Goal: Task Accomplishment & Management: Manage account settings

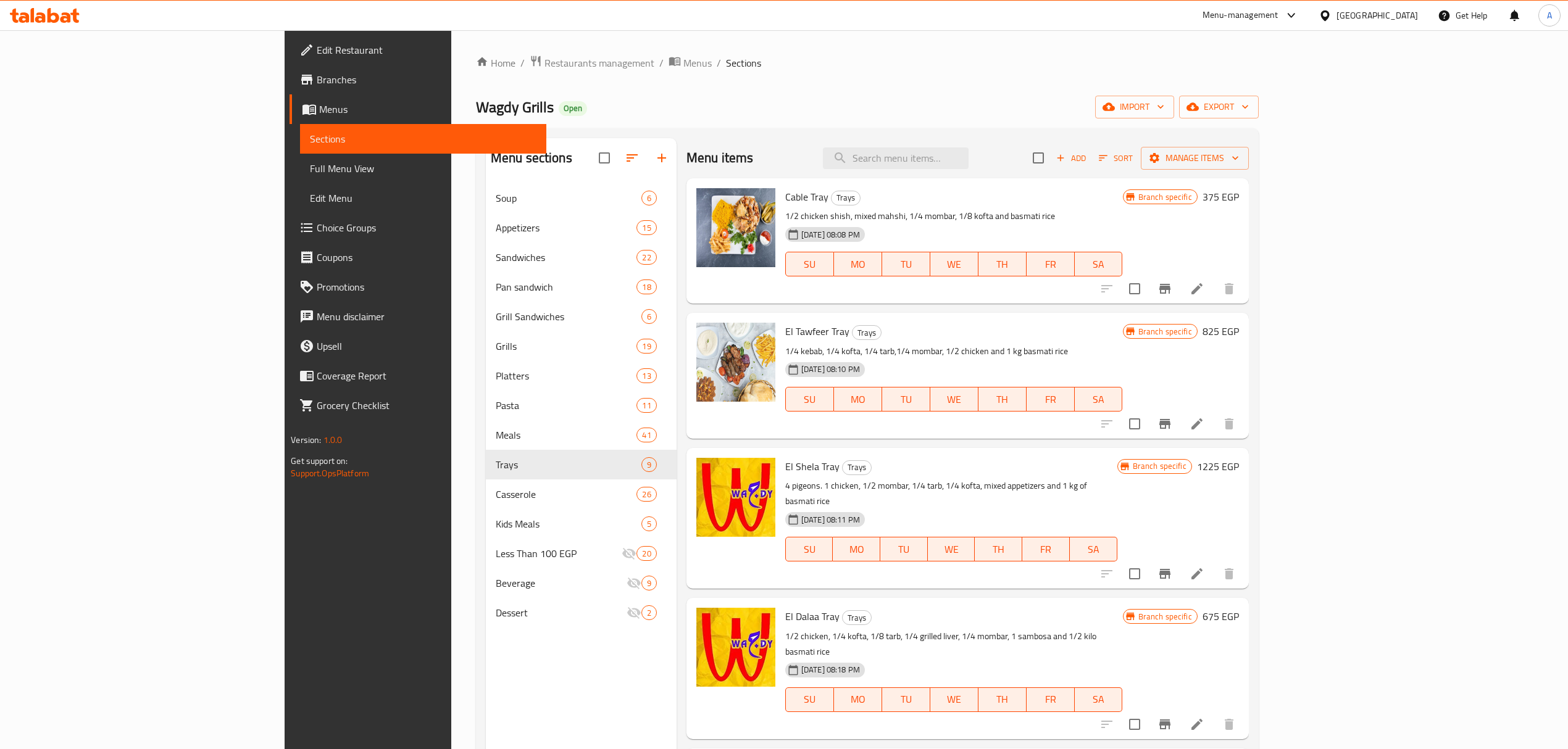
scroll to position [329, 0]
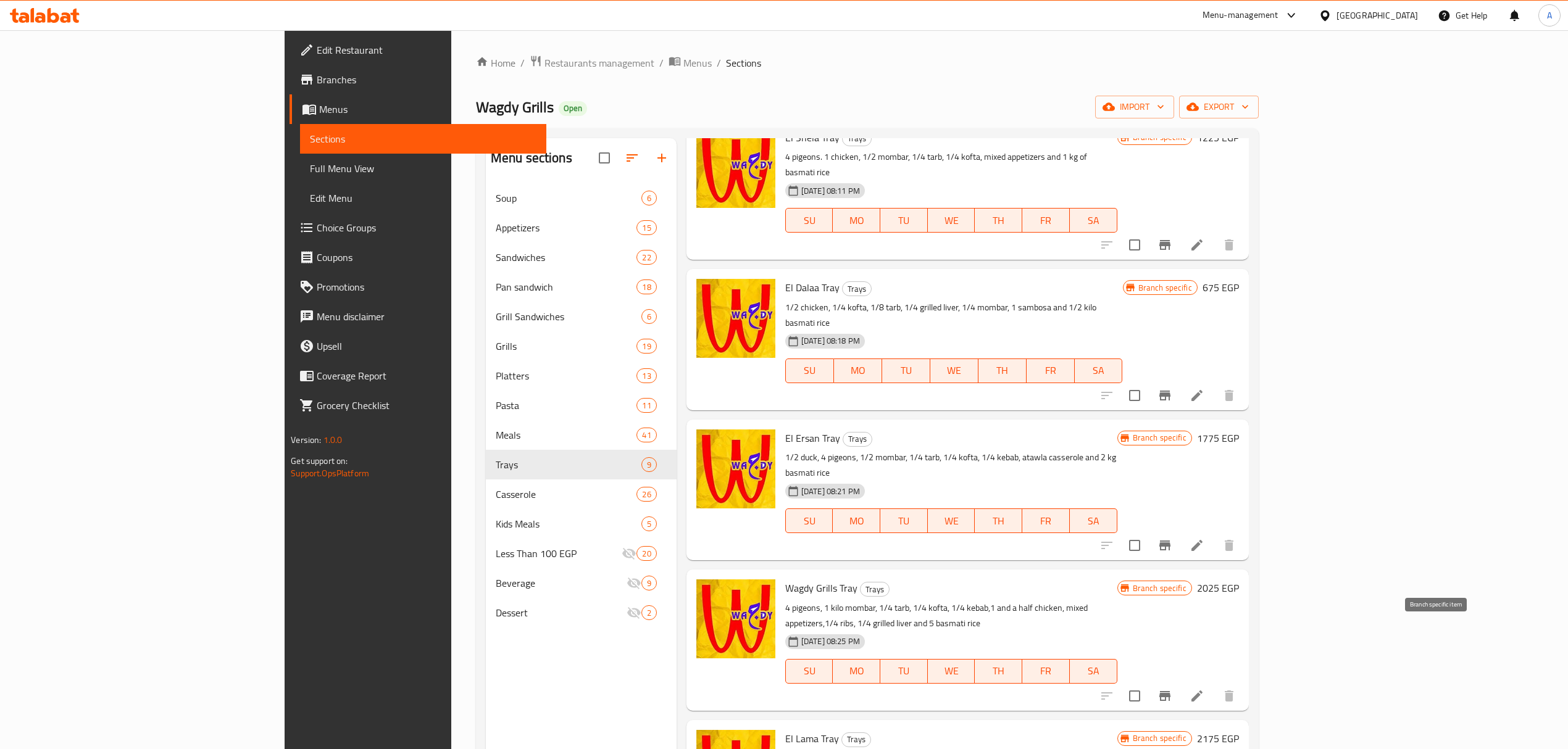
click at [1179, 682] on button "Branch-specific-item" at bounding box center [1165, 696] width 30 height 30
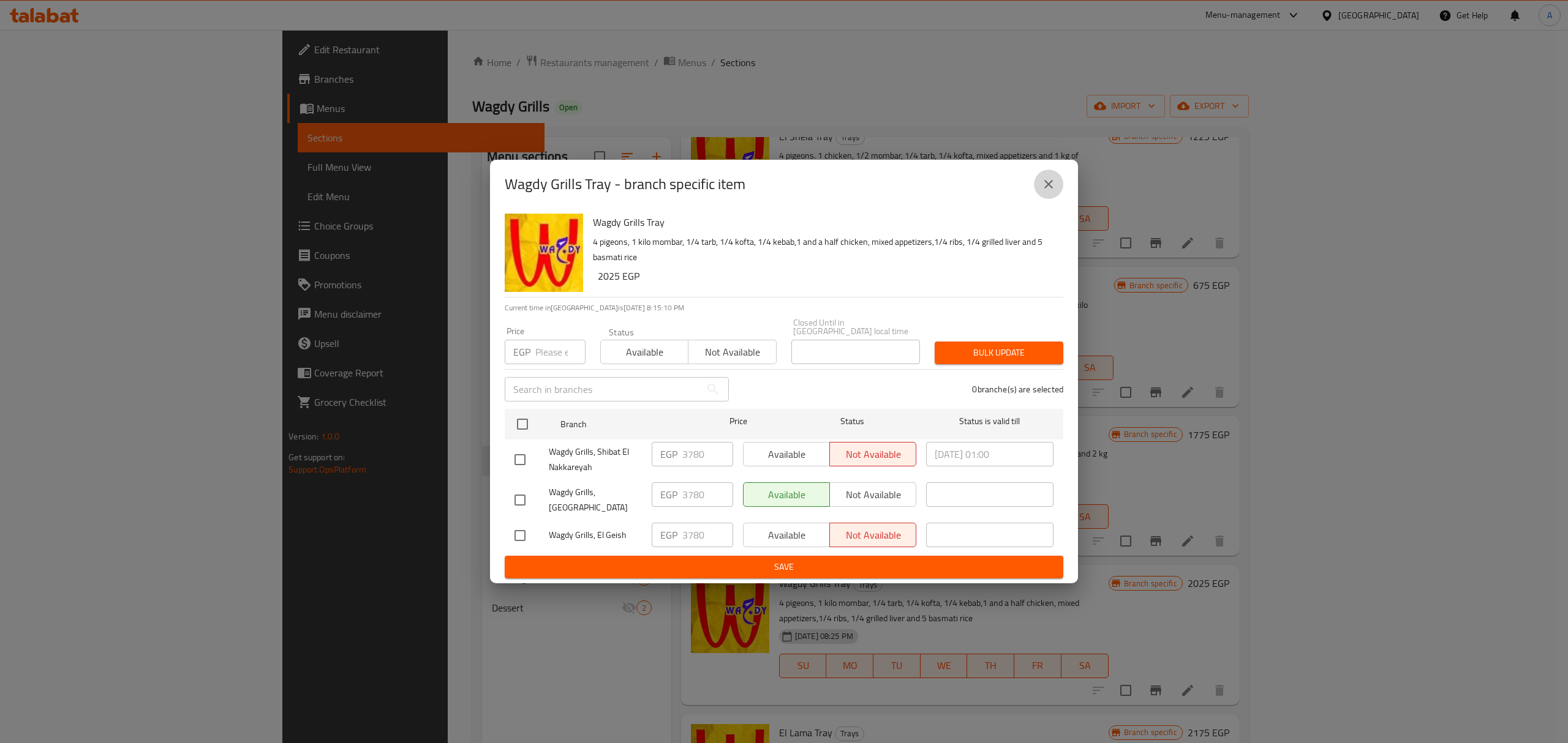
click at [1048, 192] on icon "close" at bounding box center [1048, 184] width 14 height 14
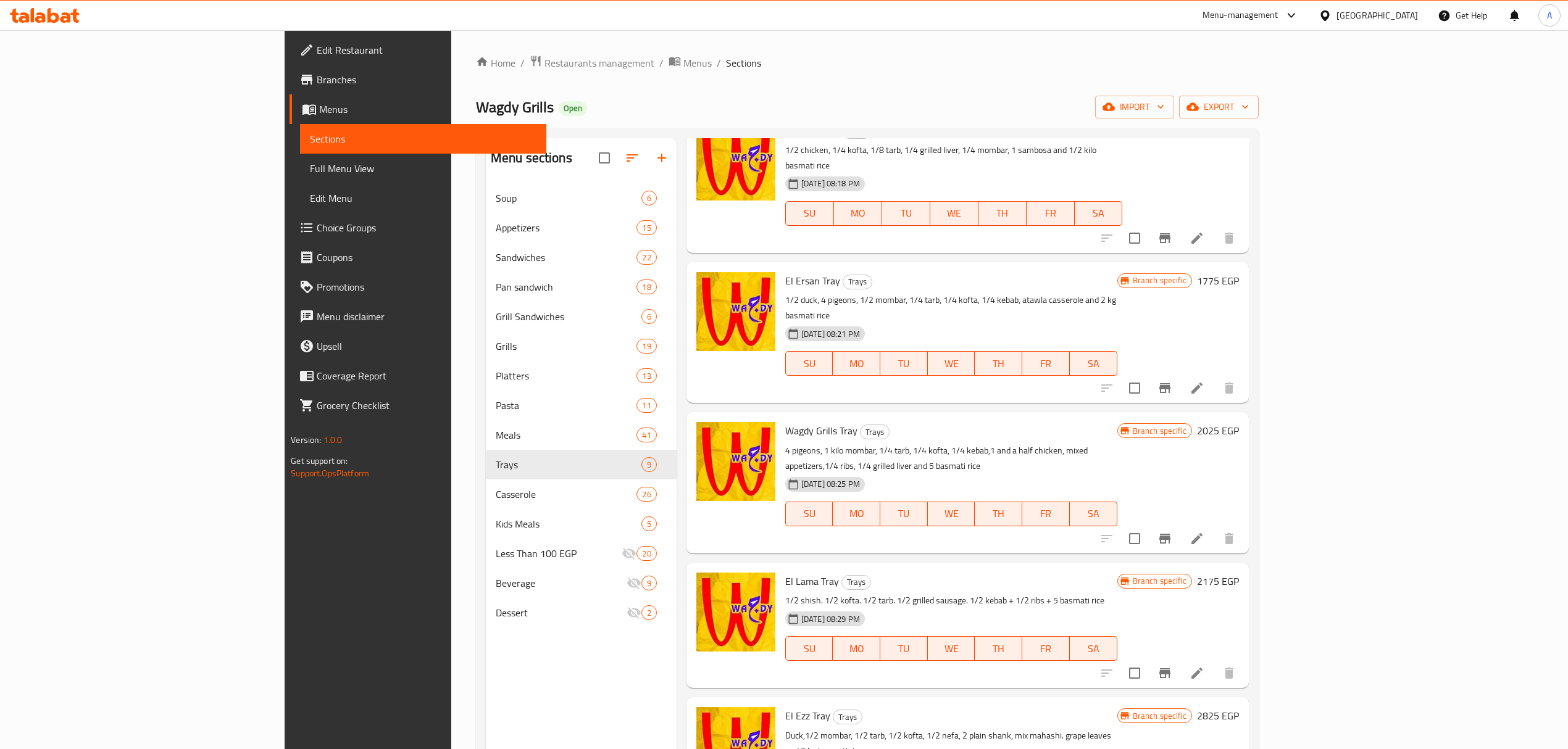
scroll to position [494, 0]
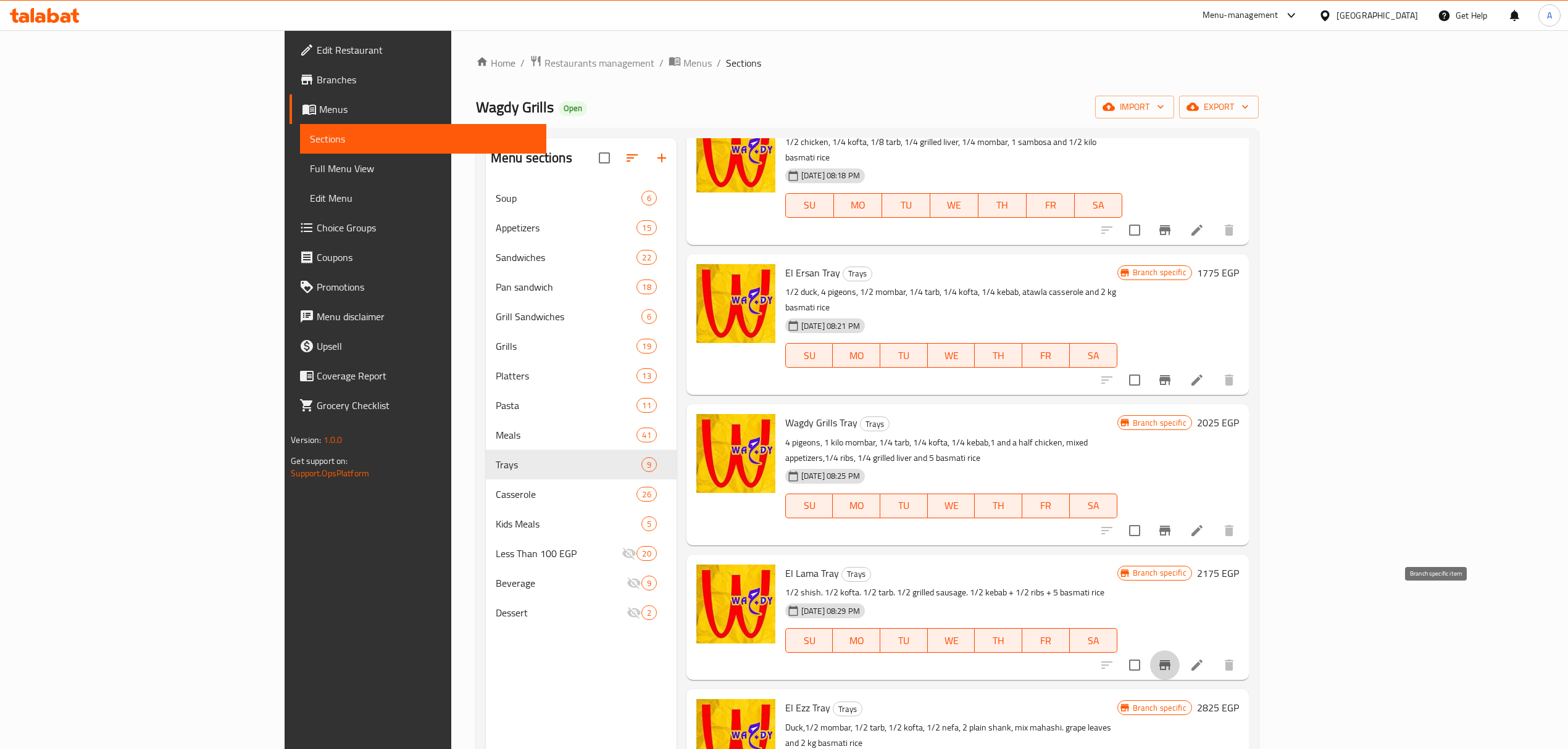
click at [1179, 651] on button "Branch-specific-item" at bounding box center [1165, 665] width 30 height 30
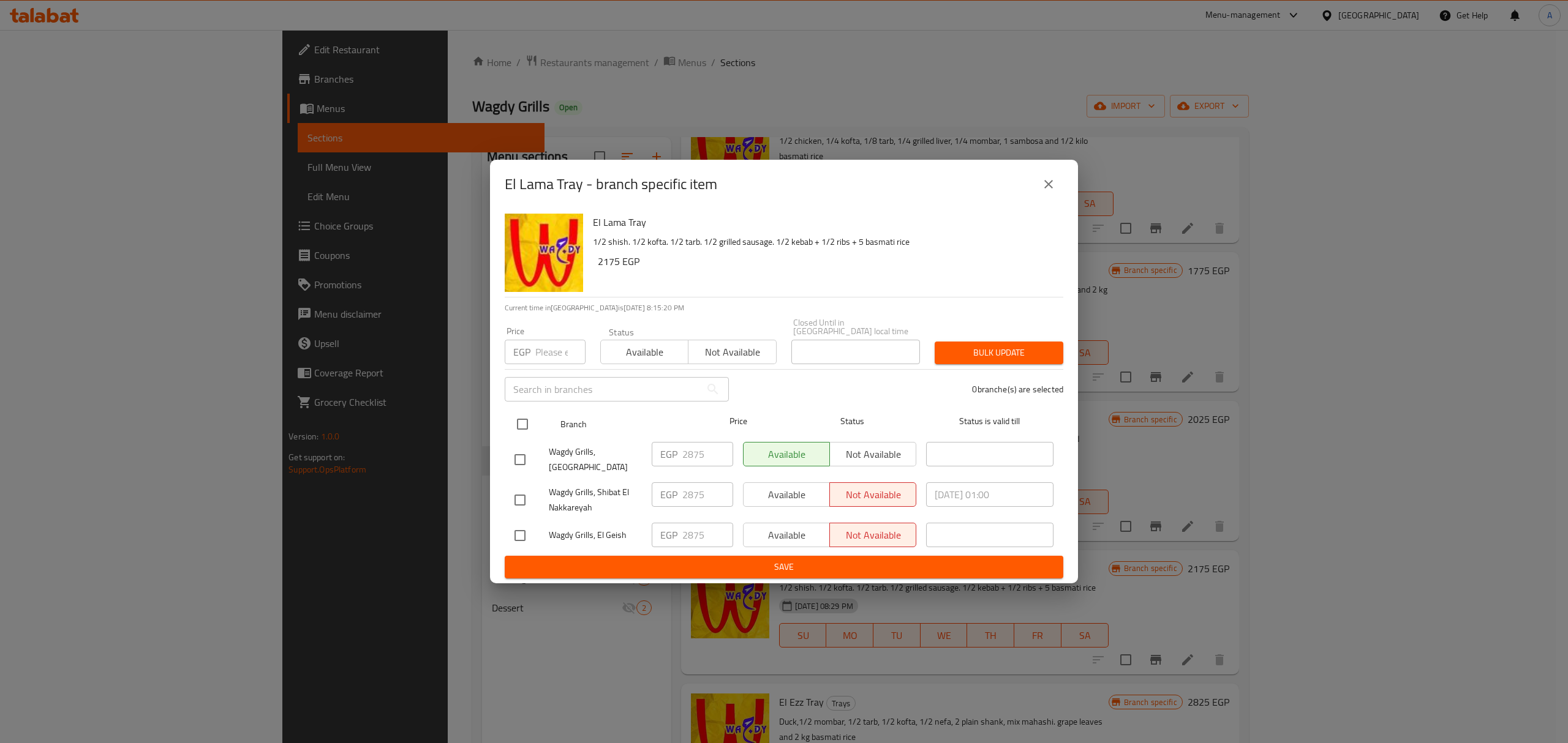
click at [523, 433] on input "checkbox" at bounding box center [523, 424] width 26 height 26
checkbox input "true"
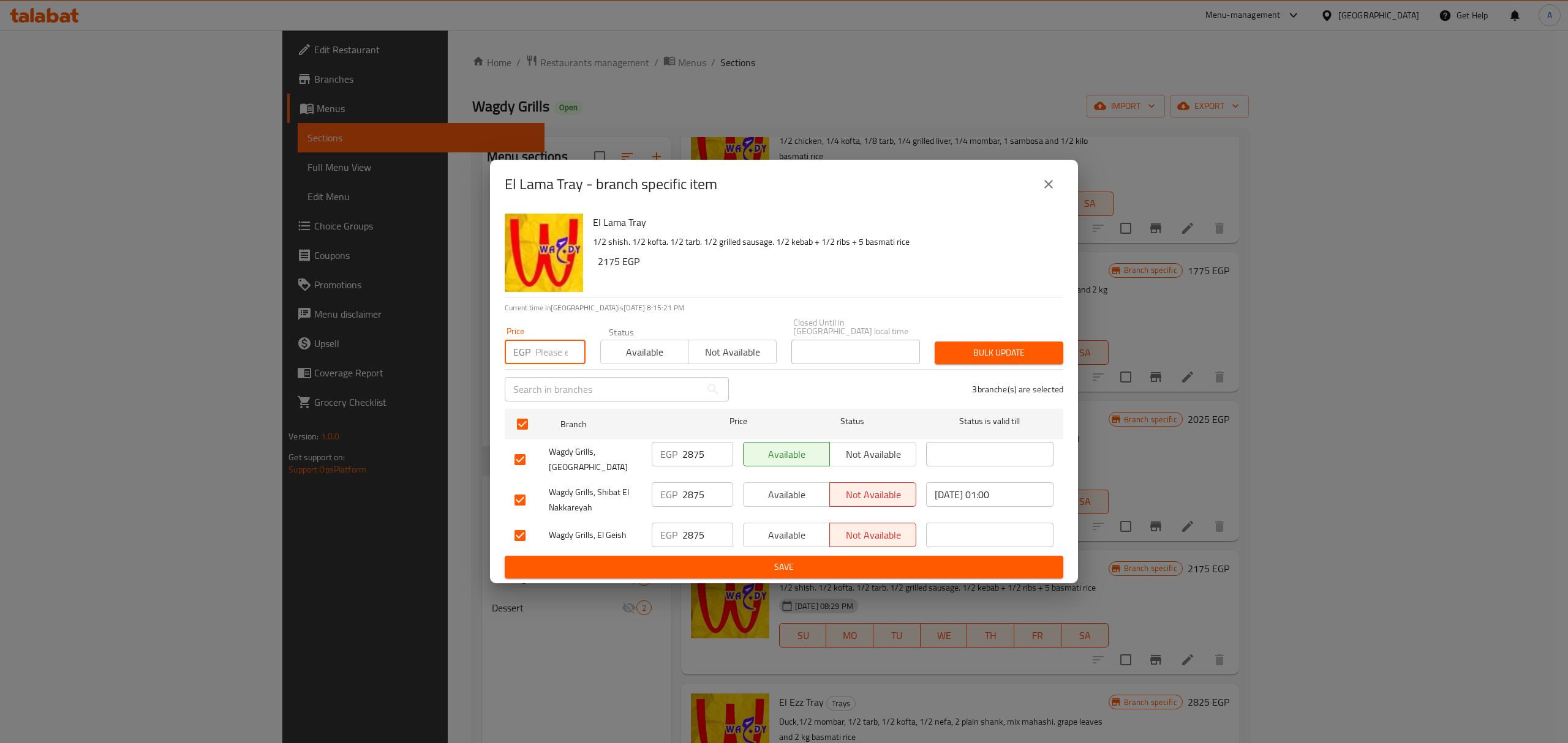
click at [560, 343] on input "number" at bounding box center [561, 352] width 50 height 24
type input "3105"
click at [972, 351] on span "Bulk update" at bounding box center [998, 353] width 109 height 15
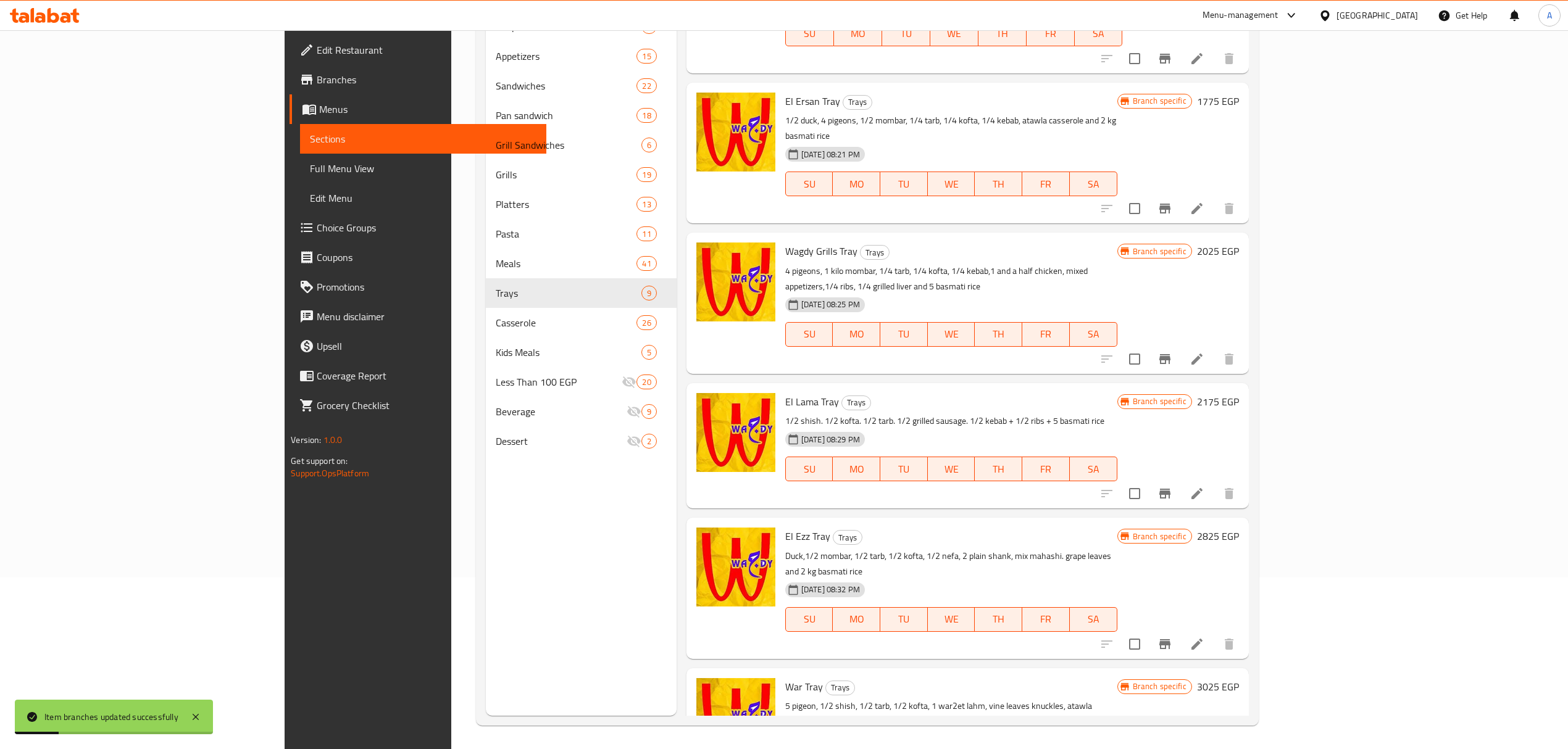
scroll to position [173, 0]
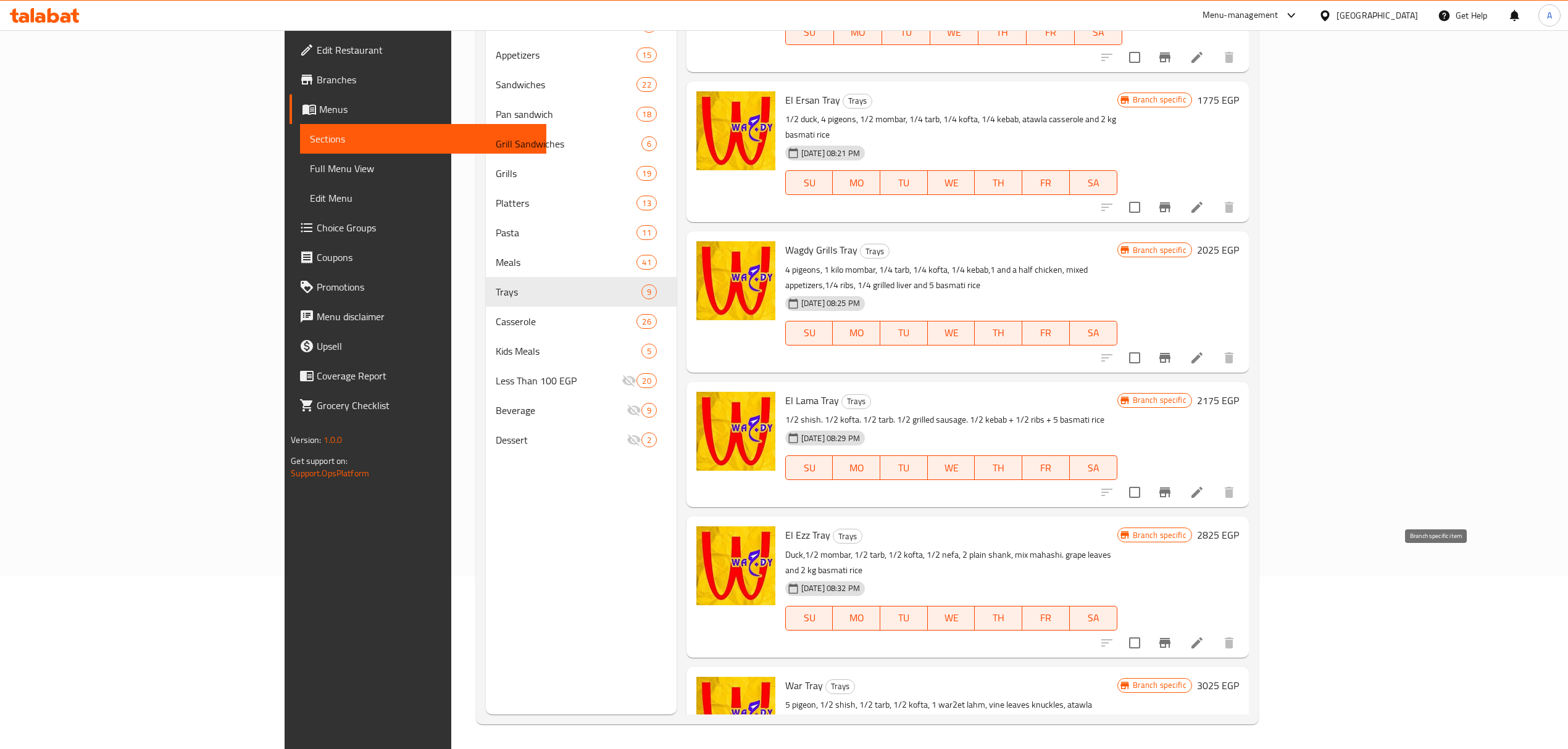
click at [1170, 638] on icon "Branch-specific-item" at bounding box center [1165, 642] width 11 height 10
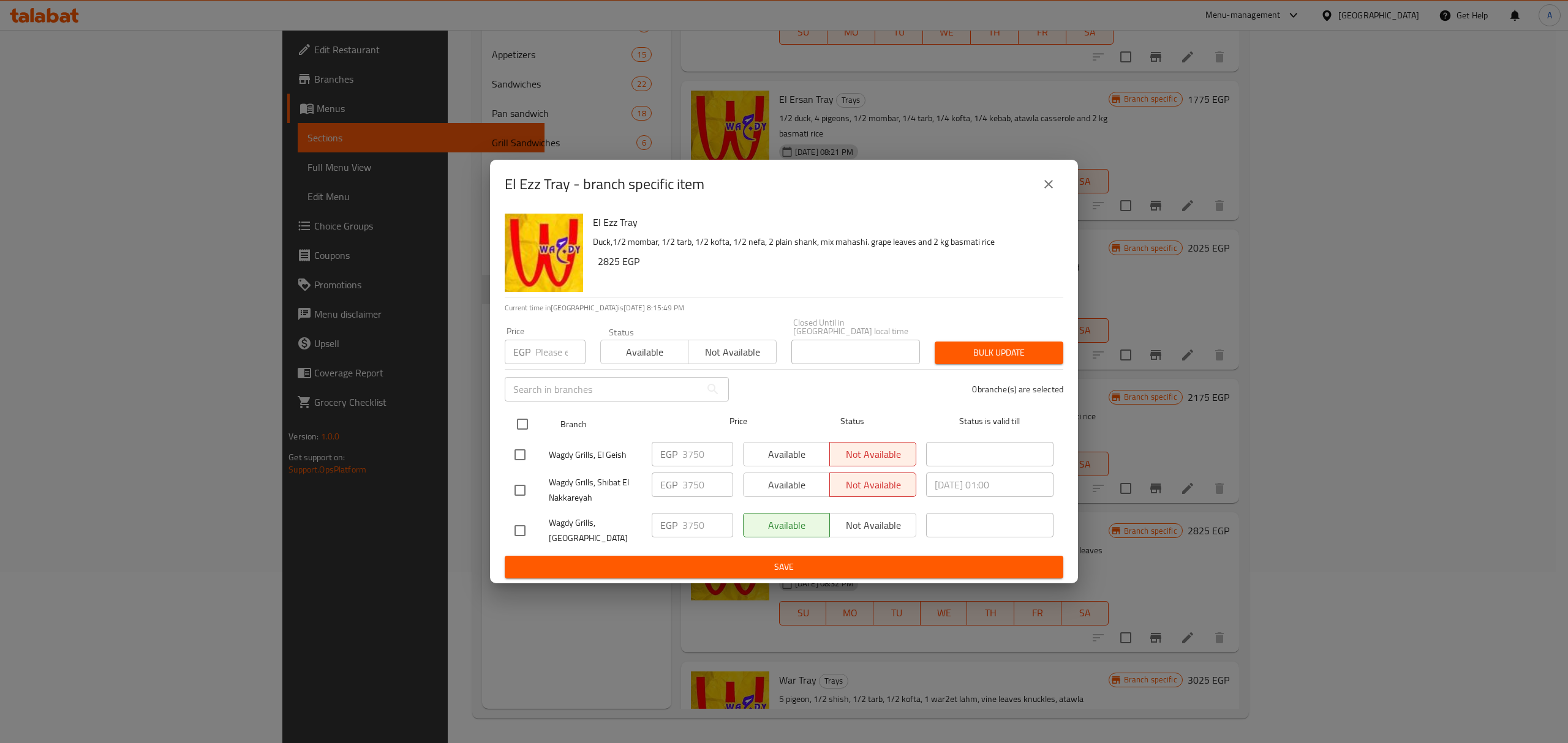
click at [523, 422] on input "checkbox" at bounding box center [523, 424] width 26 height 26
checkbox input "true"
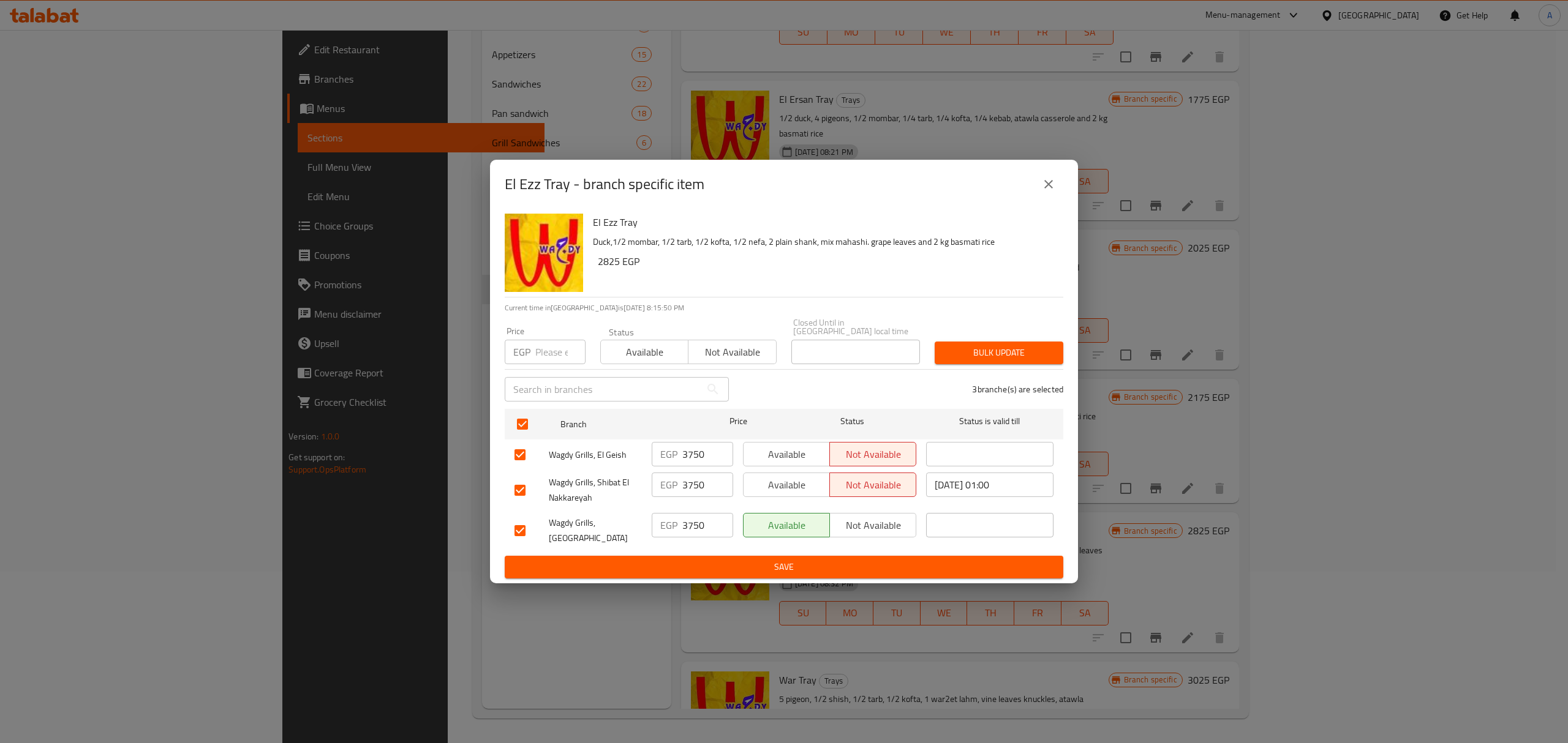
click at [540, 346] on input "number" at bounding box center [561, 352] width 50 height 24
type input "4725"
click at [1035, 357] on span "Bulk update" at bounding box center [998, 353] width 109 height 15
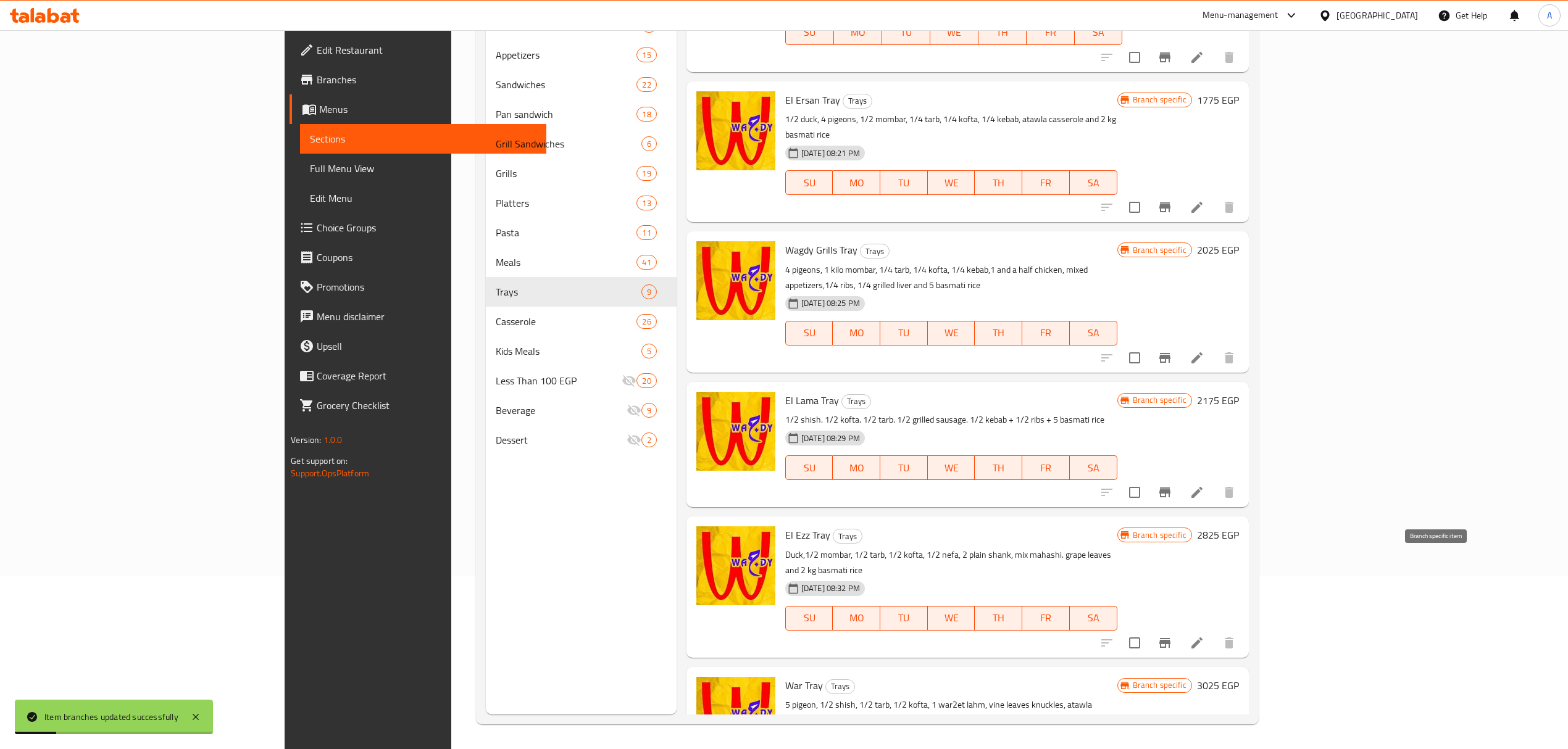
click at [1179, 629] on button "Branch-specific-item" at bounding box center [1165, 643] width 30 height 30
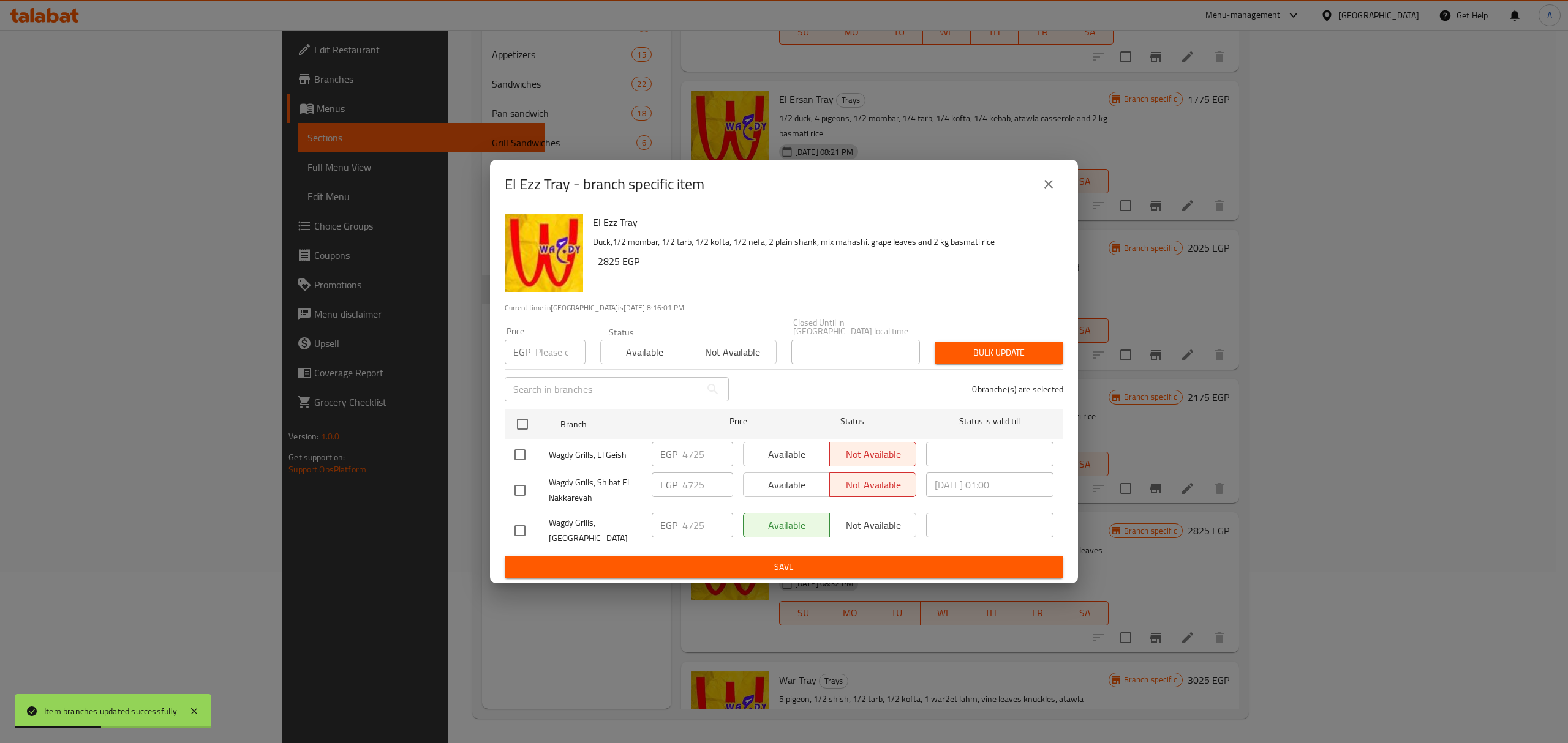
click at [1047, 192] on icon "close" at bounding box center [1048, 184] width 14 height 14
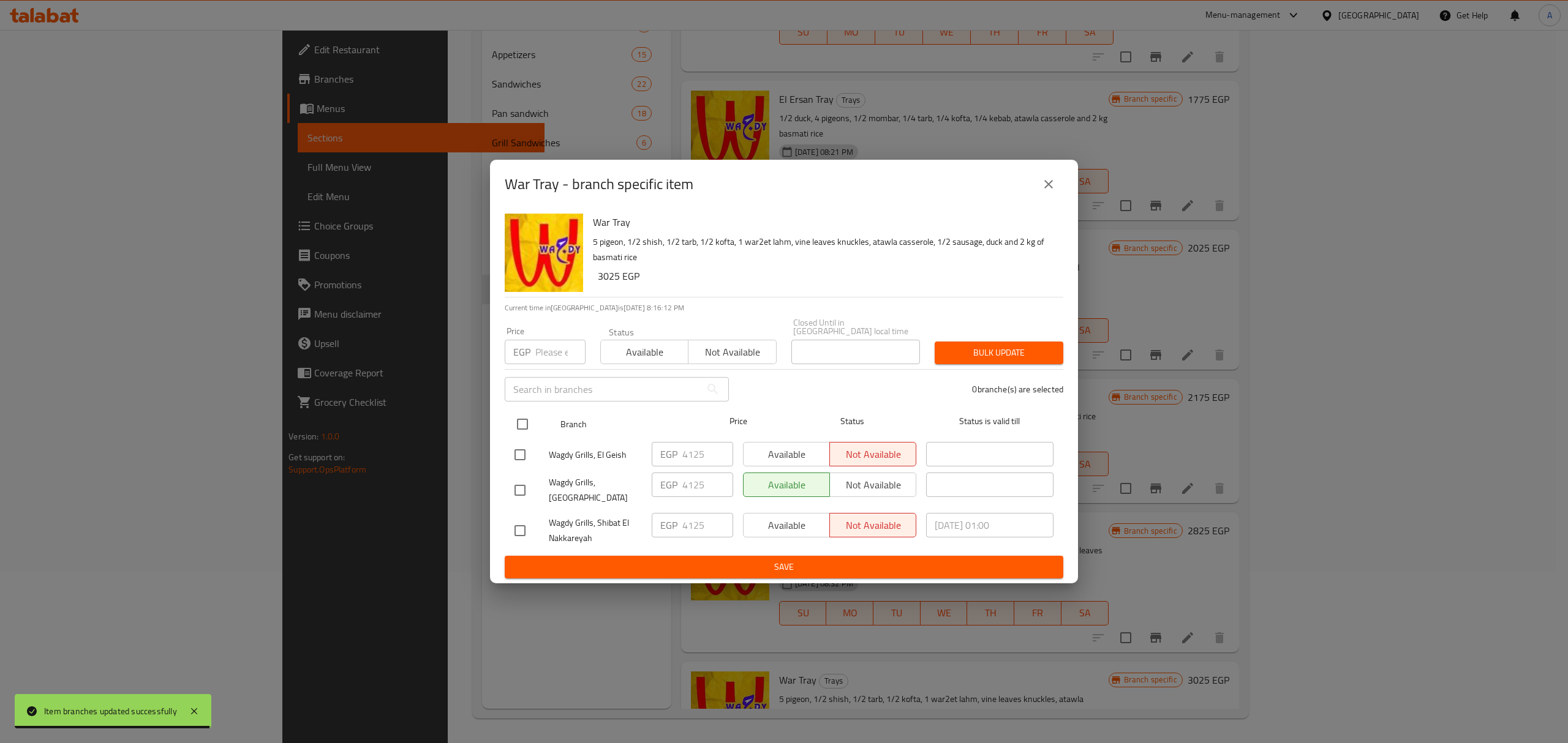
click at [516, 431] on input "checkbox" at bounding box center [523, 424] width 26 height 26
checkbox input "true"
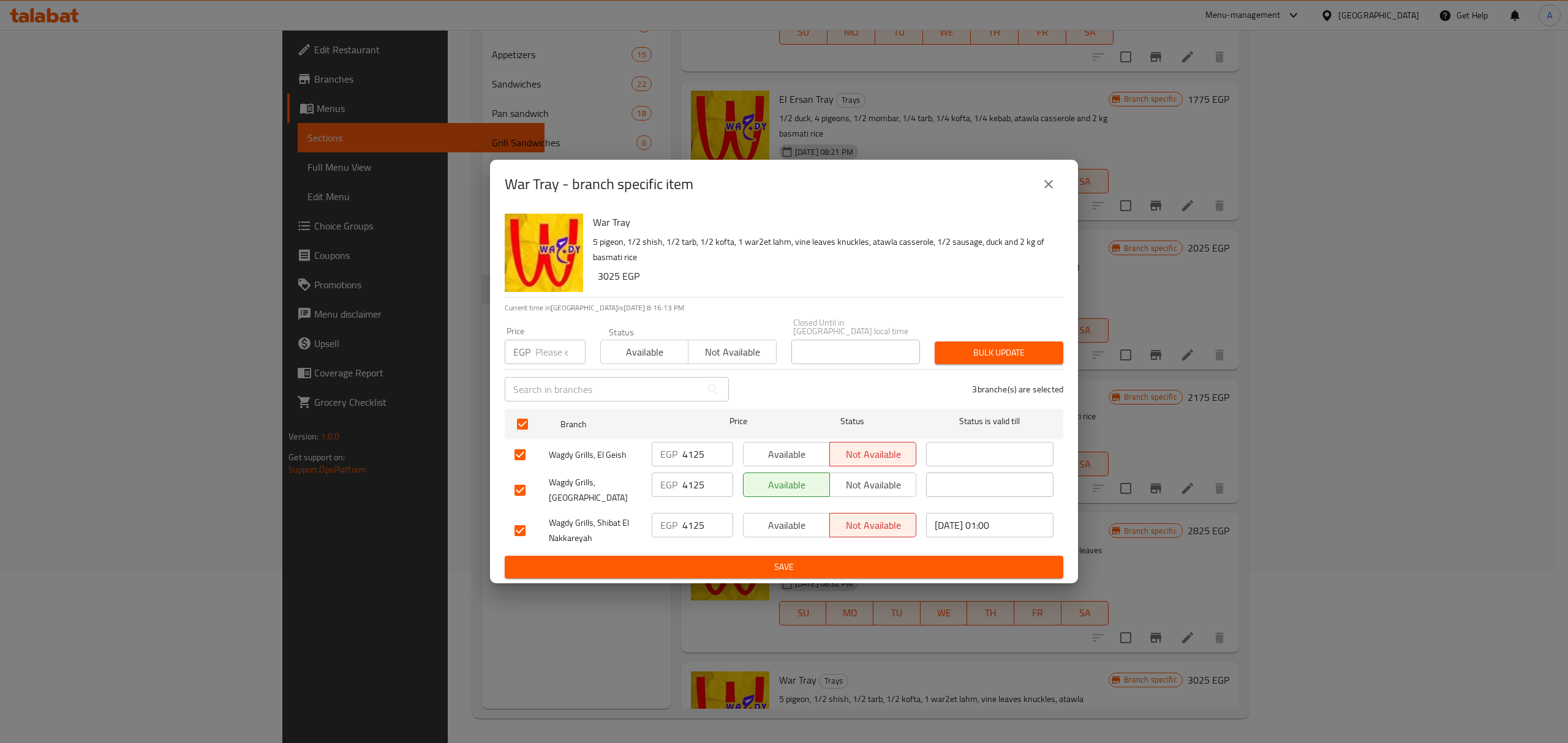
click at [545, 354] on input "number" at bounding box center [561, 352] width 50 height 24
type input "5130"
click at [965, 363] on button "Bulk update" at bounding box center [999, 353] width 129 height 23
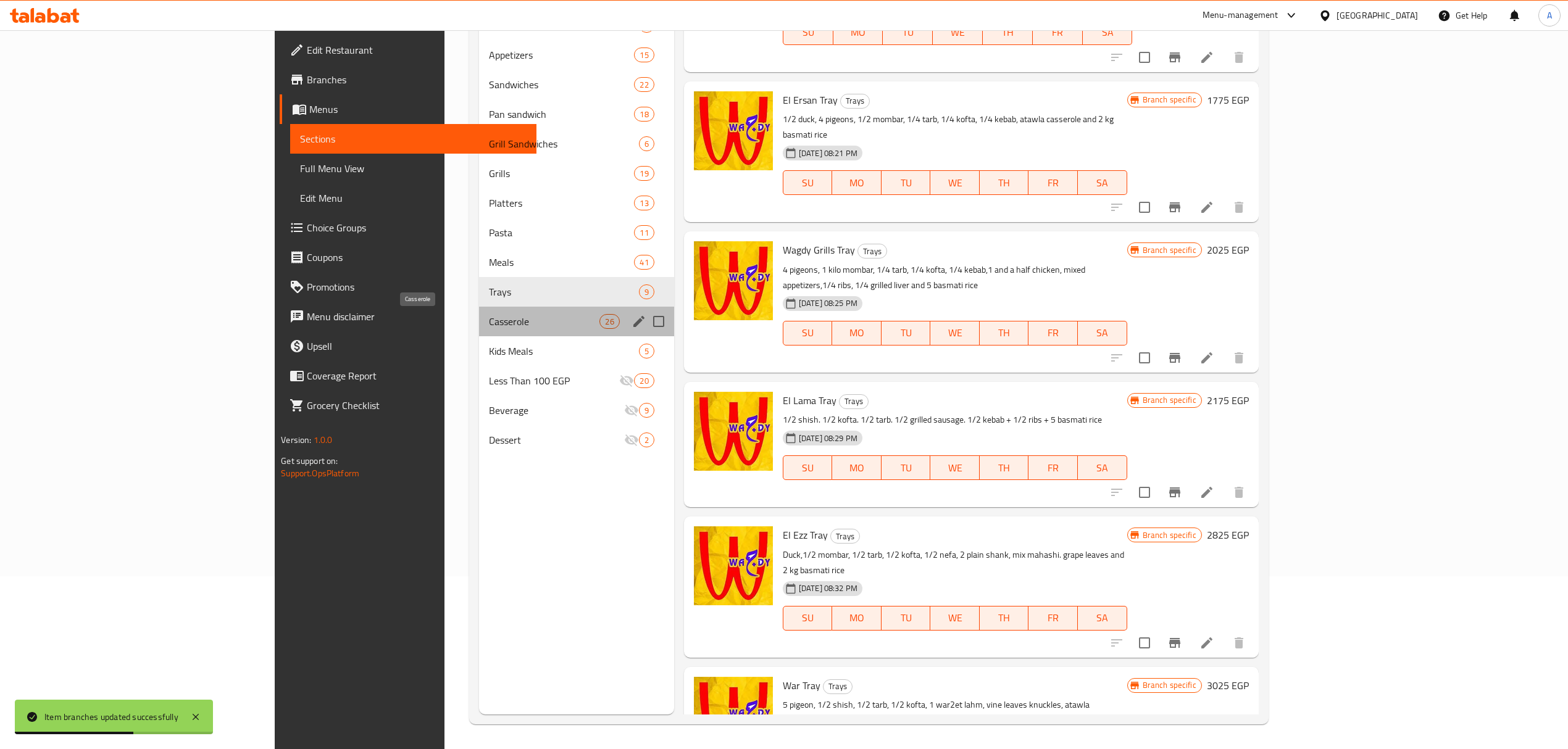
click at [489, 315] on span "Casserole" at bounding box center [544, 321] width 110 height 15
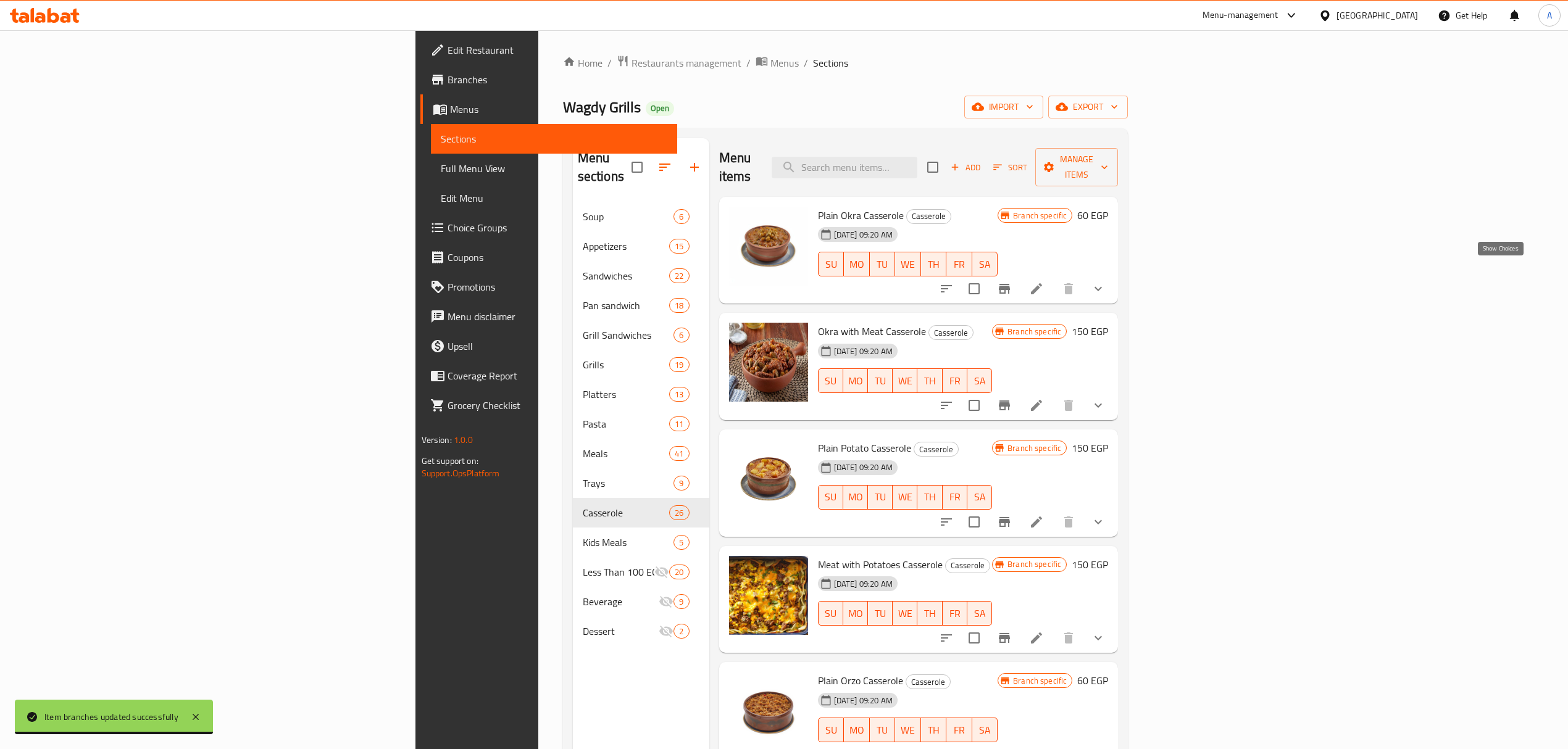
click at [1102, 287] on icon "show more" at bounding box center [1098, 289] width 8 height 5
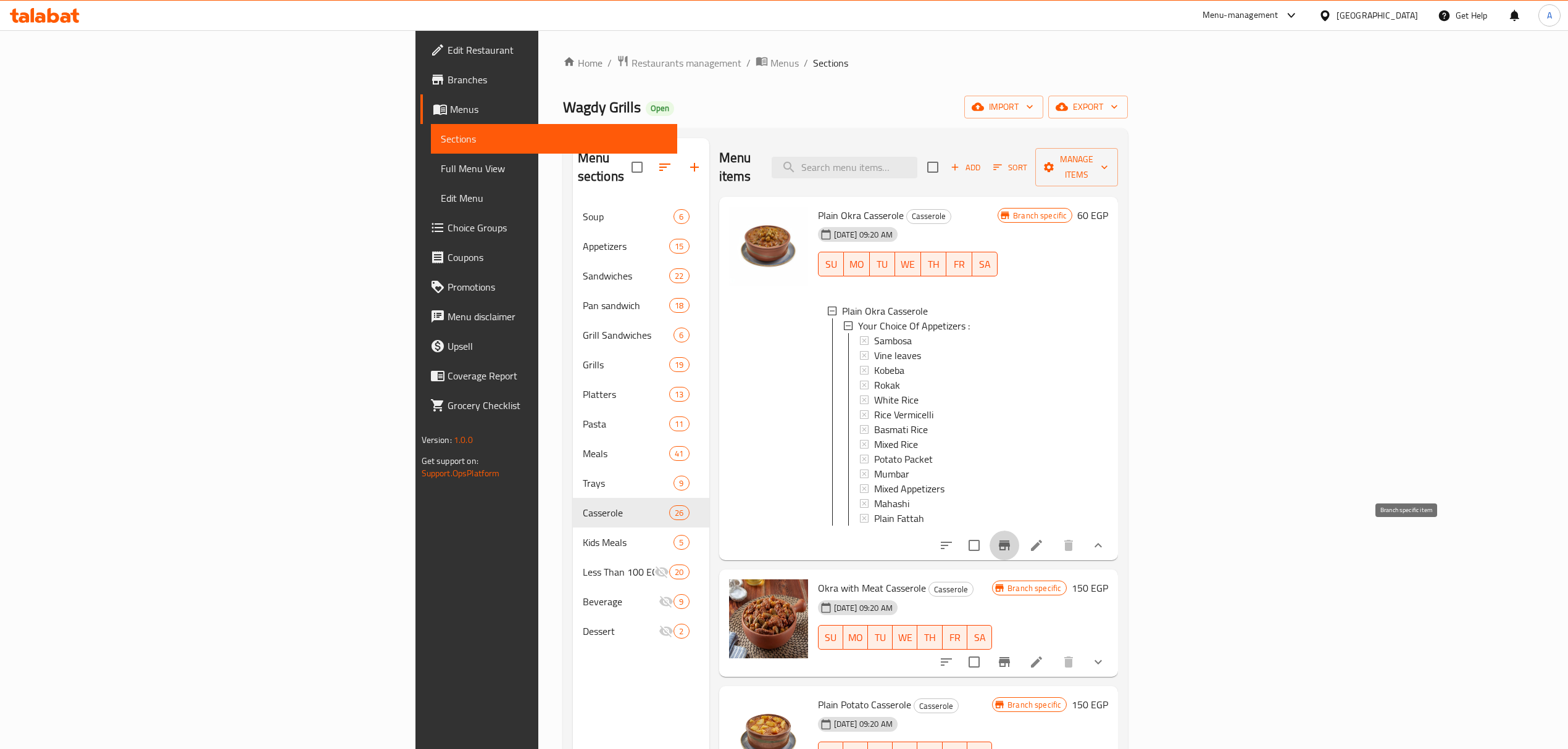
click at [1011, 538] on icon "Branch-specific-item" at bounding box center [1004, 545] width 15 height 15
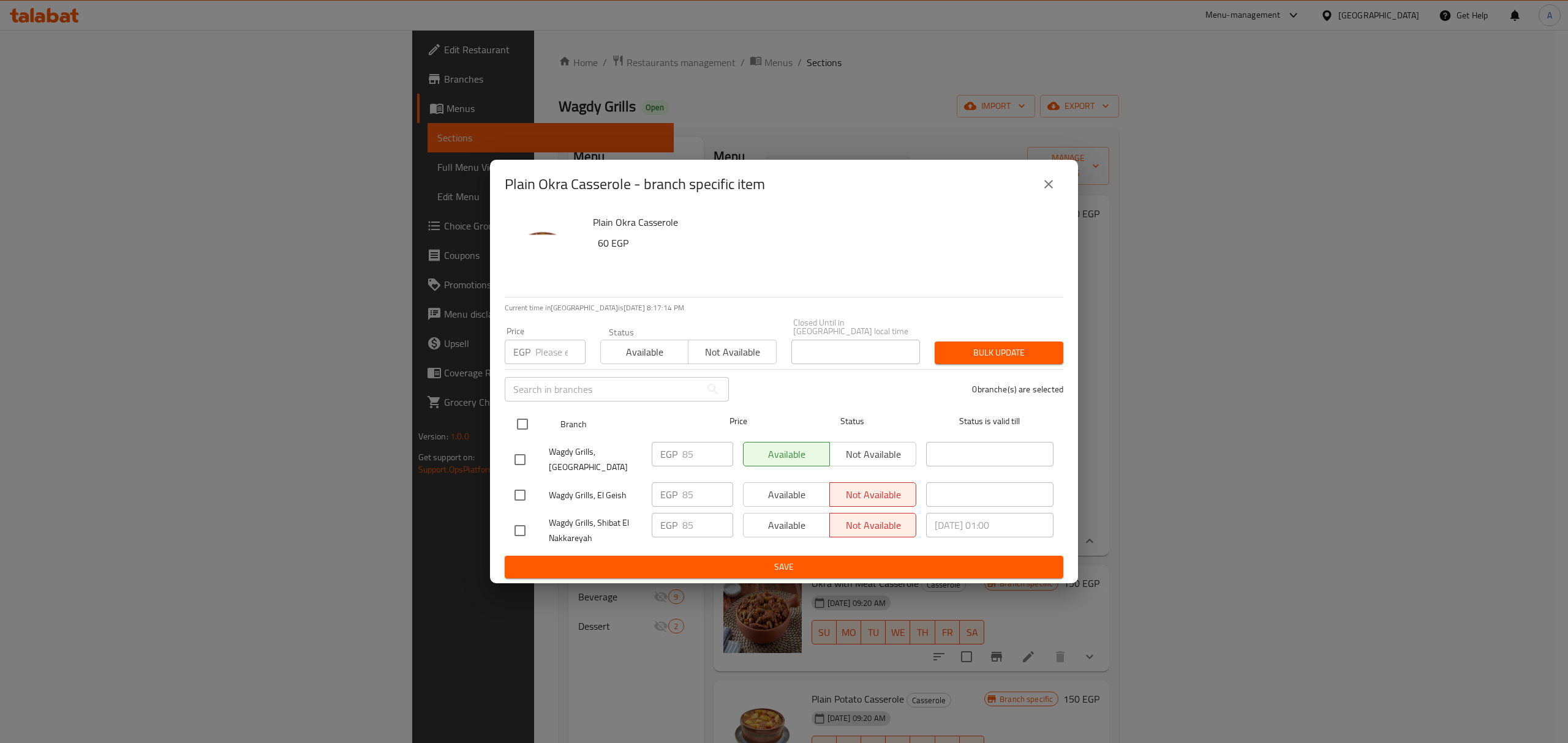
click at [513, 427] on input "checkbox" at bounding box center [523, 424] width 26 height 26
checkbox input "true"
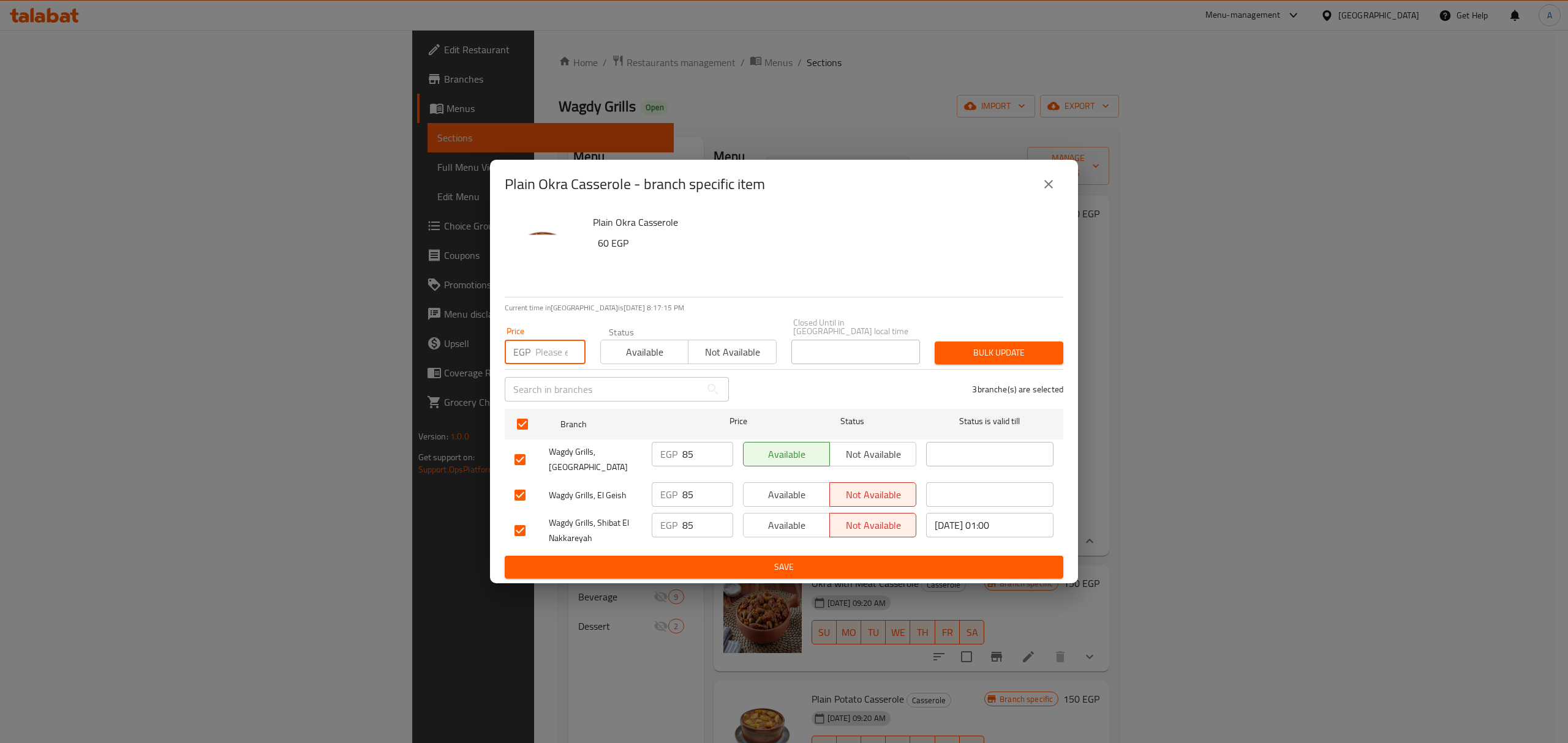
click at [545, 360] on input "number" at bounding box center [561, 352] width 50 height 24
paste input "95.00"
type input "95.00"
click at [988, 344] on button "Bulk update" at bounding box center [999, 353] width 129 height 23
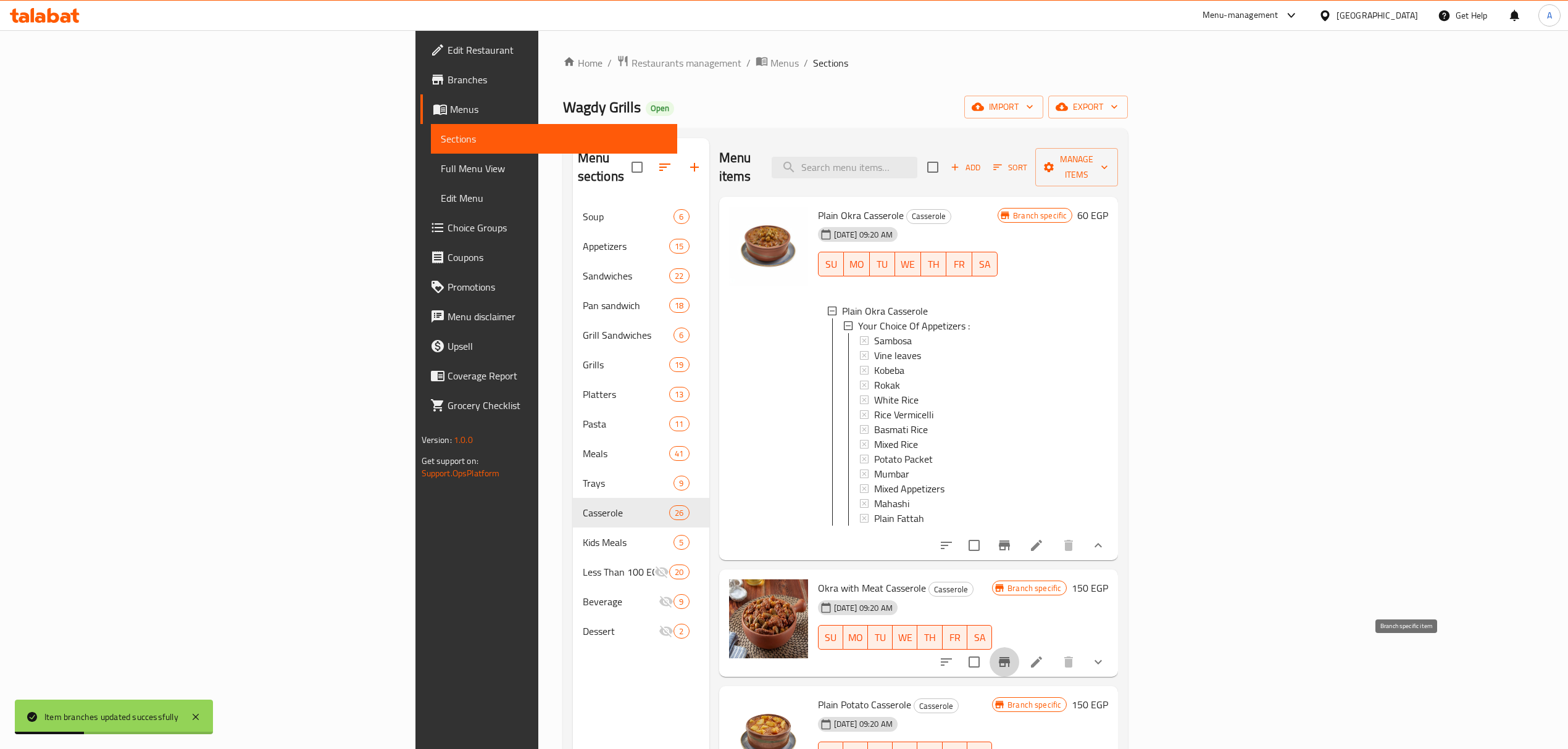
click at [1019, 660] on button "Branch-specific-item" at bounding box center [1004, 662] width 30 height 30
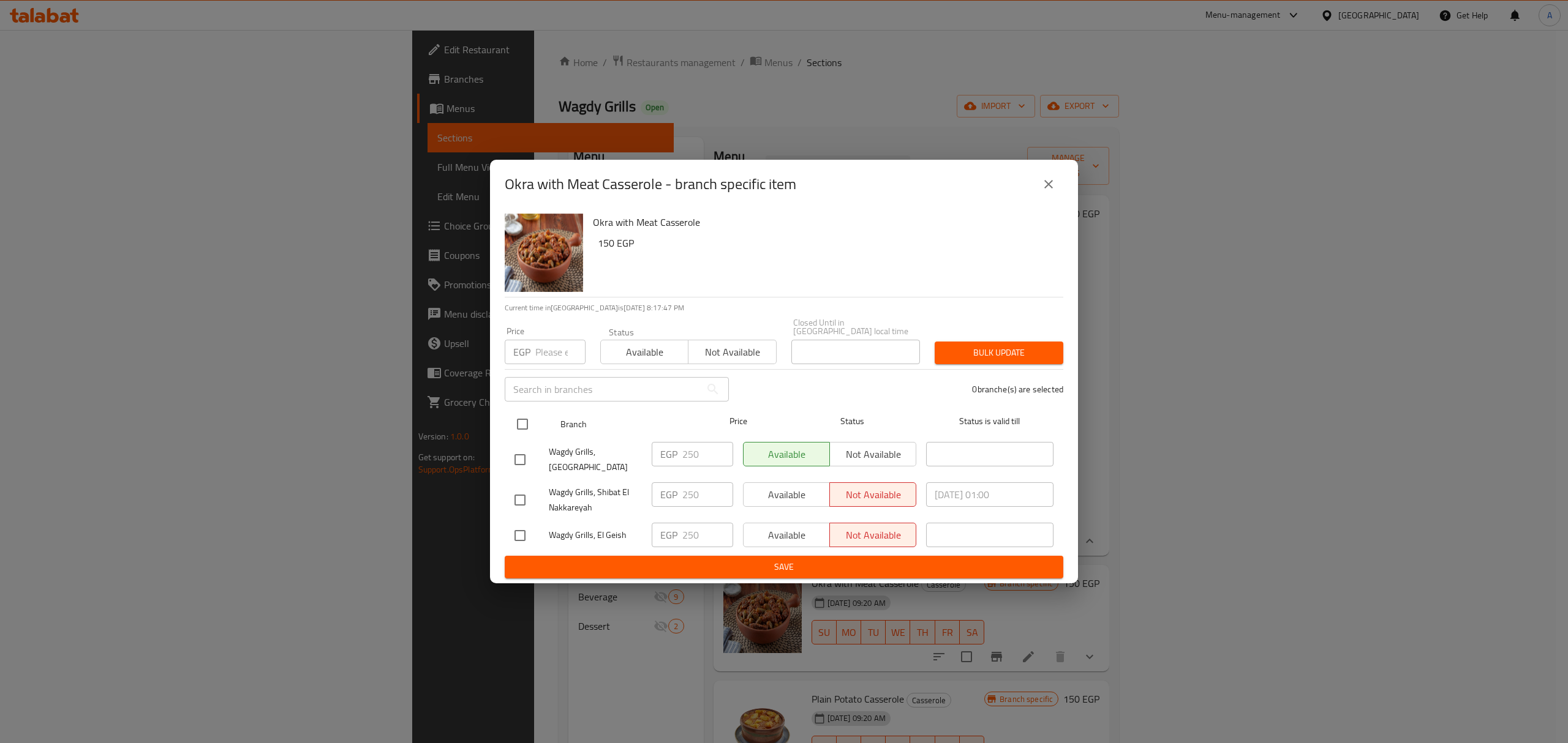
click at [522, 422] on input "checkbox" at bounding box center [523, 424] width 26 height 26
checkbox input "true"
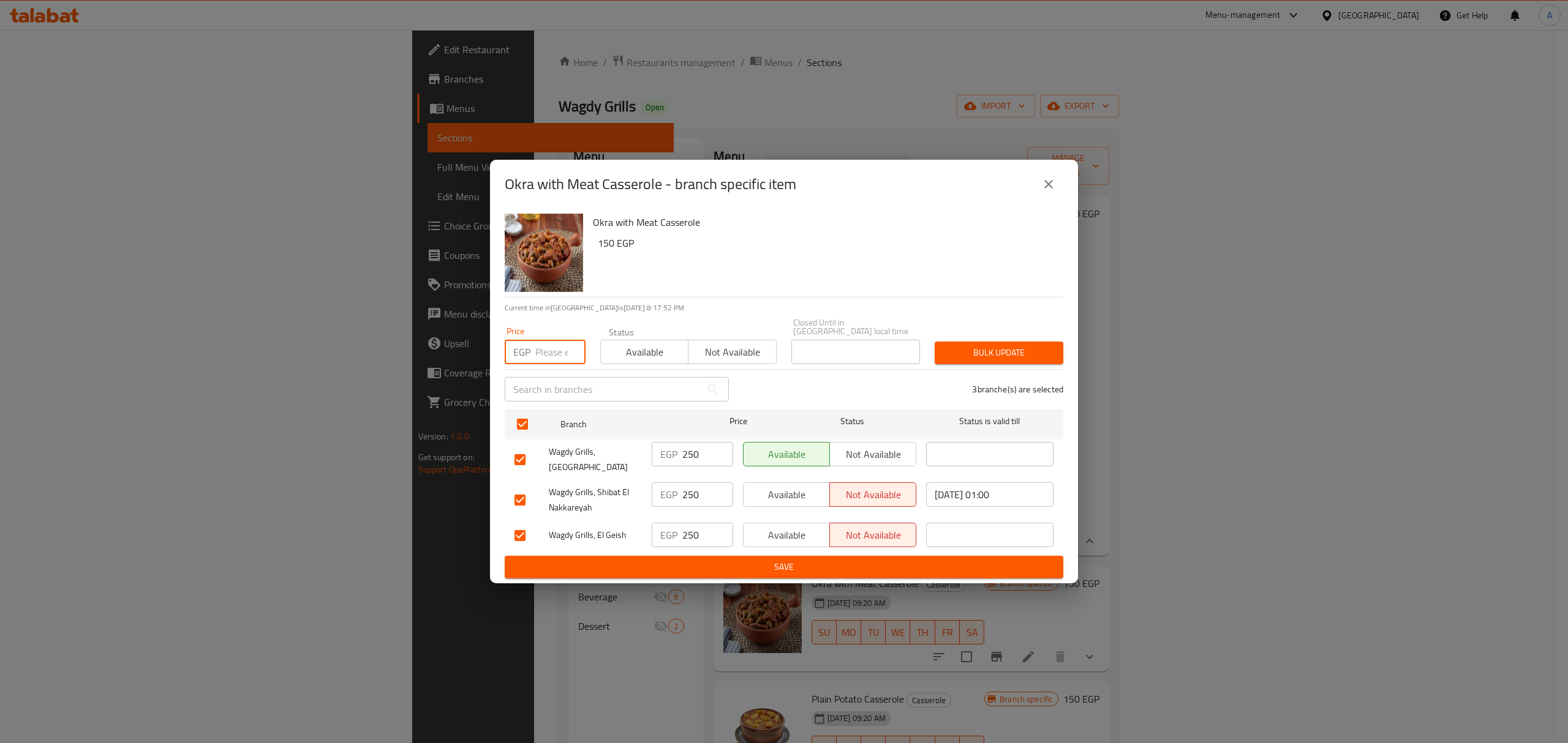
paste input "310.00"
type input "310.00"
click at [985, 354] on span "Bulk update" at bounding box center [998, 353] width 109 height 15
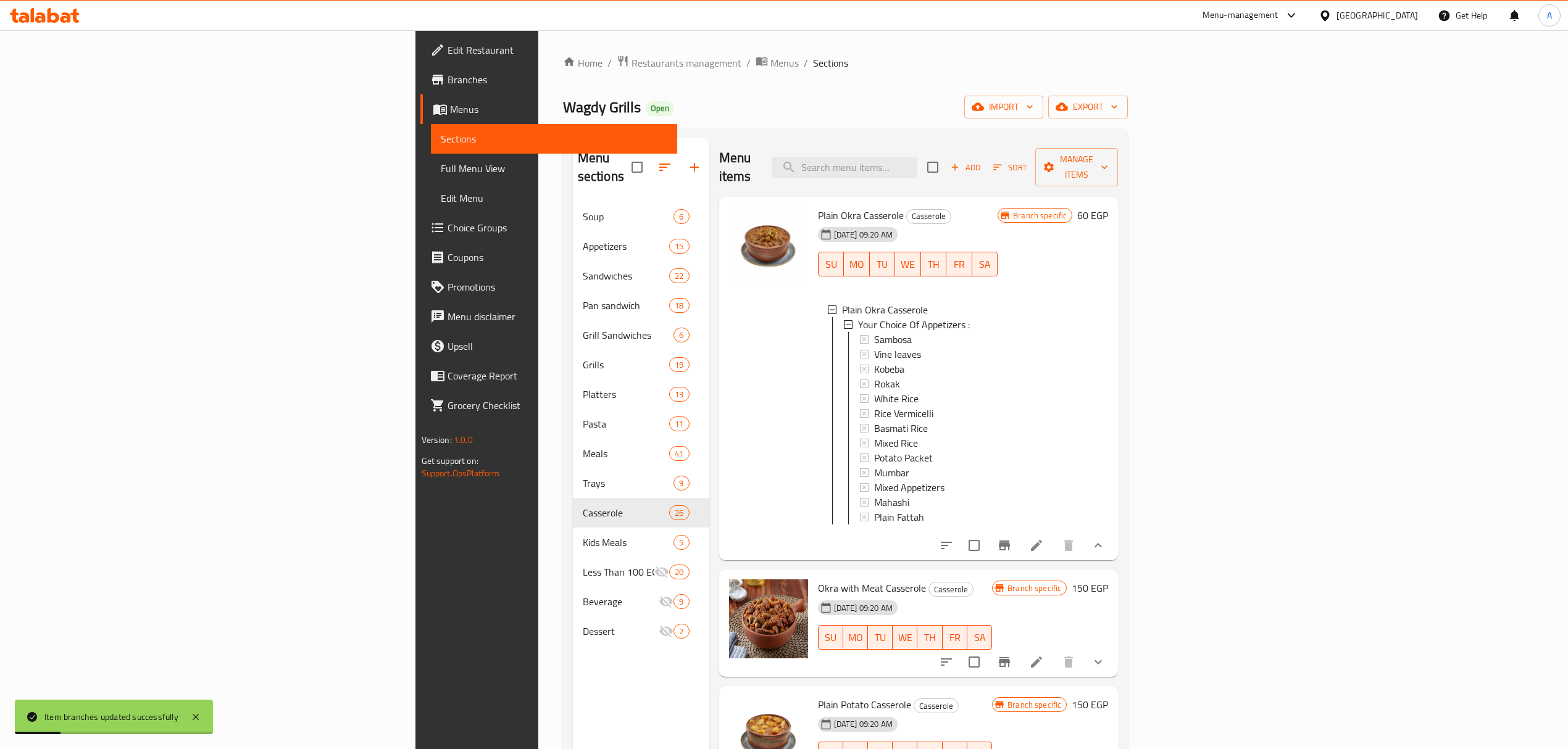
scroll to position [164, 0]
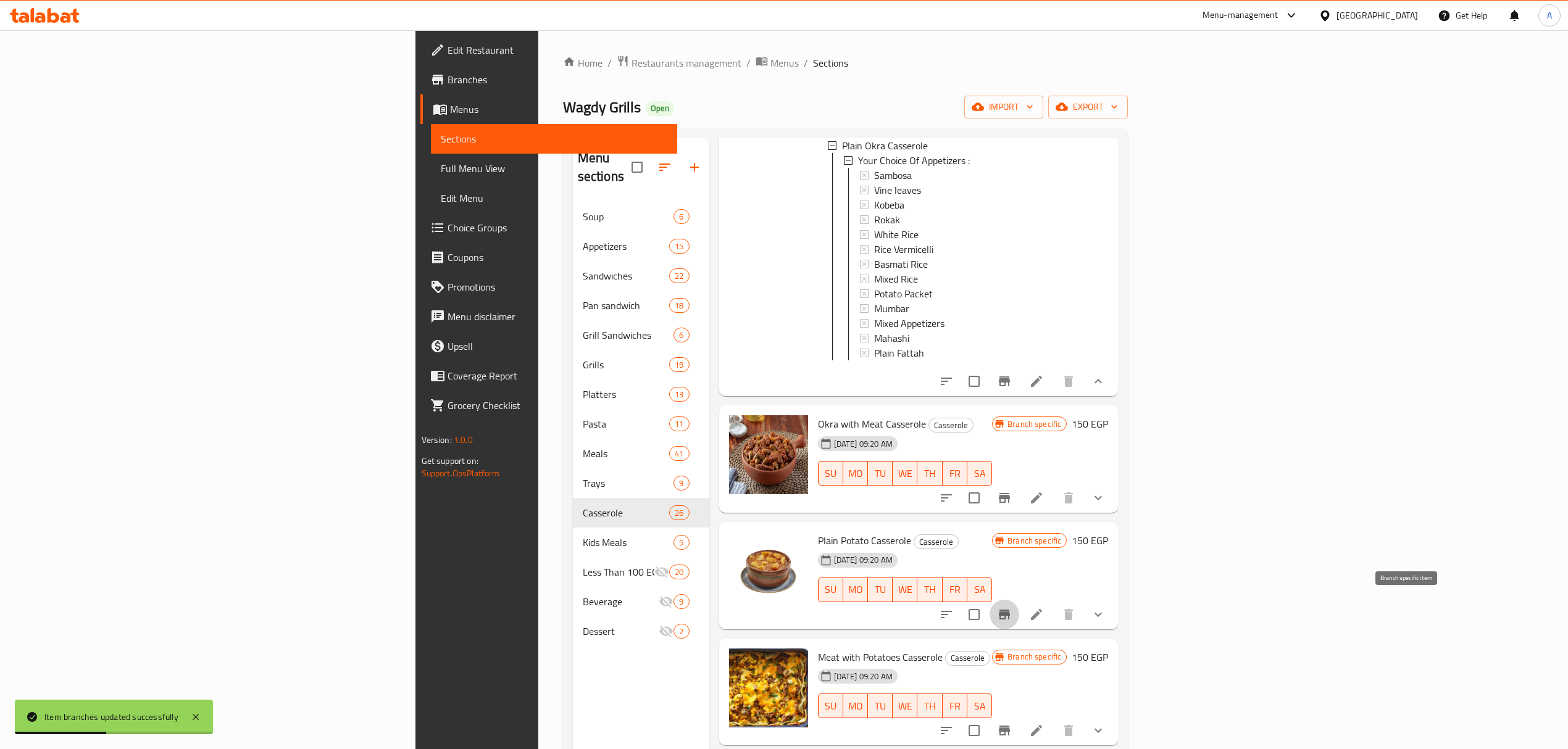
click at [1010, 609] on icon "Branch-specific-item" at bounding box center [1004, 614] width 11 height 10
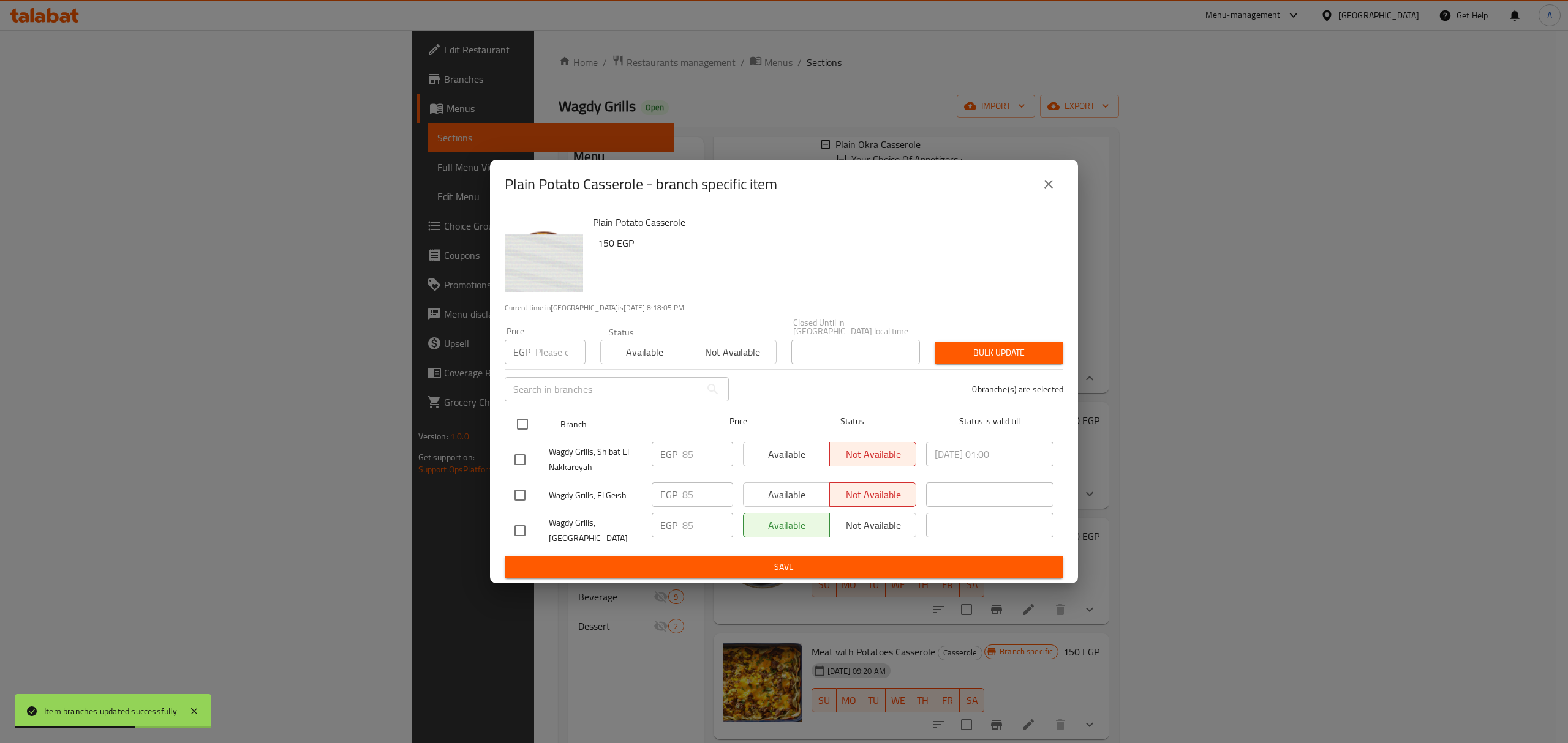
click at [526, 421] on input "checkbox" at bounding box center [523, 424] width 26 height 26
checkbox input "true"
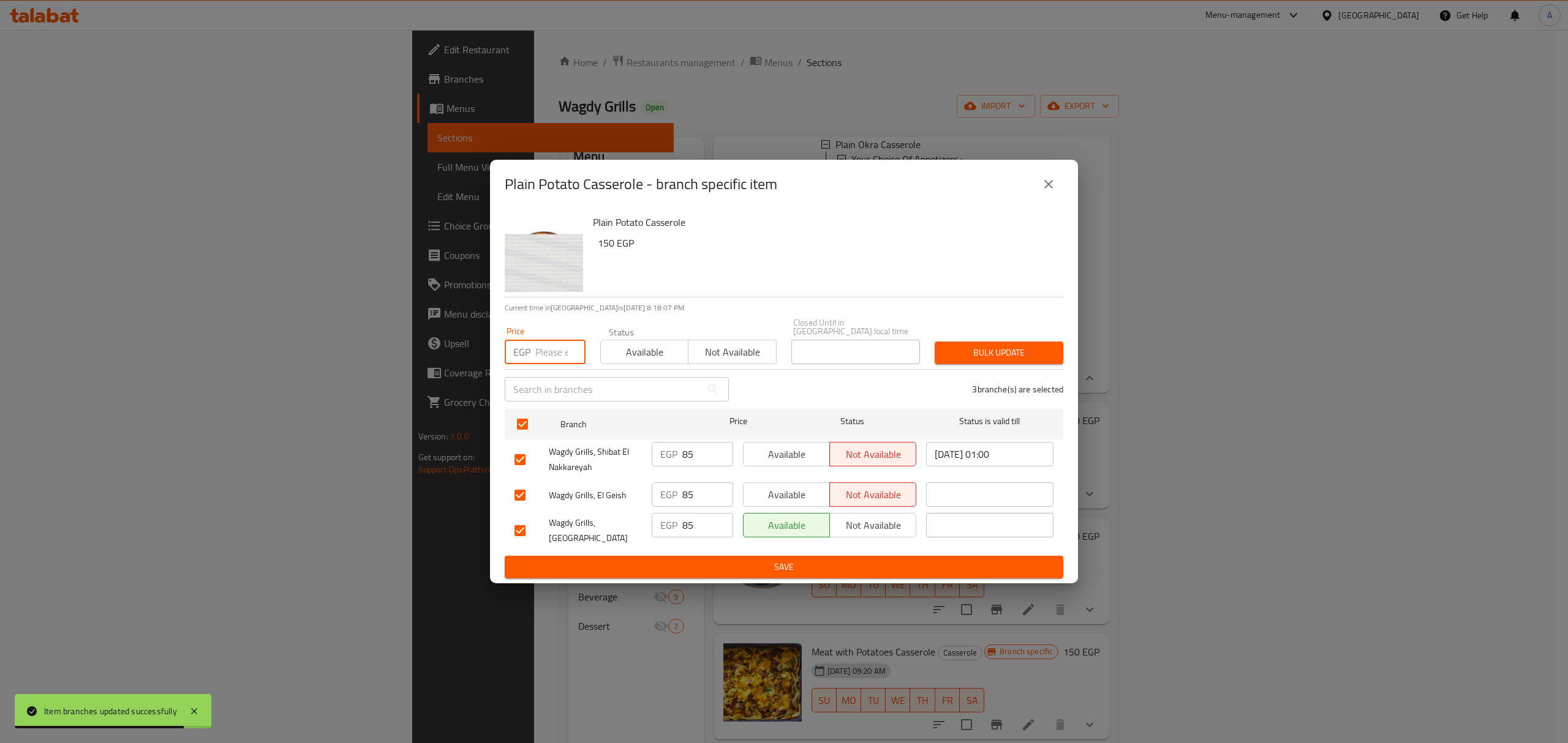
paste input "95.00"
type input "95.00"
click at [966, 354] on span "Bulk update" at bounding box center [998, 353] width 109 height 15
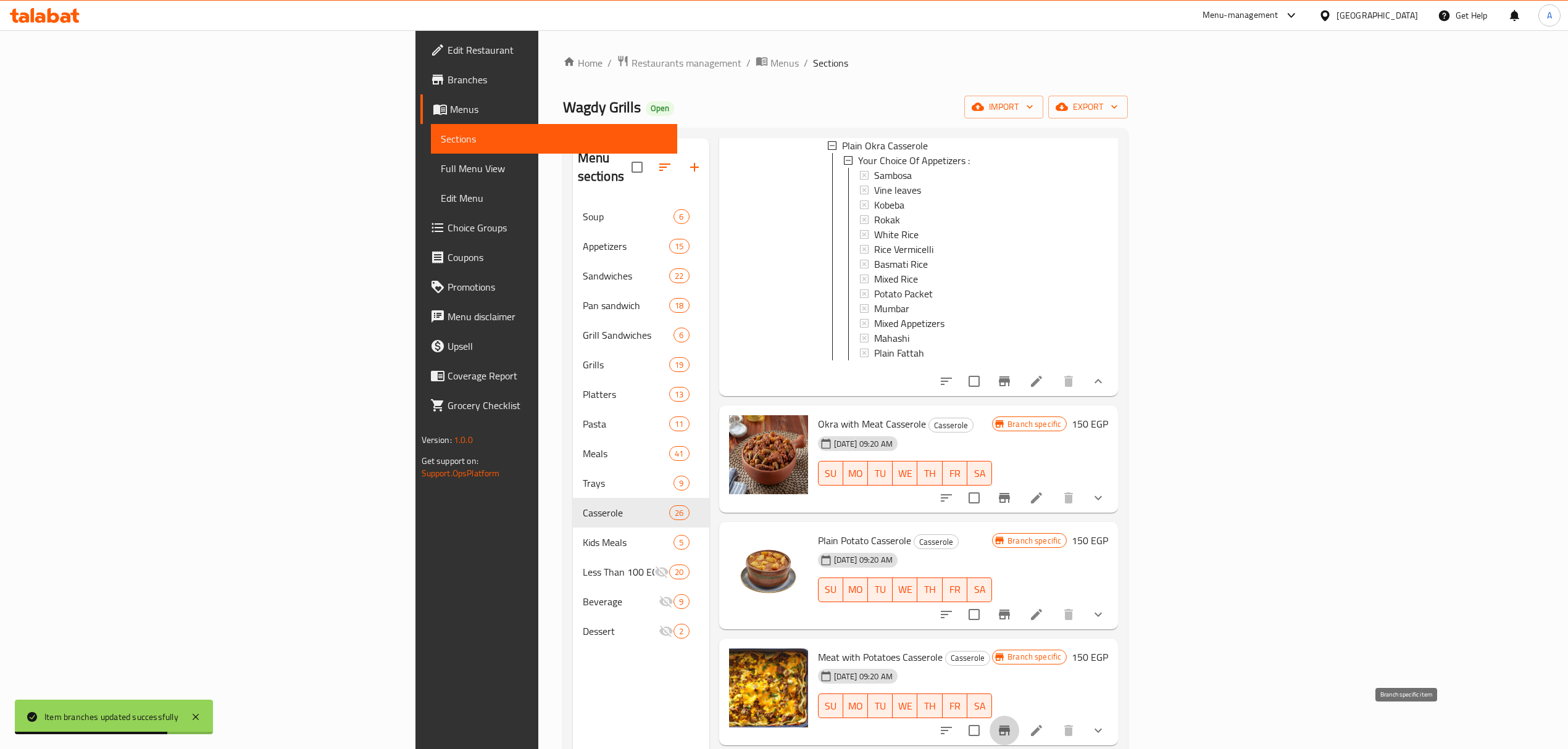
click at [1010, 726] on icon "Branch-specific-item" at bounding box center [1004, 731] width 11 height 10
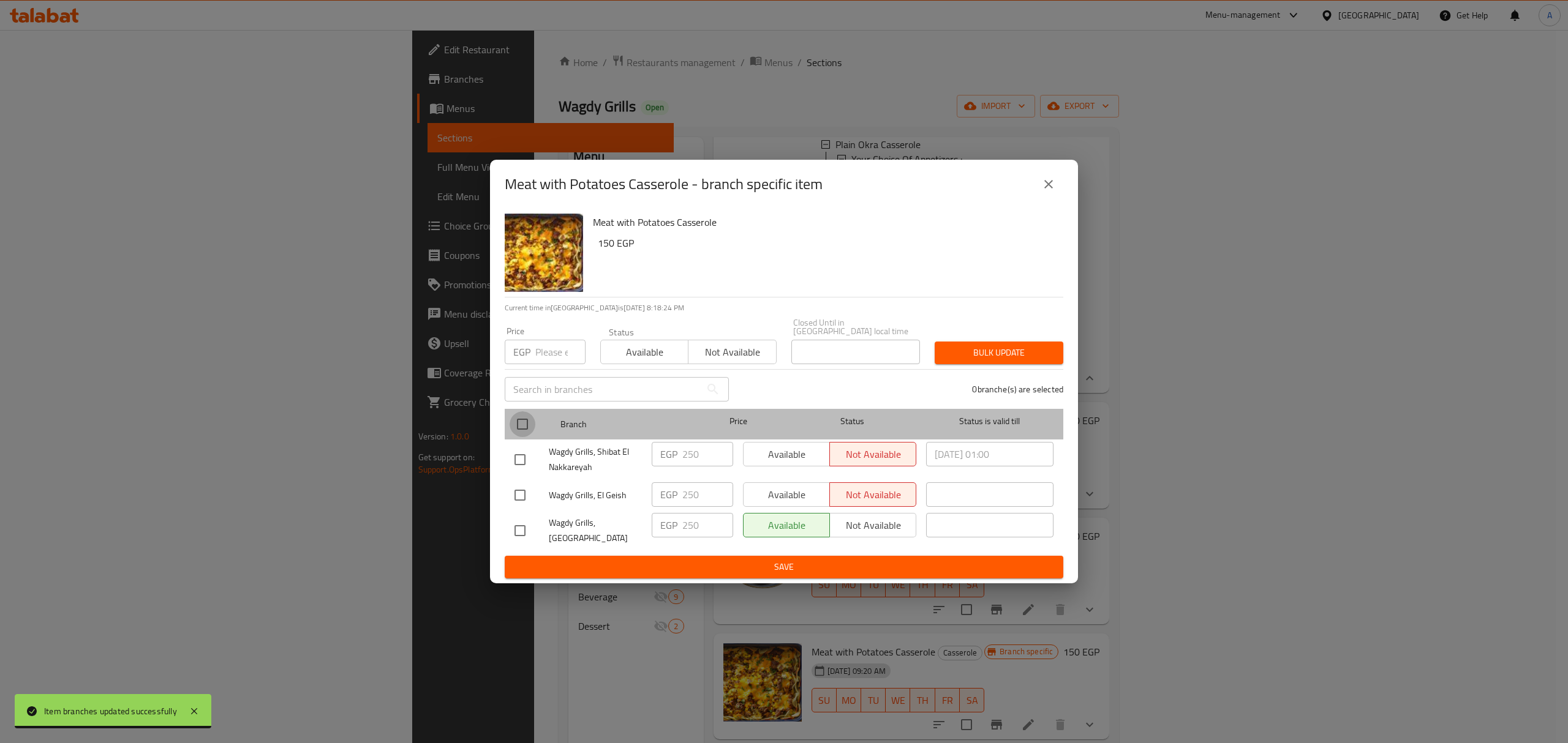
click at [523, 420] on input "checkbox" at bounding box center [523, 424] width 26 height 26
checkbox input "true"
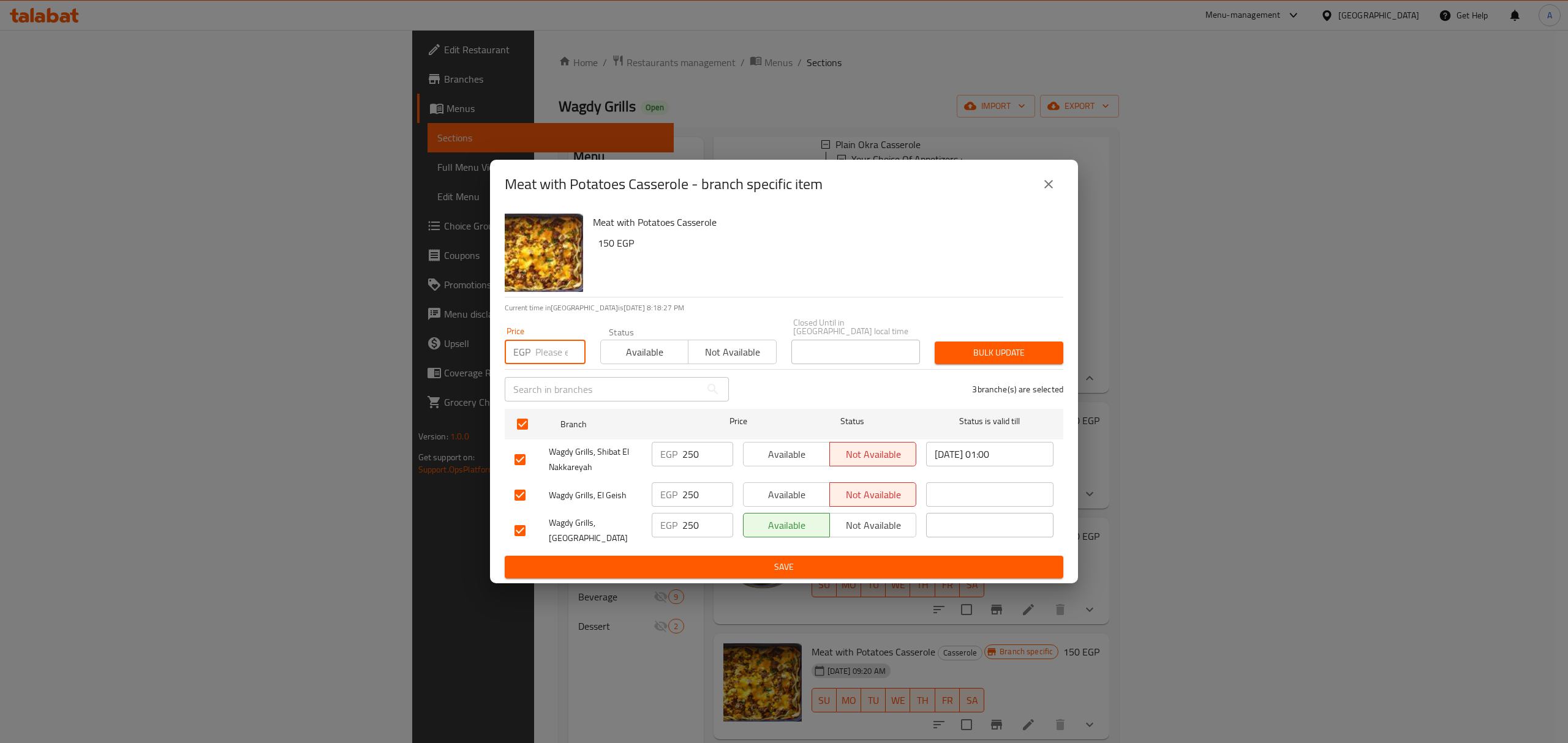
paste input "310.00"
type input "310.00"
click at [980, 349] on span "Bulk update" at bounding box center [998, 353] width 109 height 15
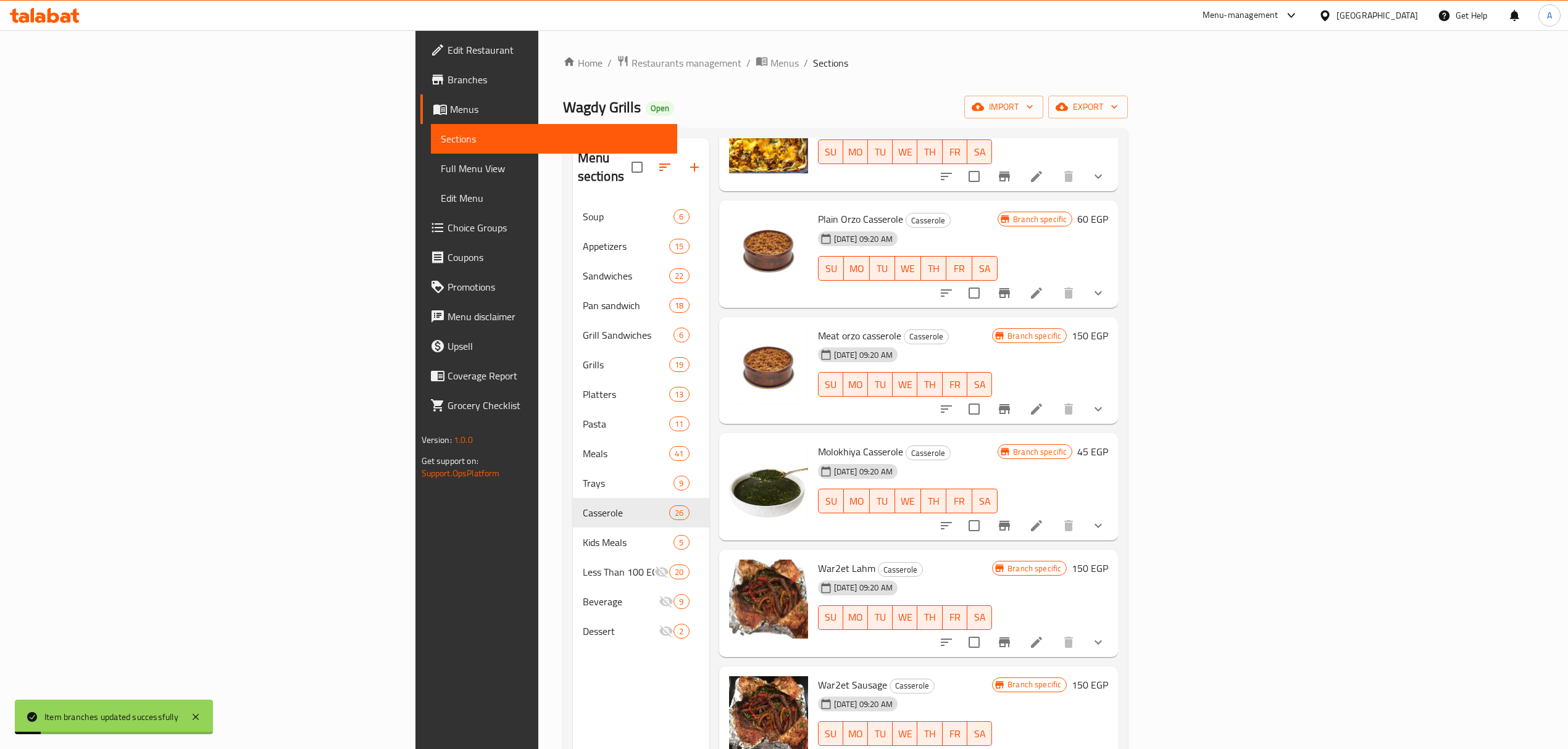
scroll to position [741, 0]
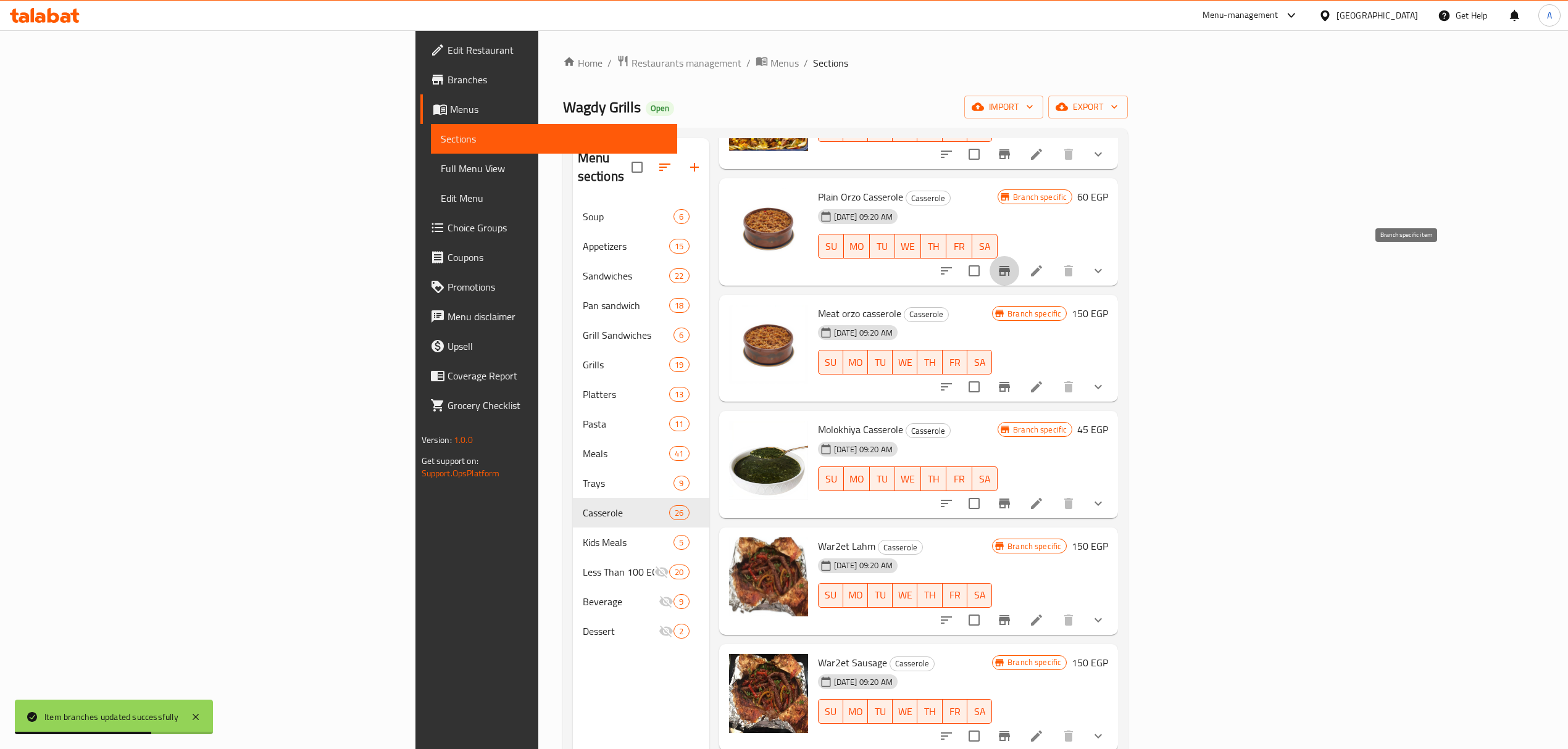
click at [1011, 271] on icon "Branch-specific-item" at bounding box center [1004, 271] width 15 height 15
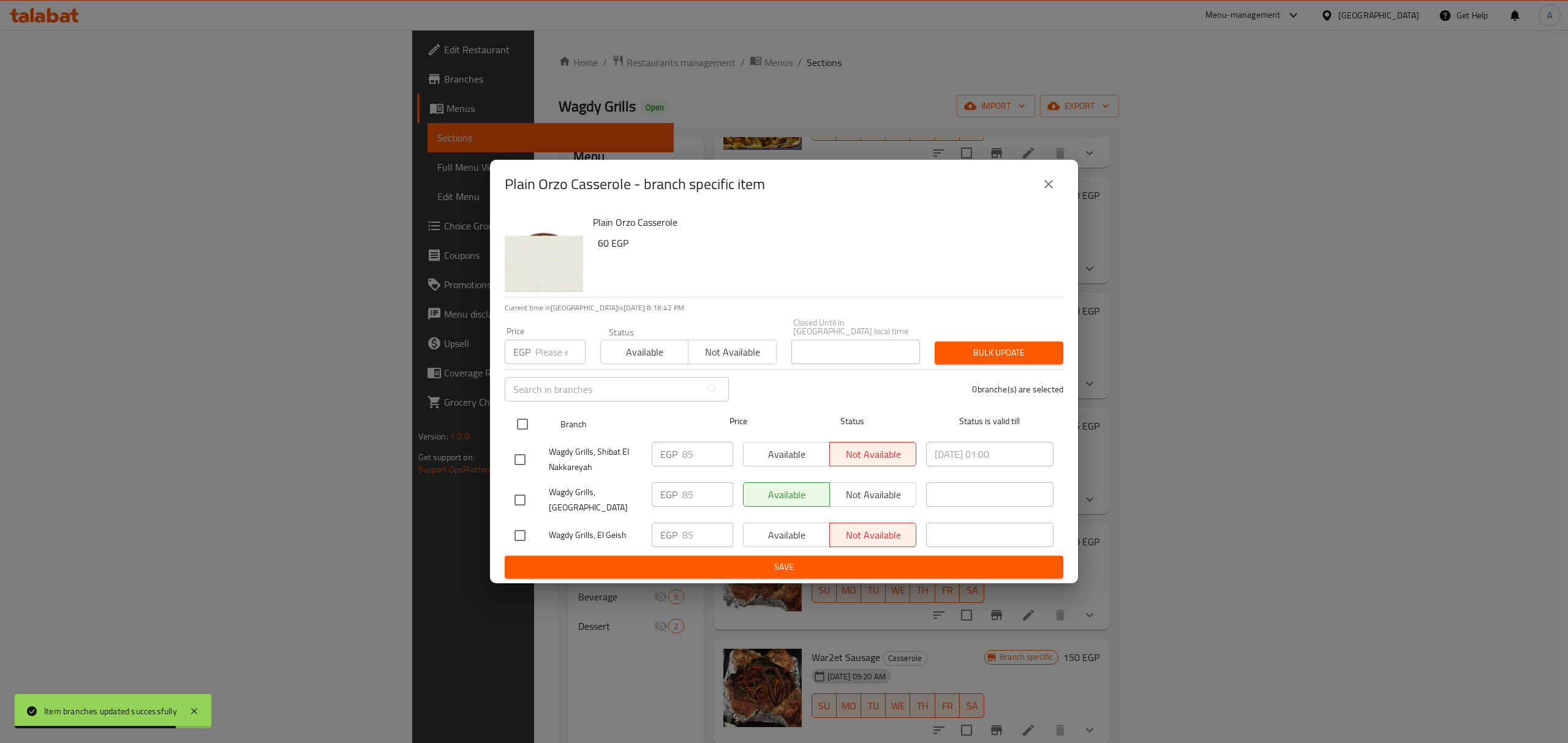
click at [524, 427] on input "checkbox" at bounding box center [523, 424] width 26 height 26
checkbox input "true"
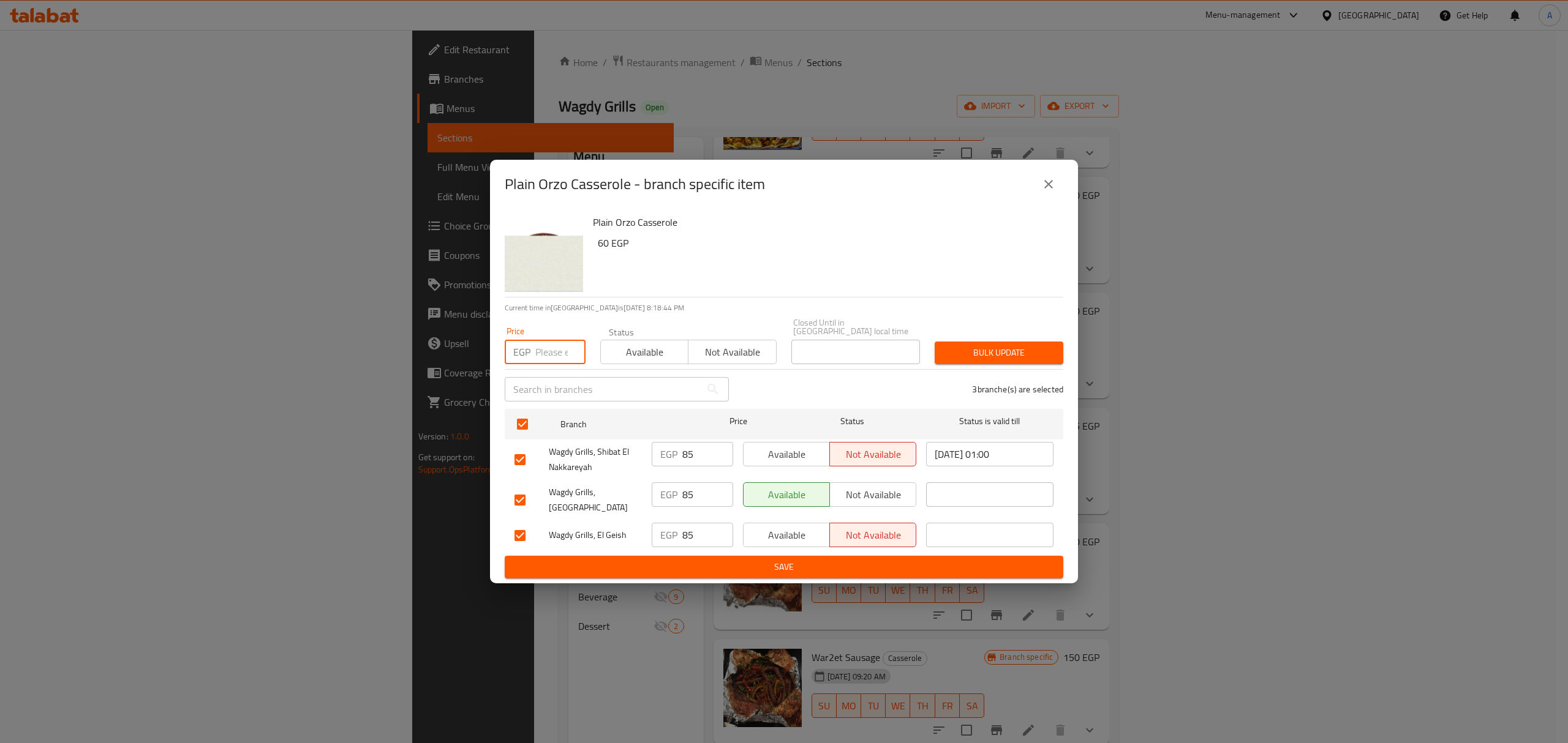
paste input "95.00"
type input "95.00"
click at [953, 366] on div "Bulk update" at bounding box center [999, 353] width 143 height 37
click at [953, 349] on span "Bulk update" at bounding box center [998, 353] width 109 height 15
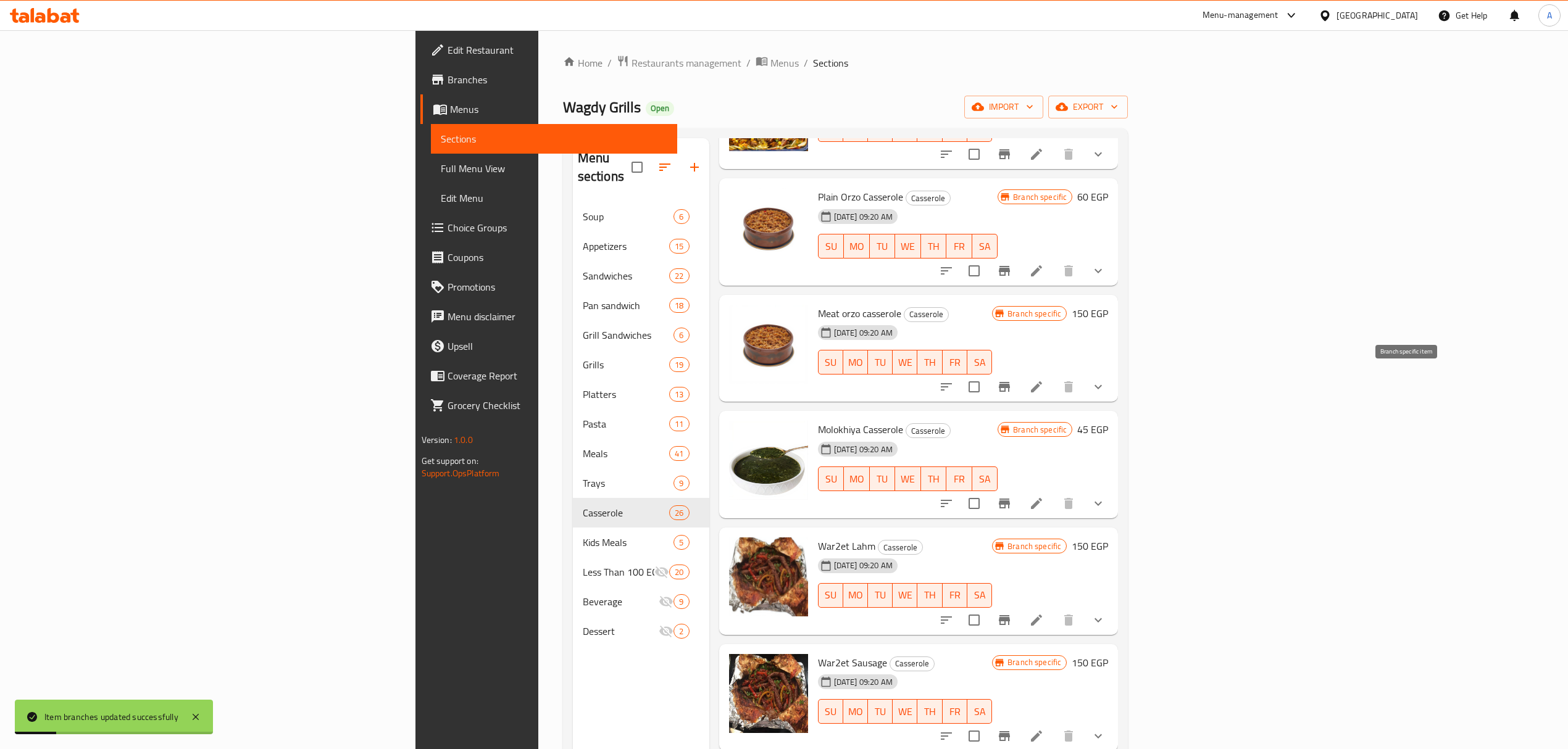
click at [1010, 382] on icon "Branch-specific-item" at bounding box center [1004, 386] width 11 height 10
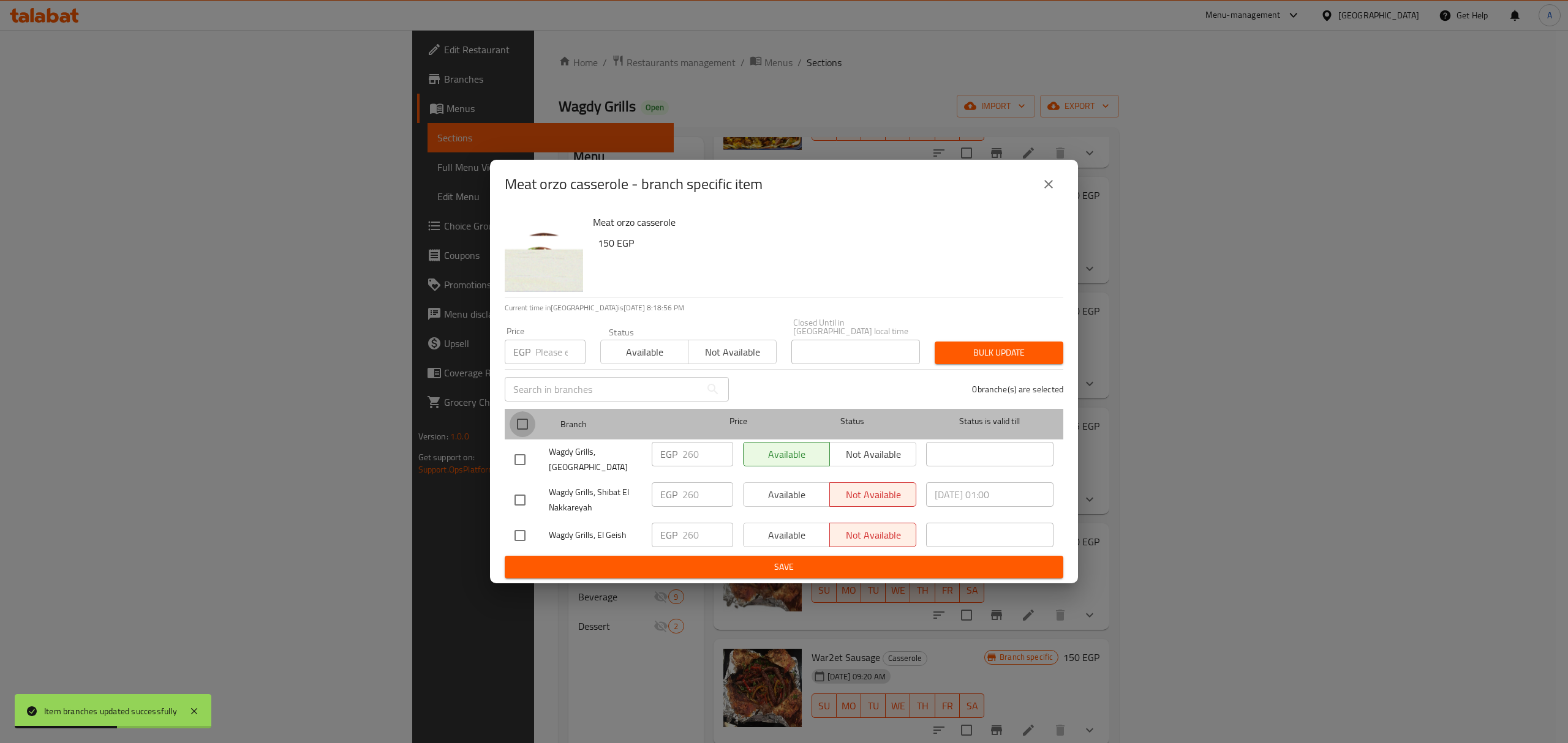
click at [528, 420] on input "checkbox" at bounding box center [523, 424] width 26 height 26
checkbox input "true"
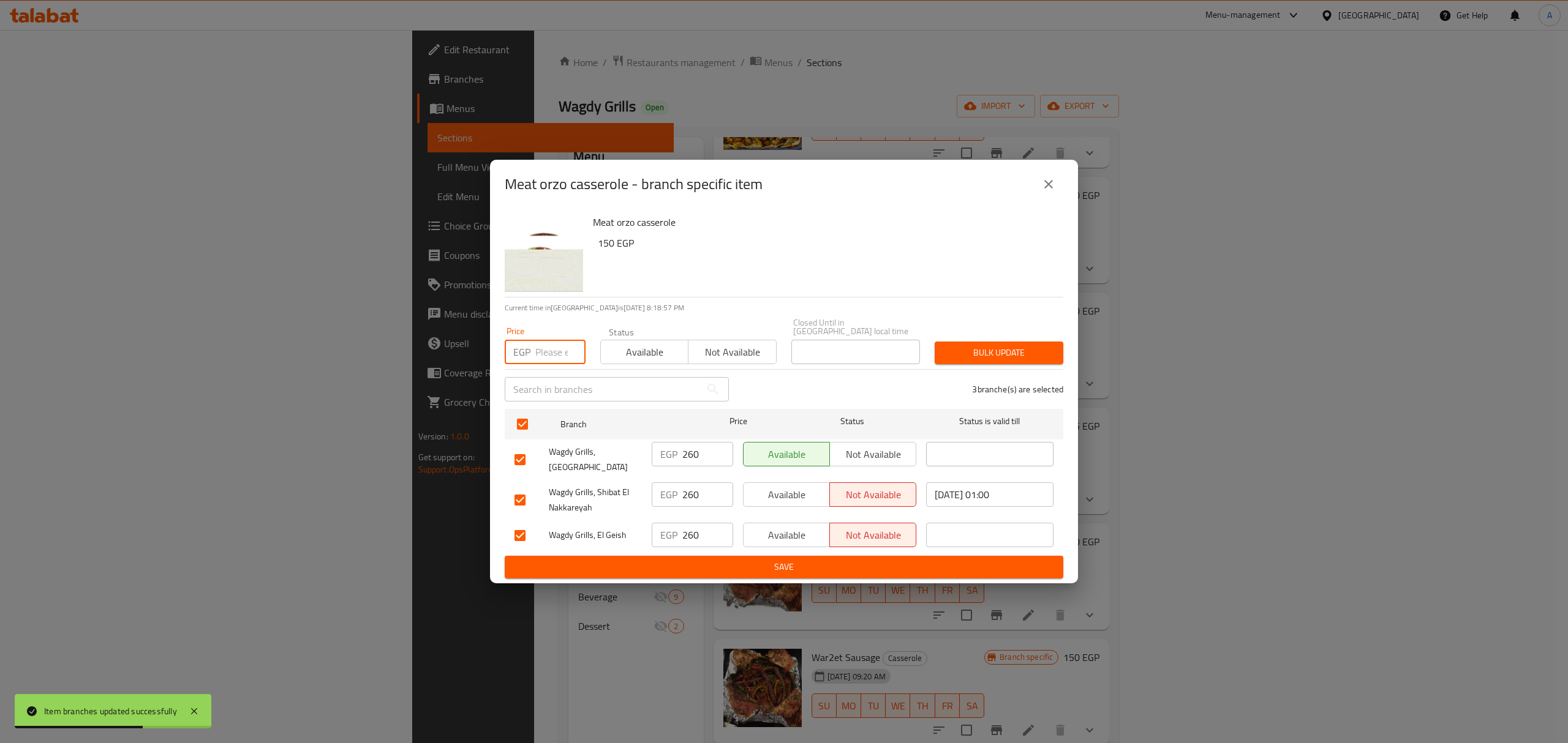
paste input "310.00"
type input "310.00"
click at [994, 358] on span "Bulk update" at bounding box center [998, 353] width 109 height 15
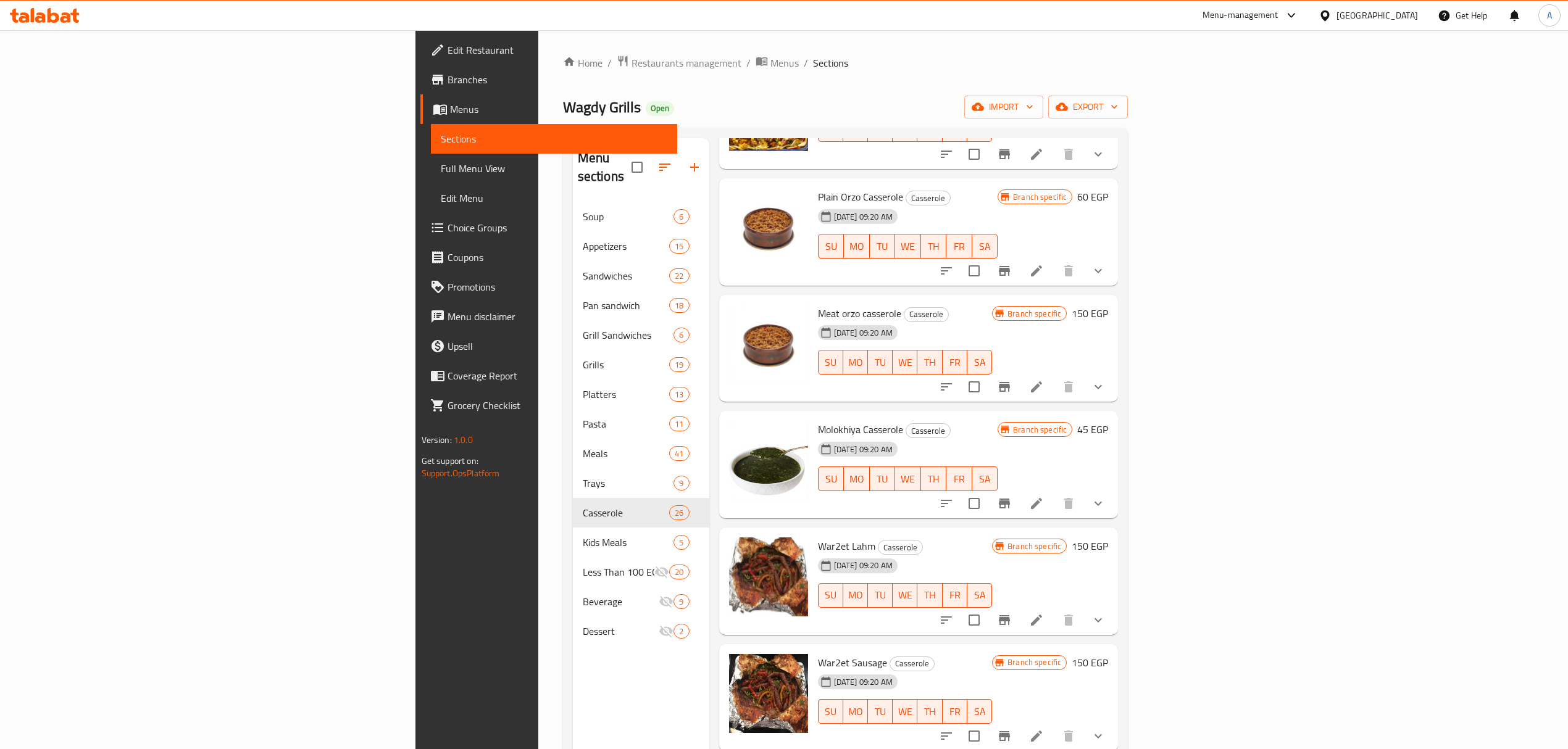
click at [1019, 376] on button "Branch-specific-item" at bounding box center [1004, 386] width 30 height 30
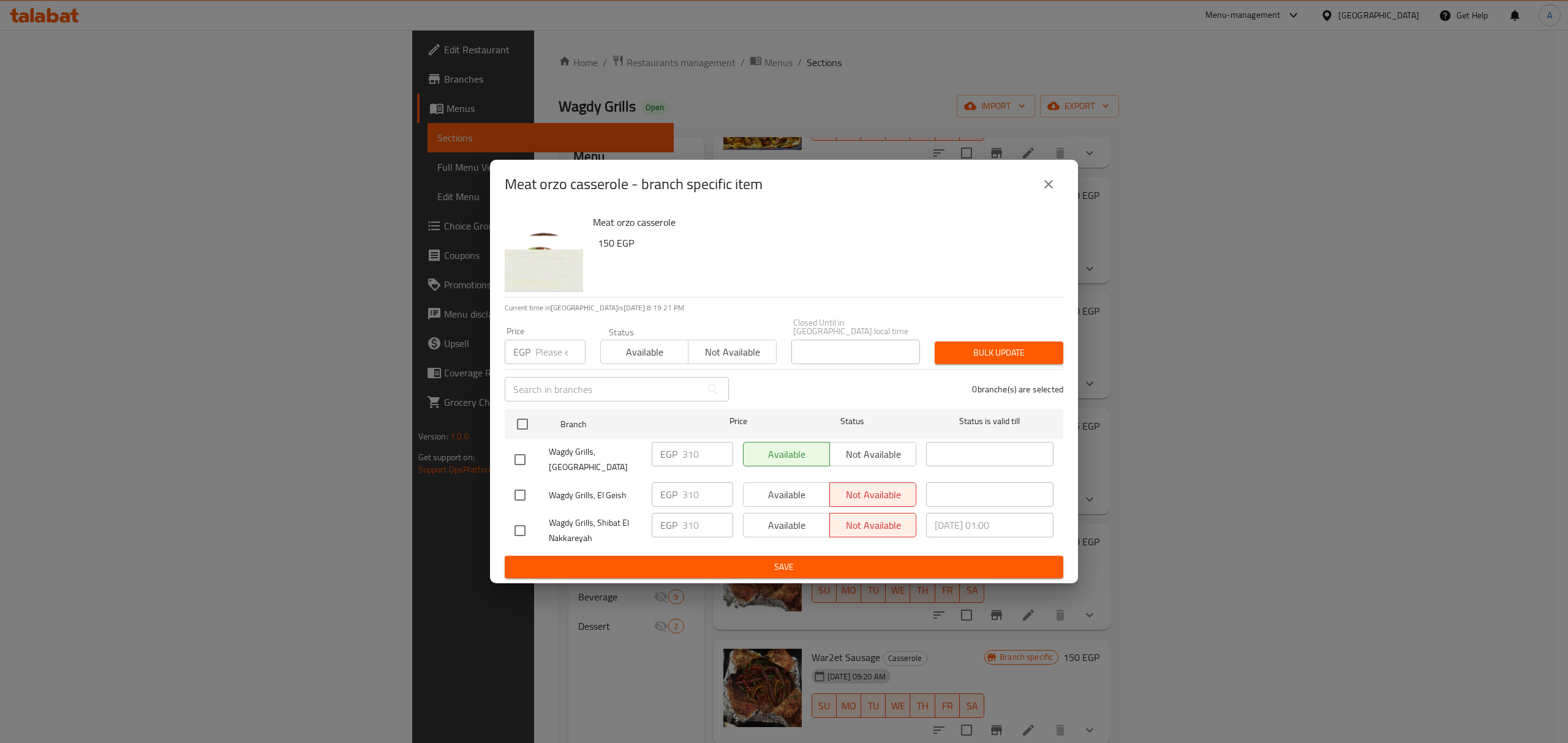
click at [1054, 192] on icon "close" at bounding box center [1048, 184] width 14 height 14
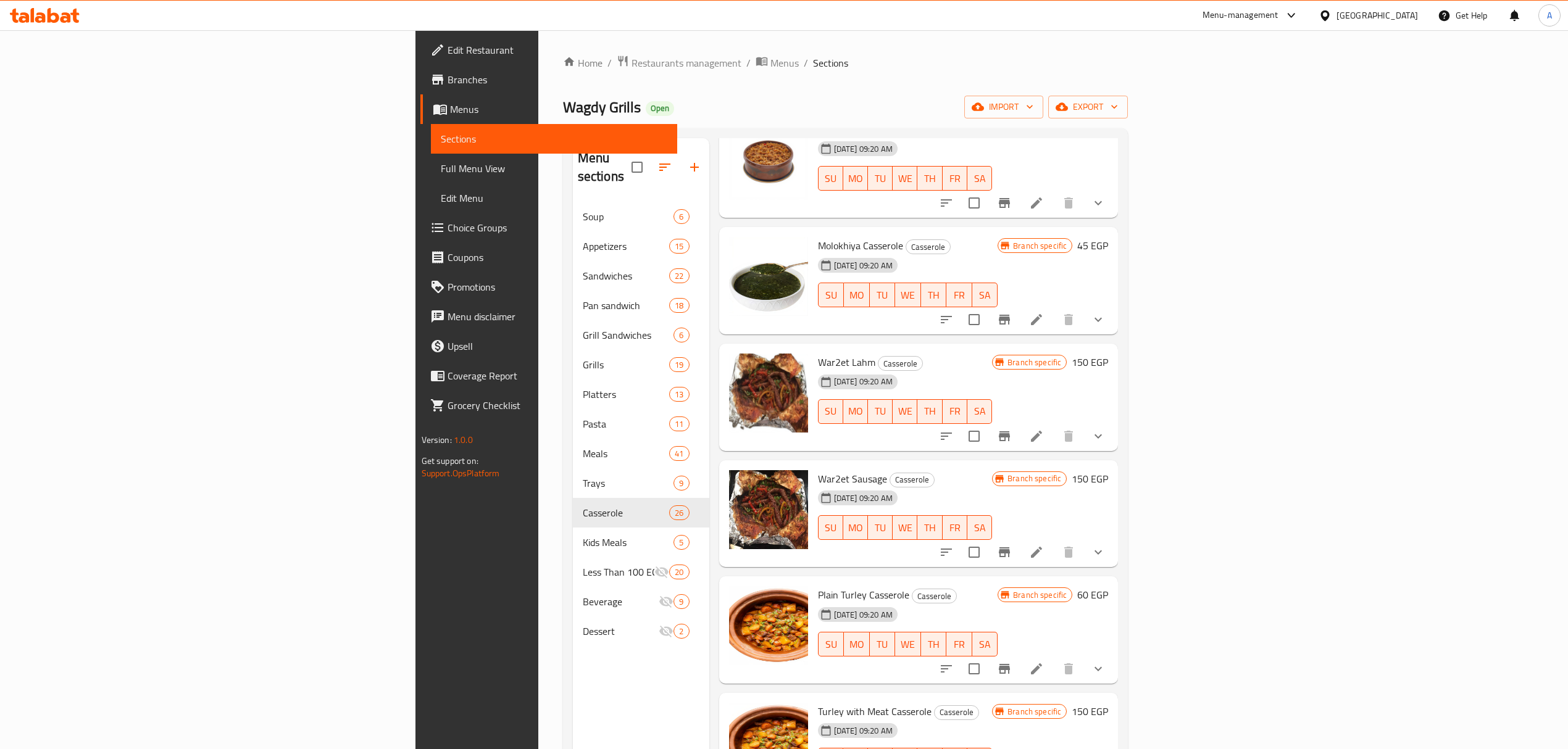
scroll to position [987, 0]
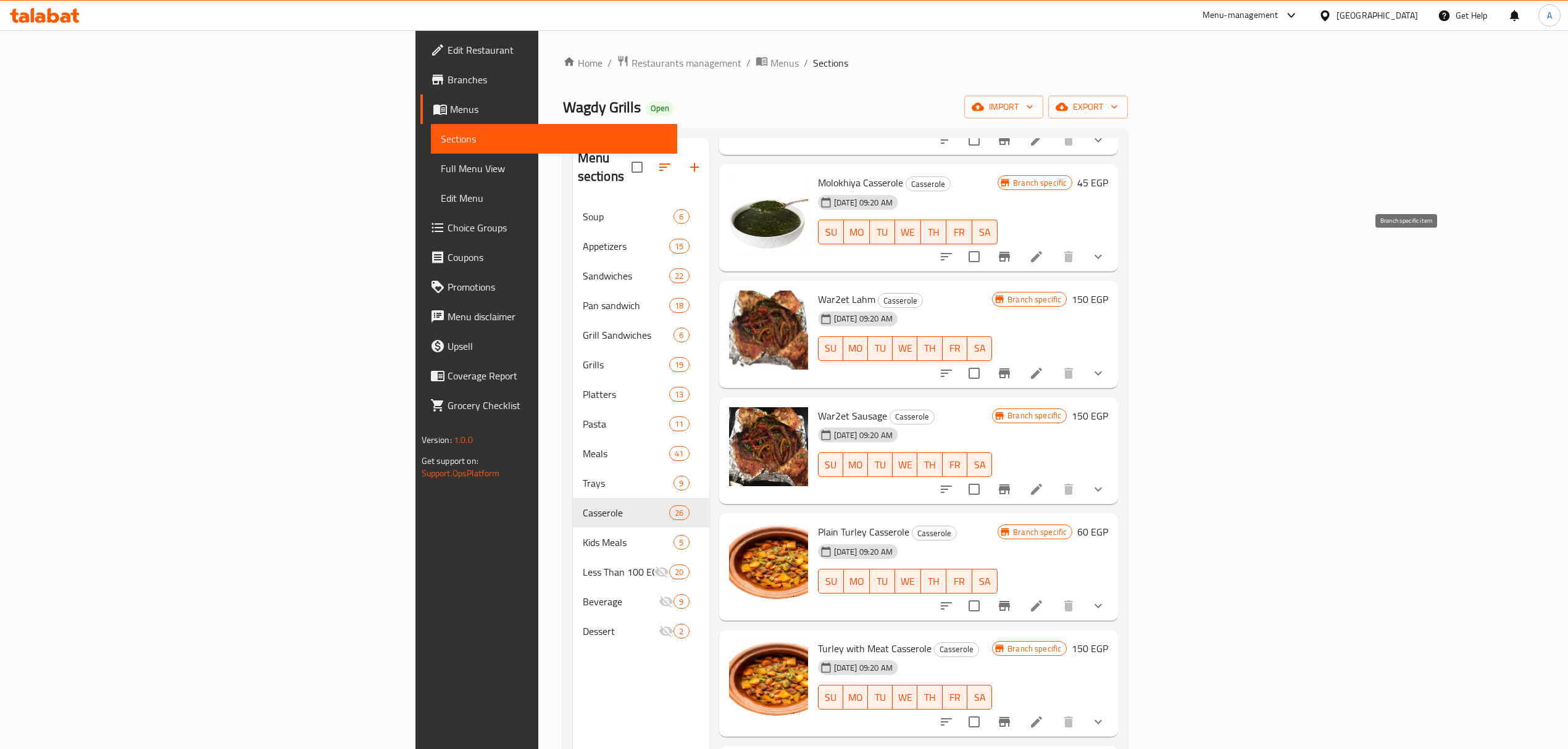
click at [1011, 249] on icon "Branch-specific-item" at bounding box center [1004, 256] width 15 height 15
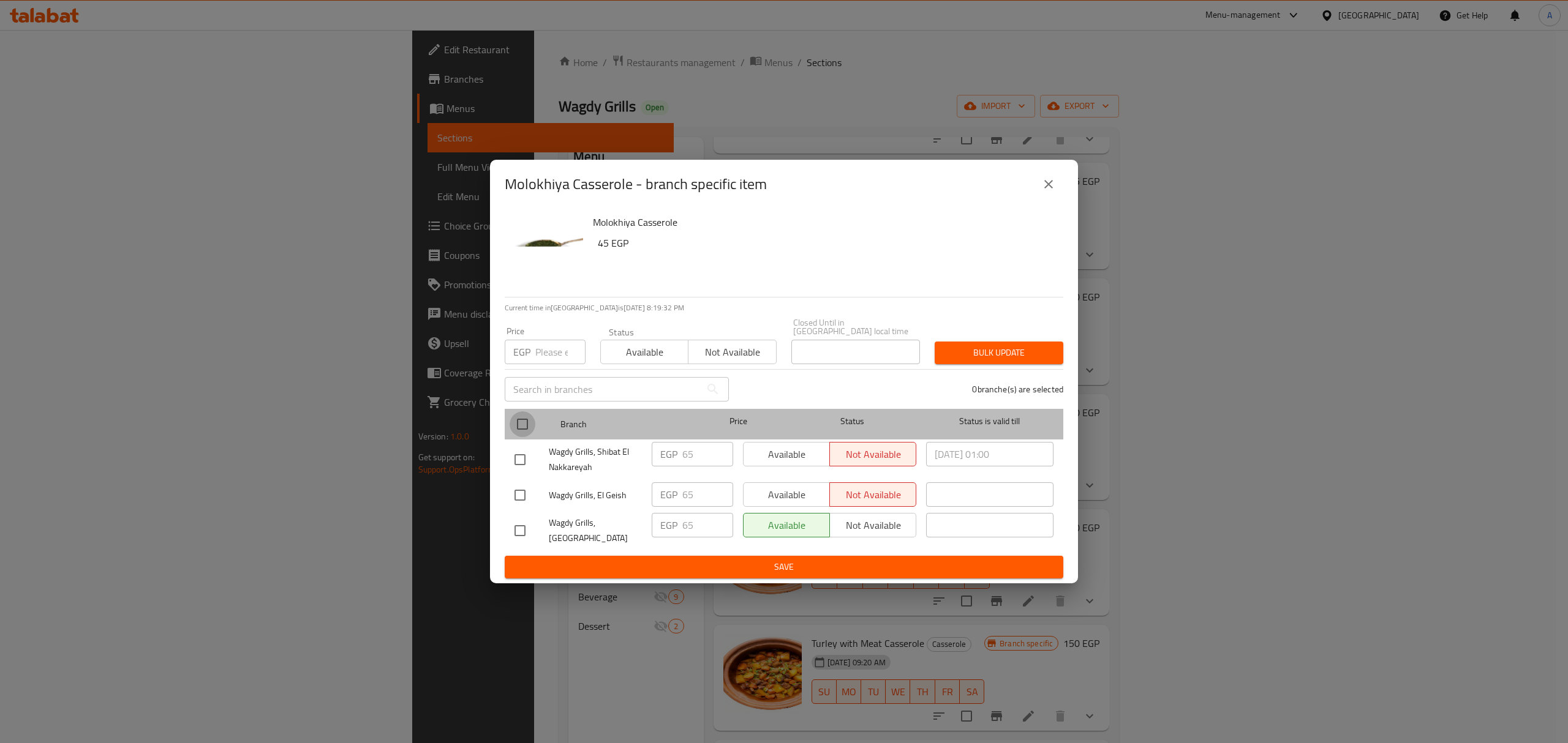
click at [532, 426] on input "checkbox" at bounding box center [523, 424] width 26 height 26
checkbox input "true"
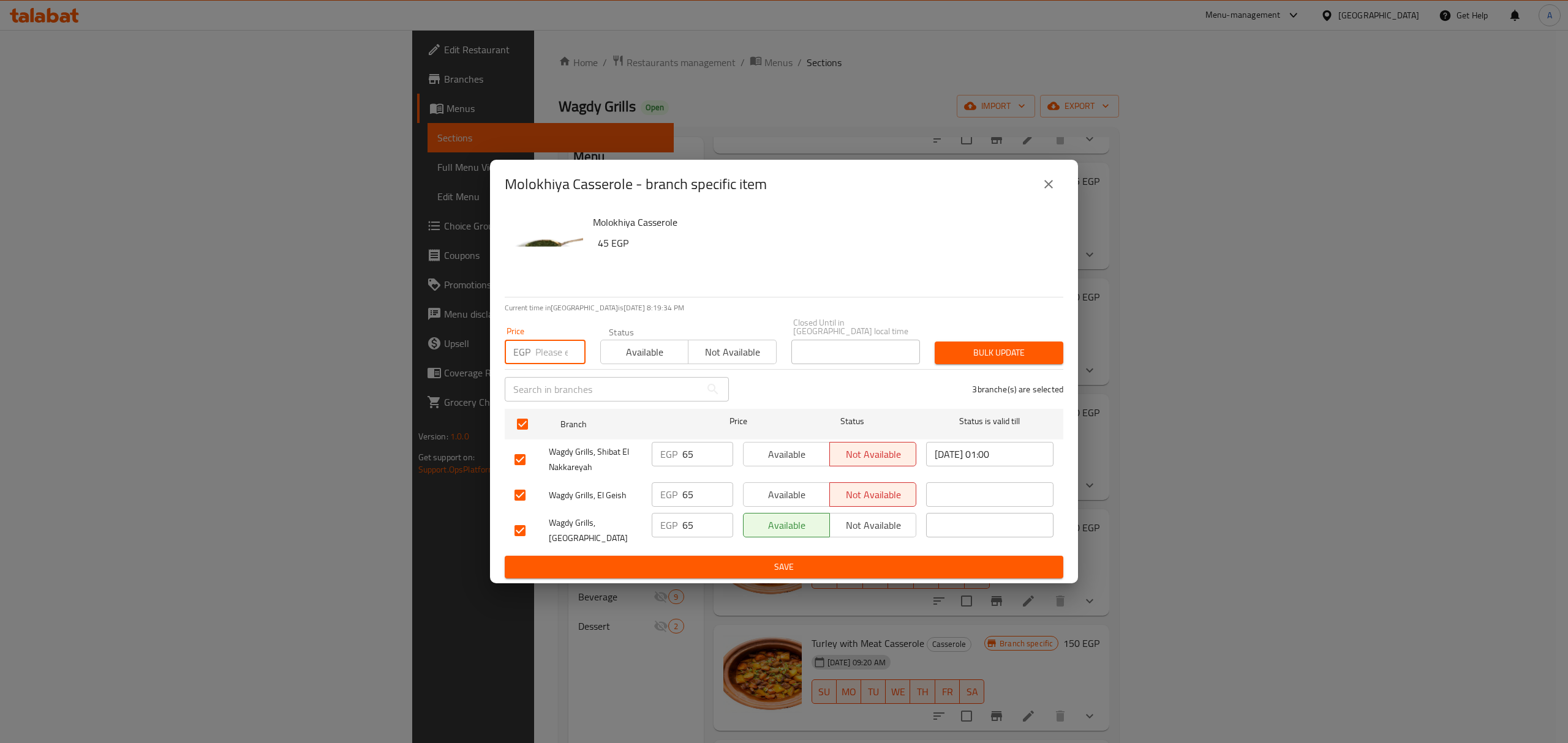
paste input "80.00"
type input "80.00"
click at [956, 341] on button "Bulk update" at bounding box center [999, 353] width 129 height 23
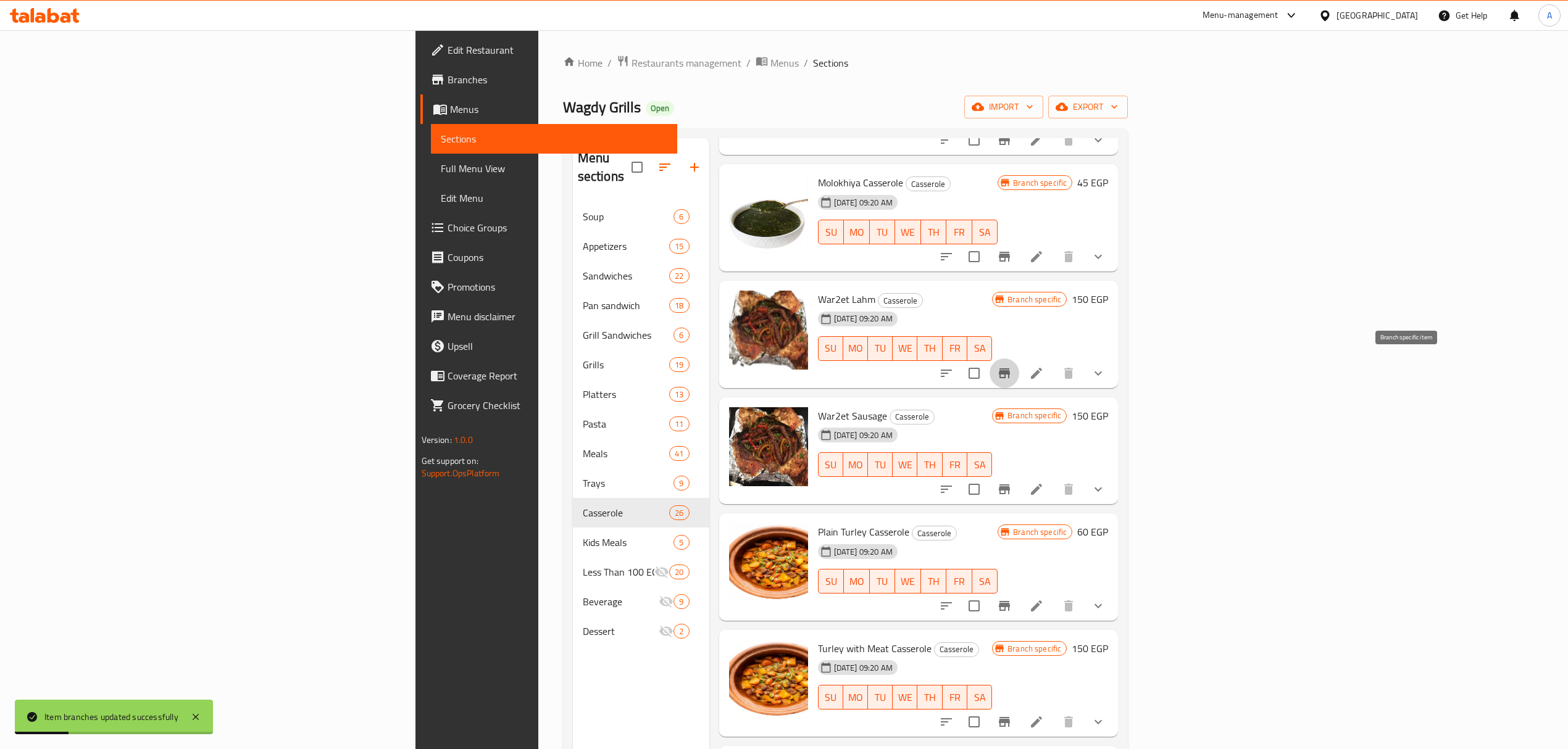
click at [1010, 369] on icon "Branch-specific-item" at bounding box center [1004, 373] width 11 height 10
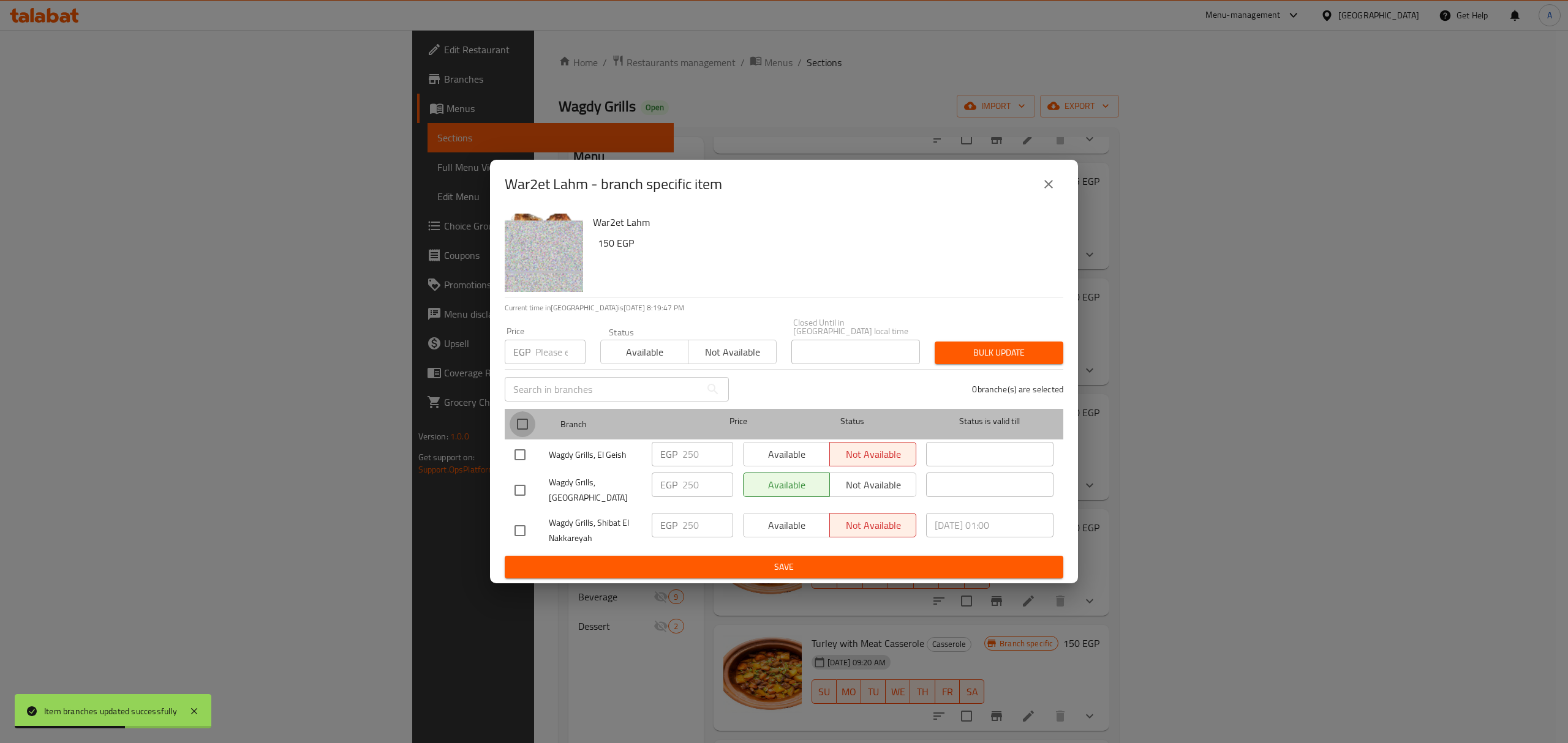
click at [525, 419] on input "checkbox" at bounding box center [523, 424] width 26 height 26
checkbox input "true"
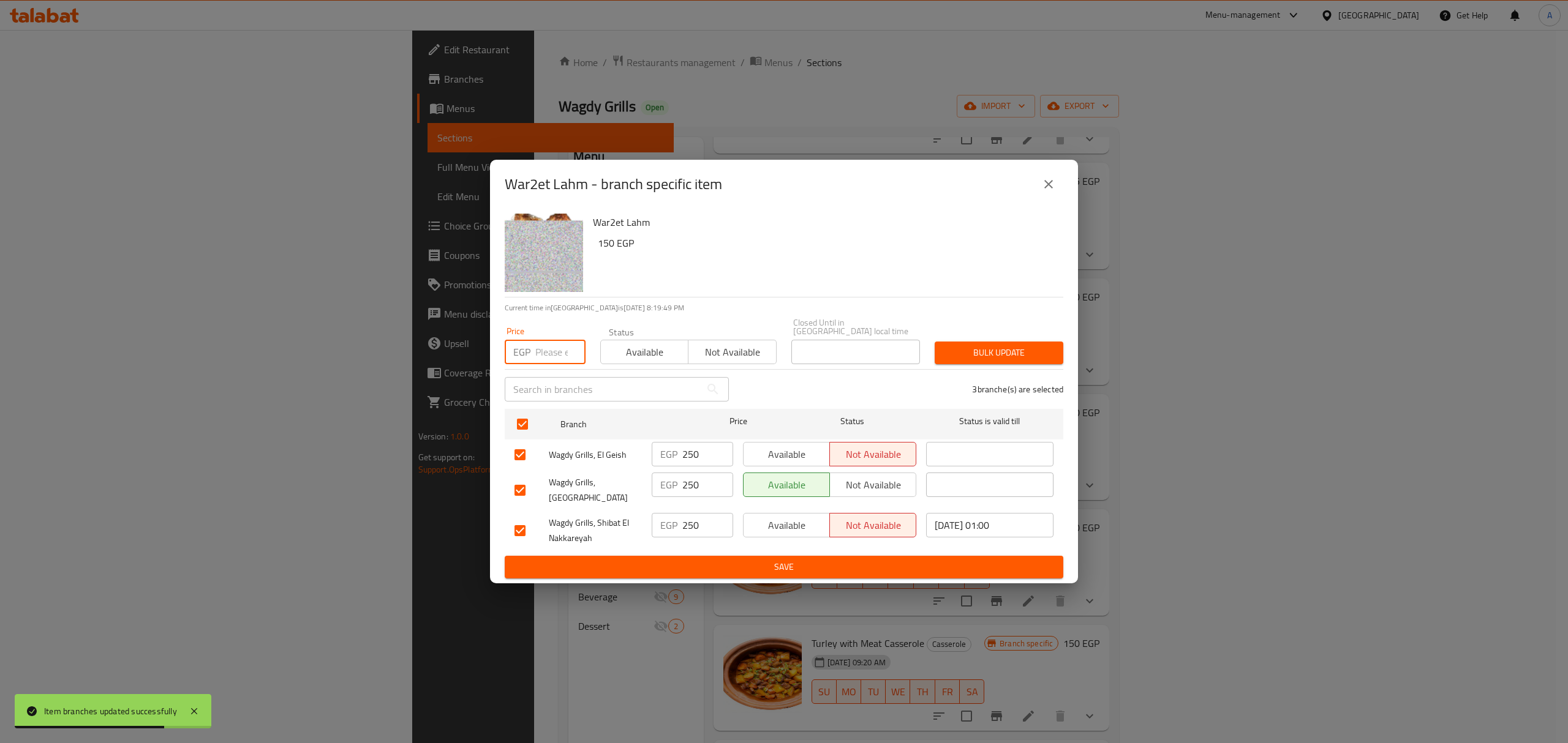
paste input "310.00"
type input "310.00"
click at [960, 353] on span "Bulk update" at bounding box center [998, 353] width 109 height 15
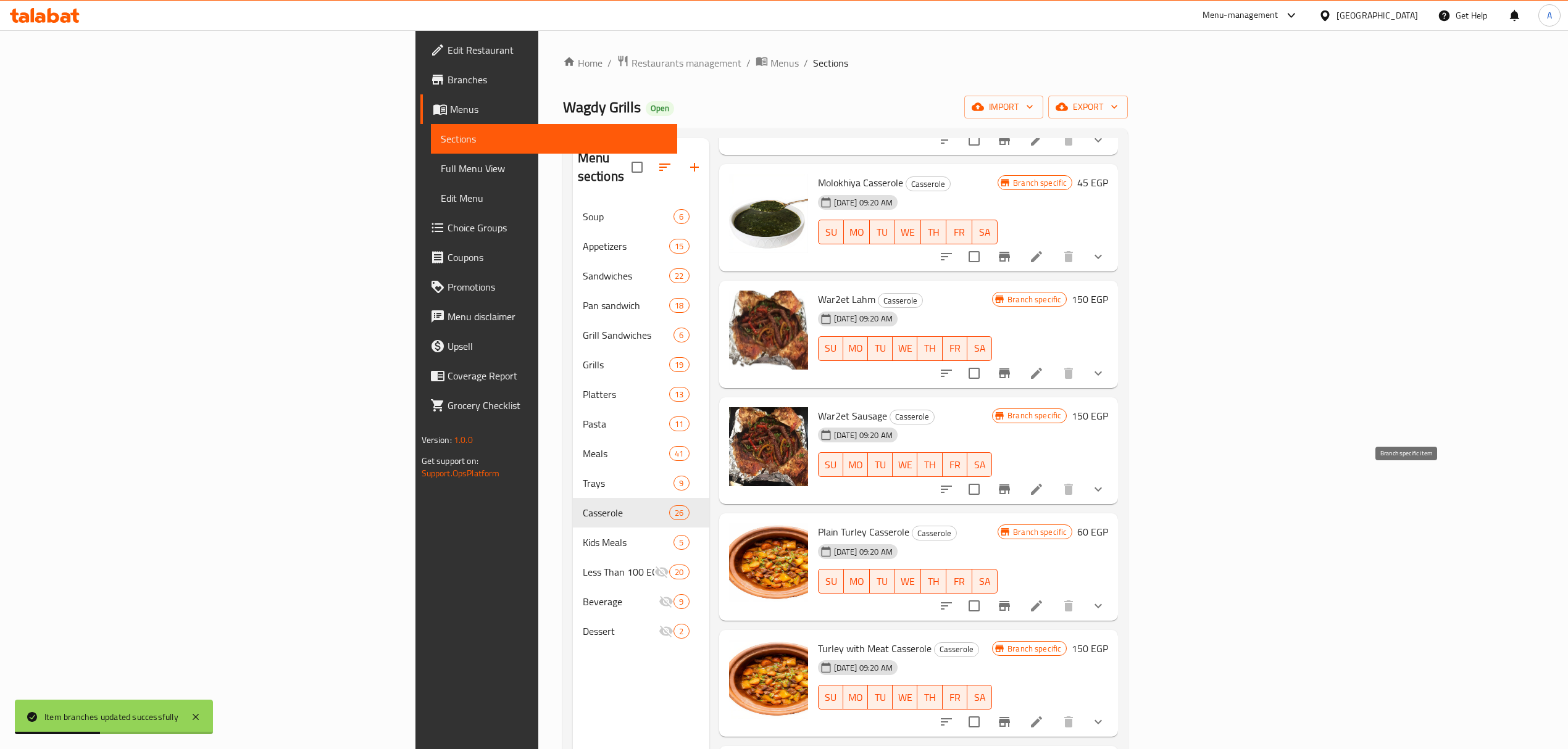
click at [1010, 486] on icon "Branch-specific-item" at bounding box center [1004, 489] width 11 height 10
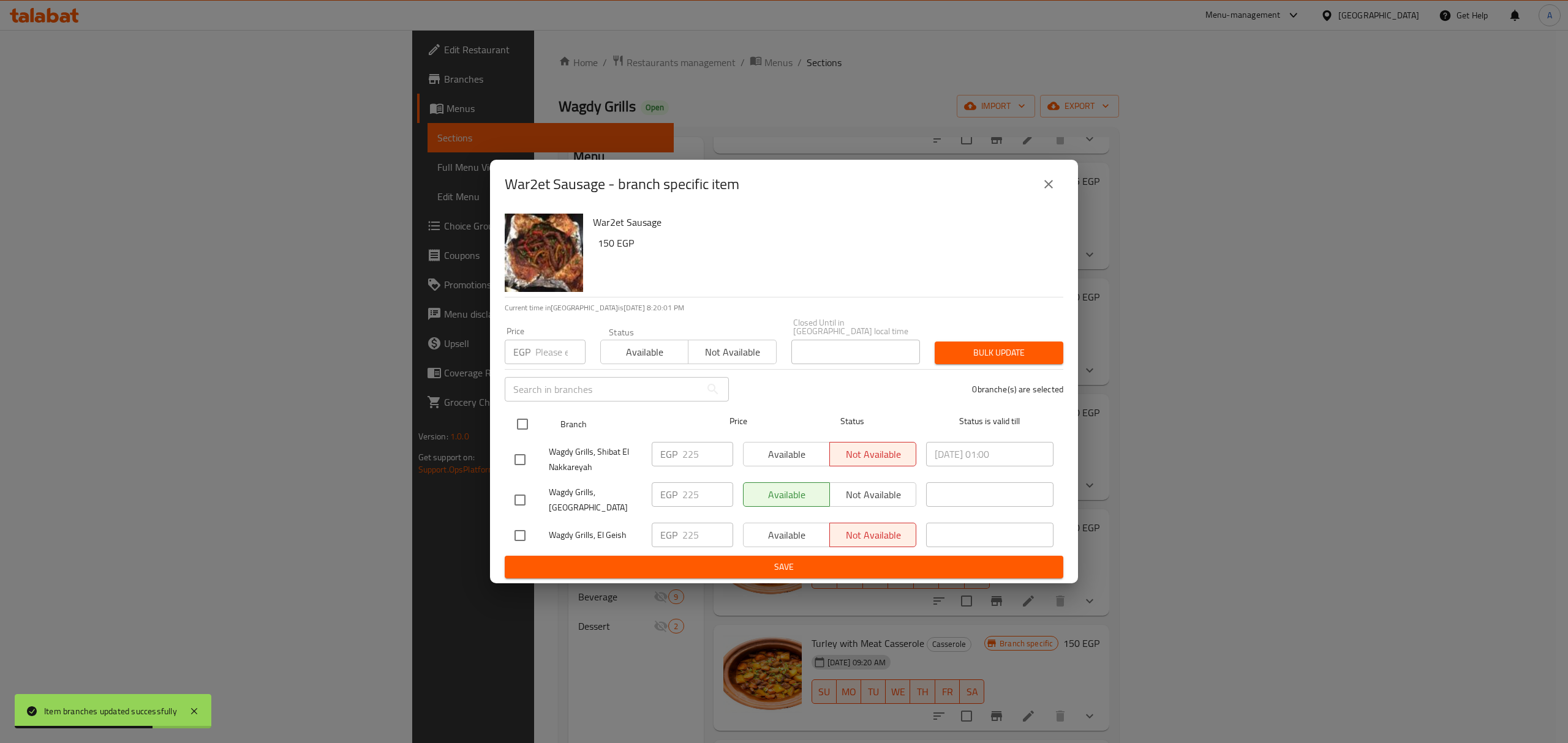
click at [530, 419] on input "checkbox" at bounding box center [523, 424] width 26 height 26
checkbox input "true"
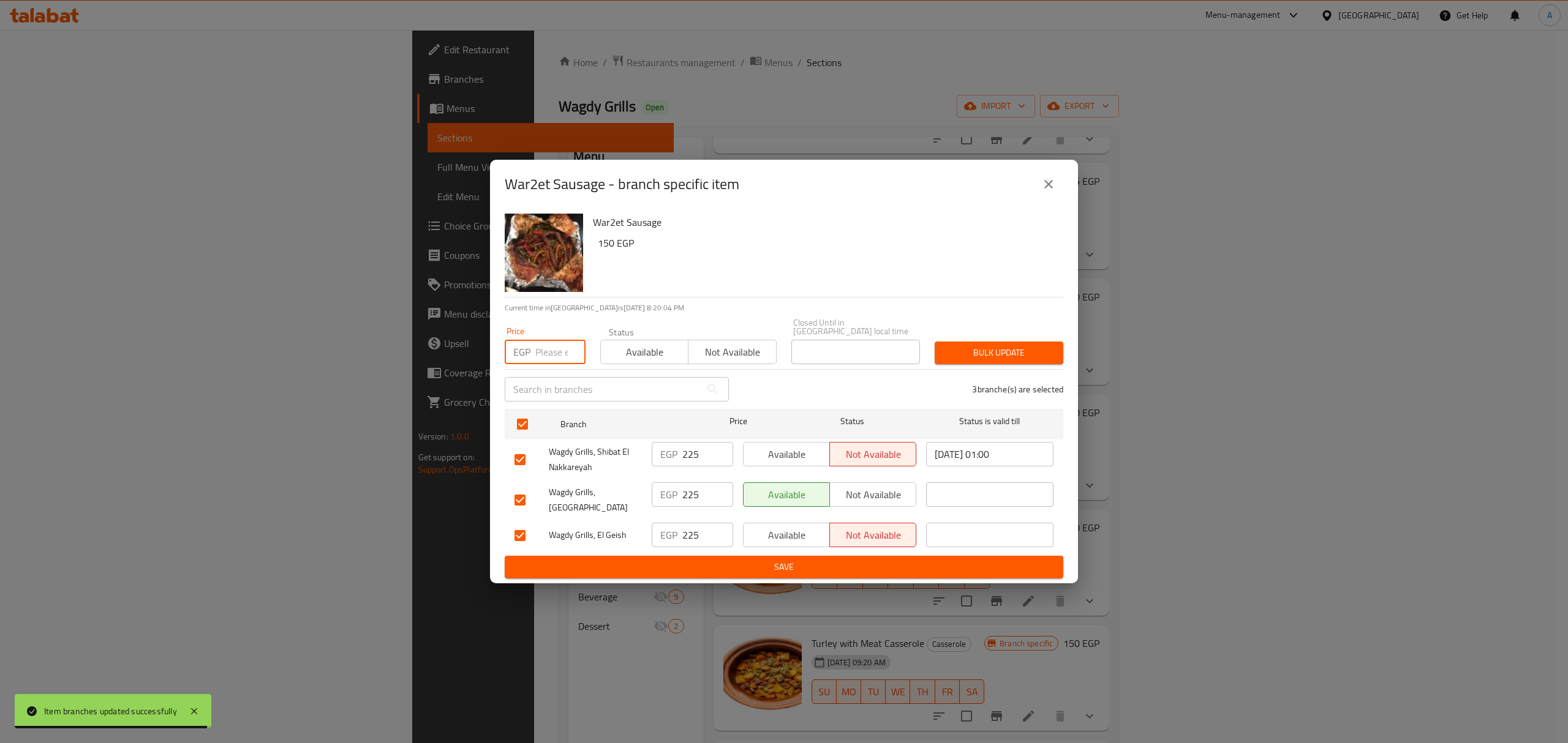
paste input "270.00"
type input "270.00"
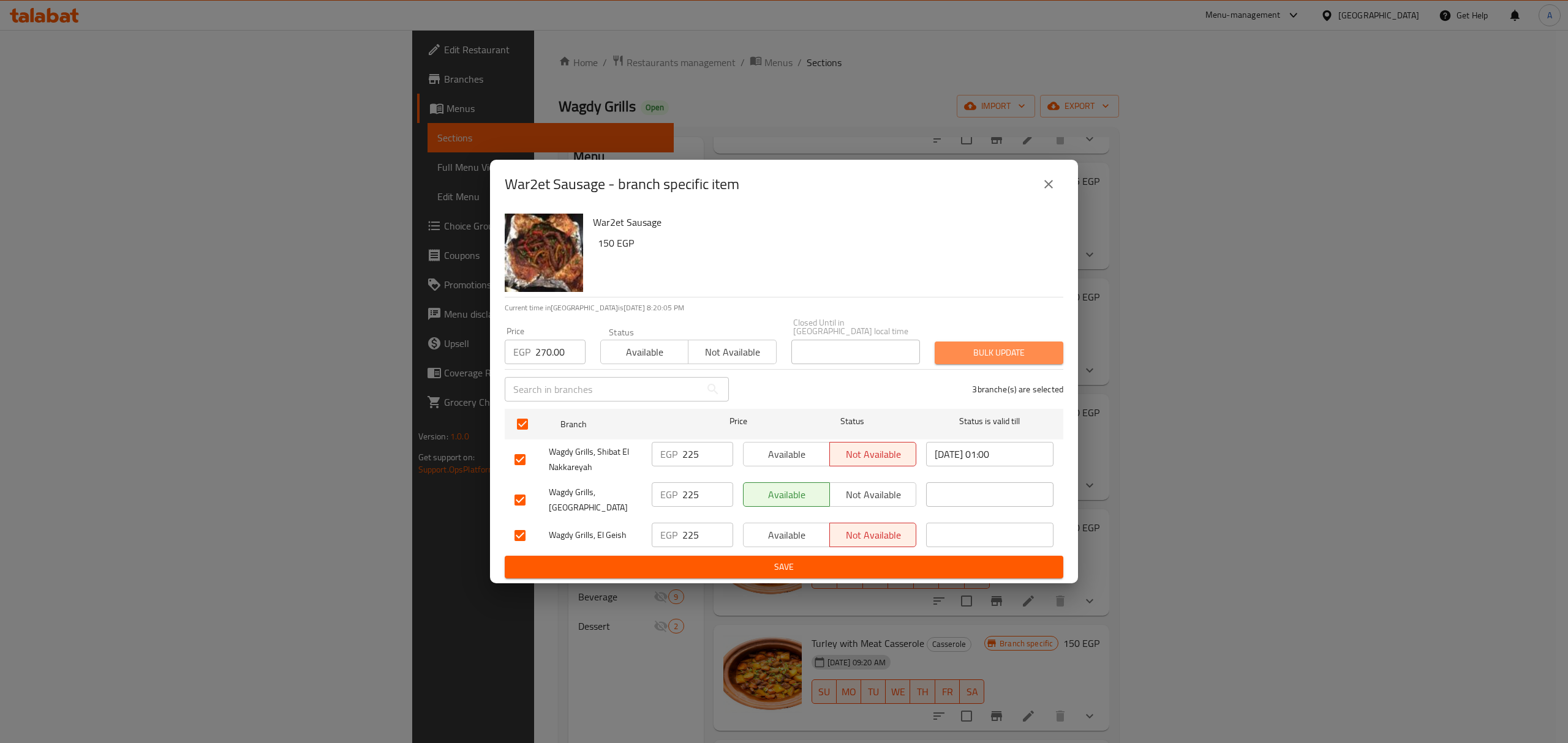
click at [1015, 358] on span "Bulk update" at bounding box center [998, 353] width 109 height 15
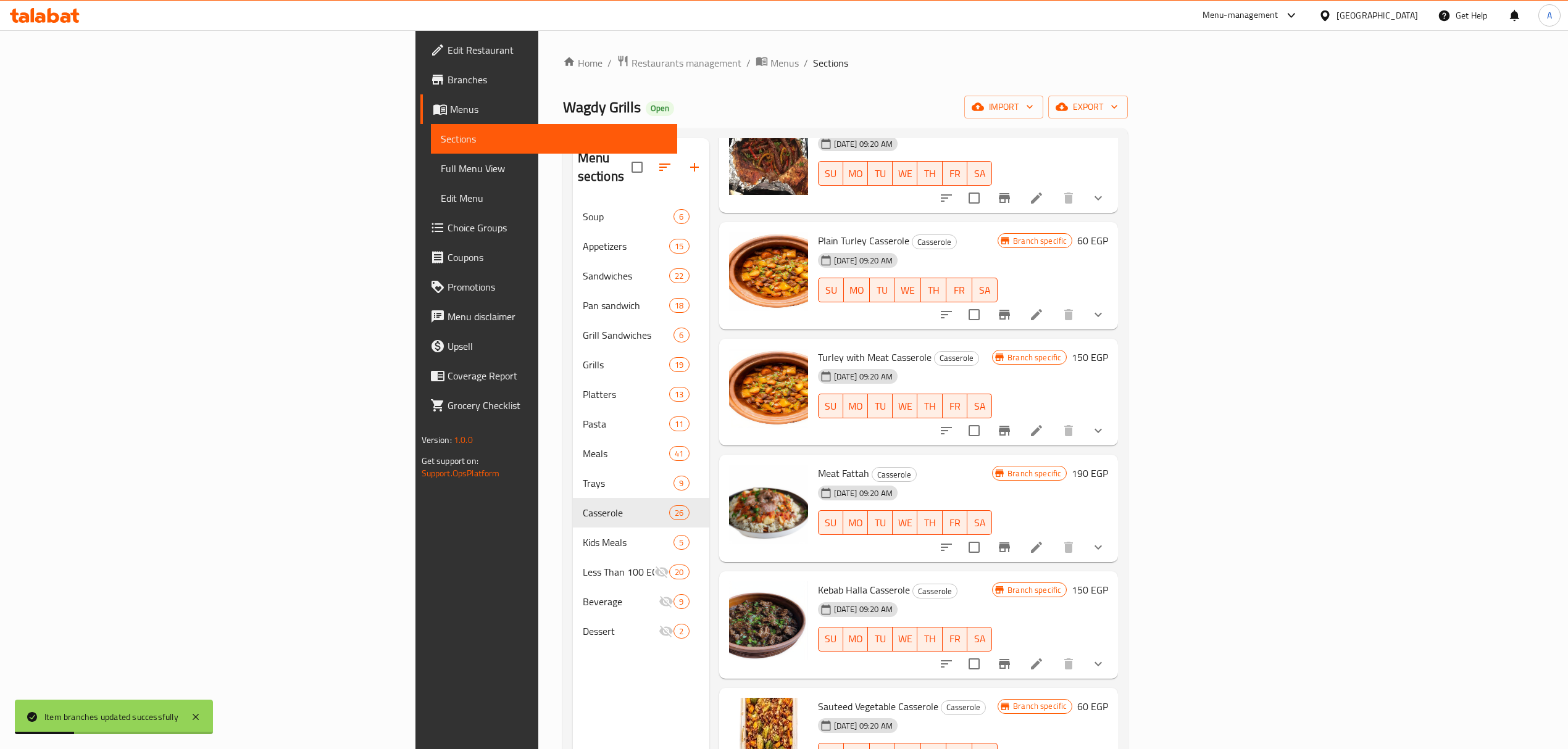
scroll to position [1316, 0]
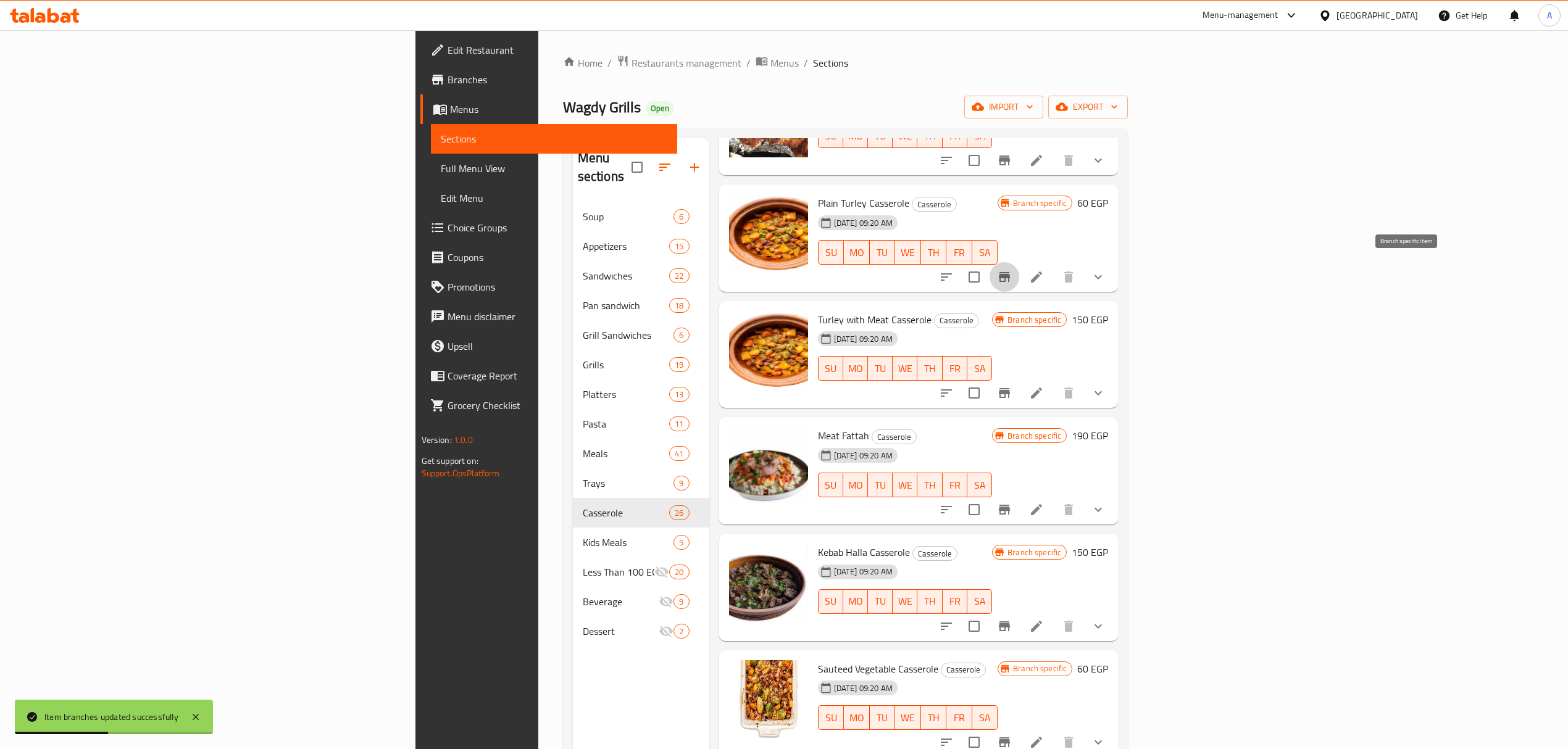
click at [1019, 268] on button "Branch-specific-item" at bounding box center [1004, 277] width 30 height 30
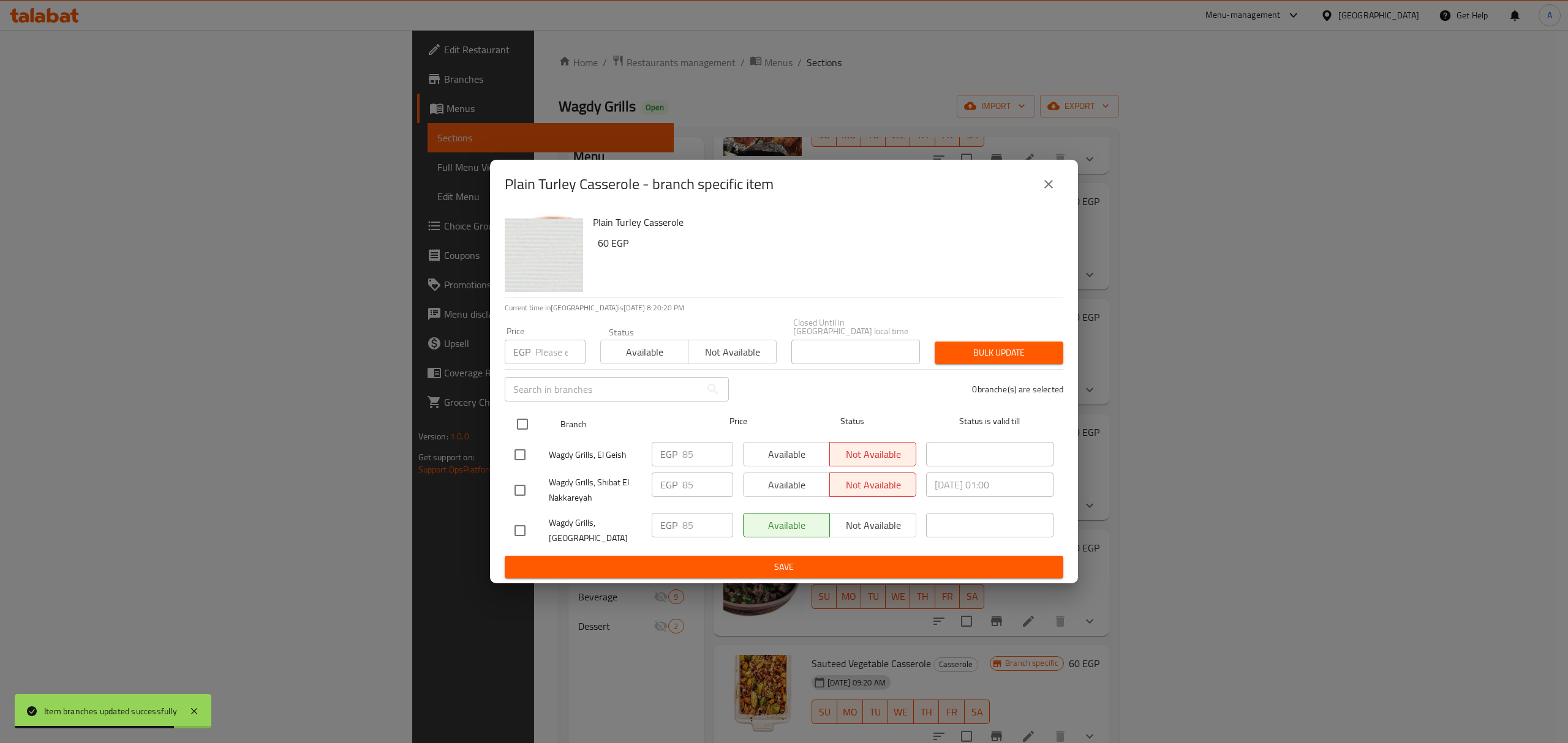
click at [530, 424] on input "checkbox" at bounding box center [523, 424] width 26 height 26
checkbox input "true"
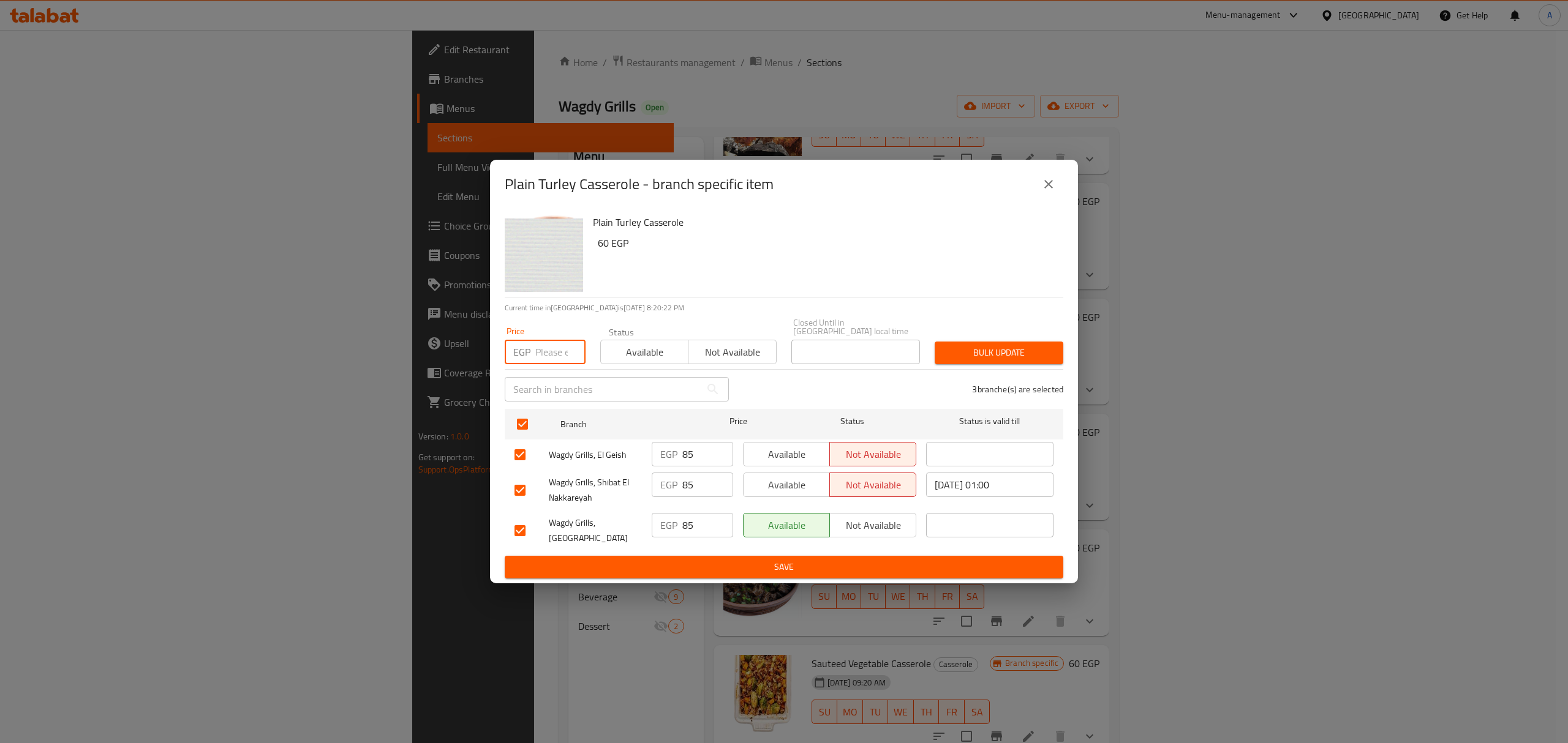
paste input "95.00"
type input "95.00"
click at [990, 363] on button "Bulk update" at bounding box center [999, 353] width 129 height 23
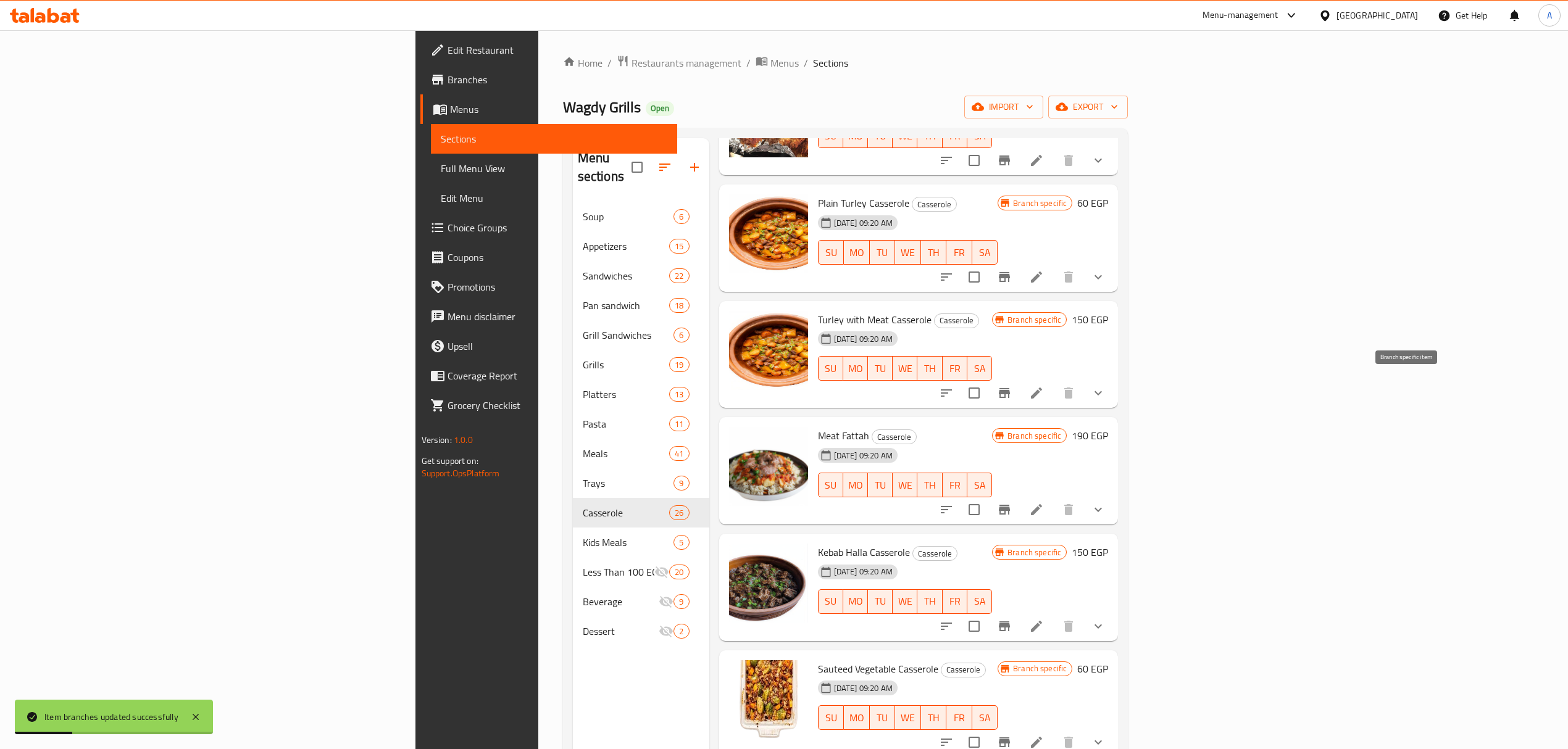
click at [1011, 394] on icon "Branch-specific-item" at bounding box center [1004, 393] width 15 height 15
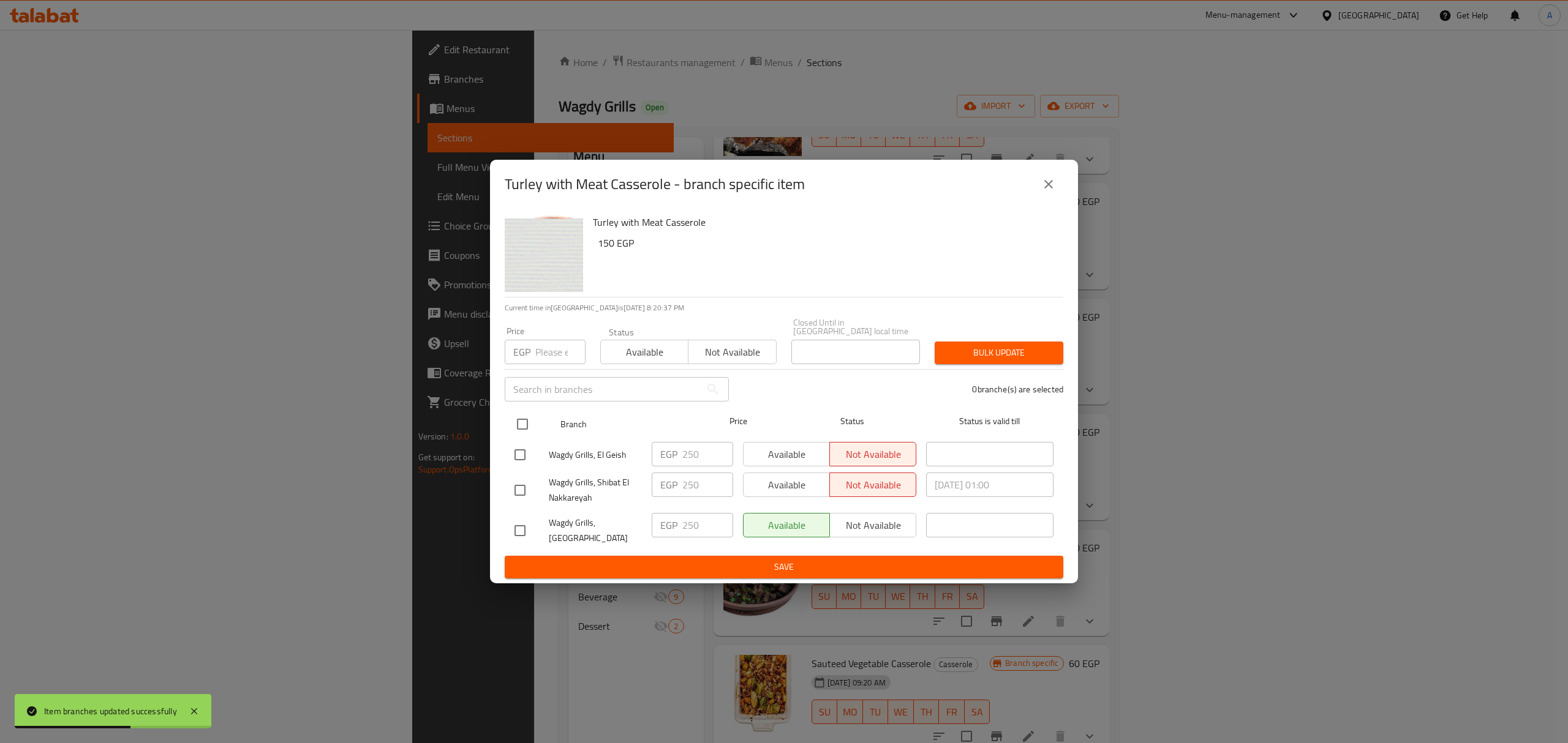
click at [524, 414] on input "checkbox" at bounding box center [523, 424] width 26 height 26
checkbox input "true"
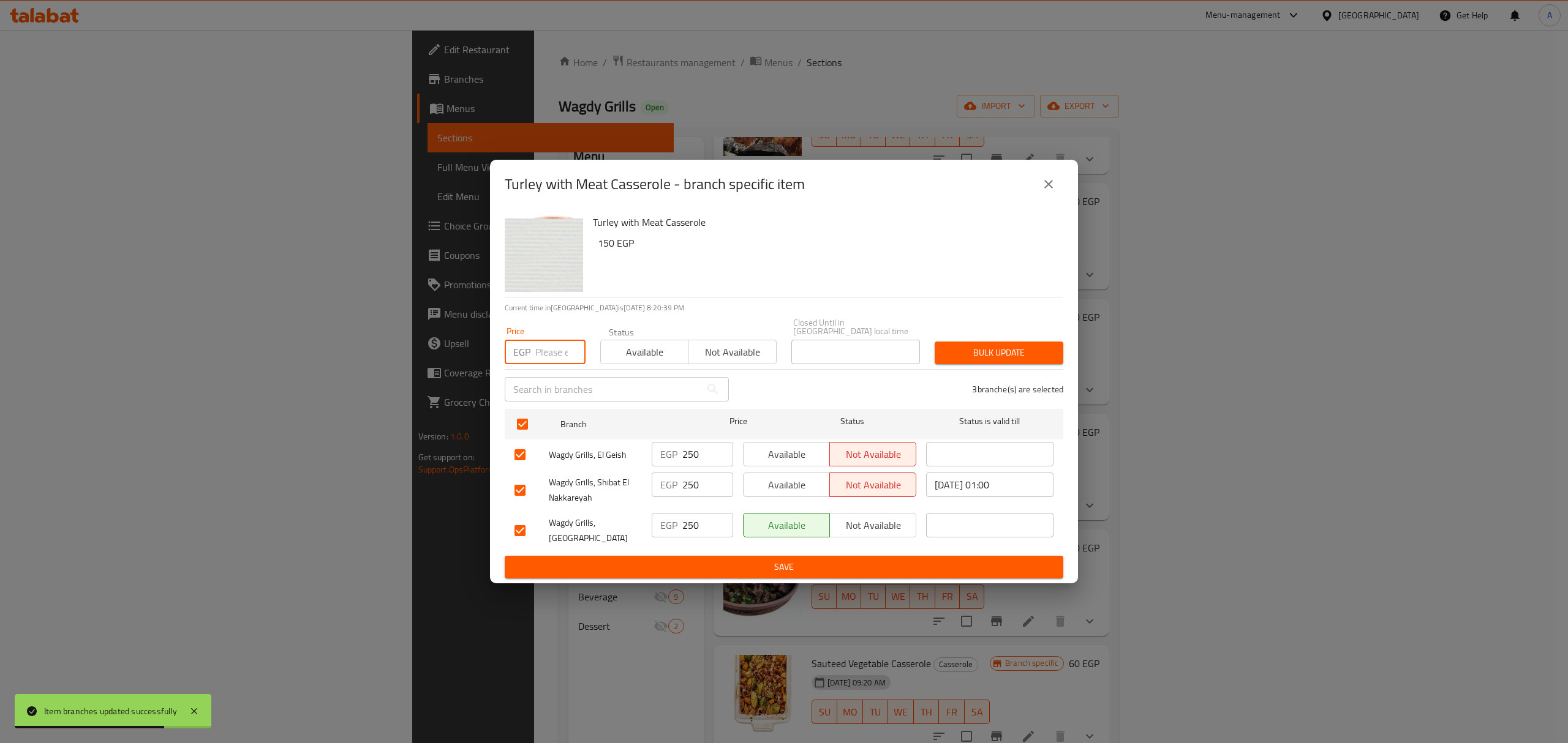
paste input "310.00"
type input "310.00"
click at [970, 363] on button "Bulk update" at bounding box center [999, 353] width 129 height 23
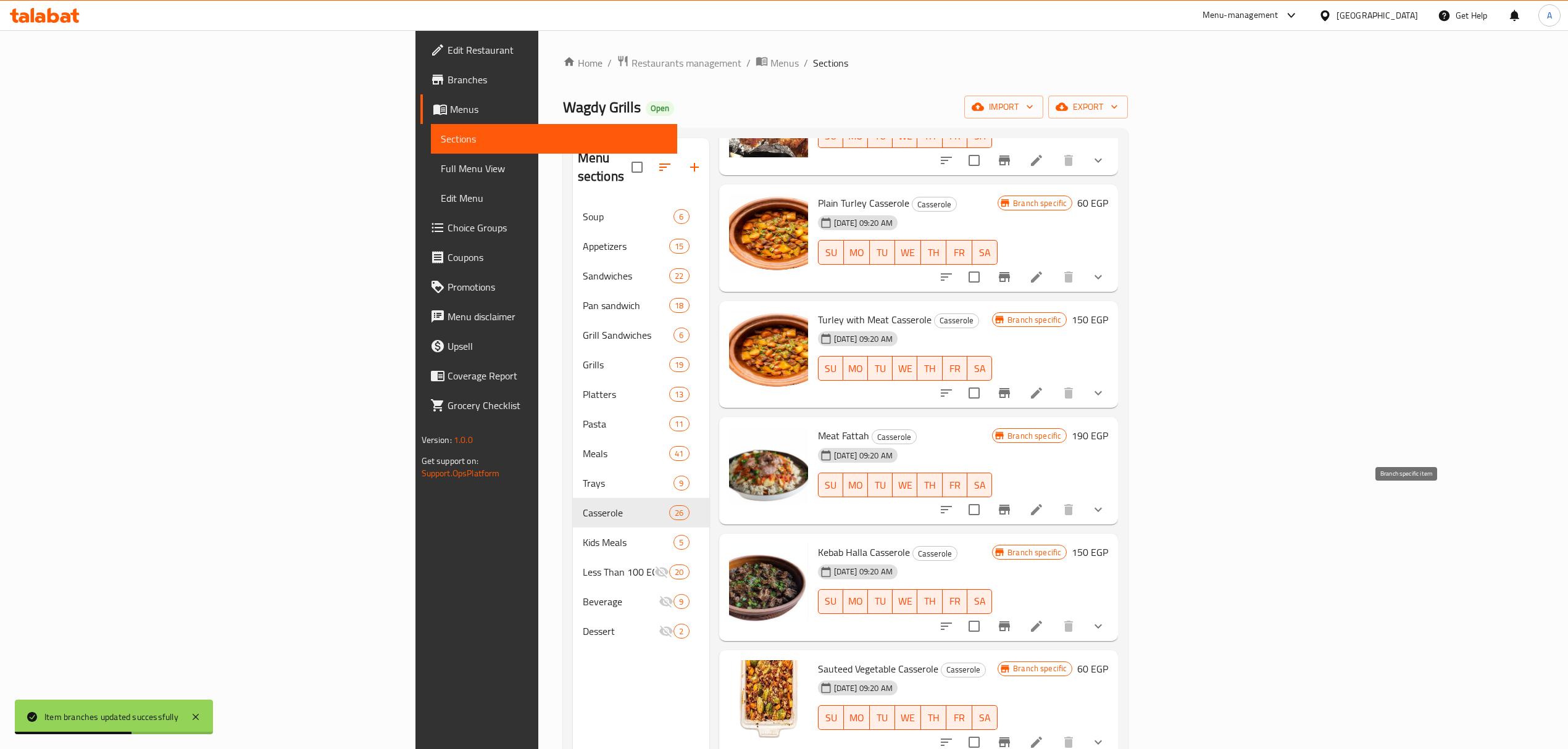
click at [1011, 507] on icon "Branch-specific-item" at bounding box center [1004, 509] width 15 height 15
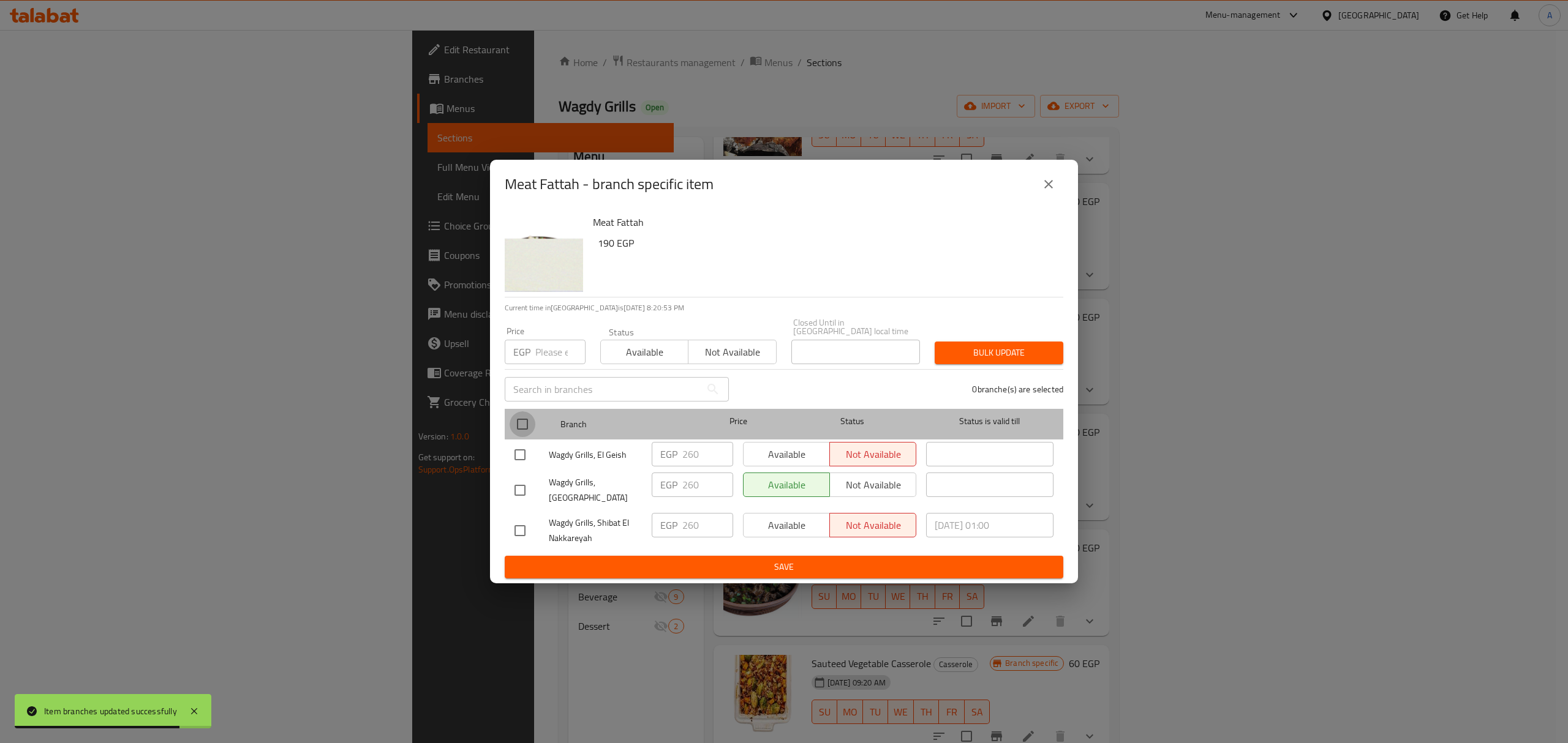
click at [526, 415] on input "checkbox" at bounding box center [523, 424] width 26 height 26
checkbox input "true"
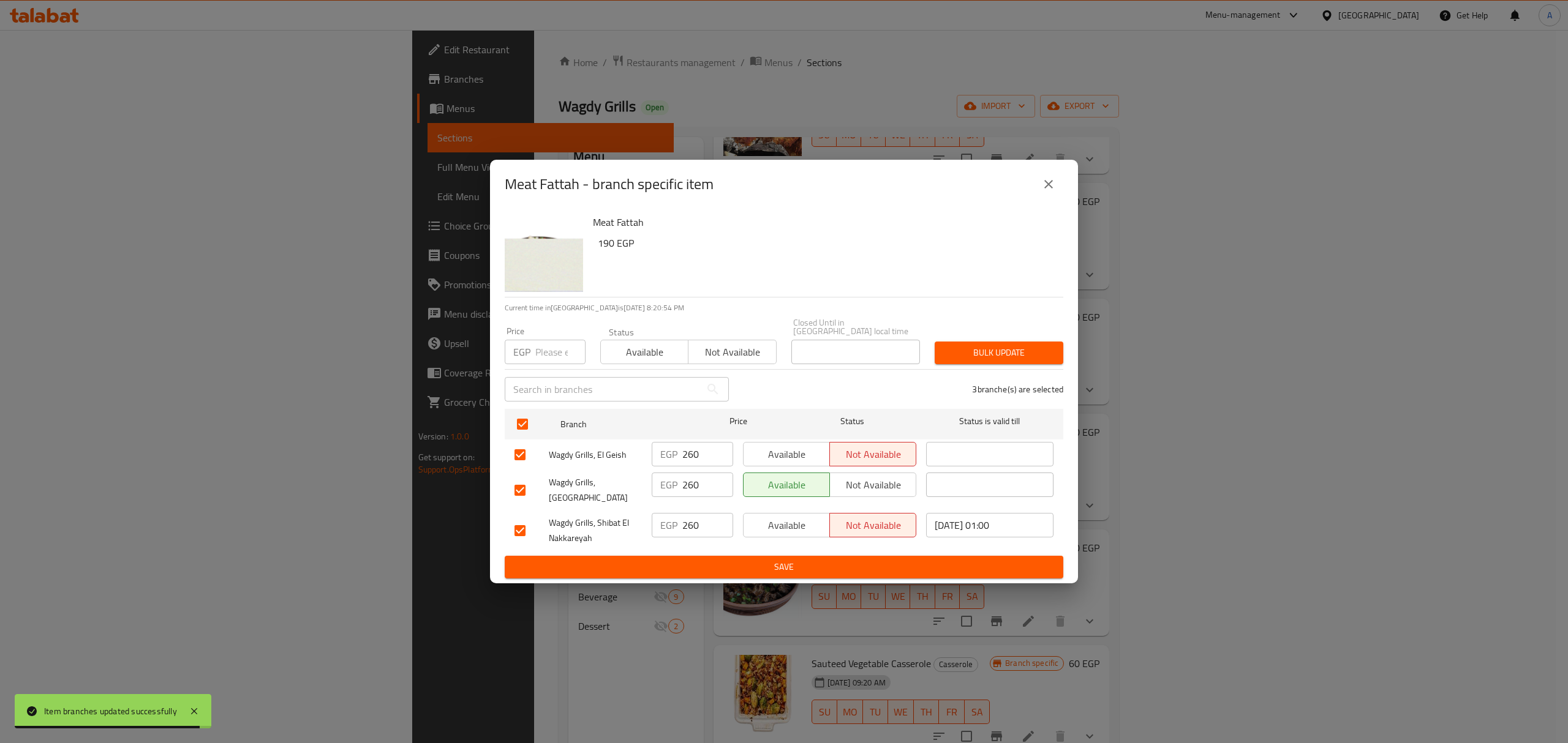
drag, startPoint x: 547, startPoint y: 366, endPoint x: 549, endPoint y: 359, distance: 7.3
paste input "310.00"
type input "310.00"
click at [1013, 348] on span "Bulk update" at bounding box center [998, 353] width 109 height 15
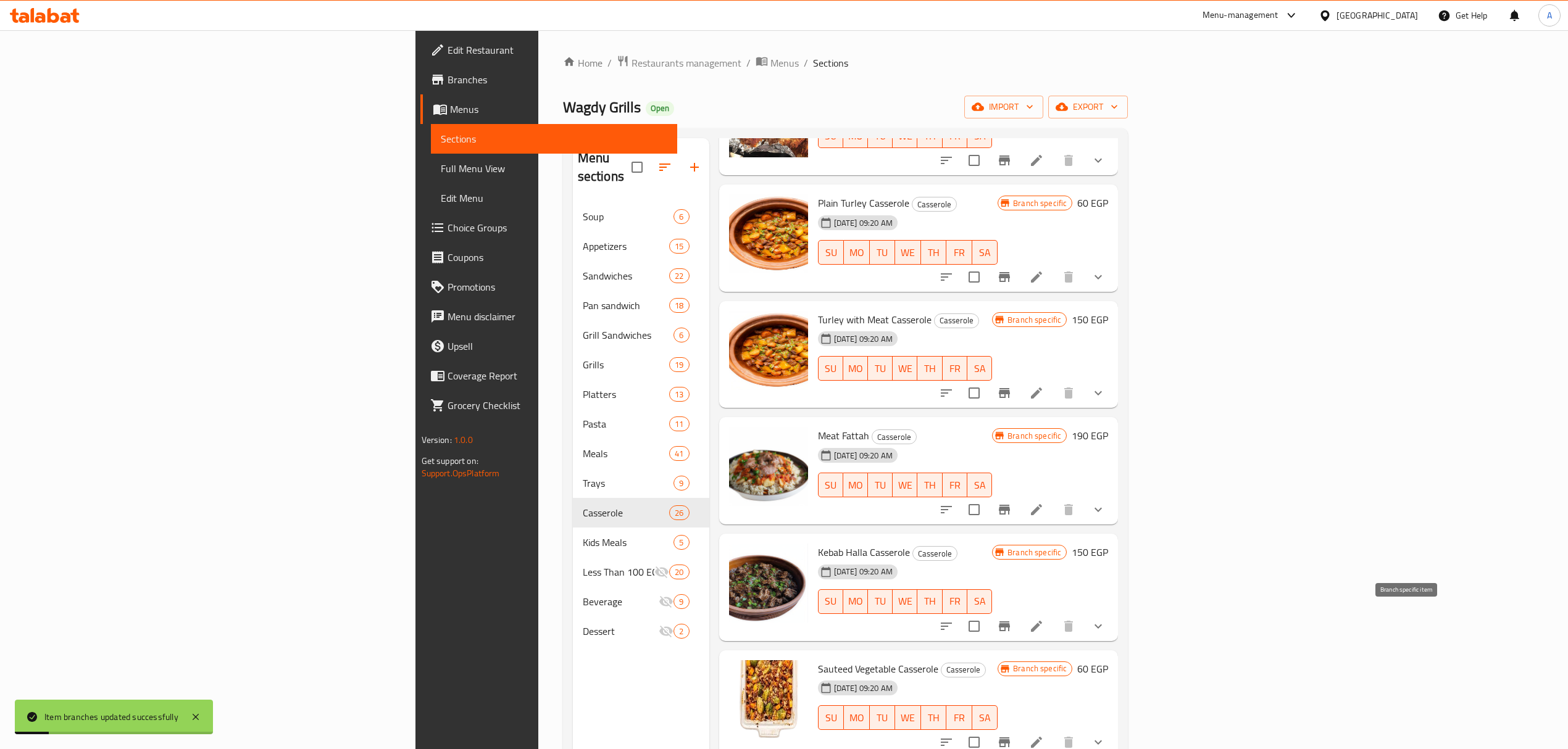
click at [1011, 628] on icon "Branch-specific-item" at bounding box center [1004, 626] width 15 height 15
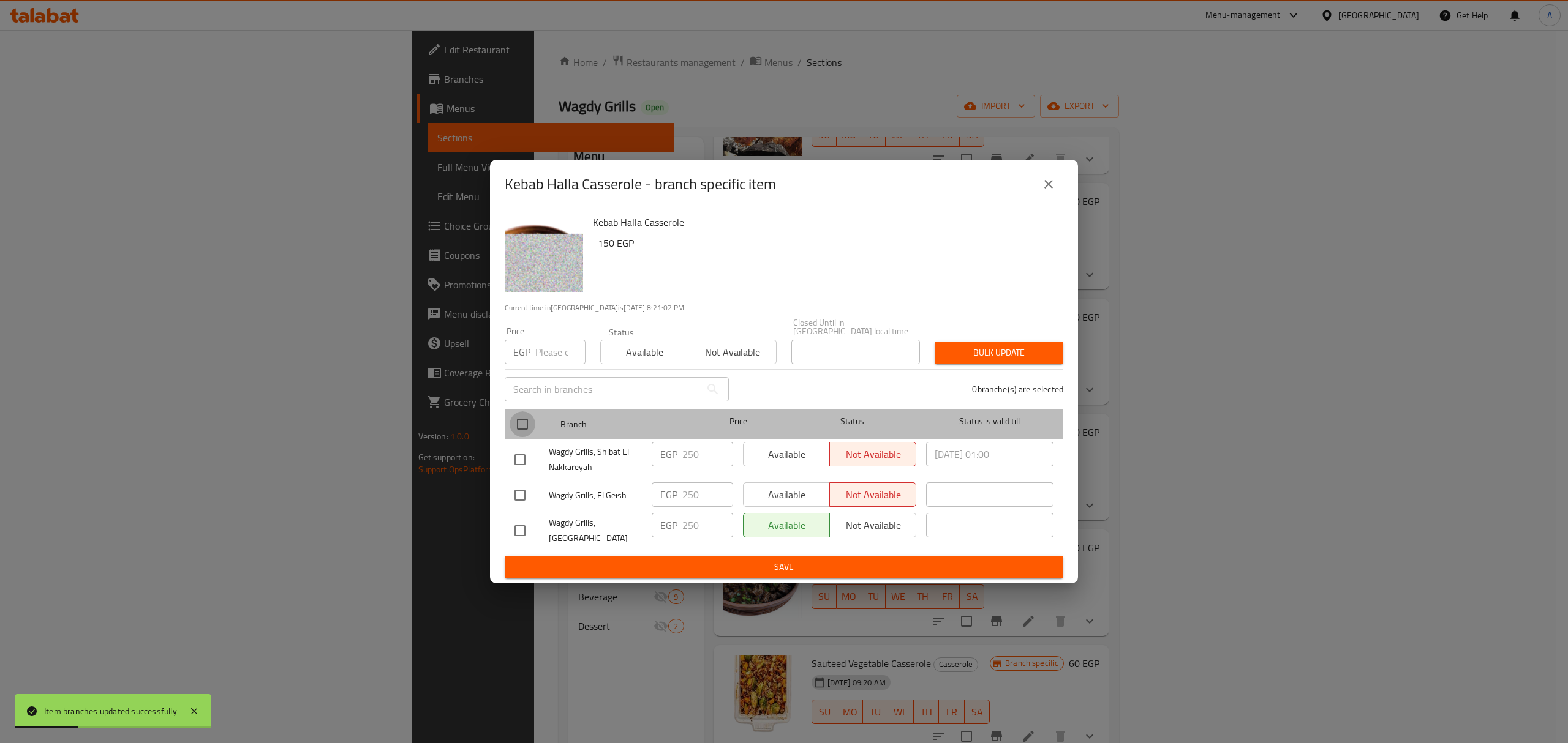
click at [523, 424] on input "checkbox" at bounding box center [523, 424] width 26 height 26
checkbox input "true"
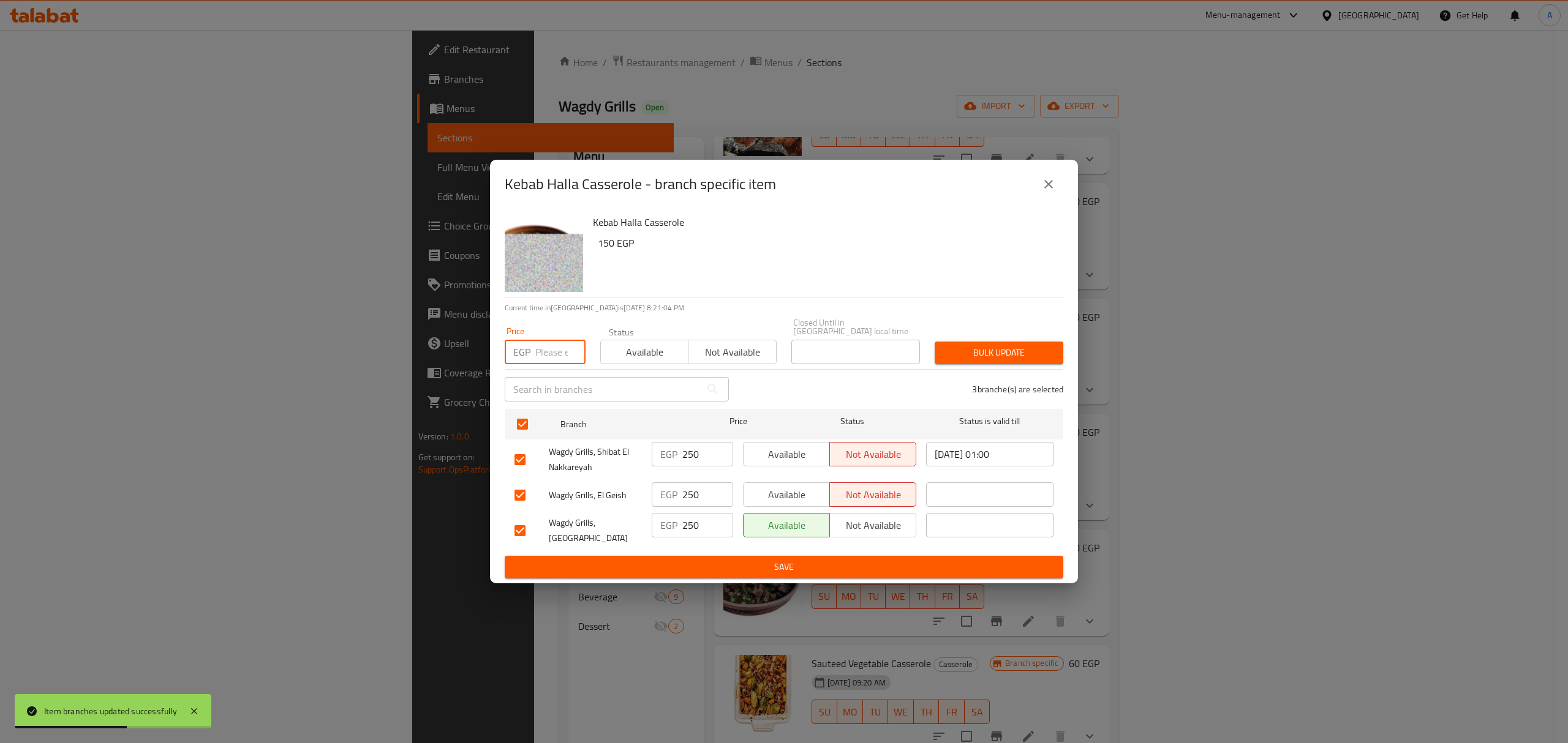
paste input "310.00"
type input "310.00"
click at [956, 351] on span "Bulk update" at bounding box center [998, 353] width 109 height 15
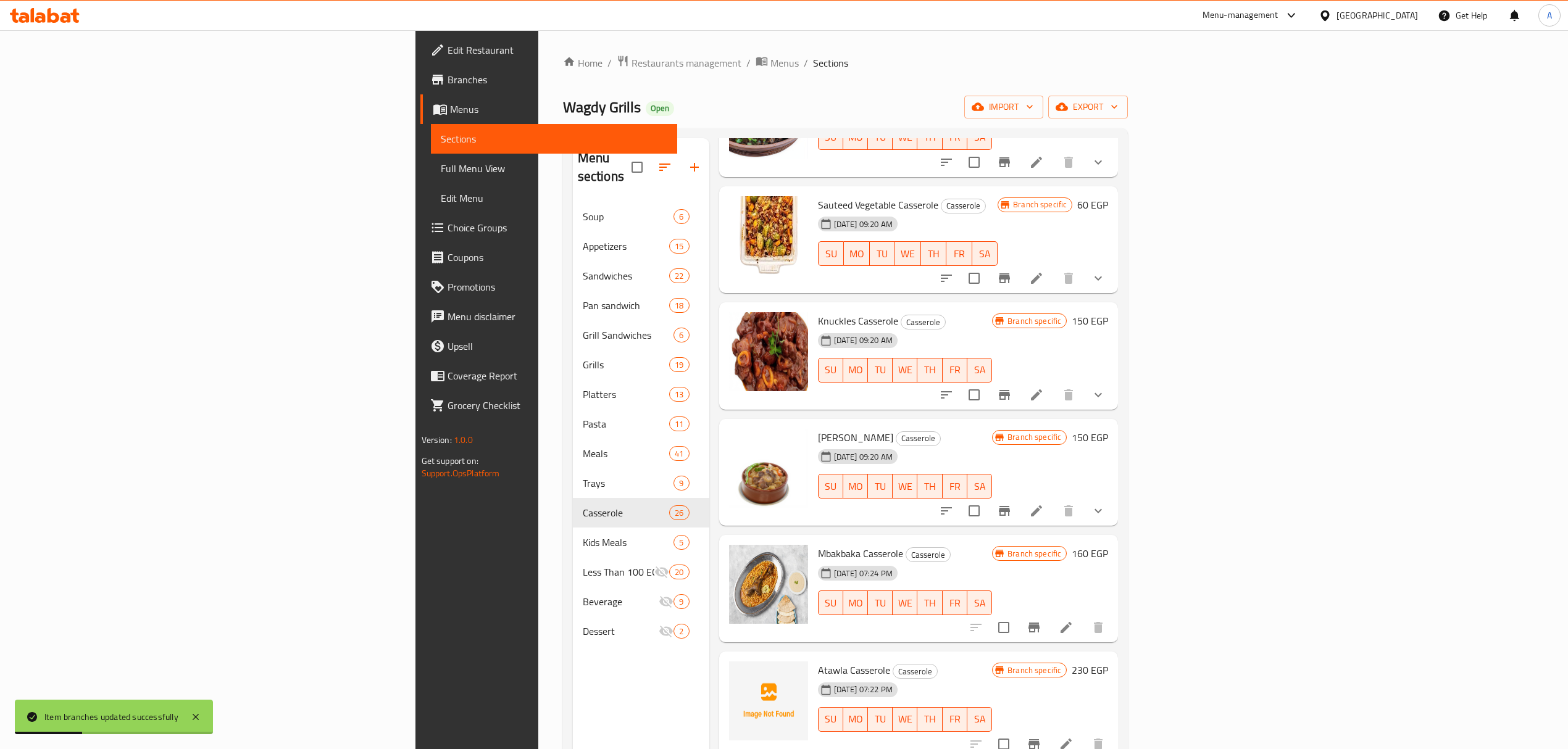
scroll to position [1810, 0]
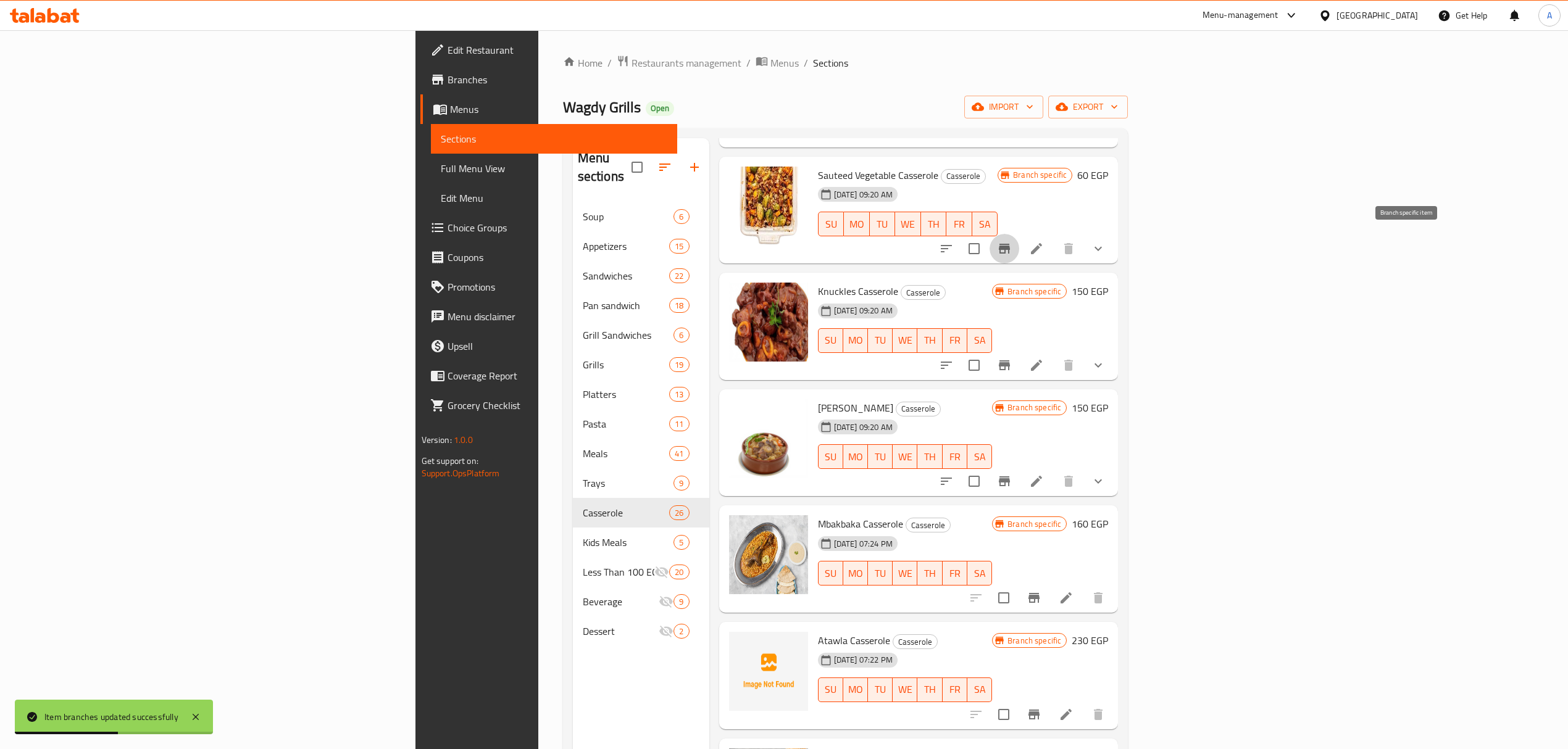
click at [1019, 255] on button "Branch-specific-item" at bounding box center [1004, 248] width 30 height 30
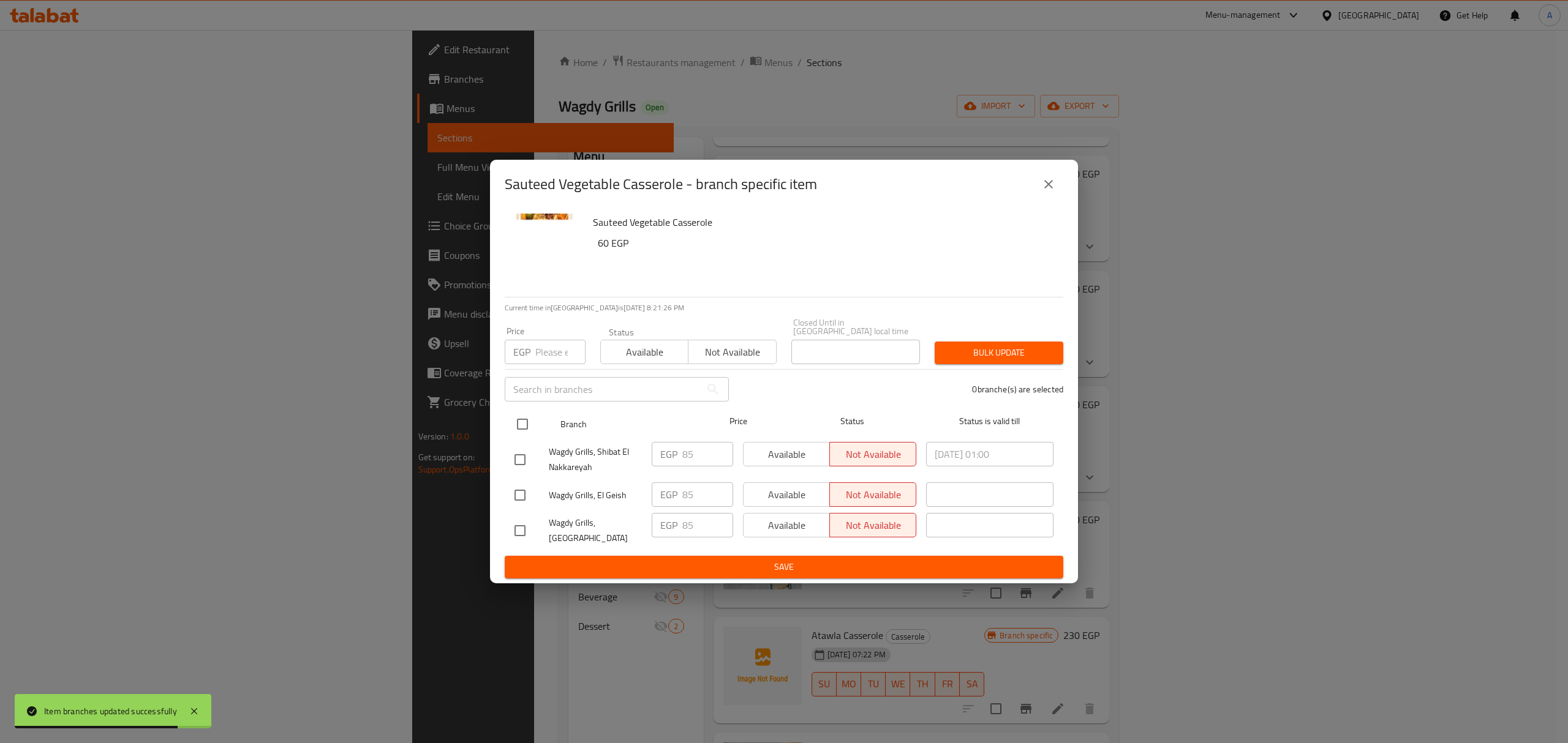
click at [527, 430] on input "checkbox" at bounding box center [523, 424] width 26 height 26
checkbox input "true"
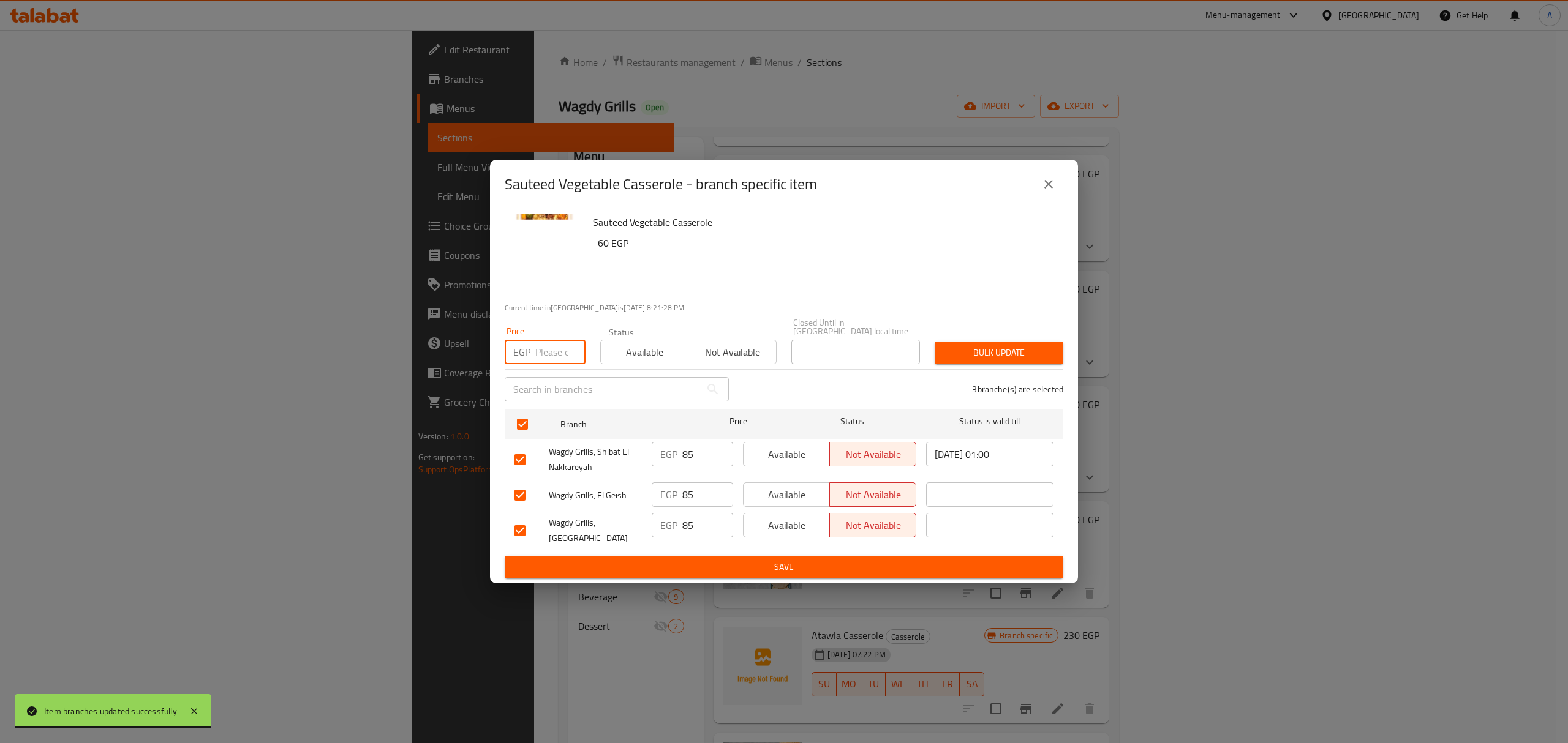
paste input "95.00"
type input "95.00"
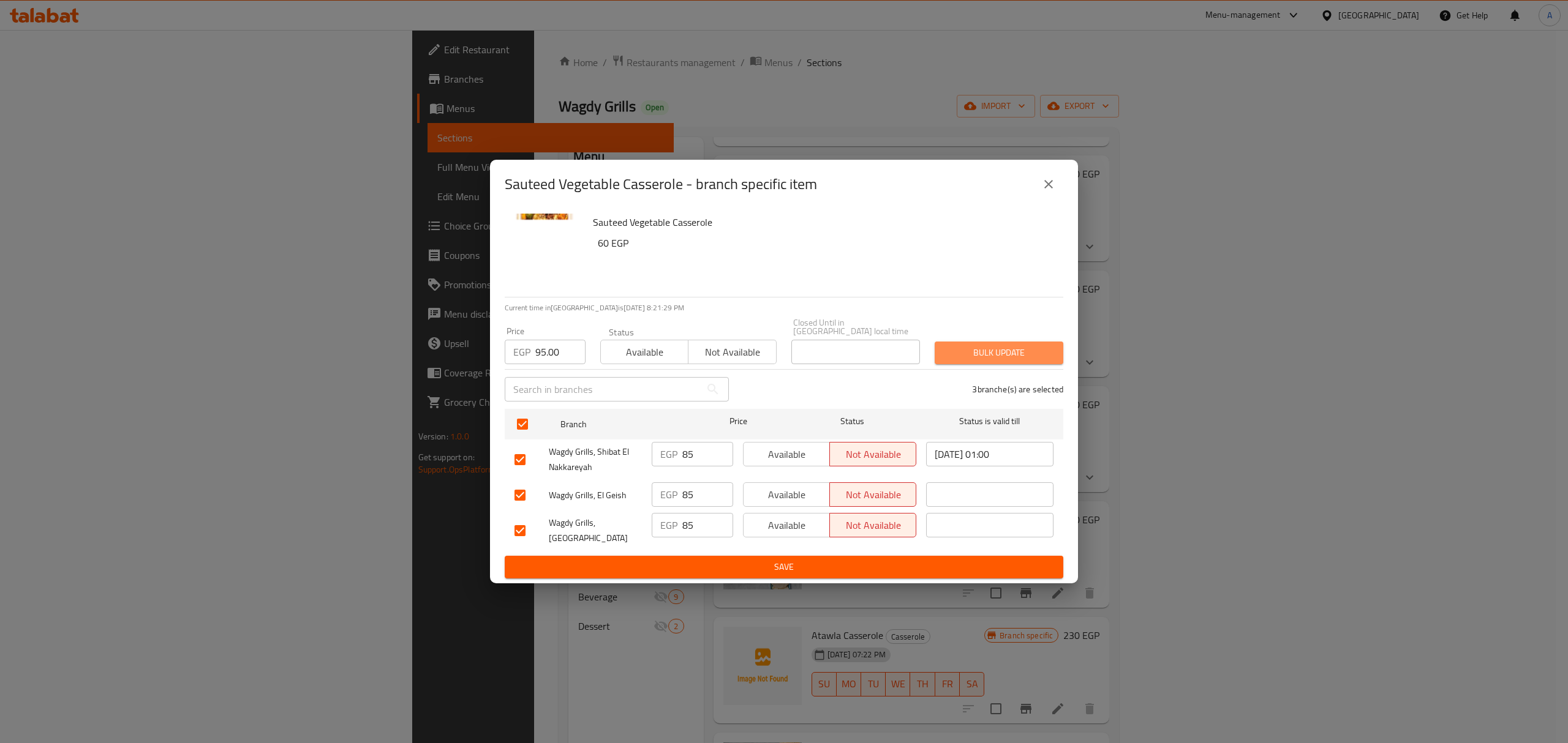
click at [976, 347] on span "Bulk update" at bounding box center [998, 353] width 109 height 15
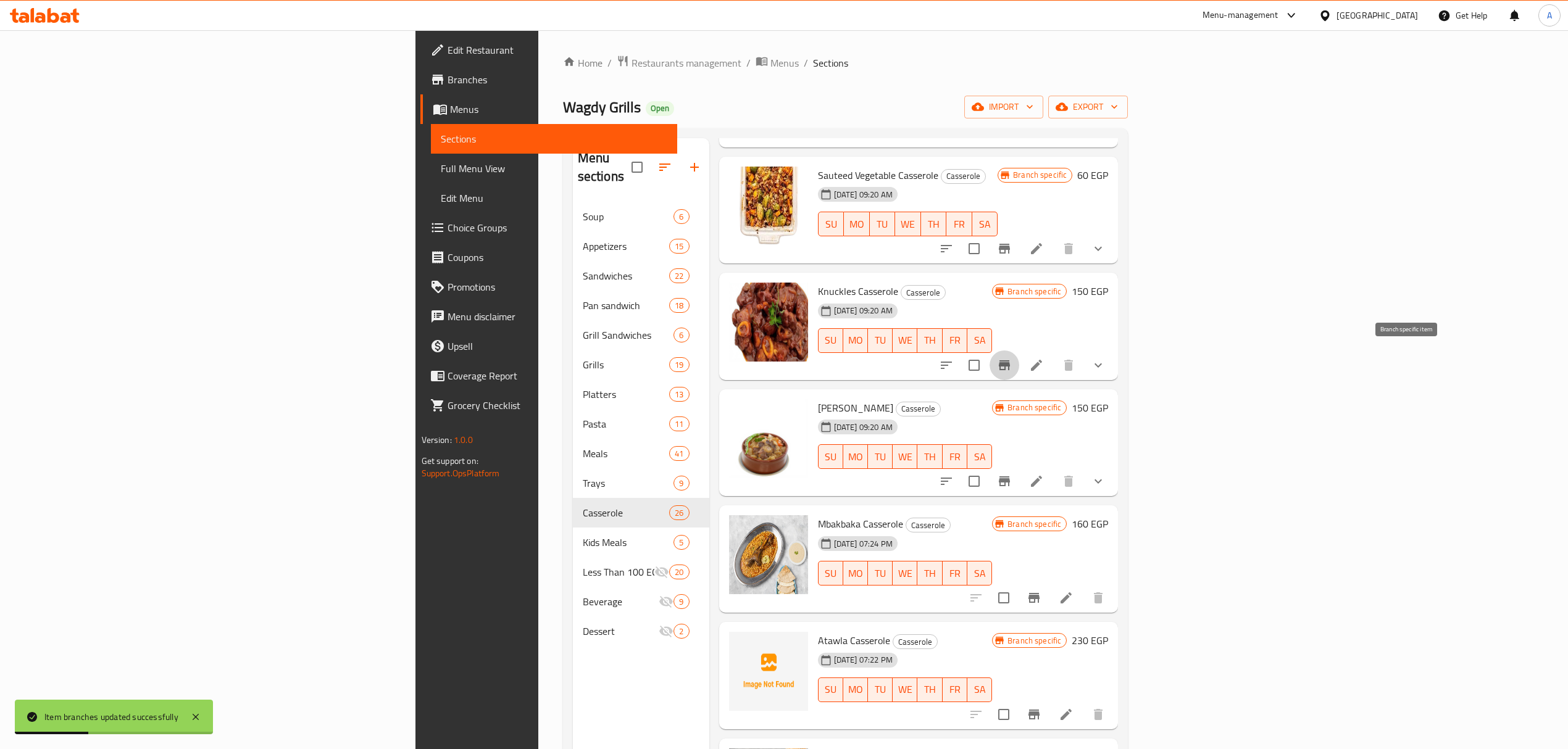
click at [1019, 371] on button "Branch-specific-item" at bounding box center [1004, 365] width 30 height 30
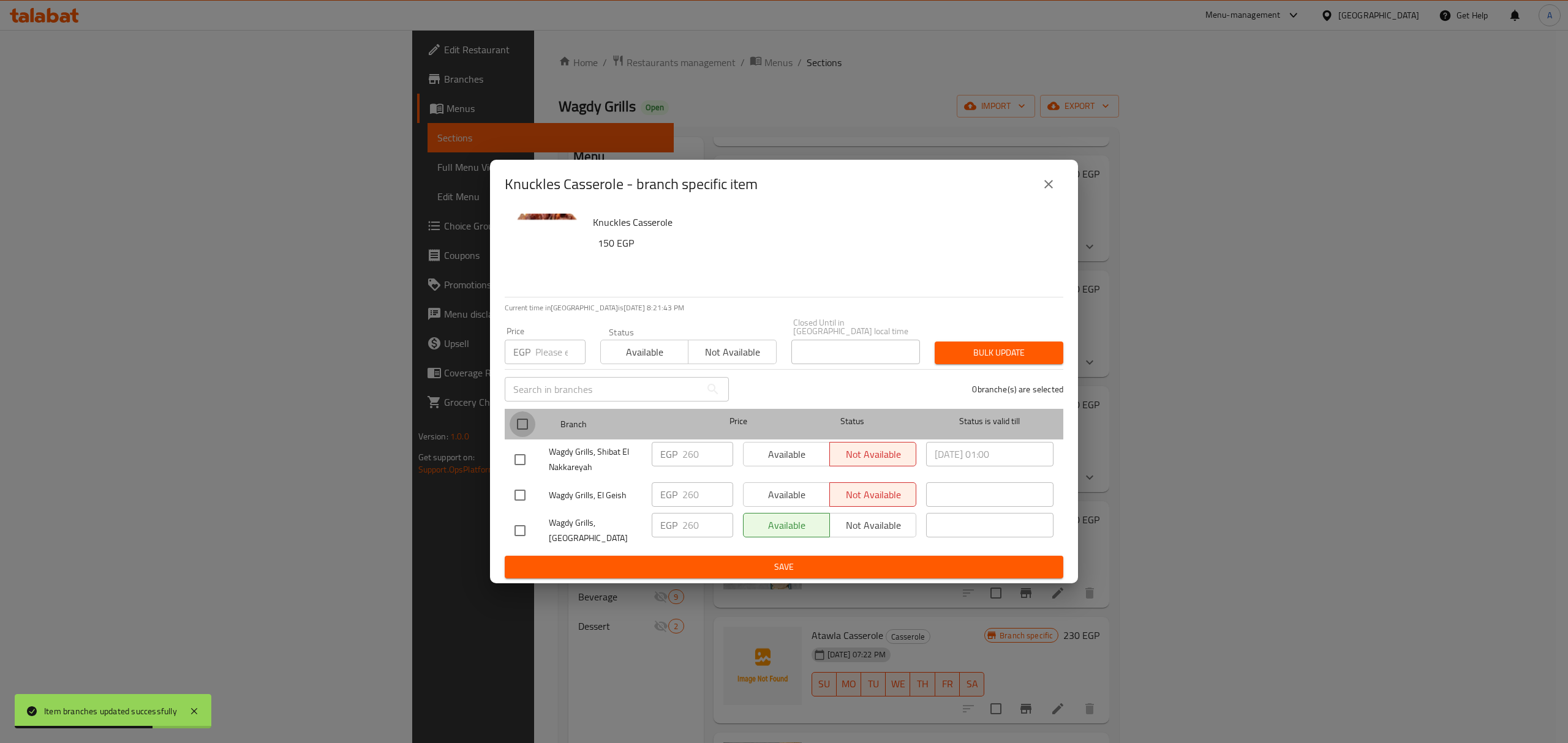
click at [523, 415] on input "checkbox" at bounding box center [523, 424] width 26 height 26
checkbox input "true"
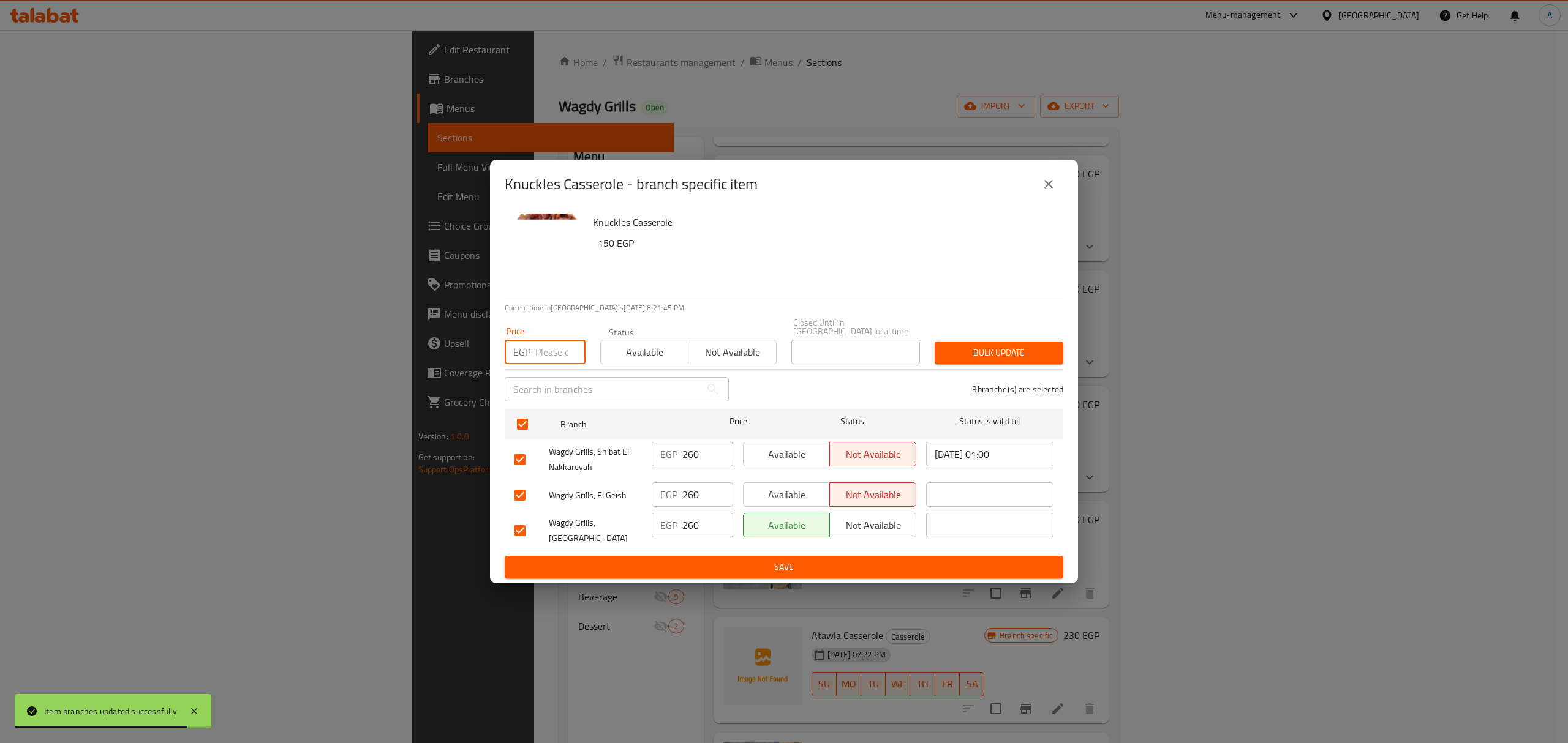
paste input "310.00"
type input "310.00"
click at [985, 363] on button "Bulk update" at bounding box center [999, 353] width 129 height 23
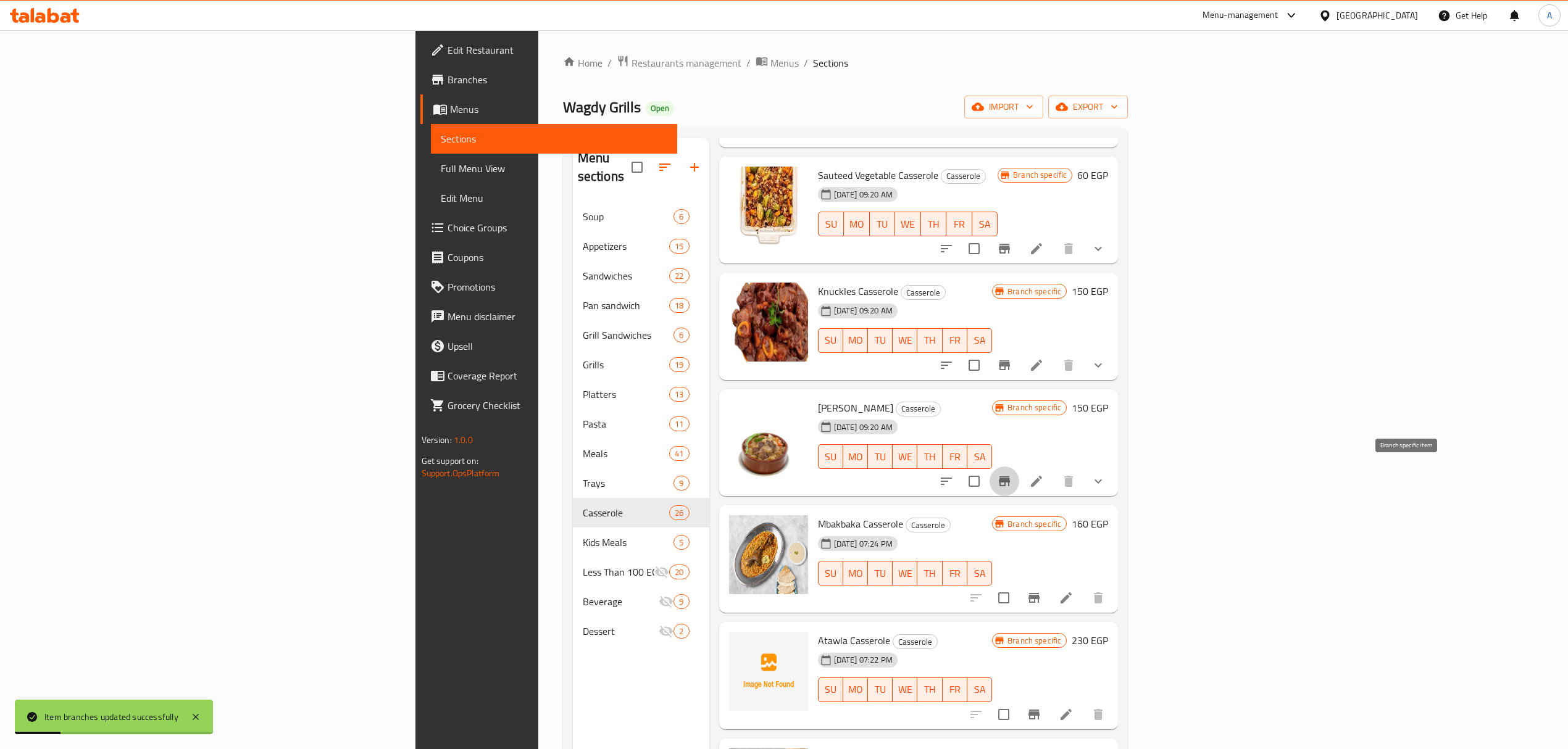
click at [1019, 485] on button "Branch-specific-item" at bounding box center [1004, 481] width 30 height 30
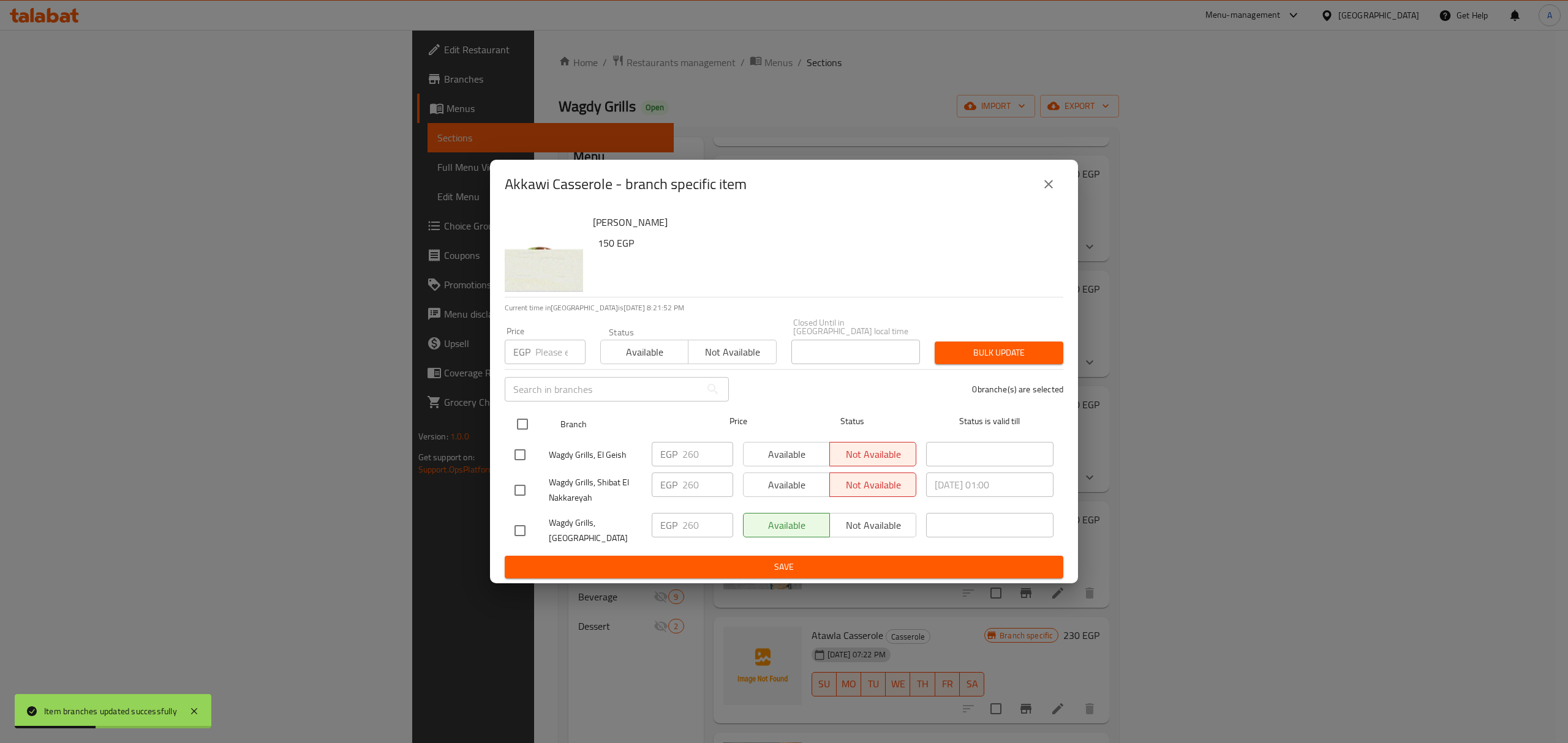
click at [517, 427] on input "checkbox" at bounding box center [523, 424] width 26 height 26
checkbox input "true"
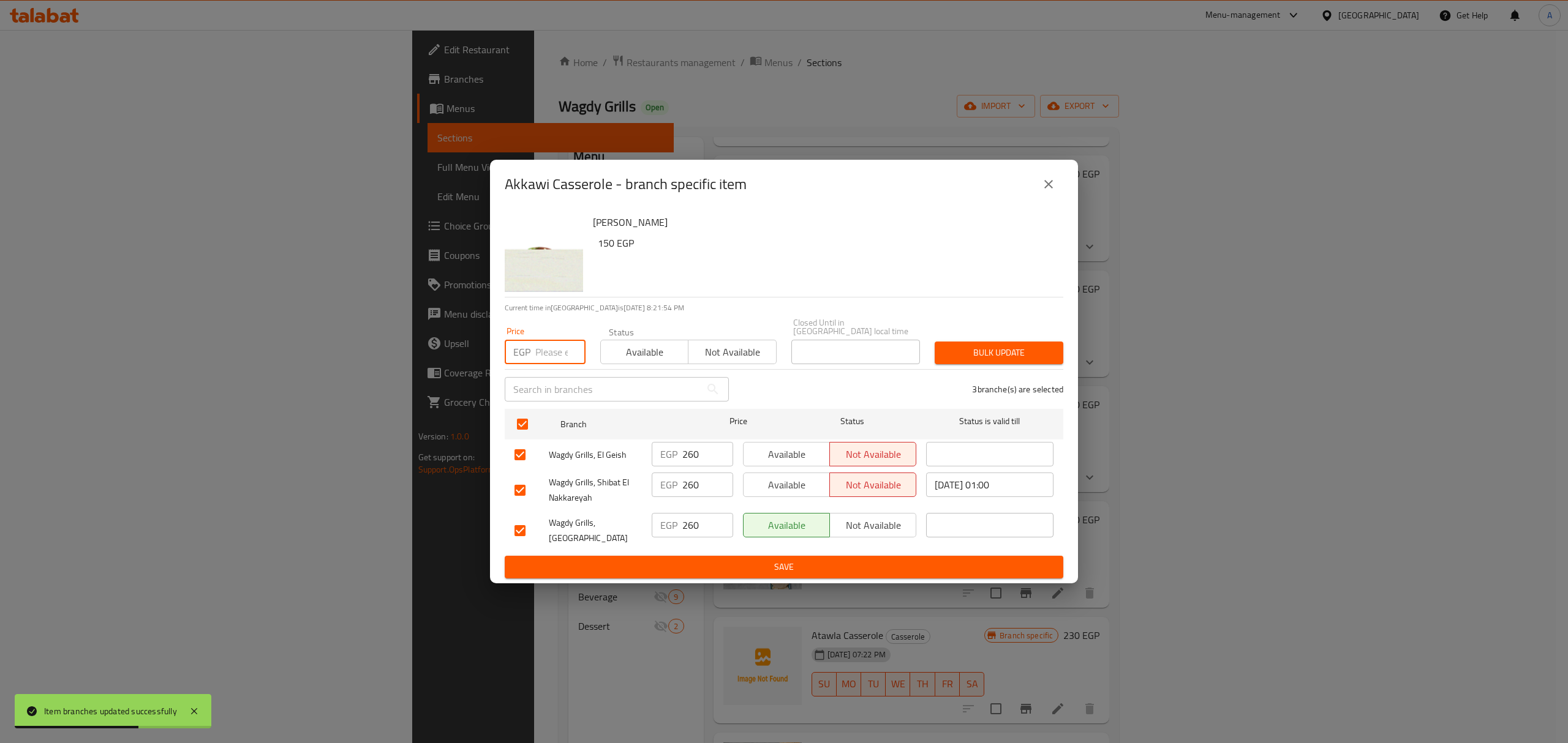
paste input "310.00"
type input "310.00"
drag, startPoint x: 1004, startPoint y: 332, endPoint x: 998, endPoint y: 334, distance: 6.3
click at [1000, 333] on div "Price EGP 310.00 Price Status Available Not available Closed Until in [GEOGRAPH…" at bounding box center [784, 341] width 574 height 61
click at [985, 354] on span "Bulk update" at bounding box center [998, 353] width 109 height 15
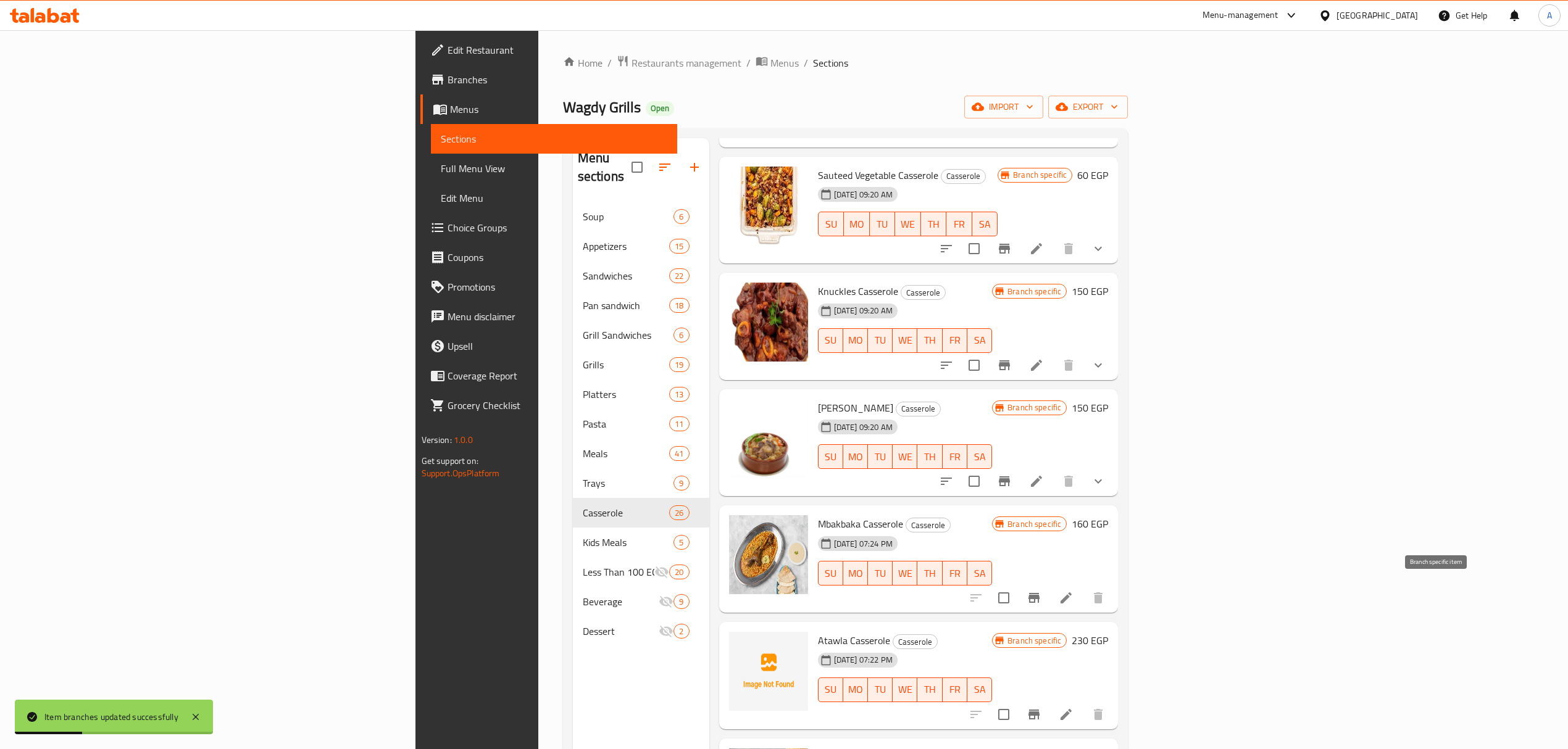
click at [1041, 595] on icon "Branch-specific-item" at bounding box center [1034, 597] width 15 height 15
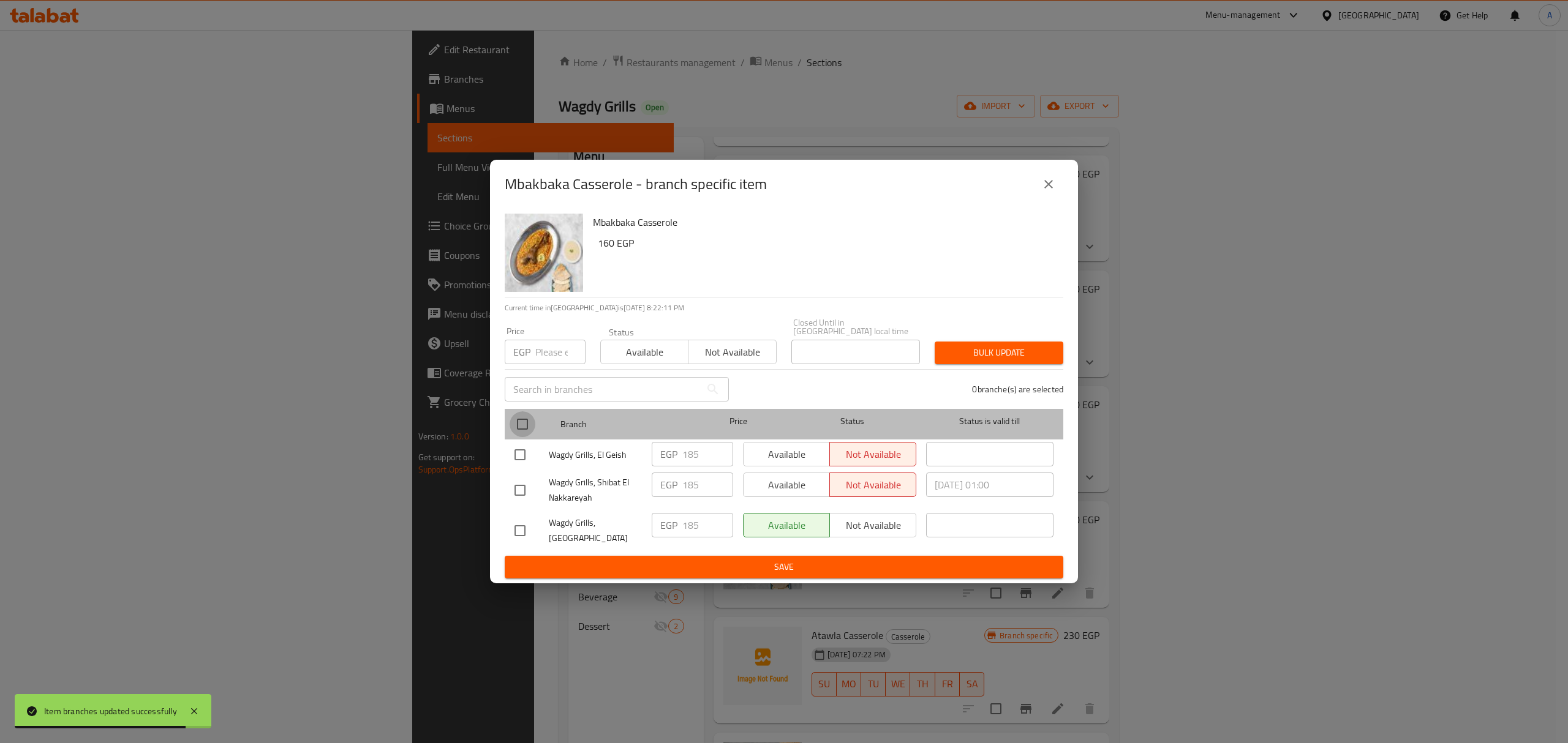
click at [525, 422] on input "checkbox" at bounding box center [523, 424] width 26 height 26
checkbox input "true"
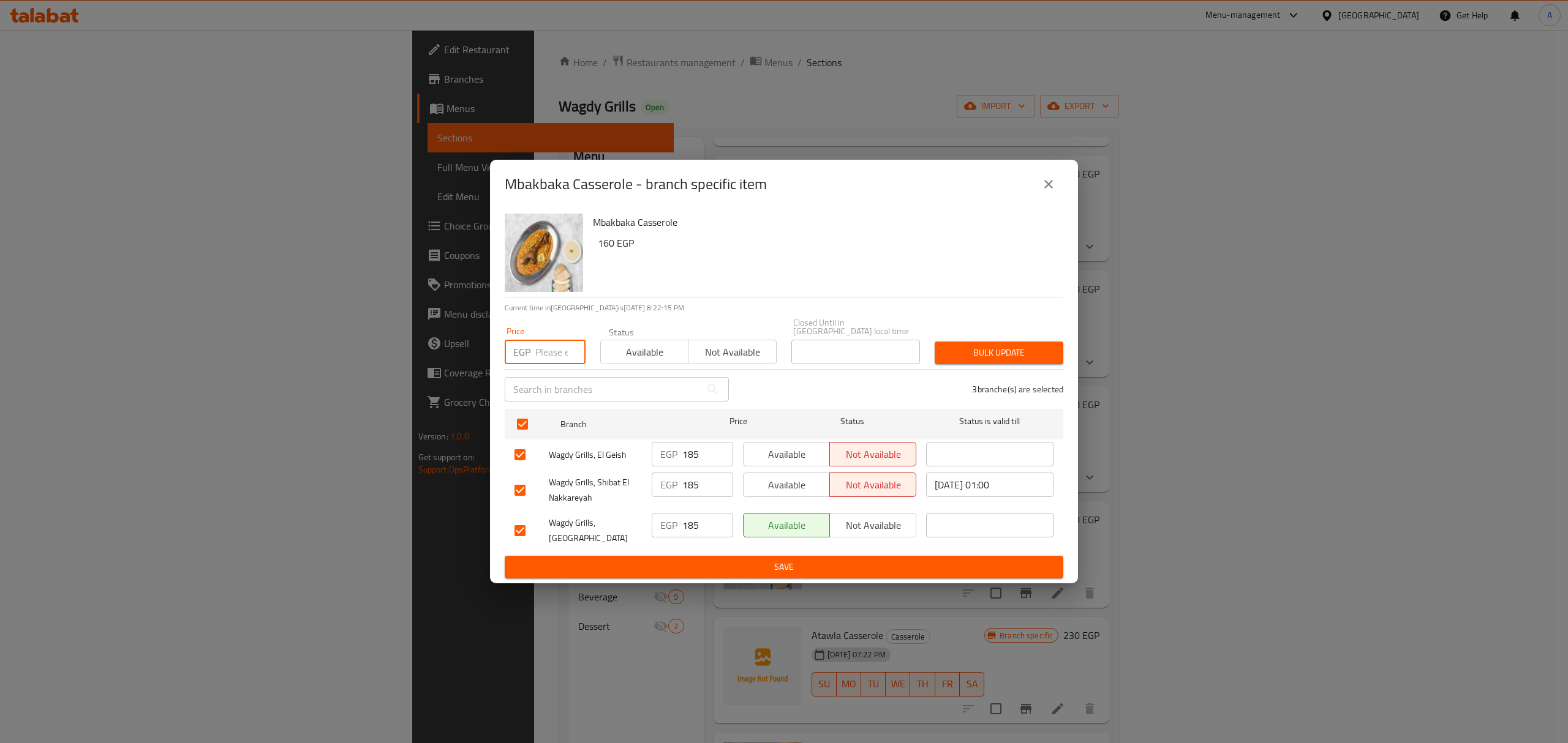
paste input "310.00"
type input "310.00"
click at [1002, 356] on span "Bulk update" at bounding box center [998, 353] width 109 height 15
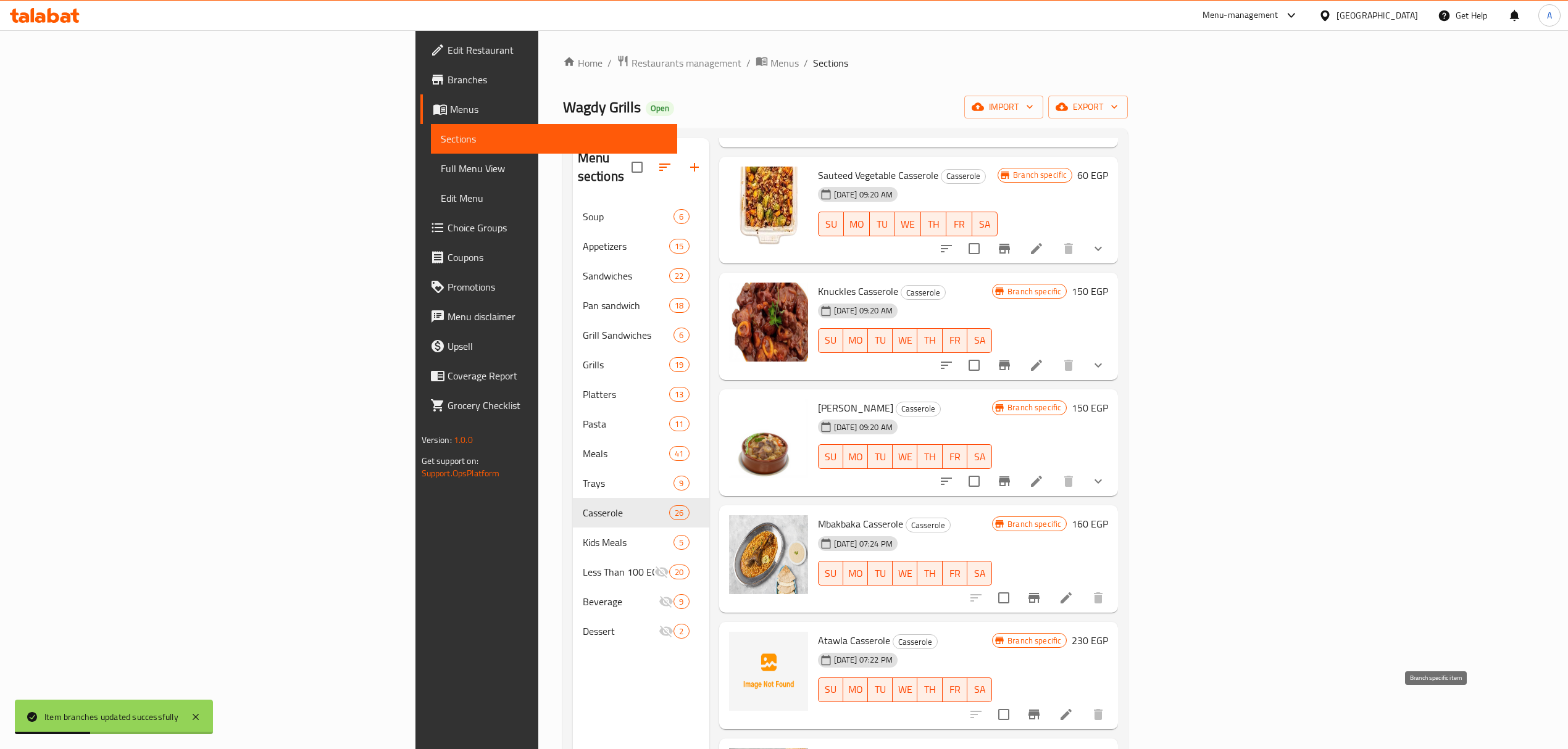
click at [1041, 711] on icon "Branch-specific-item" at bounding box center [1034, 715] width 15 height 15
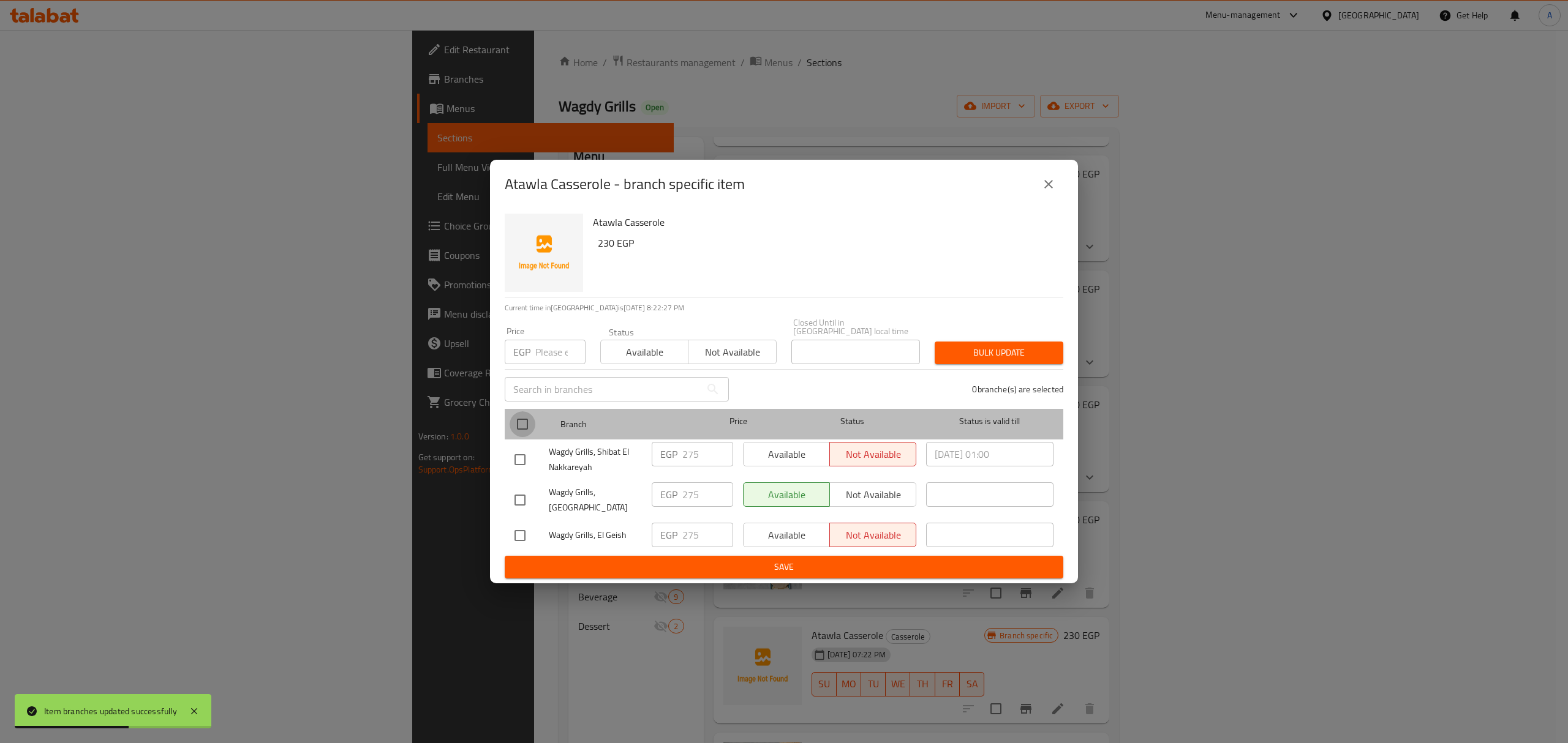
click at [523, 427] on input "checkbox" at bounding box center [523, 424] width 26 height 26
checkbox input "true"
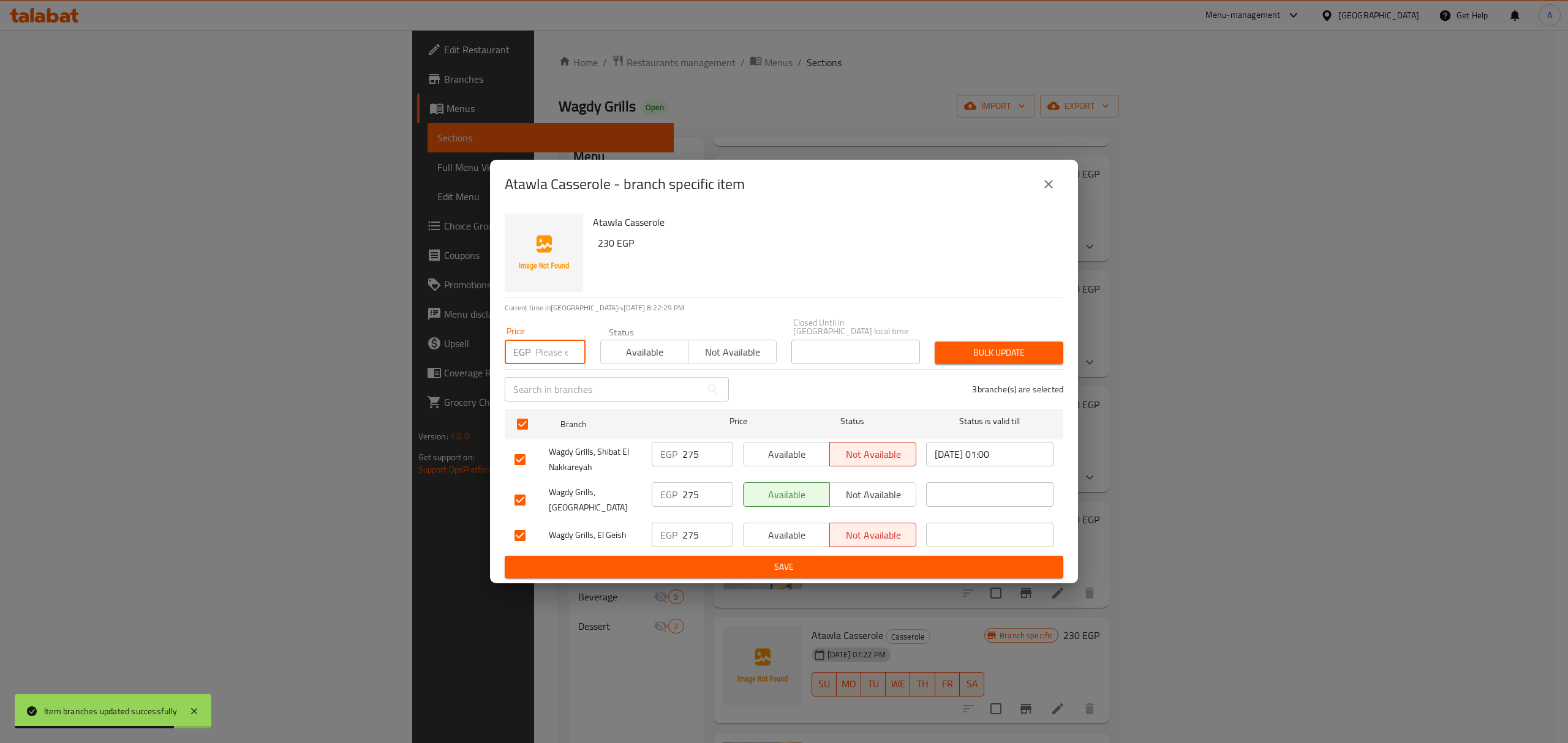
paste input "310.00"
type input "310.00"
click at [1026, 364] on button "Bulk update" at bounding box center [999, 353] width 129 height 23
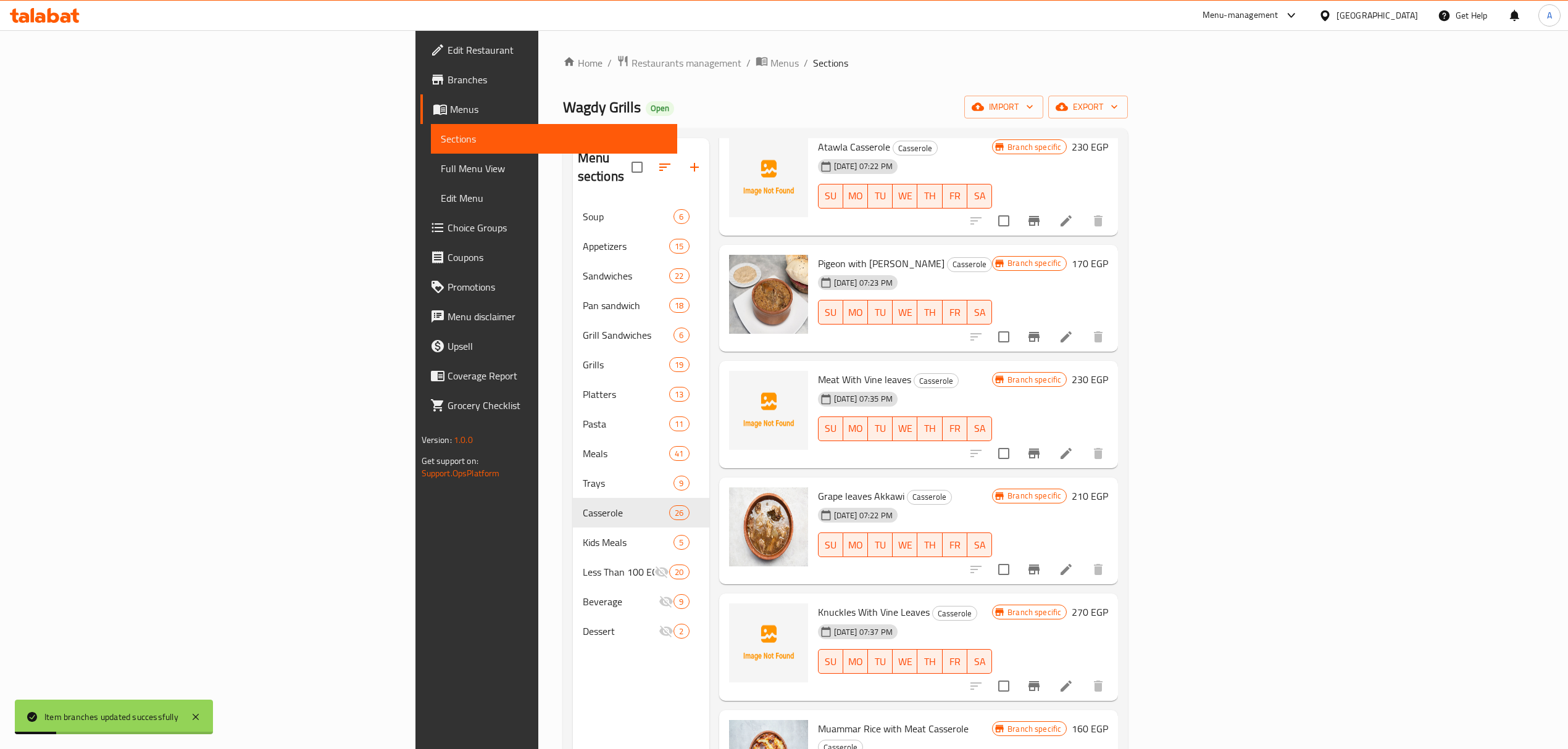
scroll to position [2386, 0]
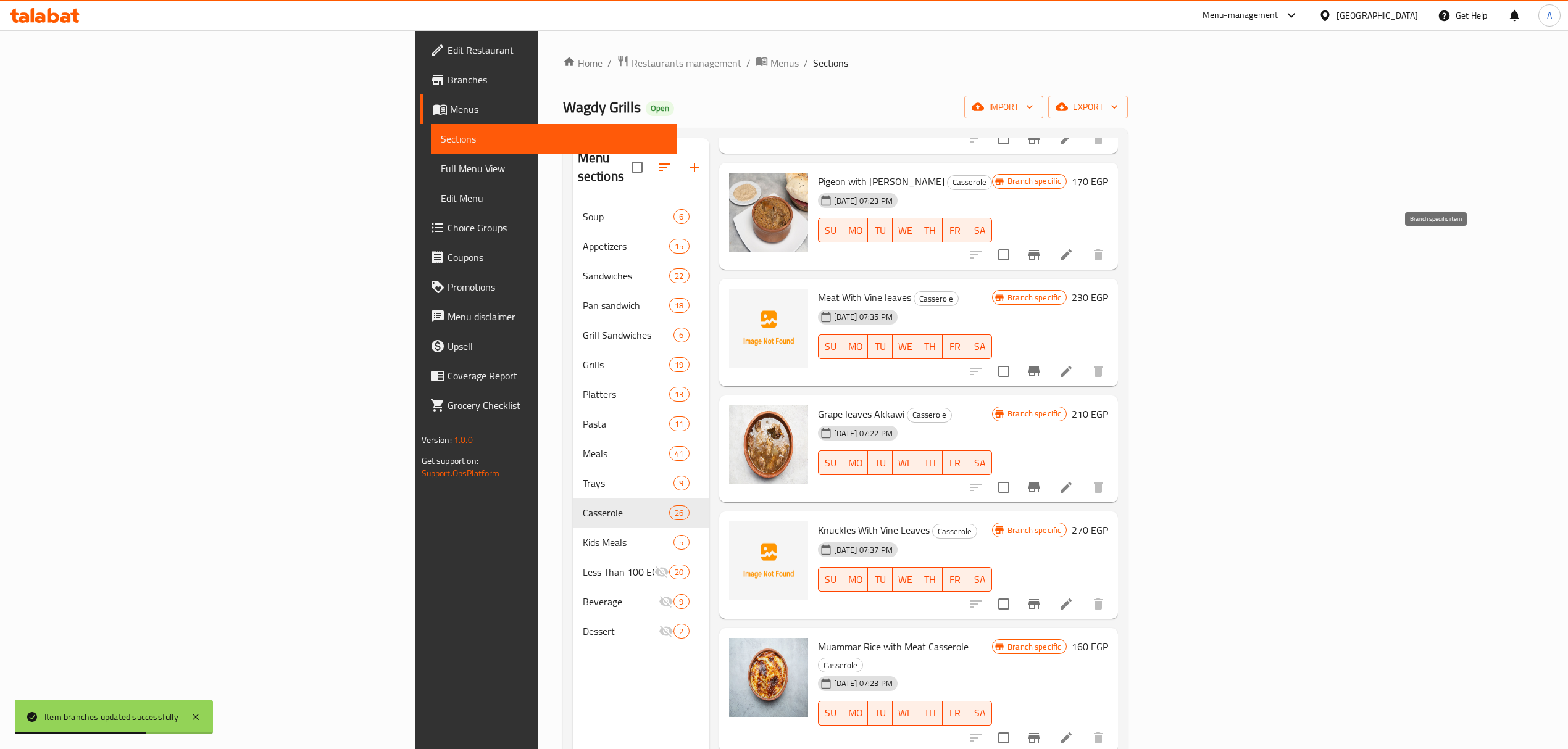
click at [1049, 242] on button "Branch-specific-item" at bounding box center [1034, 255] width 30 height 30
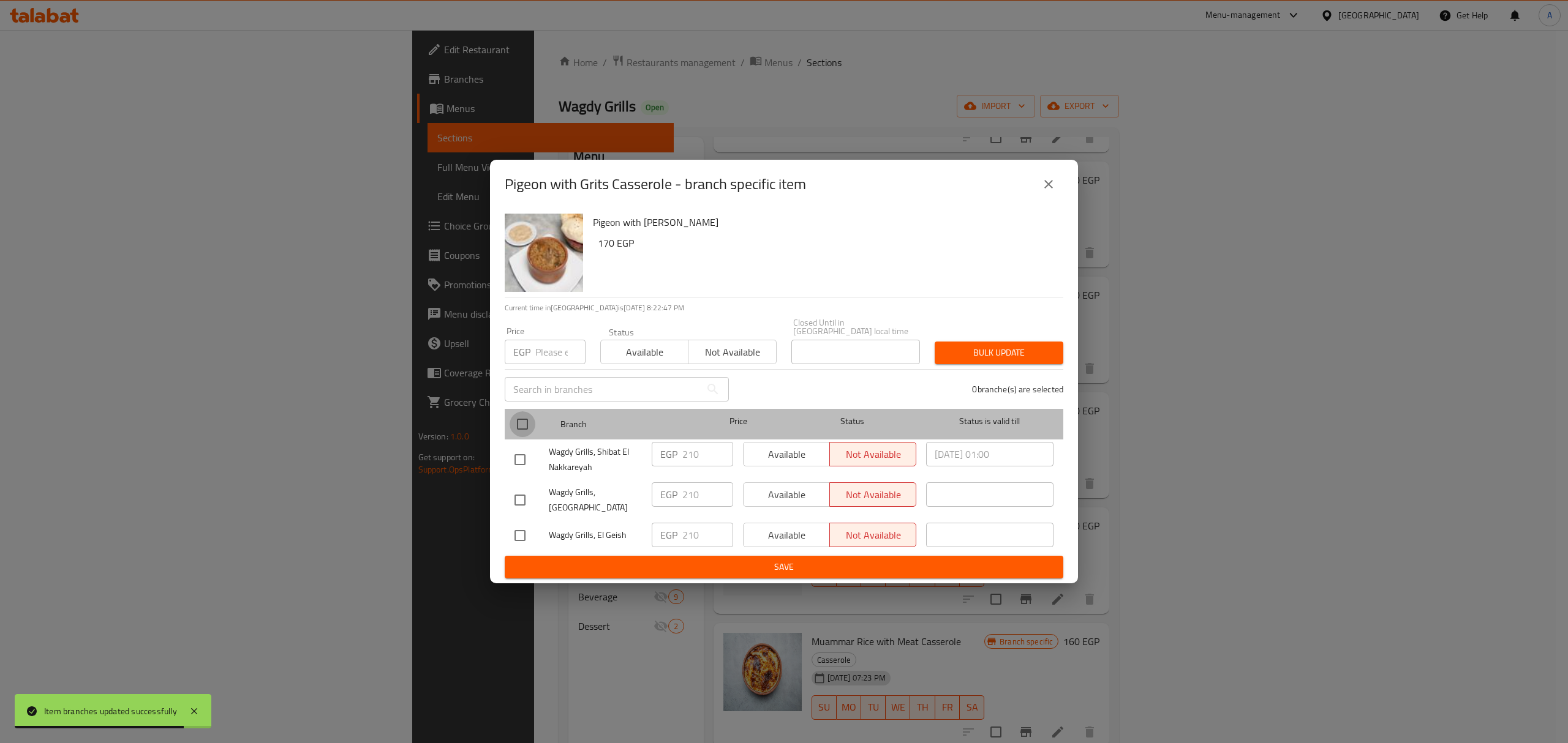
click at [518, 429] on input "checkbox" at bounding box center [523, 424] width 26 height 26
checkbox input "true"
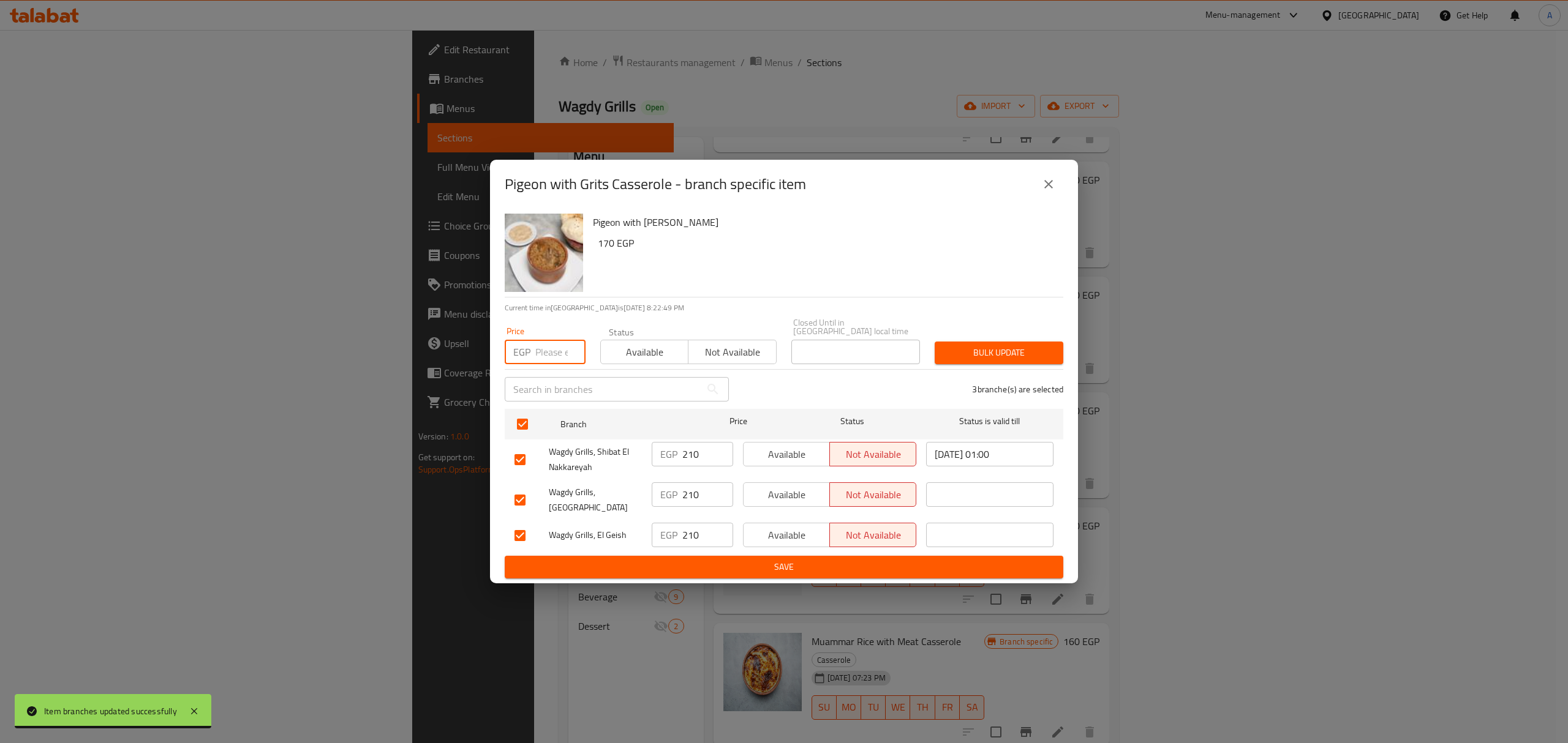
paste input "270.00"
type input "270.00"
click at [981, 343] on button "Bulk update" at bounding box center [999, 353] width 129 height 23
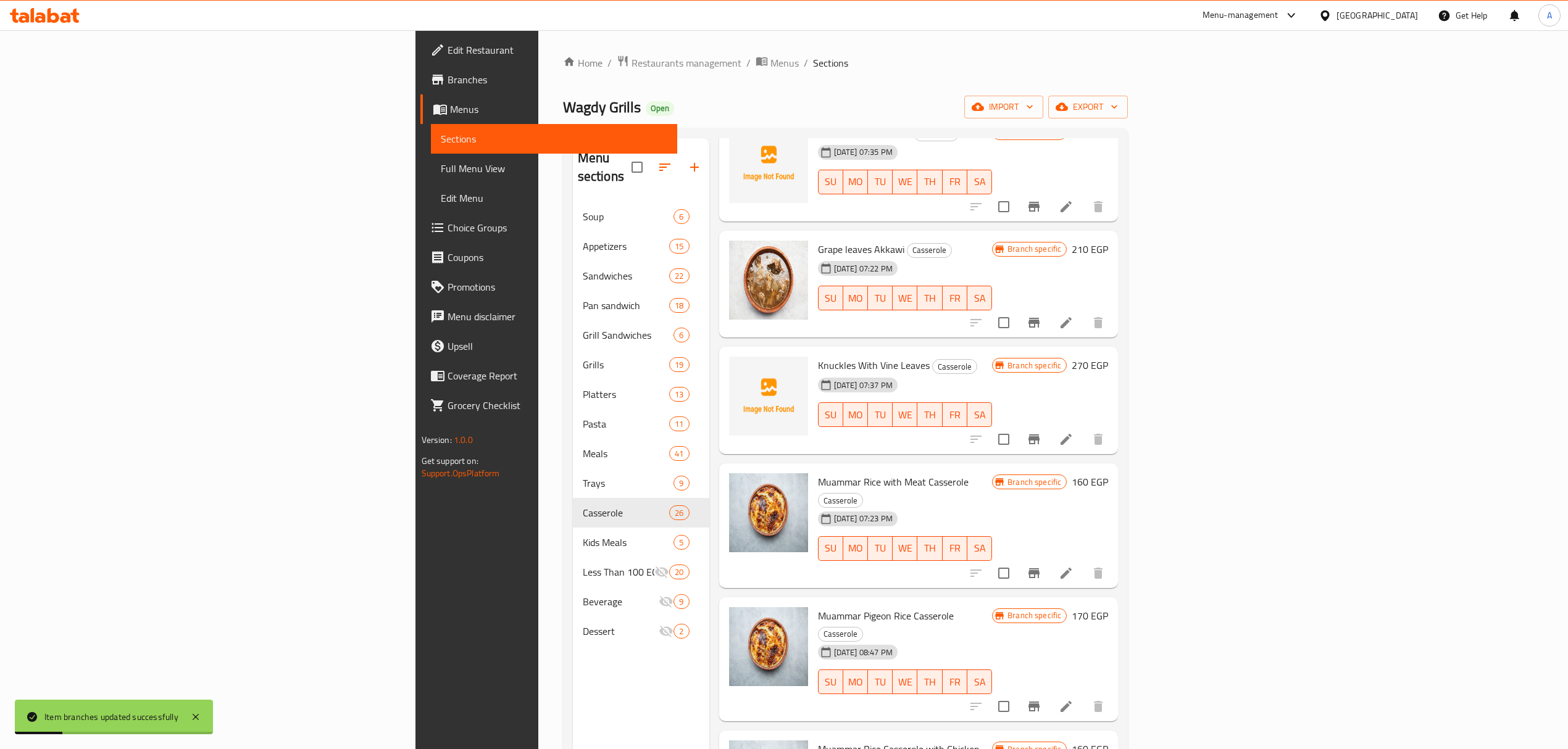
scroll to position [2469, 0]
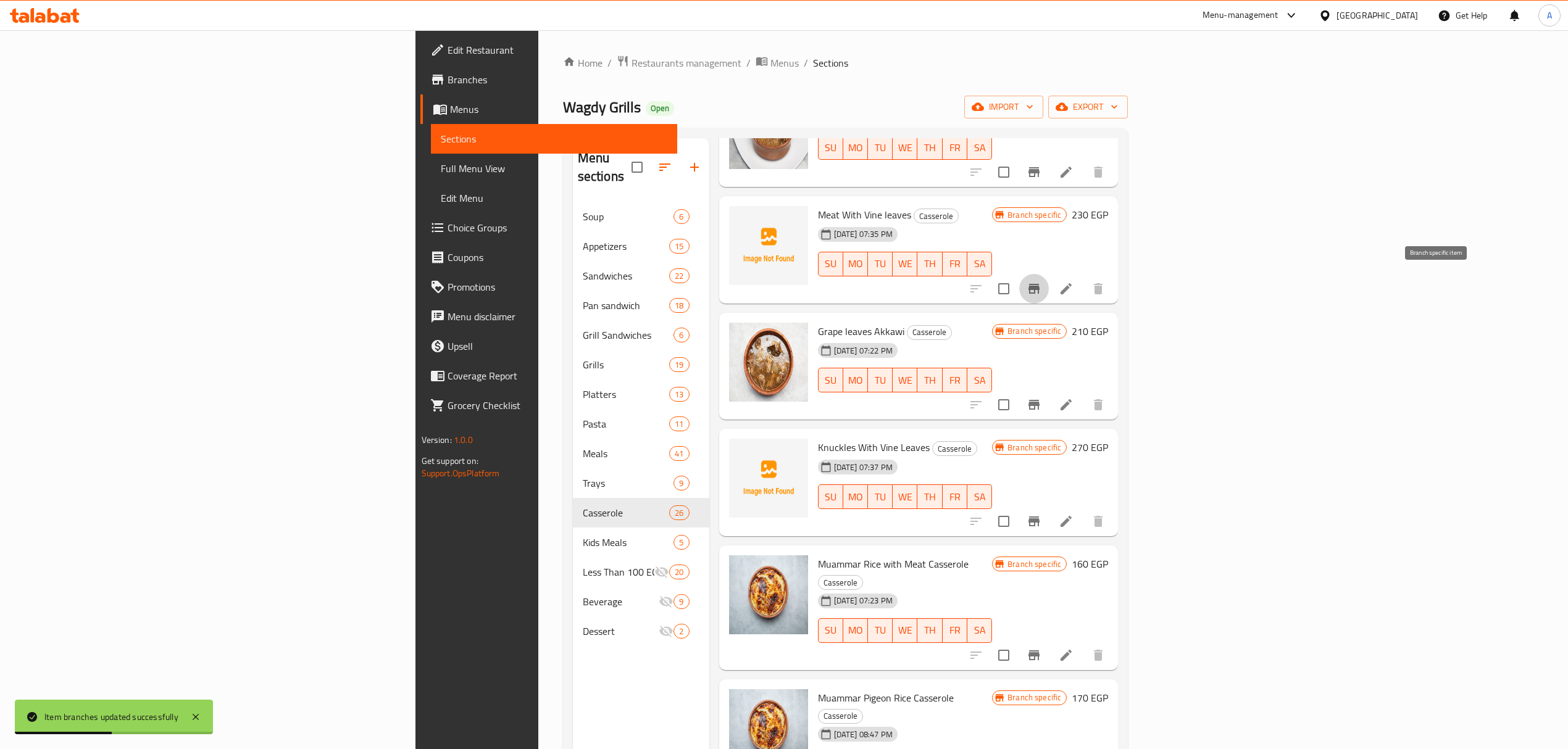
click at [1041, 281] on icon "Branch-specific-item" at bounding box center [1034, 288] width 15 height 15
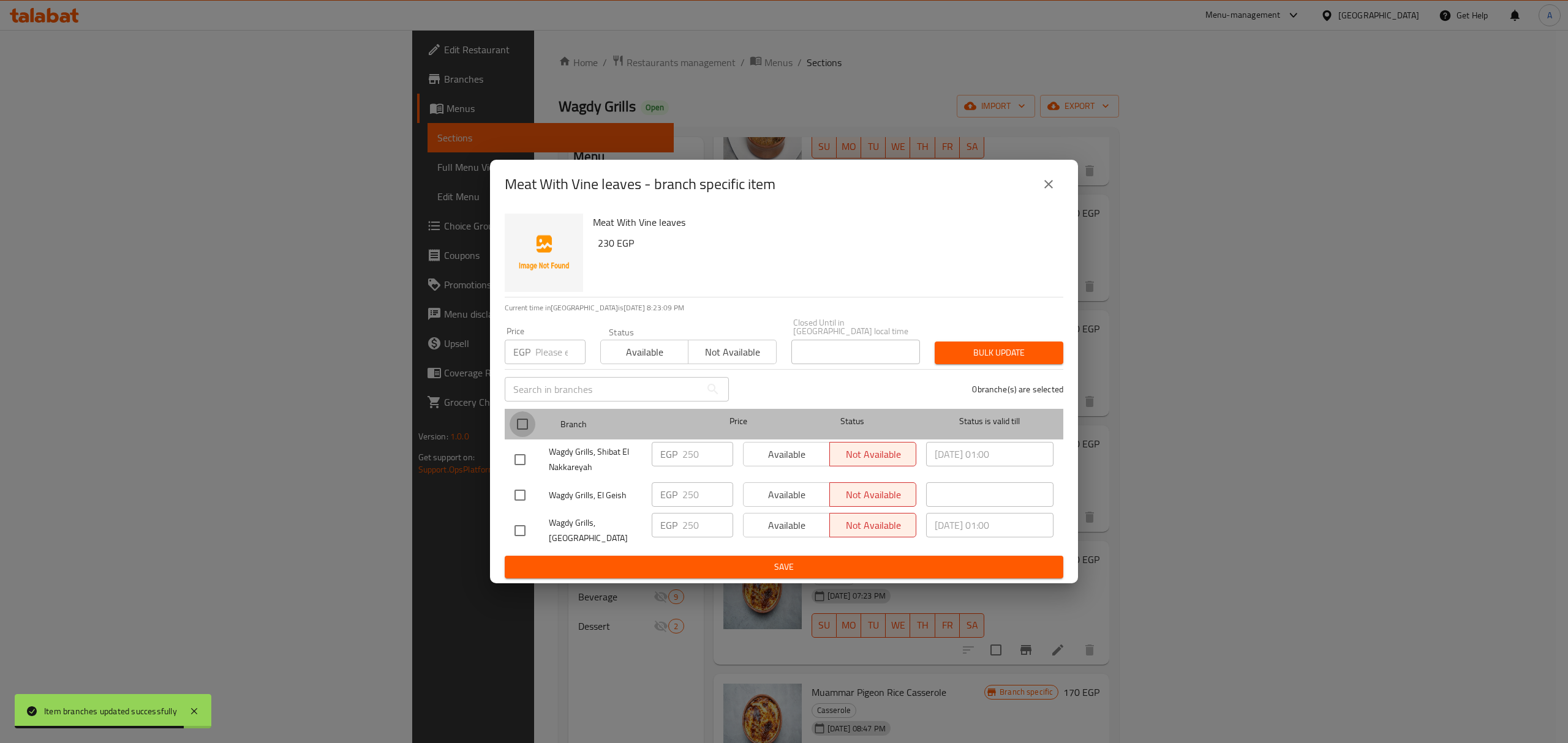
click at [522, 427] on input "checkbox" at bounding box center [523, 424] width 26 height 26
checkbox input "true"
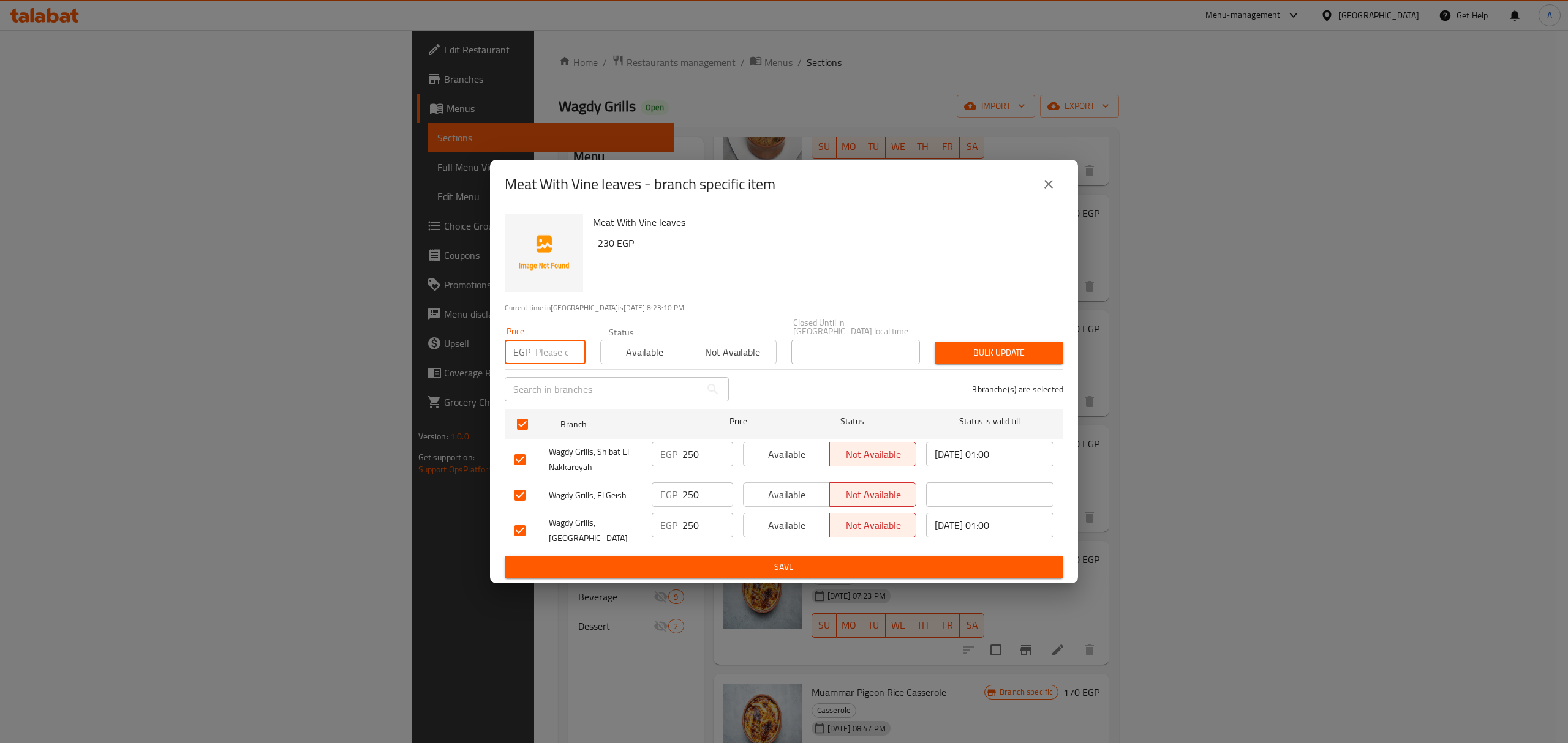
paste input "340.00"
type input "340.00"
click at [972, 346] on span "Bulk update" at bounding box center [998, 353] width 109 height 15
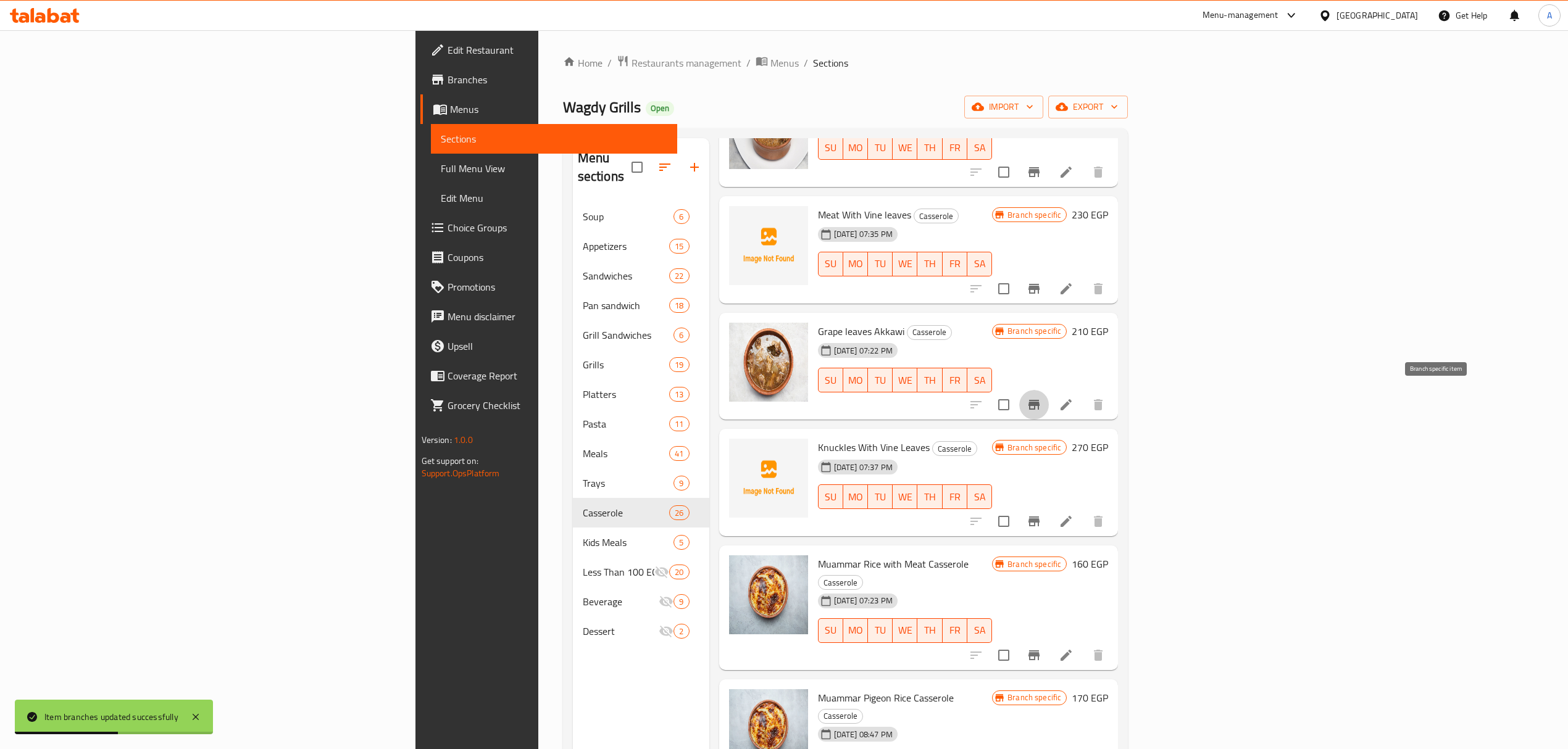
click at [1041, 406] on icon "Branch-specific-item" at bounding box center [1034, 404] width 15 height 15
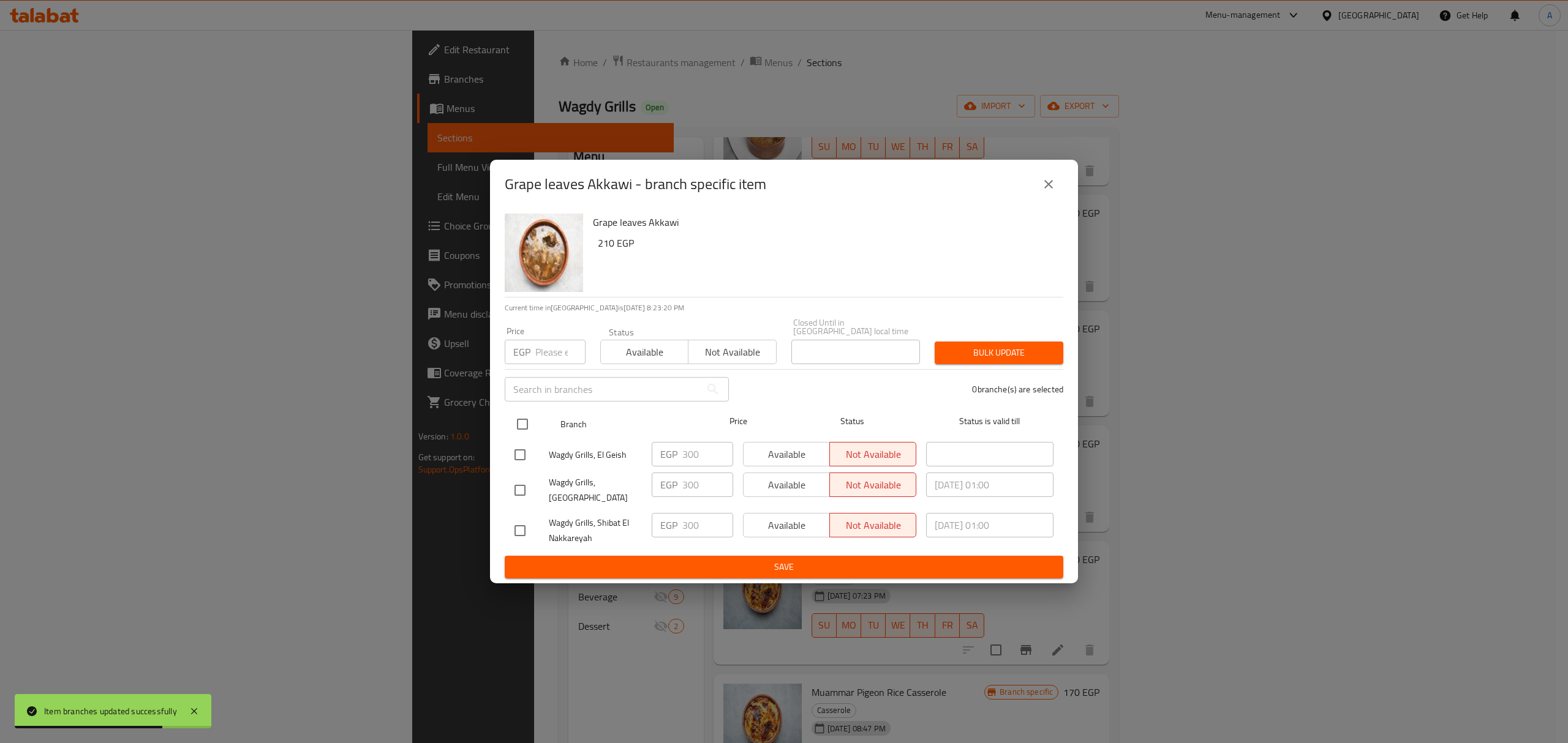
click at [517, 431] on input "checkbox" at bounding box center [523, 424] width 26 height 26
checkbox input "true"
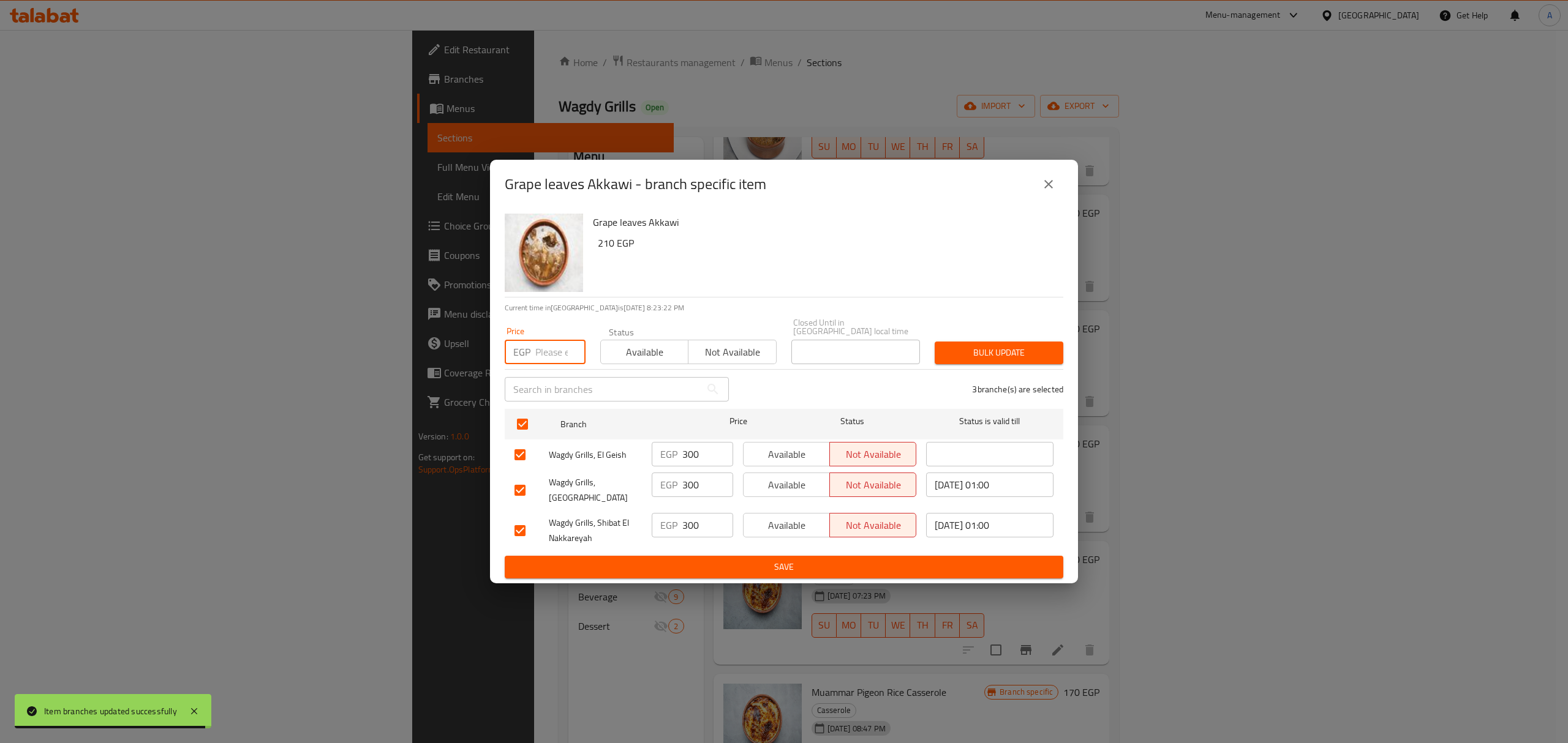
paste input "340.00"
type input "340.00"
click at [1007, 347] on span "Bulk update" at bounding box center [998, 353] width 109 height 15
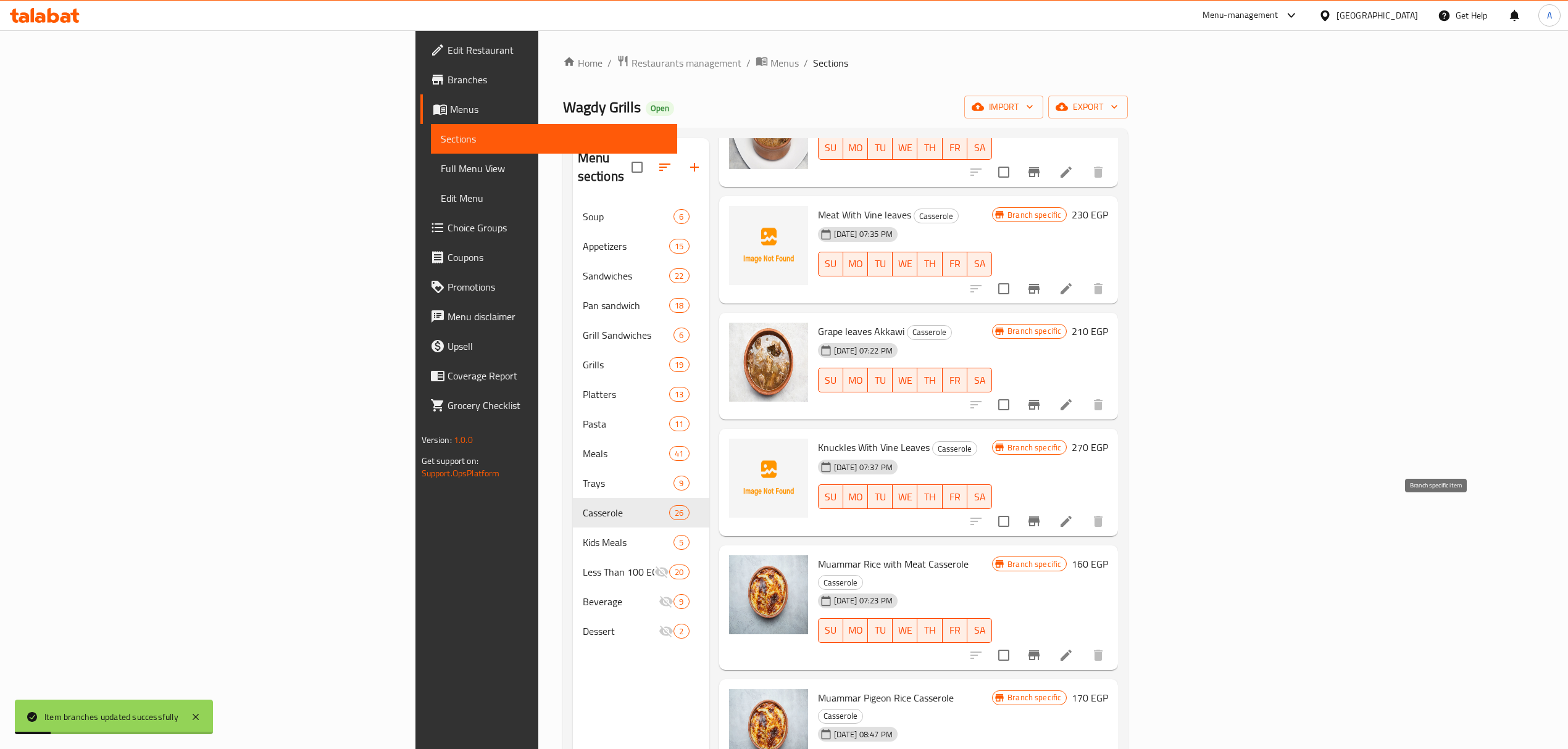
click at [1040, 521] on icon "Branch-specific-item" at bounding box center [1034, 521] width 11 height 10
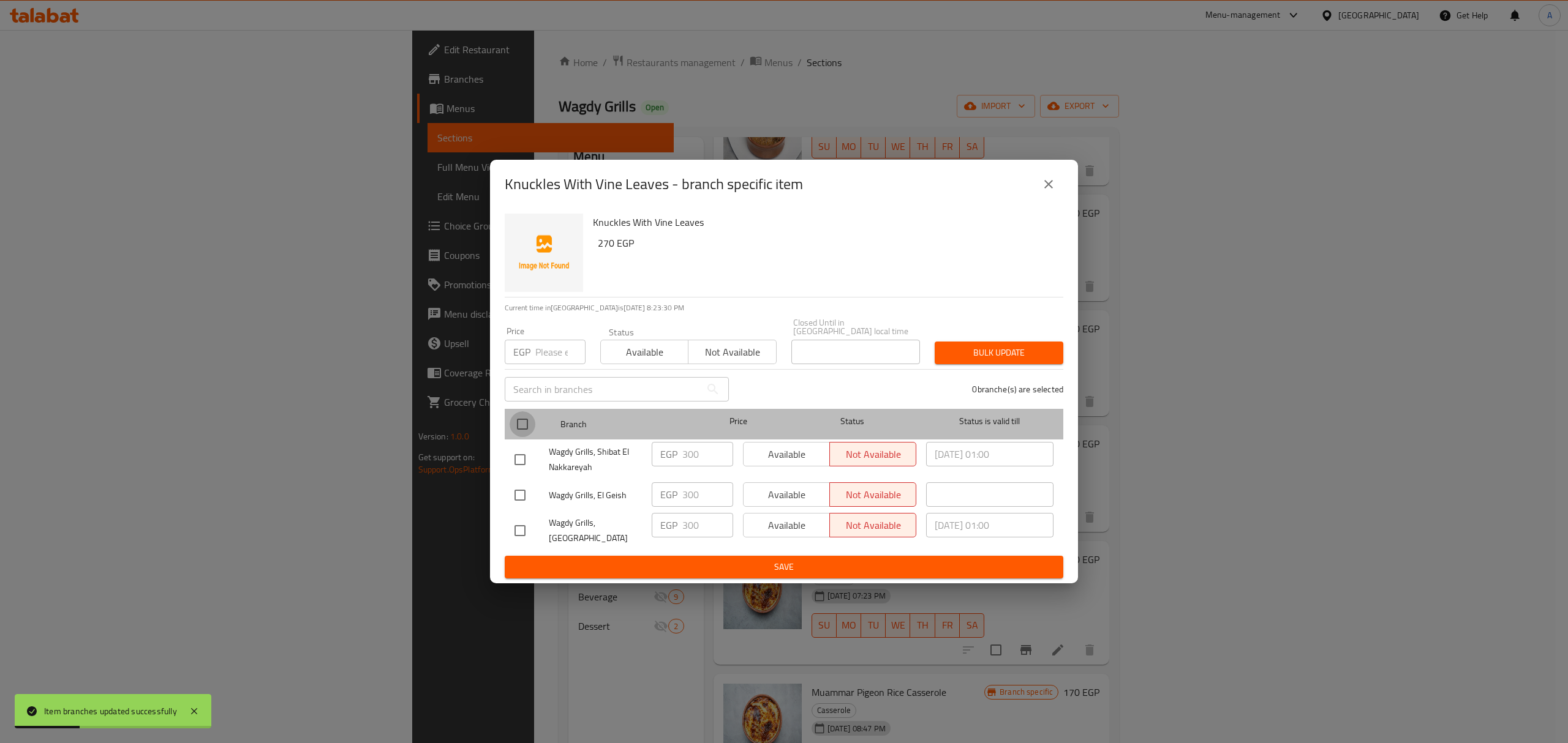
click at [516, 422] on input "checkbox" at bounding box center [523, 424] width 26 height 26
checkbox input "true"
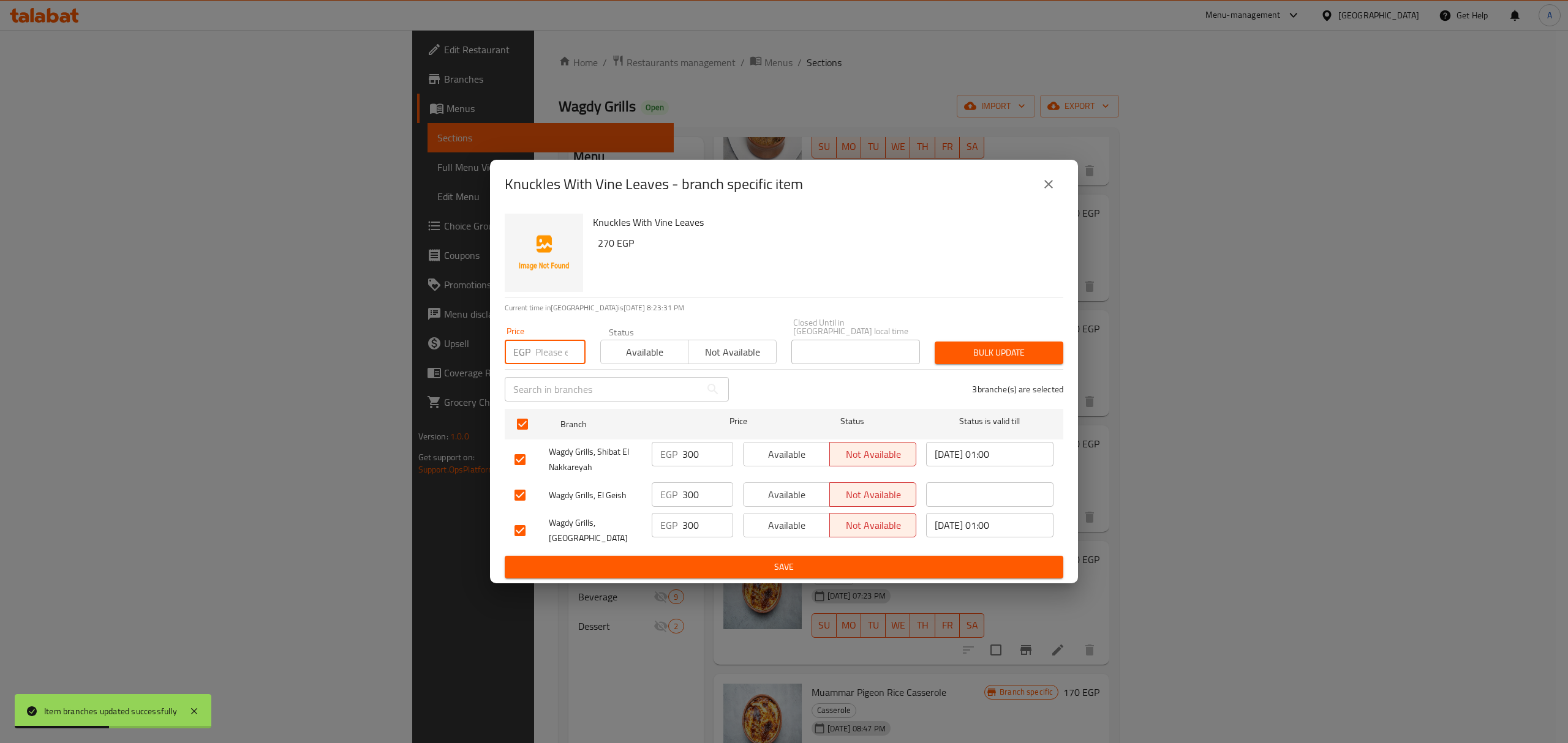
paste input "340.00"
type input "340.00"
click at [946, 356] on span "Bulk update" at bounding box center [998, 353] width 109 height 15
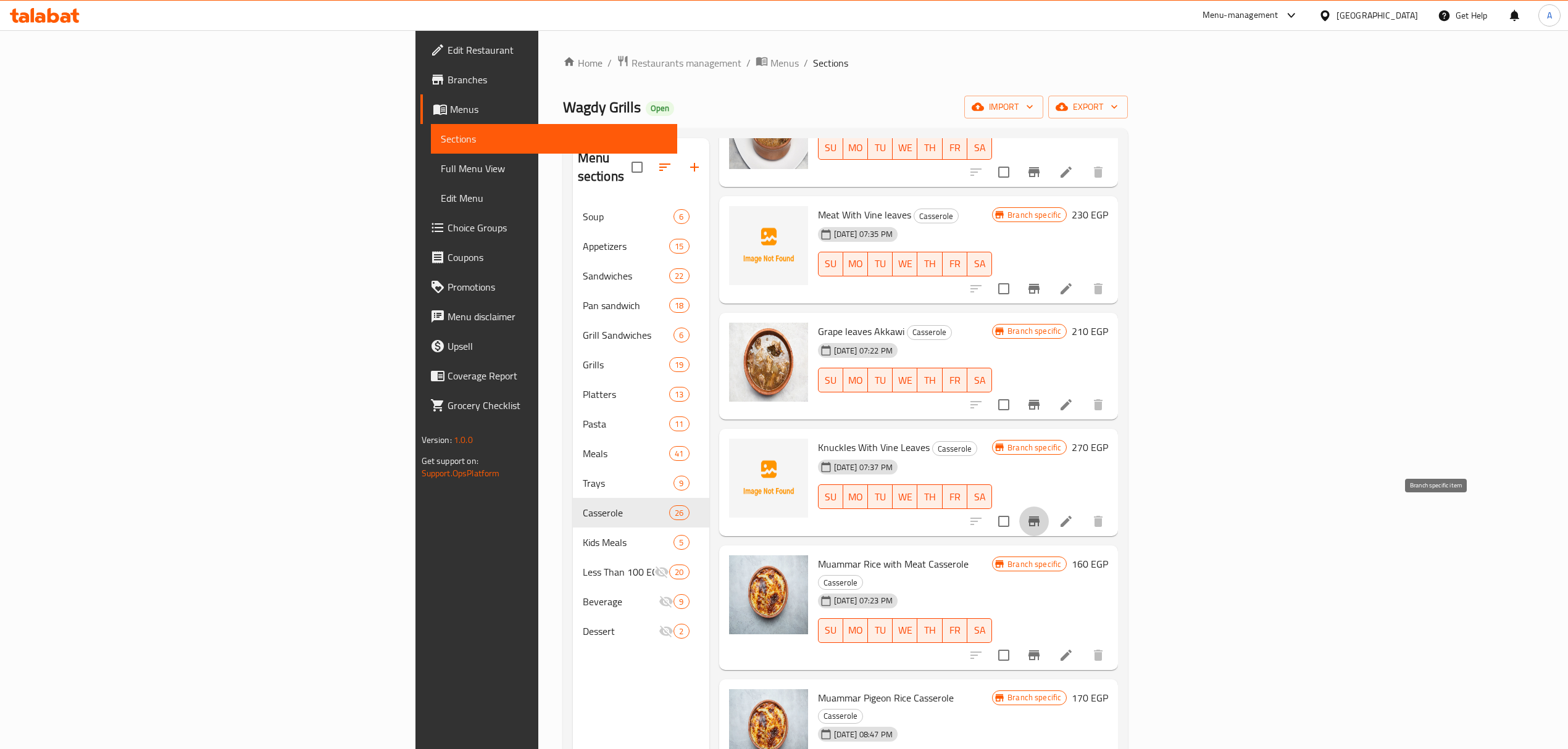
click at [1041, 514] on icon "Branch-specific-item" at bounding box center [1034, 521] width 15 height 15
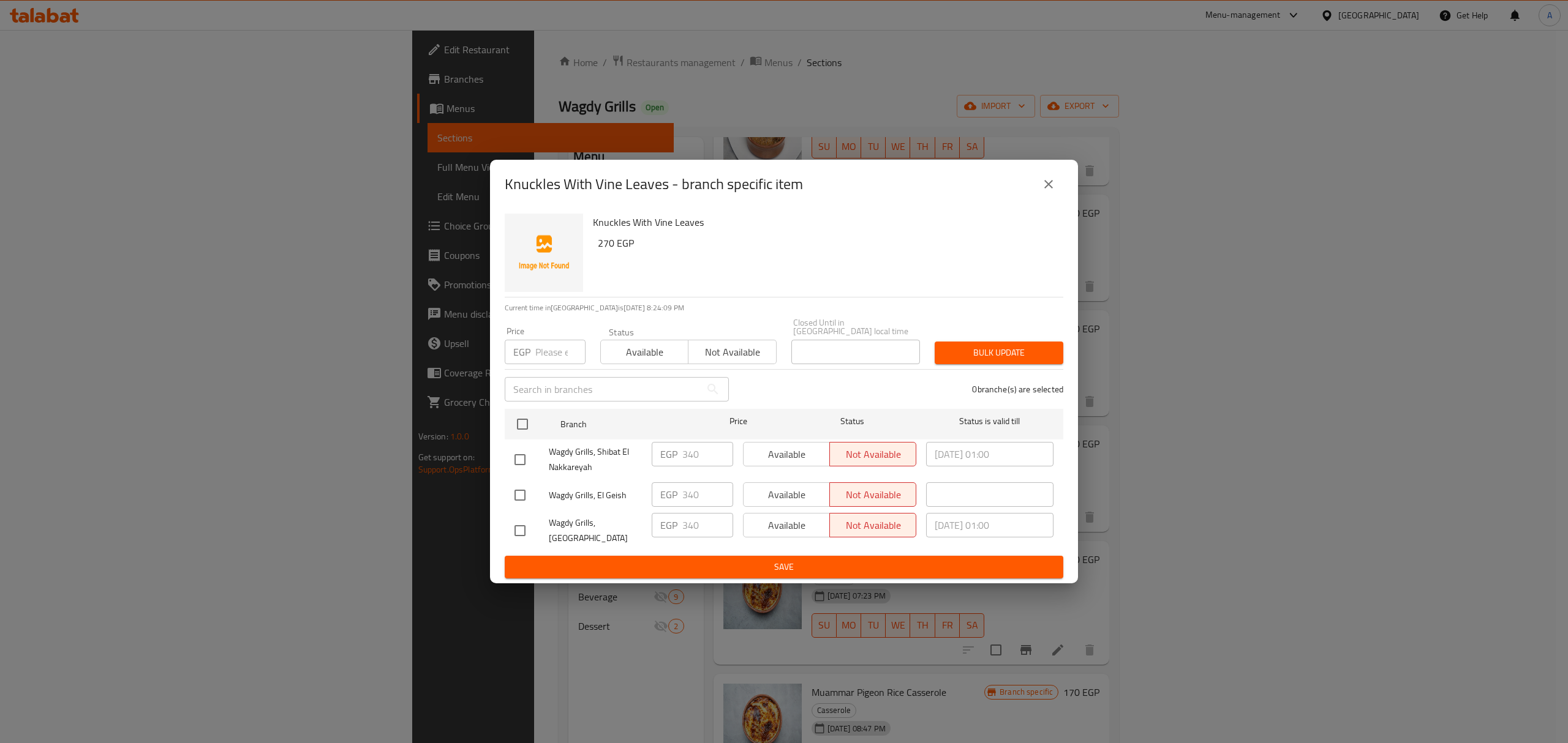
click at [1057, 199] on button "close" at bounding box center [1048, 184] width 30 height 30
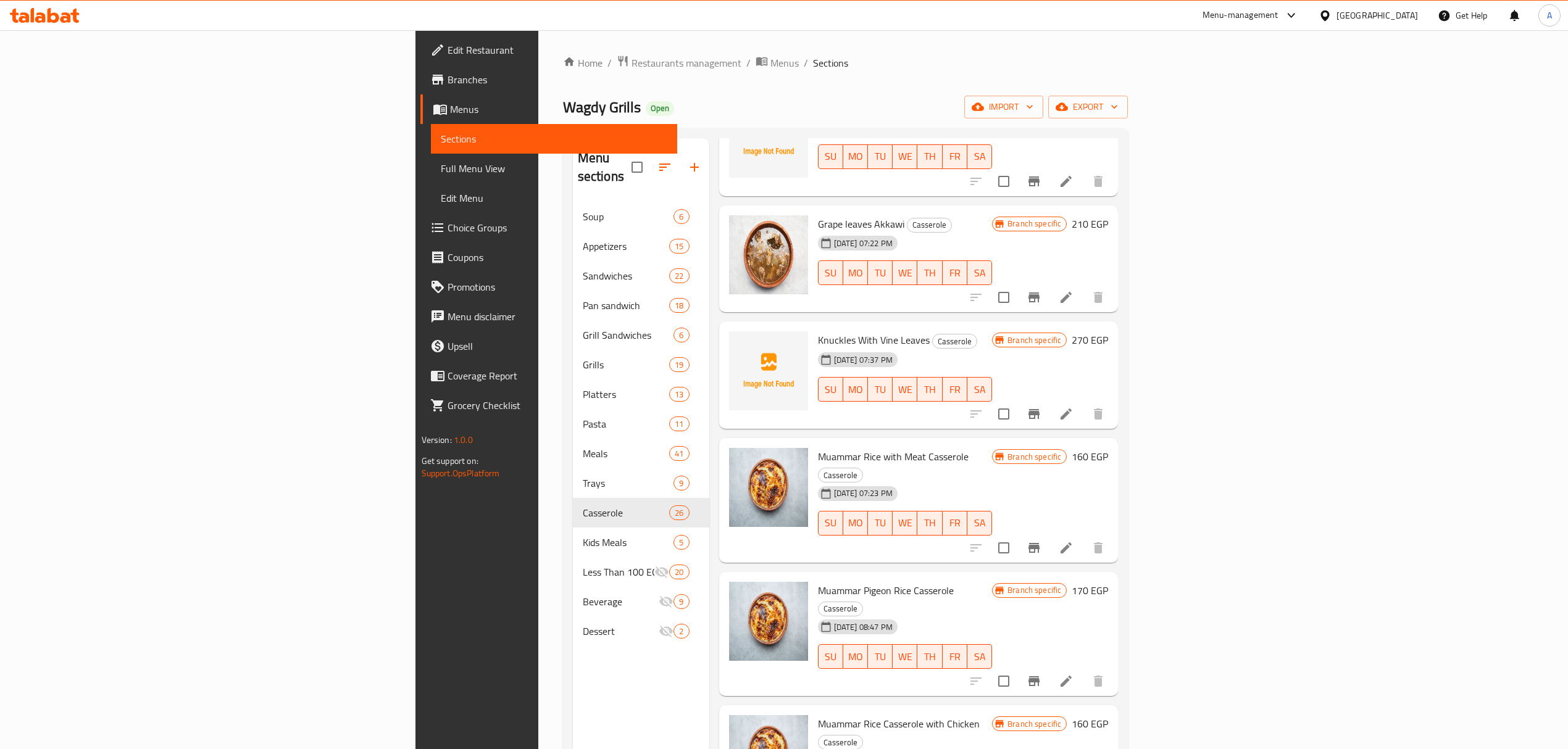
scroll to position [173, 0]
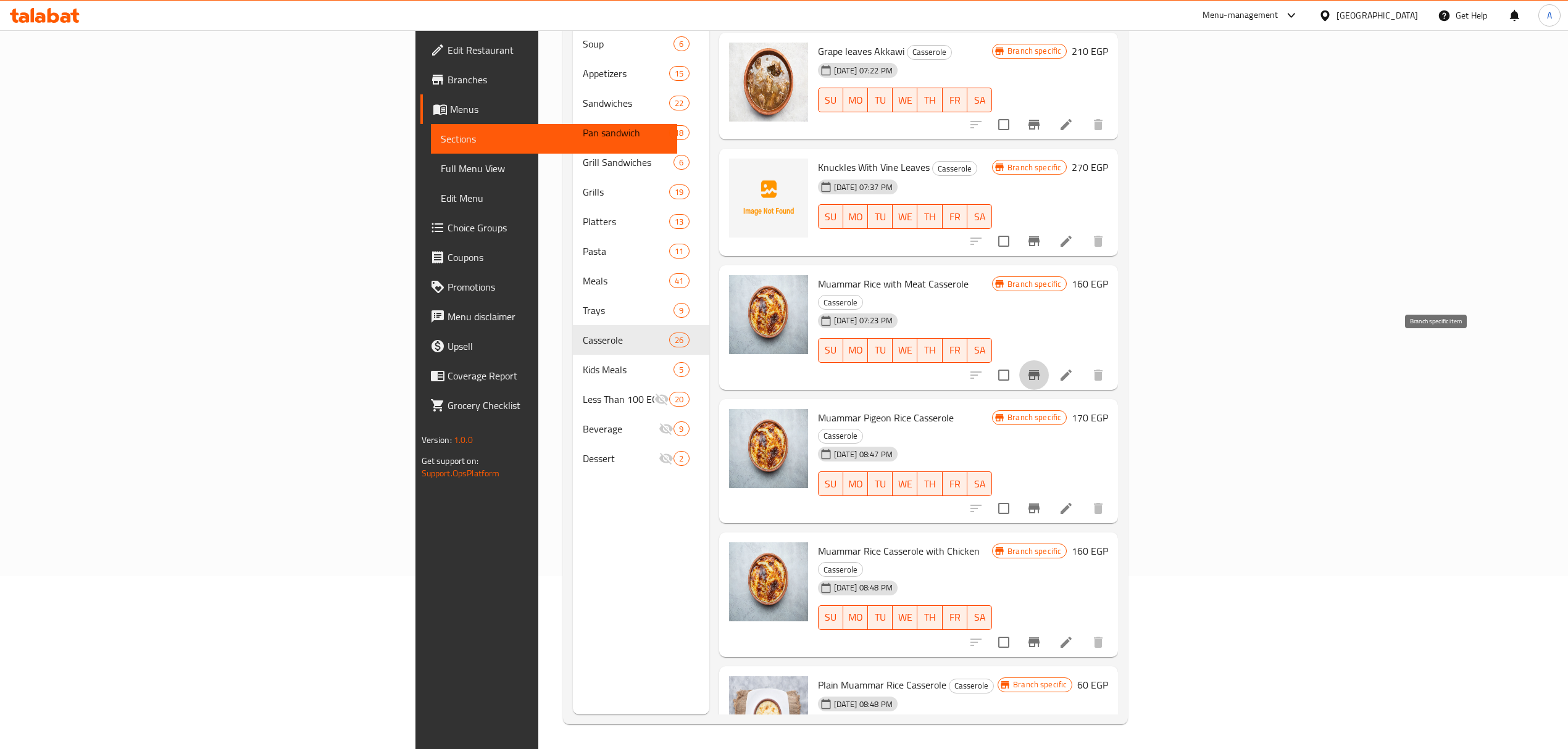
click at [1049, 360] on button "Branch-specific-item" at bounding box center [1034, 375] width 30 height 30
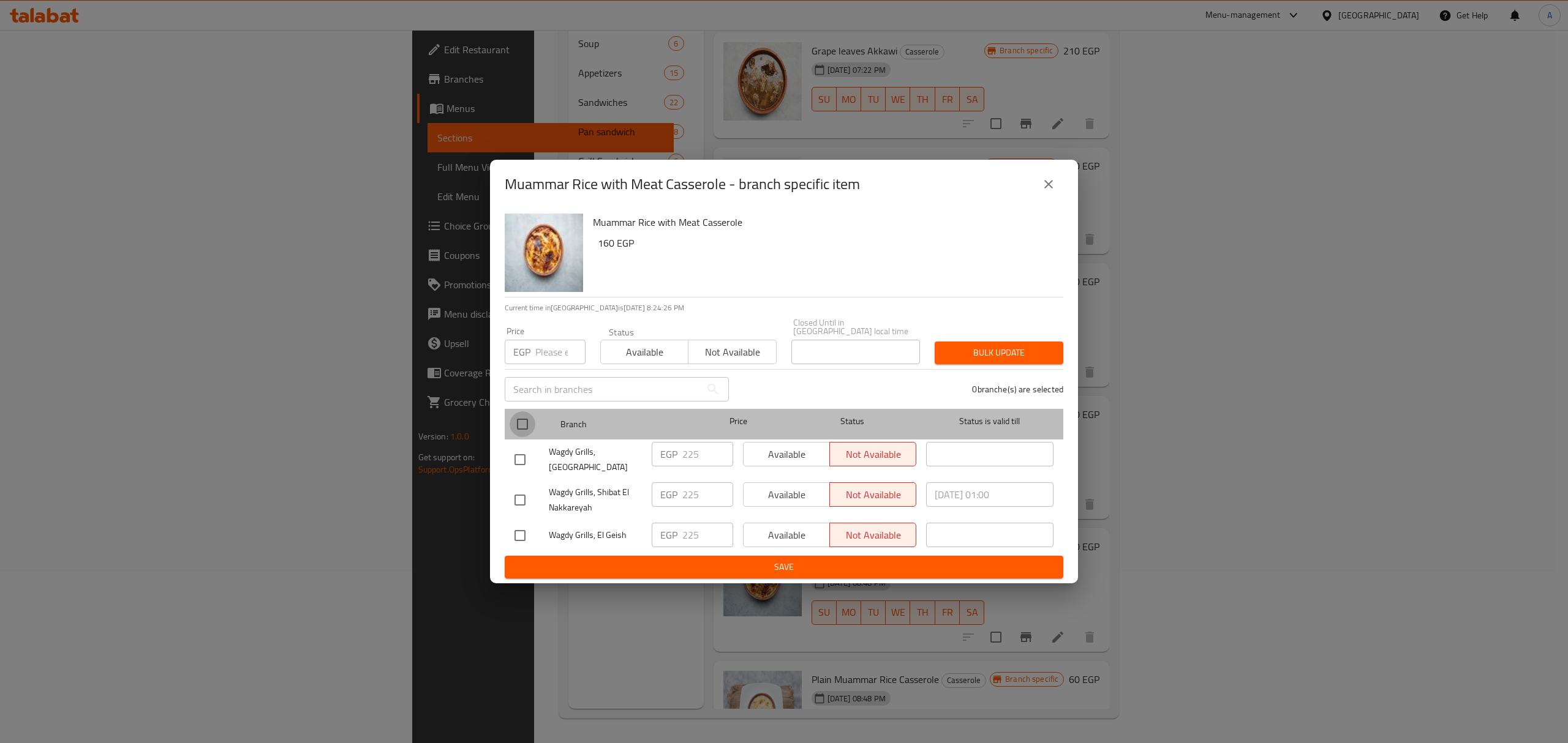
click at [527, 420] on input "checkbox" at bounding box center [523, 424] width 26 height 26
checkbox input "true"
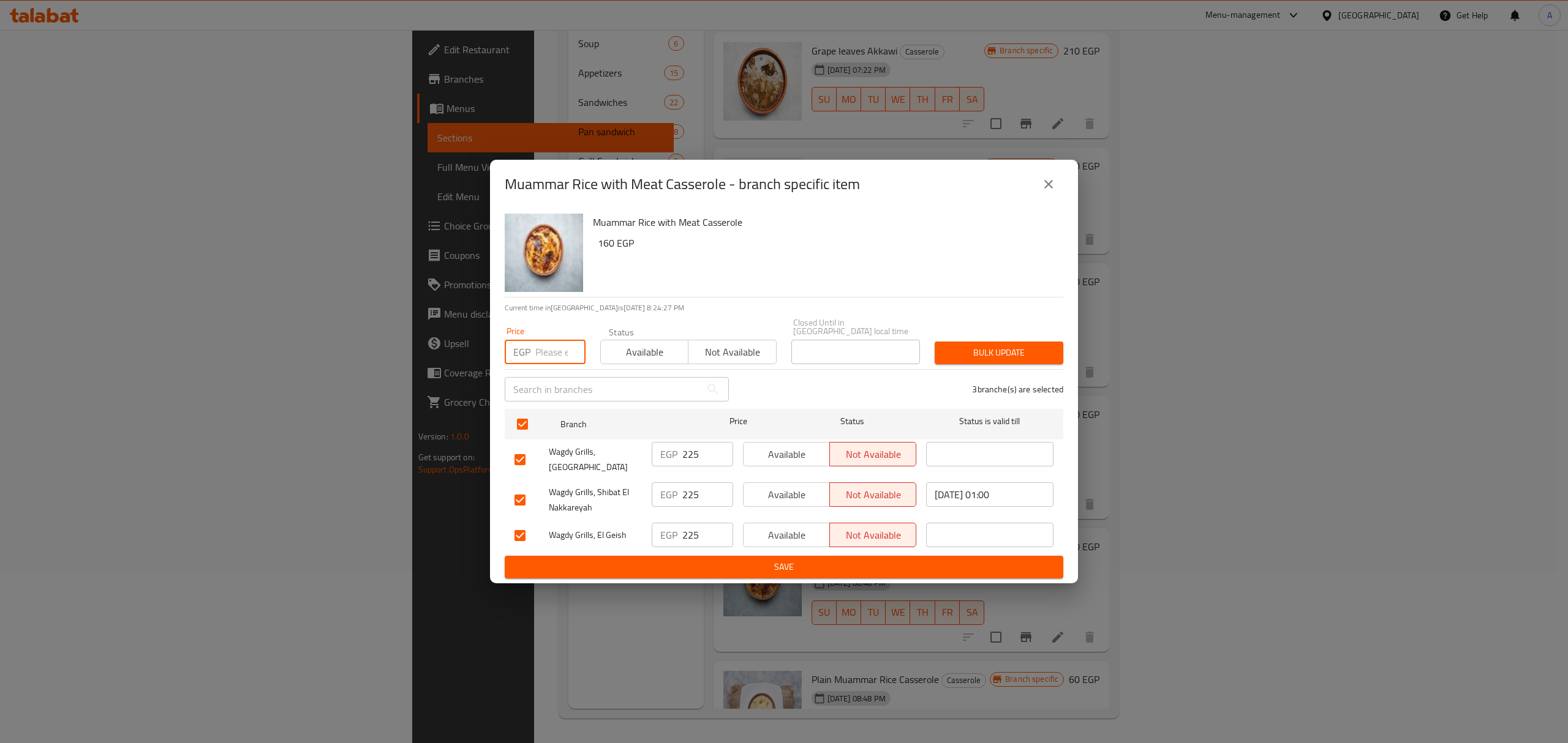
paste input "300.00"
type input "300.00"
click at [992, 345] on span "Bulk update" at bounding box center [998, 353] width 109 height 15
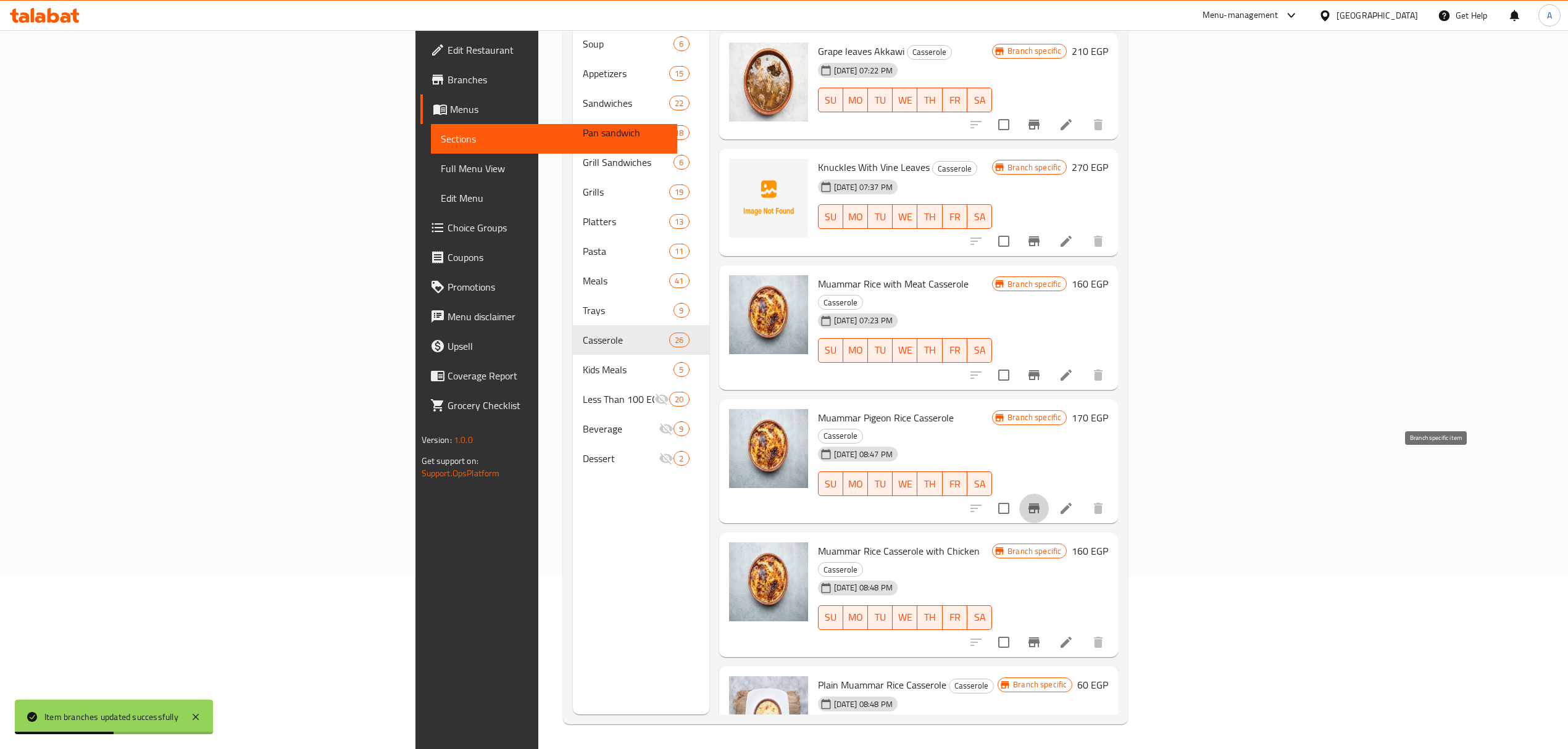
click at [1049, 494] on button "Branch-specific-item" at bounding box center [1034, 508] width 30 height 30
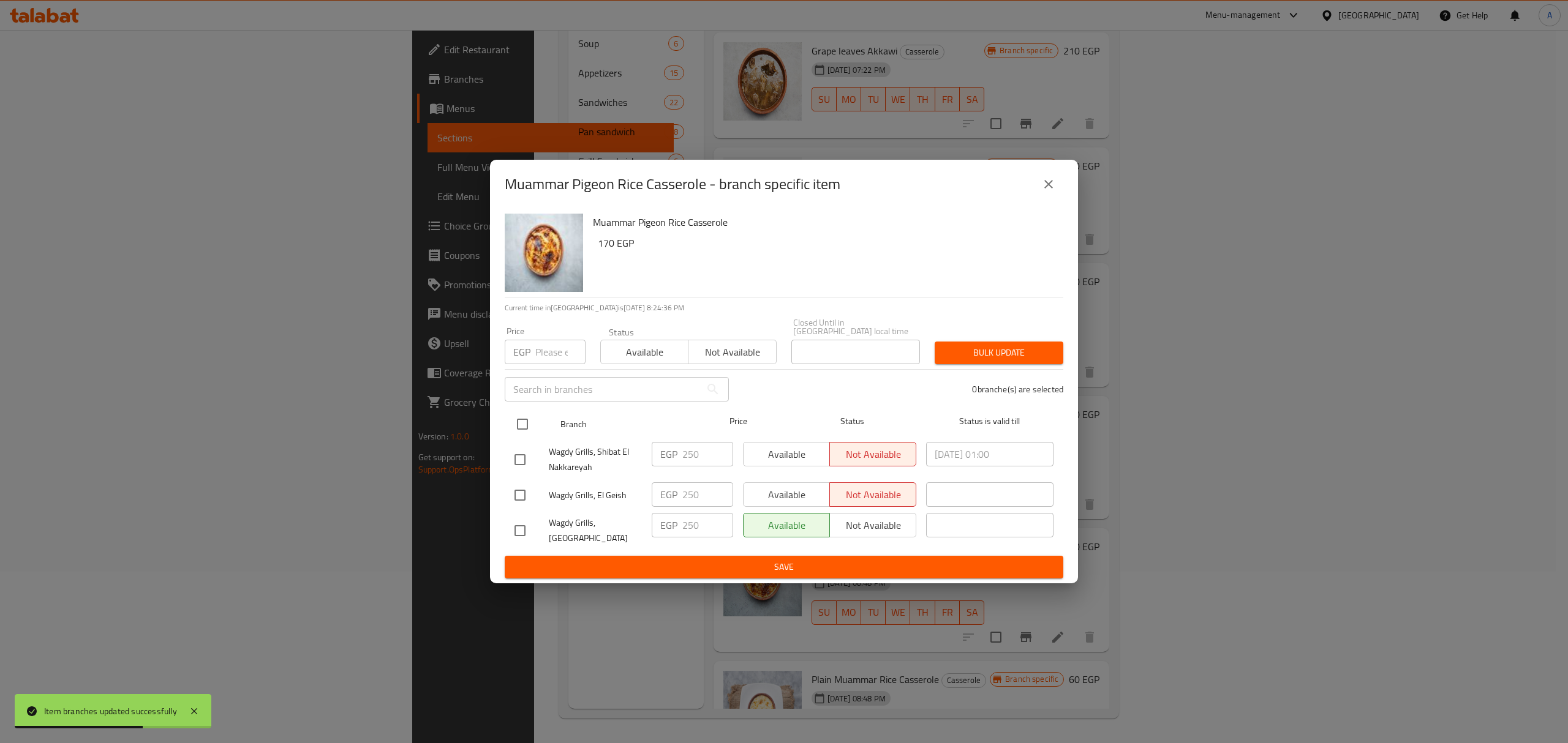
click at [528, 432] on input "checkbox" at bounding box center [523, 424] width 26 height 26
checkbox input "true"
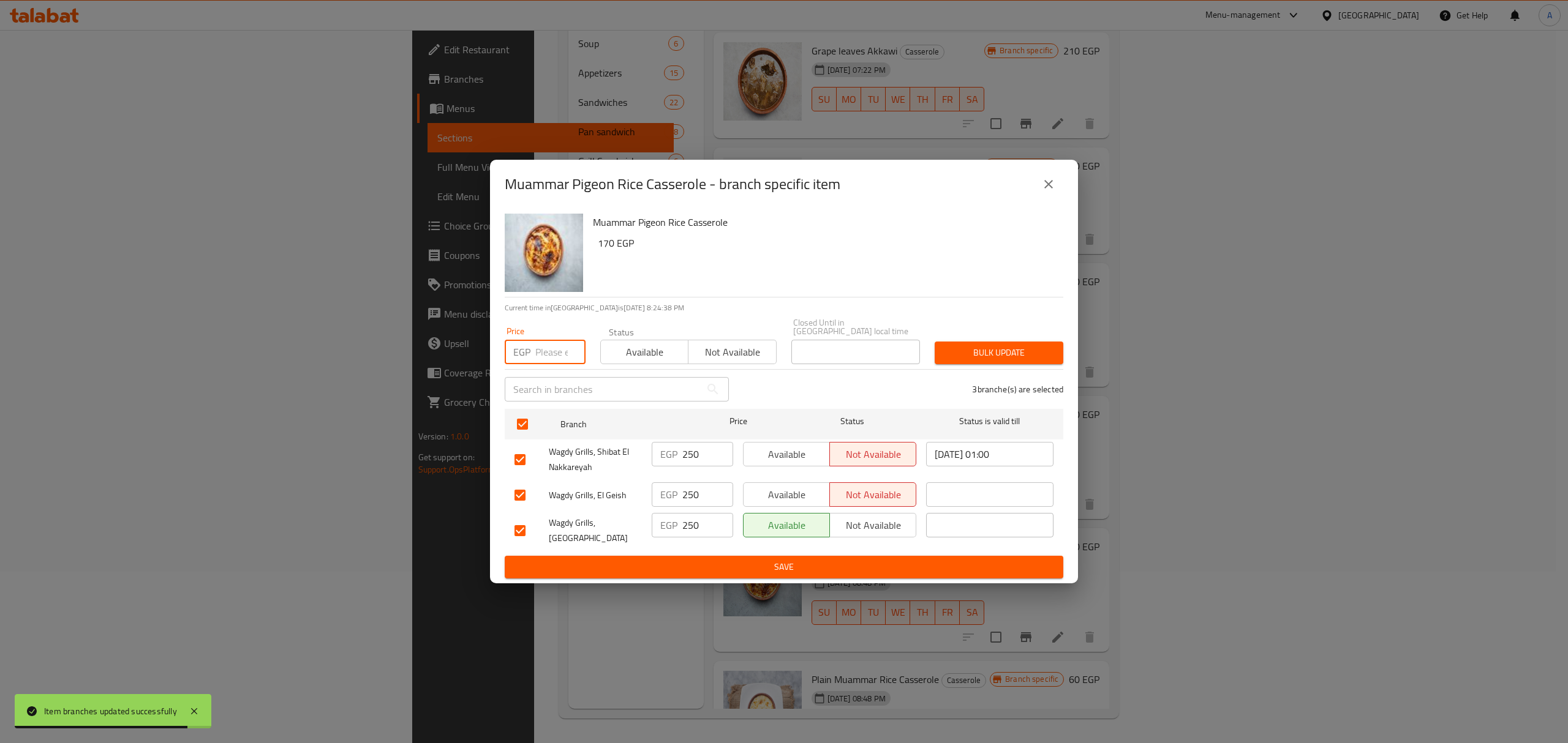
paste input "300.00"
type input "300.00"
click at [956, 346] on span "Bulk update" at bounding box center [998, 353] width 109 height 15
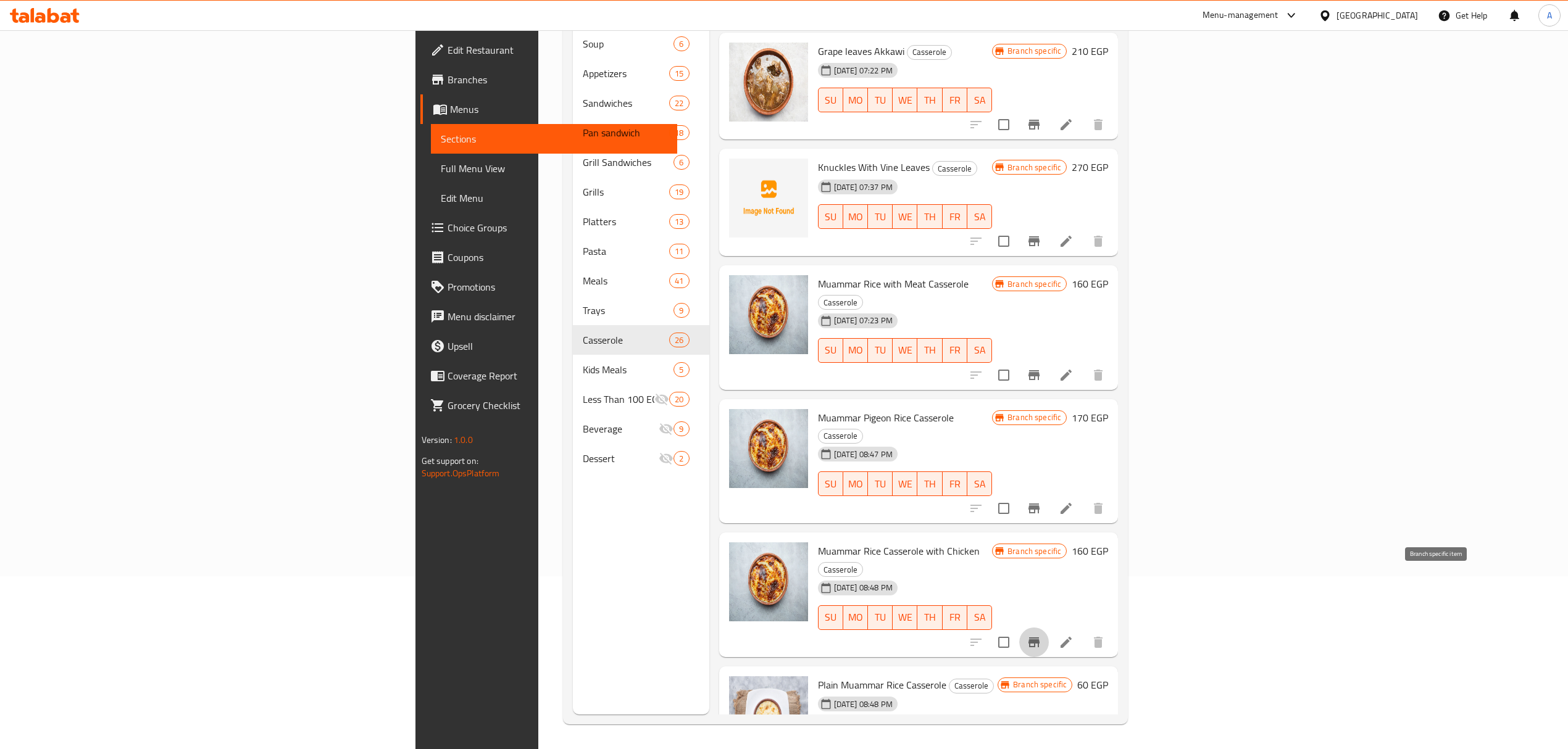
click at [1040, 638] on icon "Branch-specific-item" at bounding box center [1034, 642] width 11 height 10
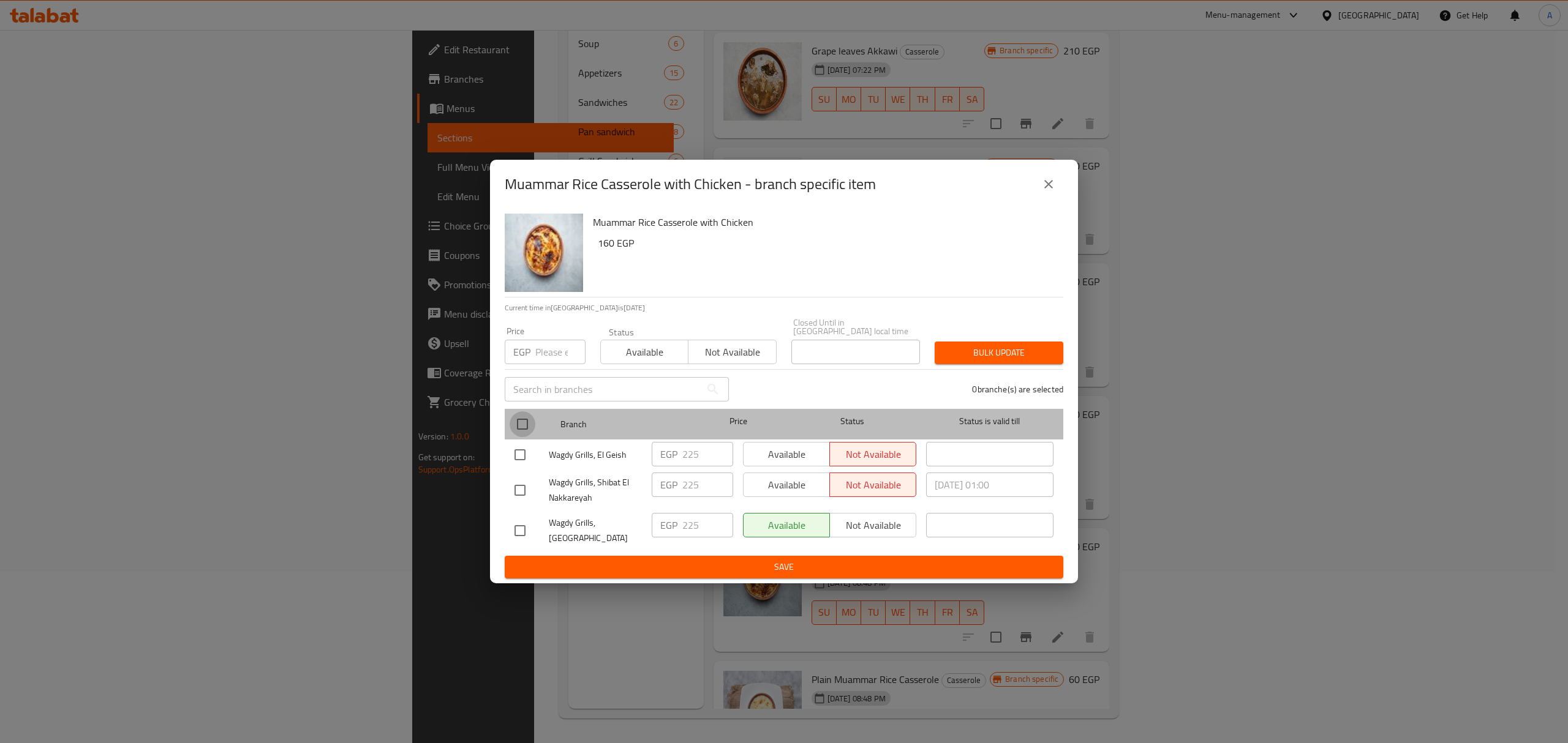
click at [530, 426] on input "checkbox" at bounding box center [523, 424] width 26 height 26
checkbox input "true"
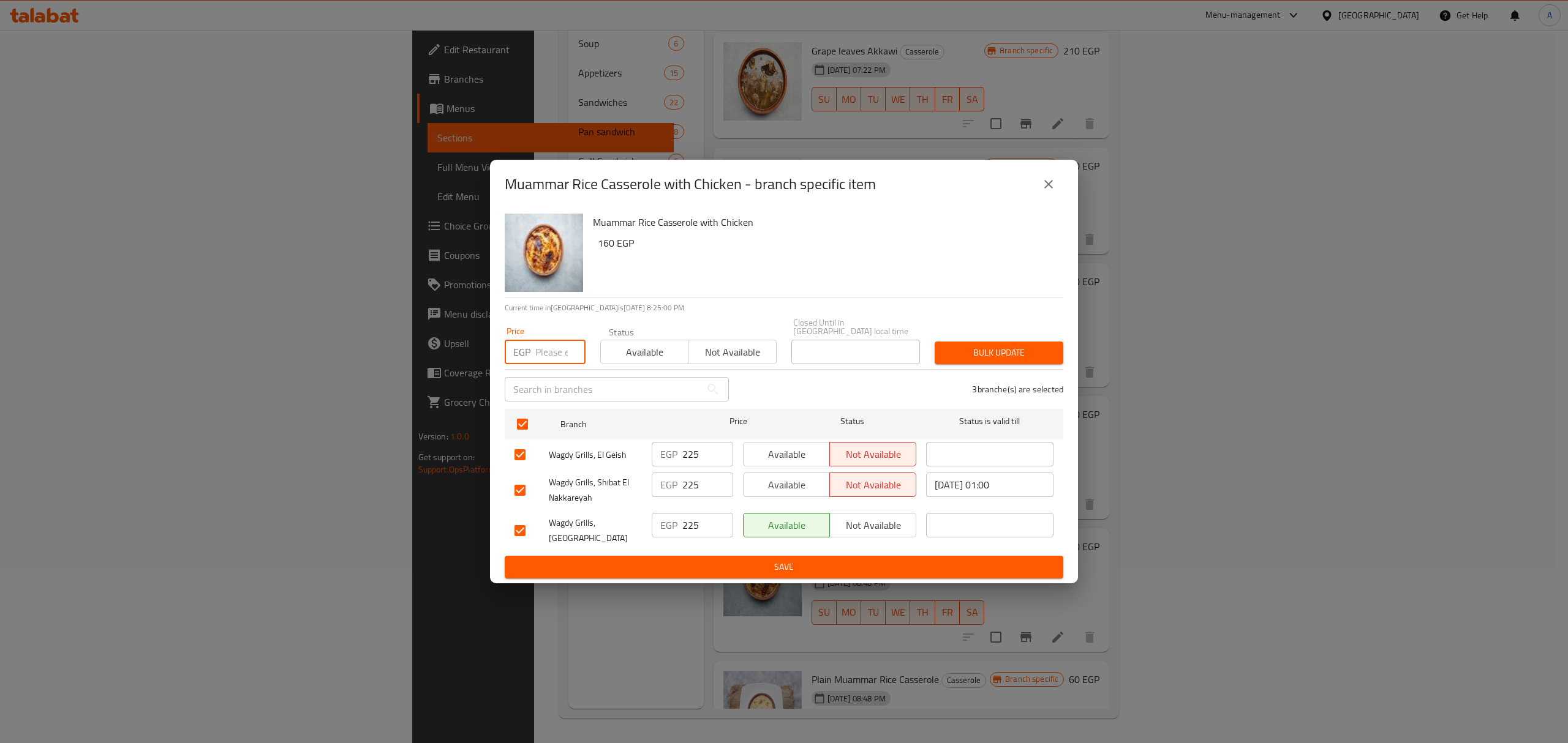
paste input "275.00"
type input "275.00"
click at [1050, 349] on span "Bulk update" at bounding box center [998, 353] width 109 height 15
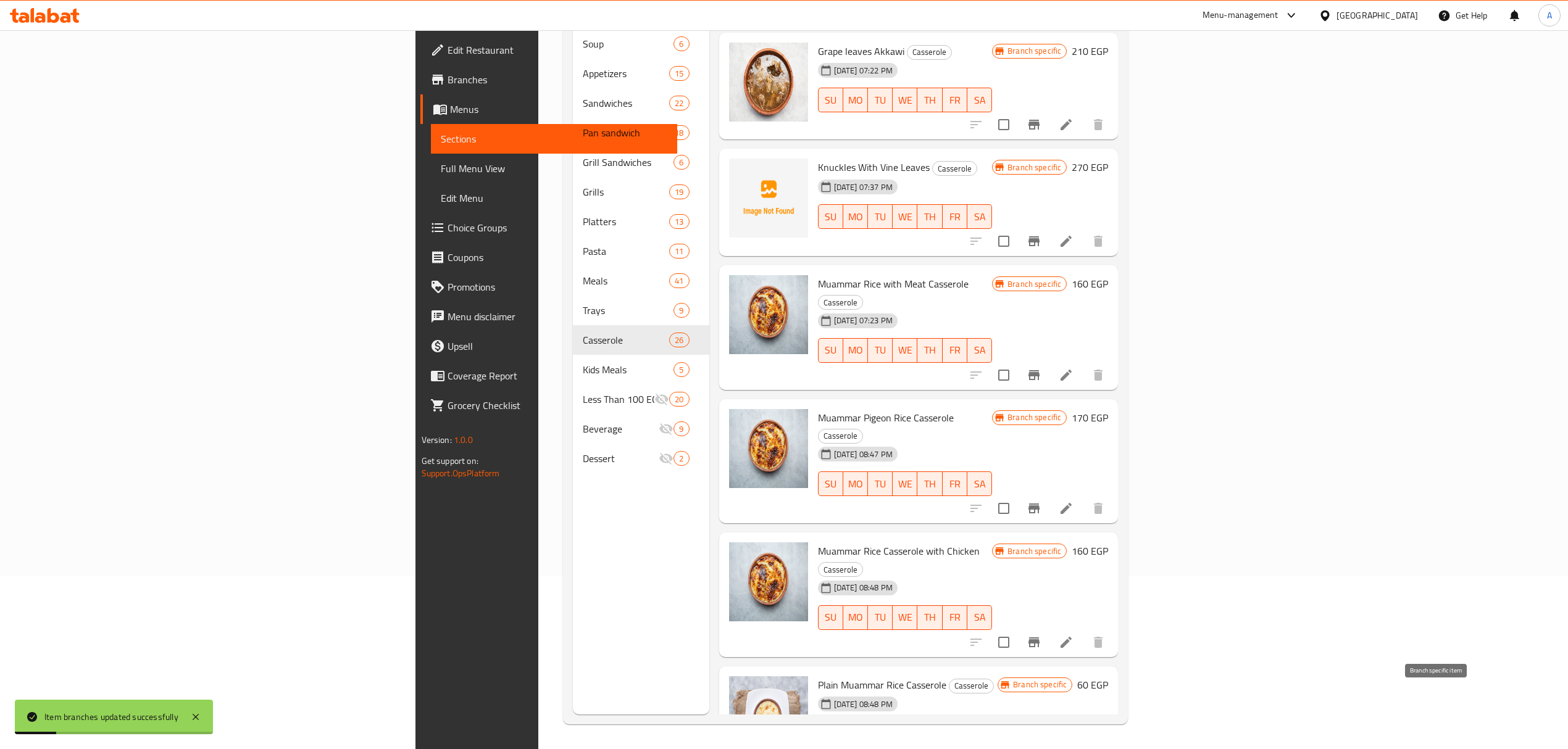
click at [1040, 749] on icon "Branch-specific-item" at bounding box center [1034, 758] width 11 height 10
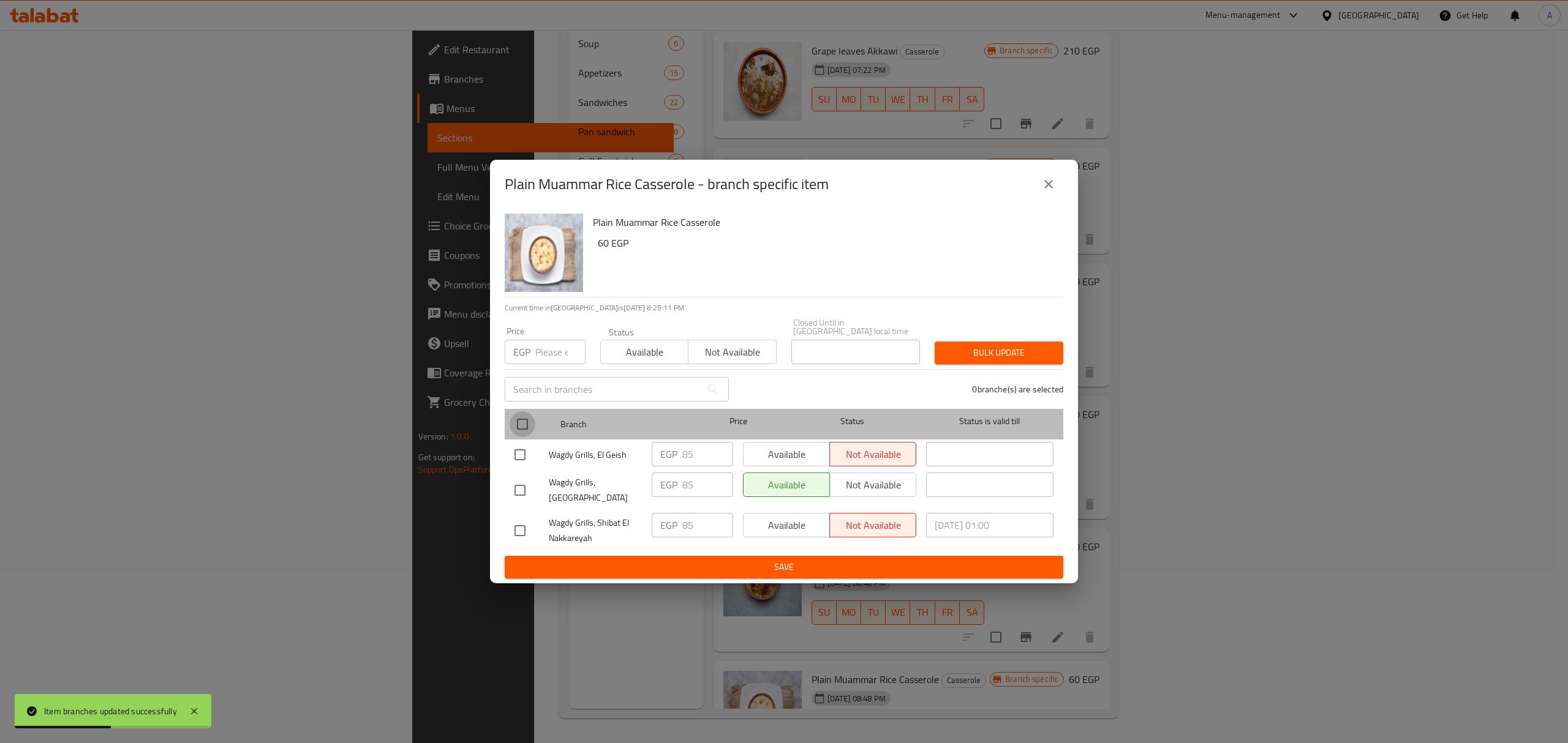
click at [524, 424] on input "checkbox" at bounding box center [523, 424] width 26 height 26
checkbox input "true"
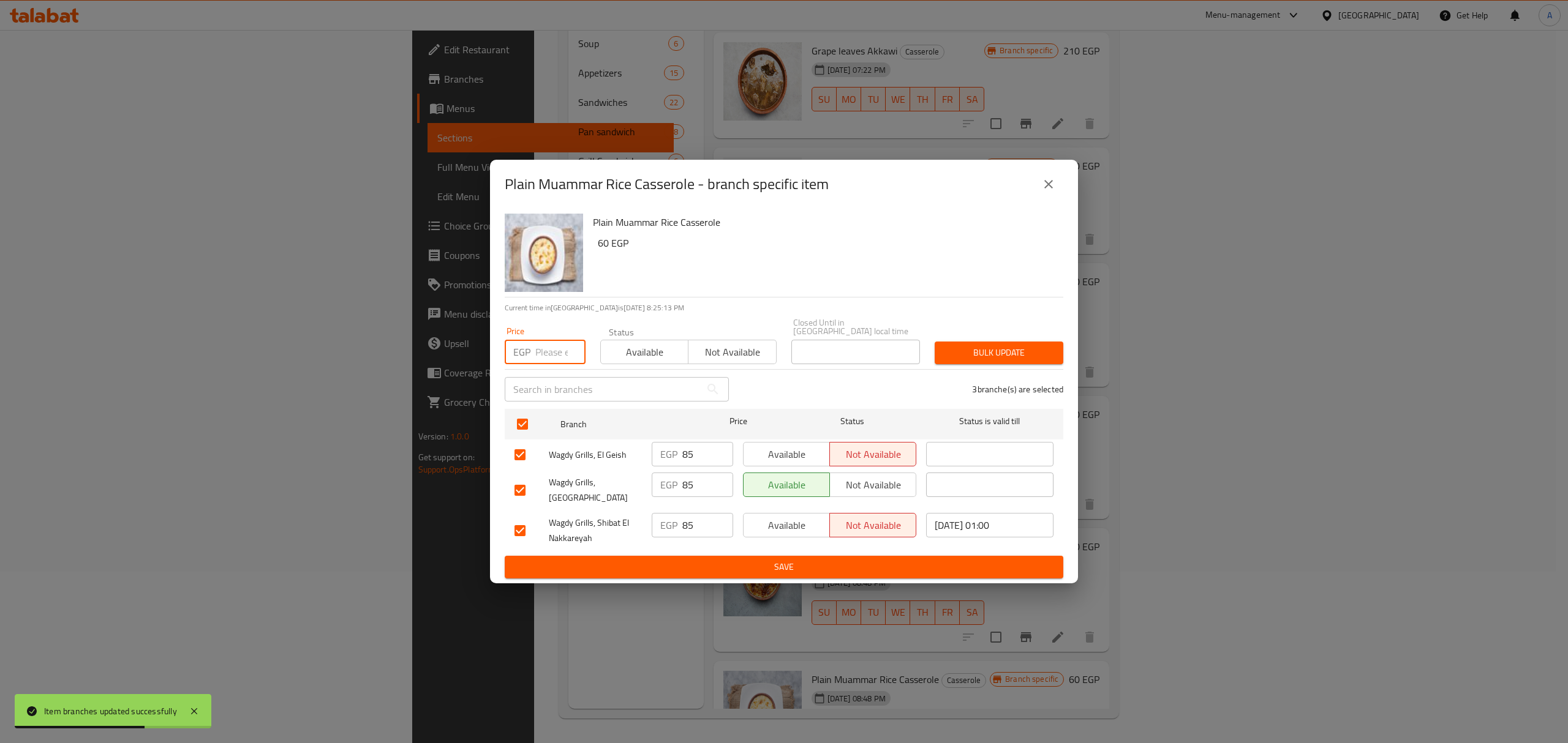
paste input "110.00"
type input "110.00"
click at [994, 347] on span "Bulk update" at bounding box center [998, 353] width 109 height 15
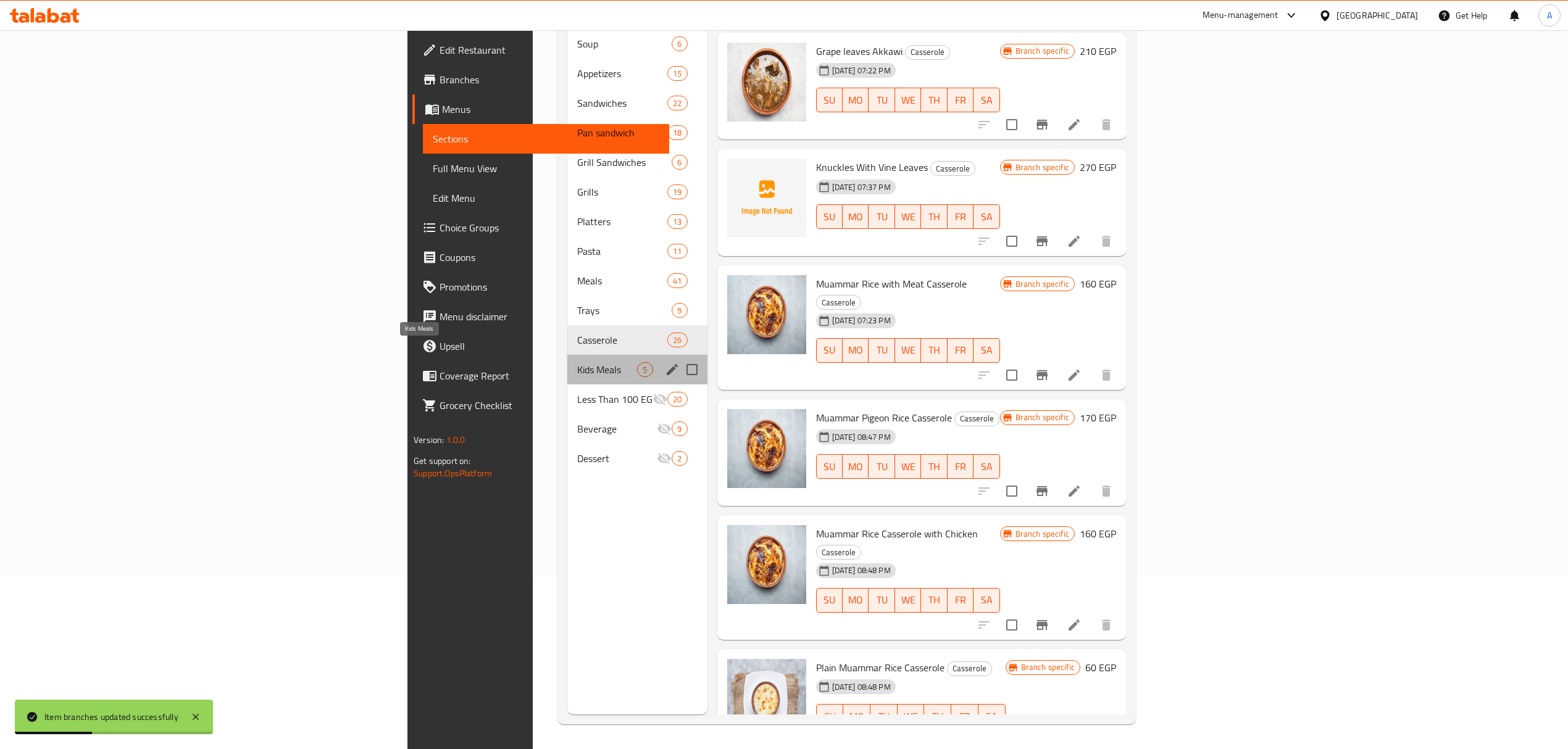
click at [577, 363] on span "Kids Meals" at bounding box center [607, 370] width 60 height 15
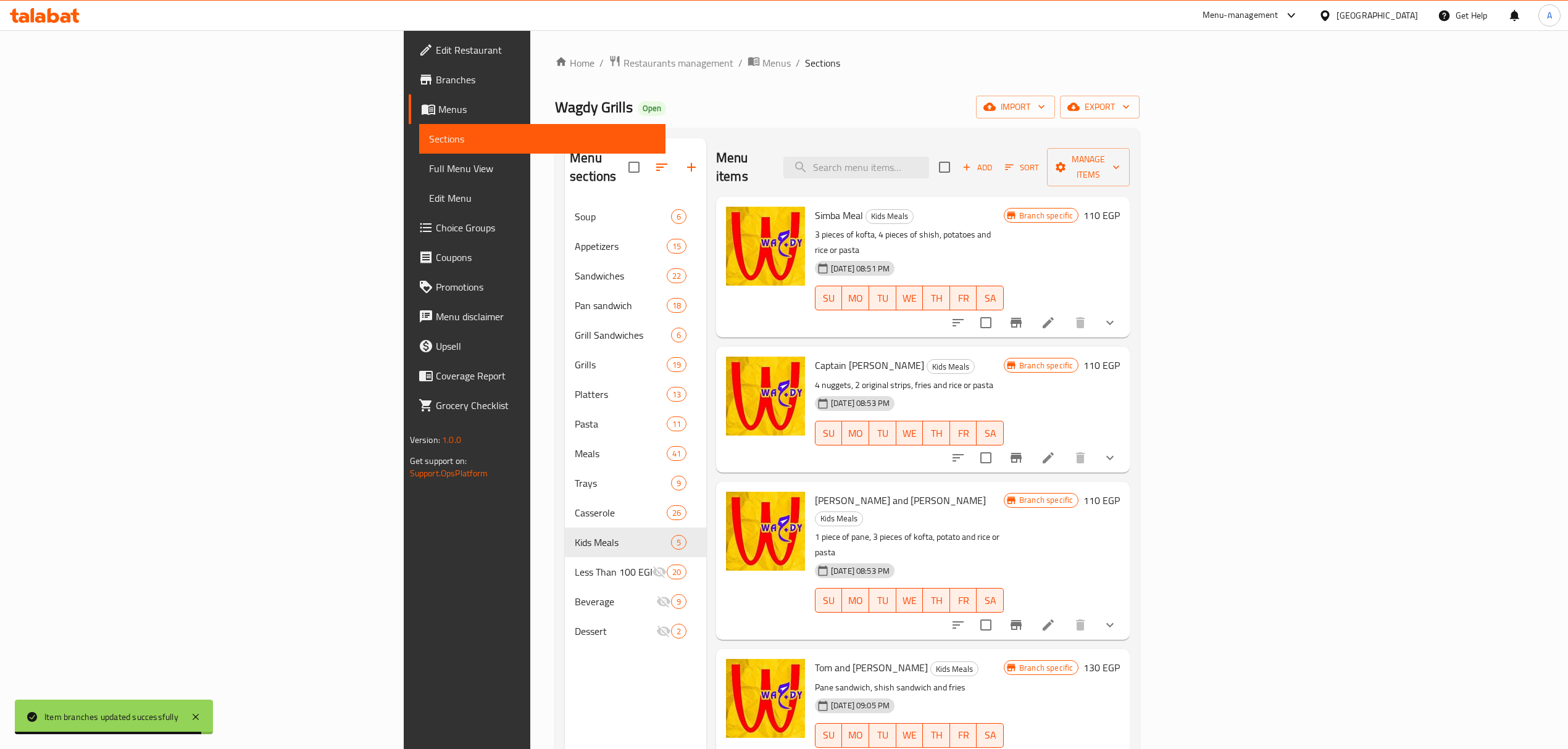
click at [1125, 308] on button "show more" at bounding box center [1109, 323] width 30 height 30
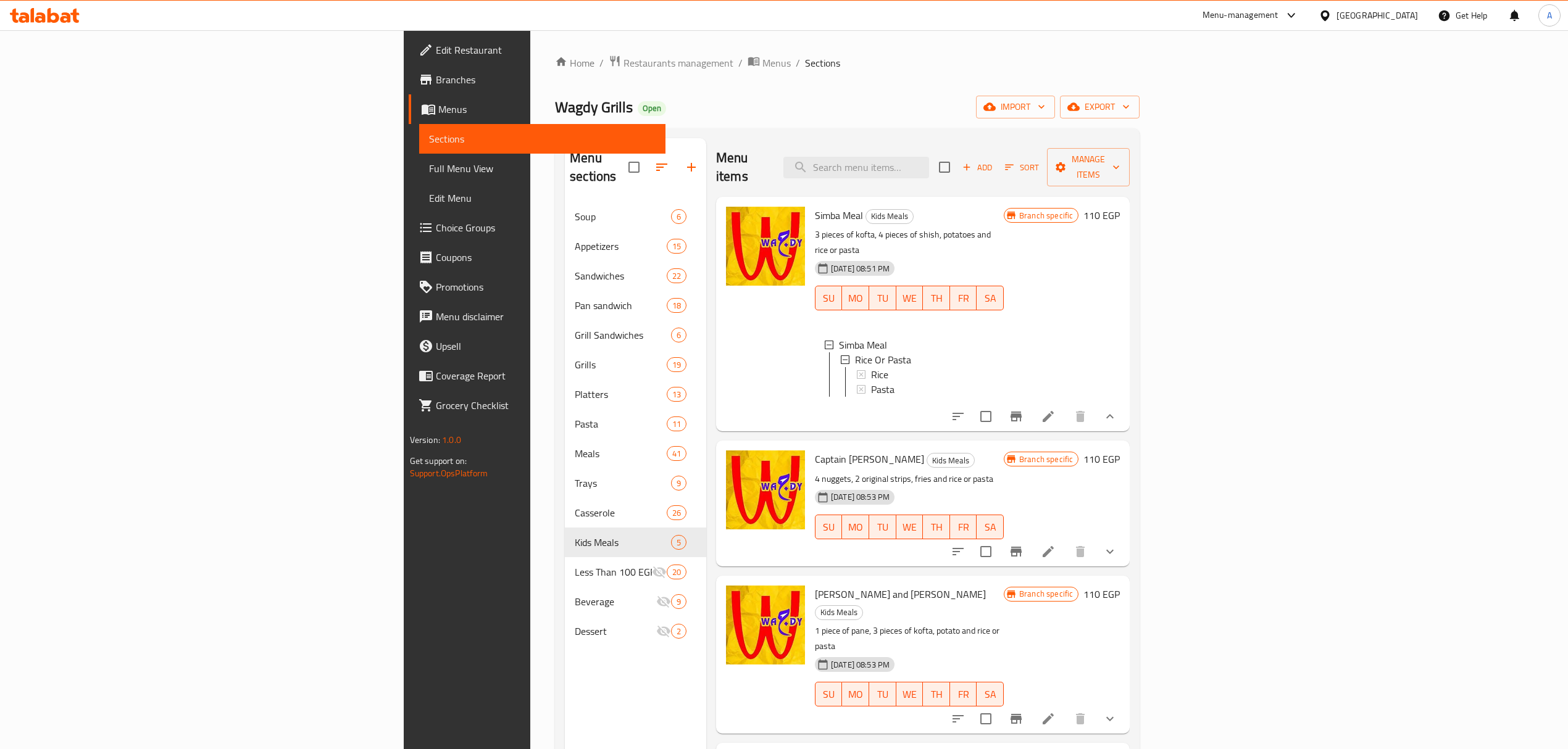
click at [1125, 402] on button "show more" at bounding box center [1109, 416] width 30 height 30
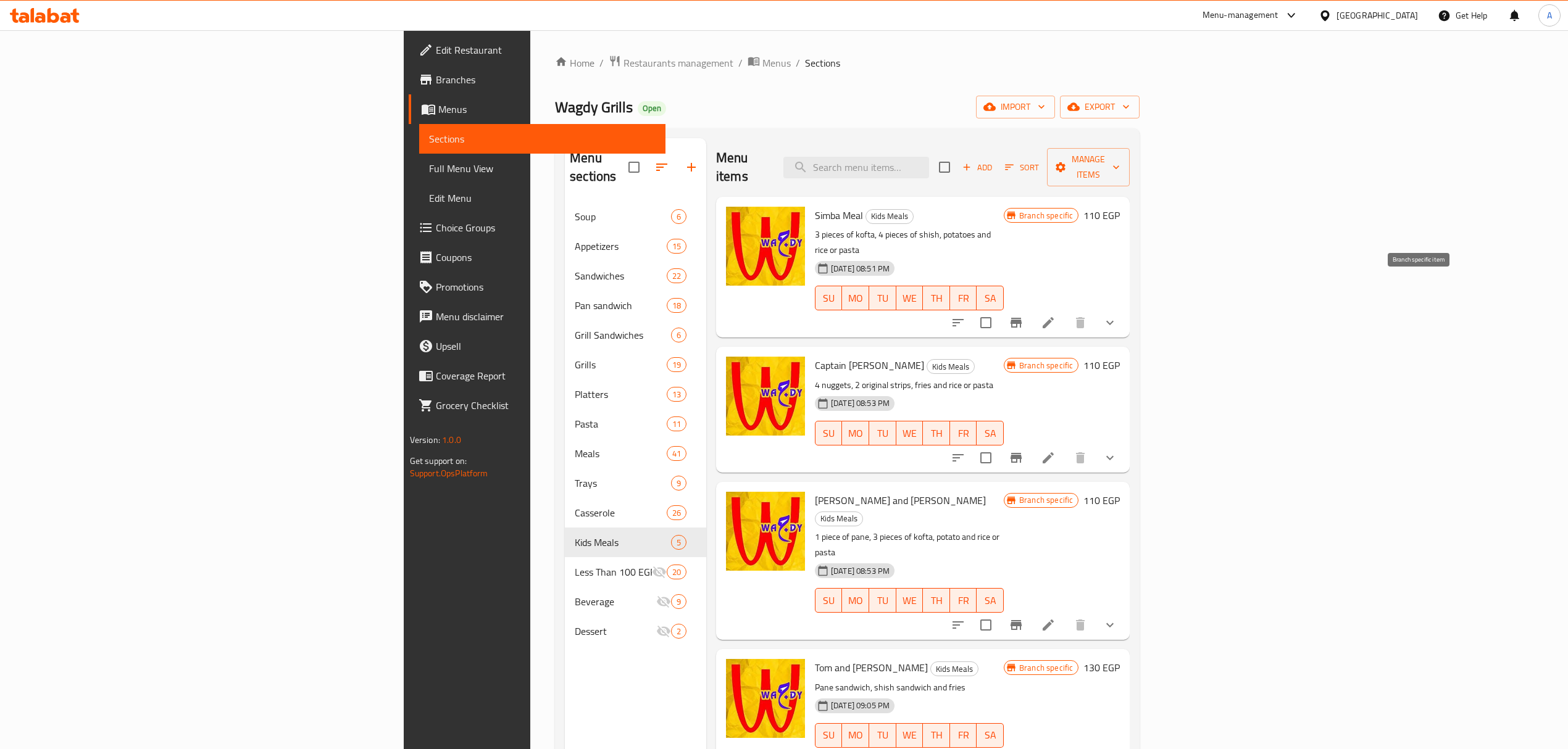
click at [1031, 308] on button "Branch-specific-item" at bounding box center [1016, 323] width 30 height 30
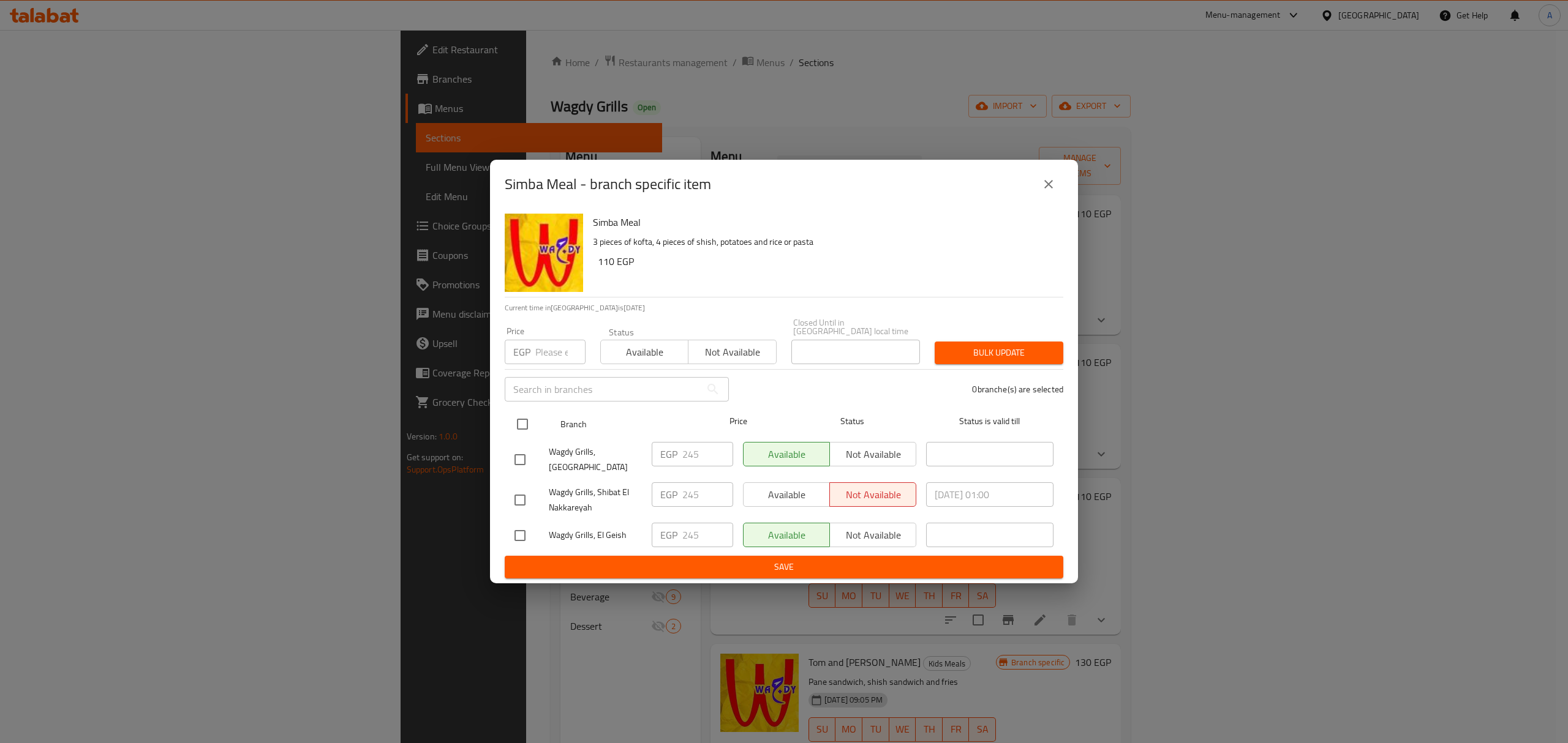
click at [530, 418] on input "checkbox" at bounding box center [523, 424] width 26 height 26
checkbox input "true"
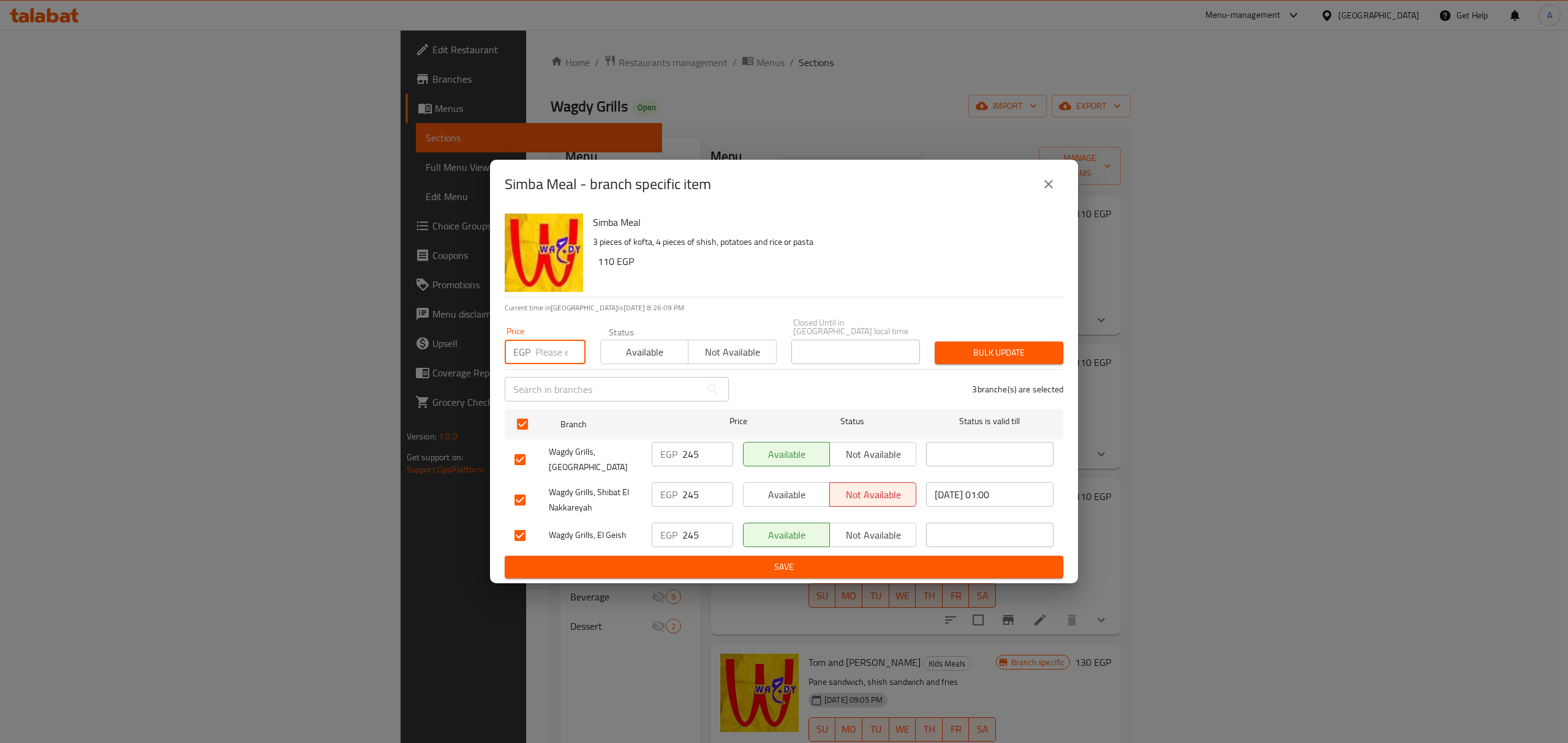
paste input "245.00"
type input "245.00"
click at [1012, 349] on span "Bulk update" at bounding box center [998, 353] width 109 height 15
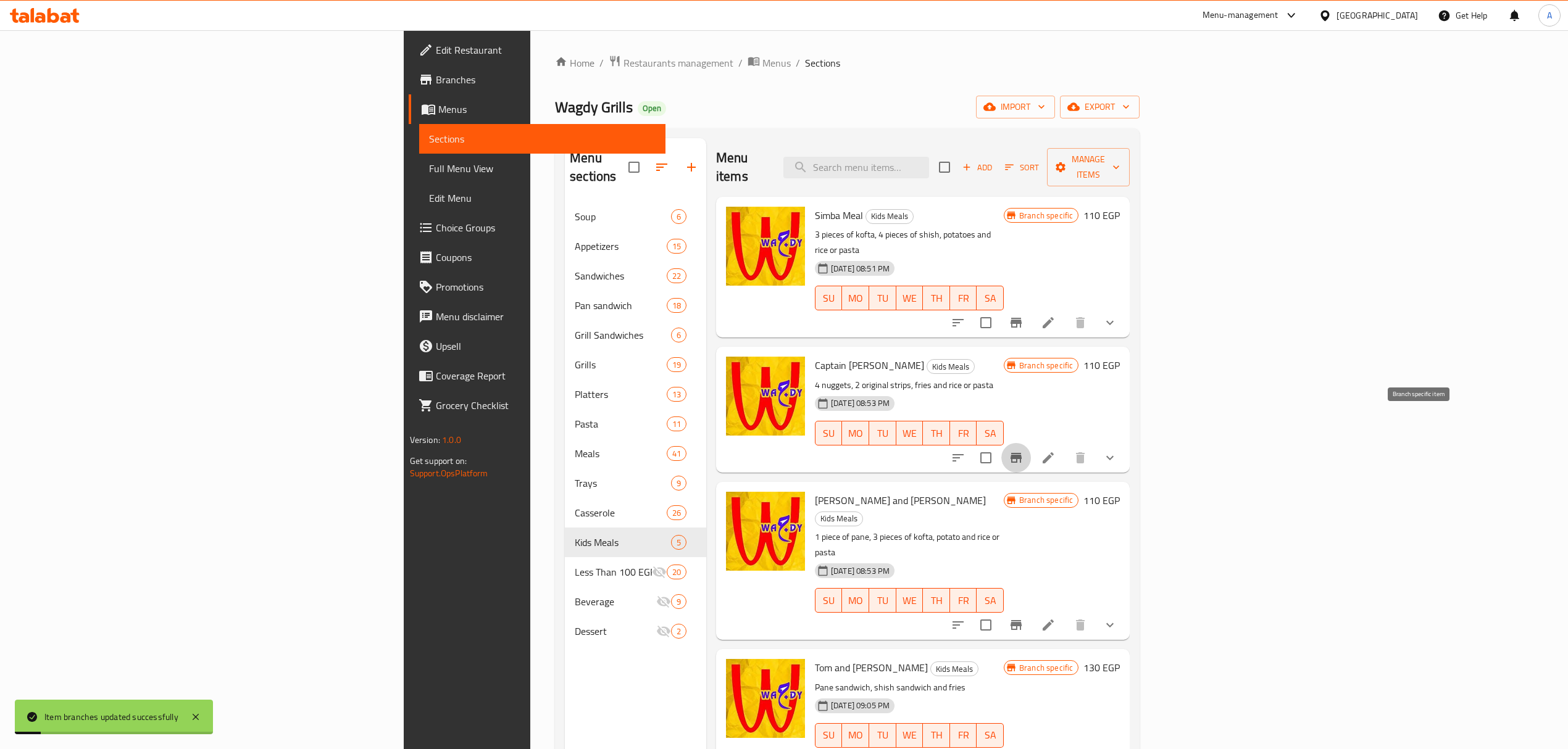
click at [1024, 451] on icon "Branch-specific-item" at bounding box center [1015, 458] width 15 height 15
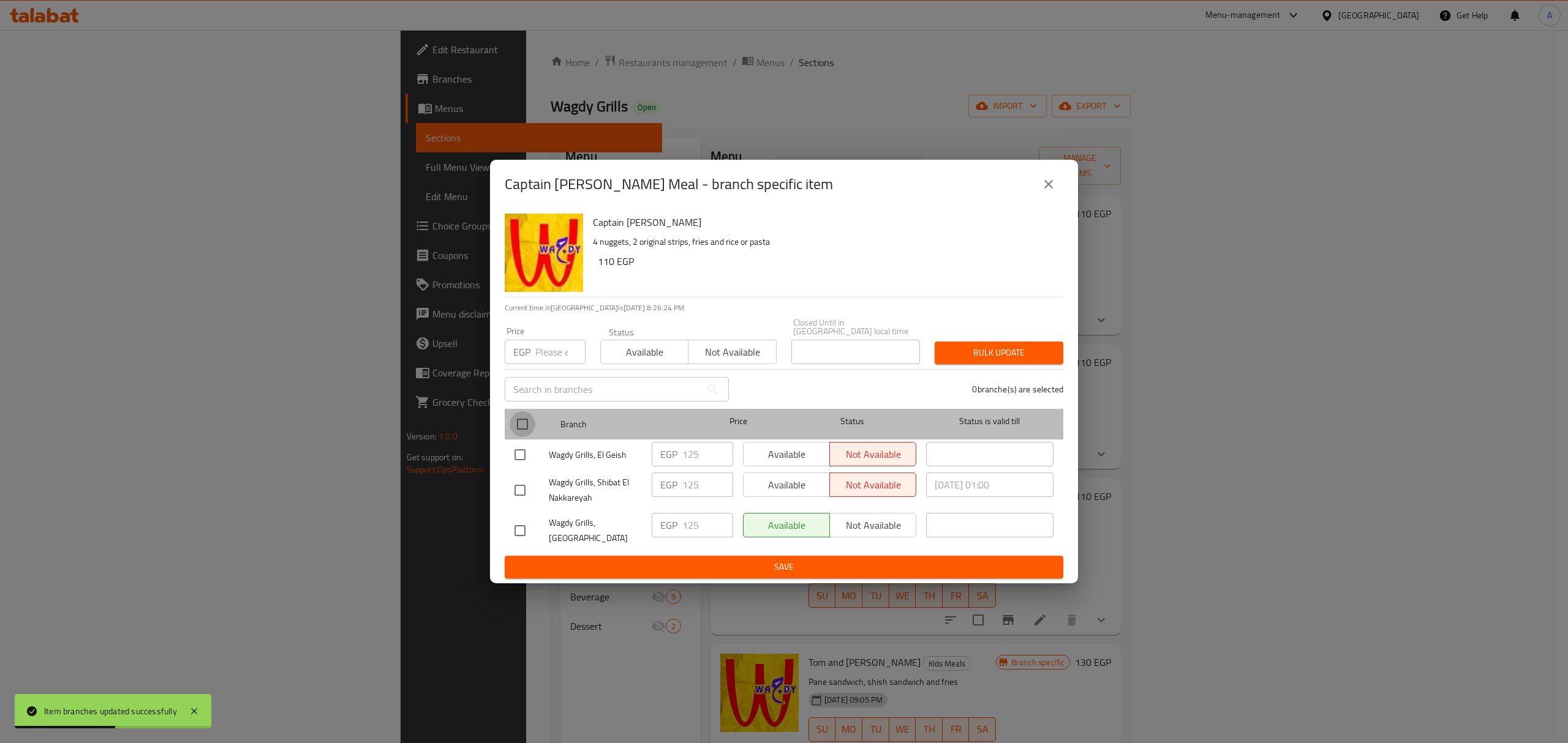
click at [523, 431] on input "checkbox" at bounding box center [523, 424] width 26 height 26
checkbox input "true"
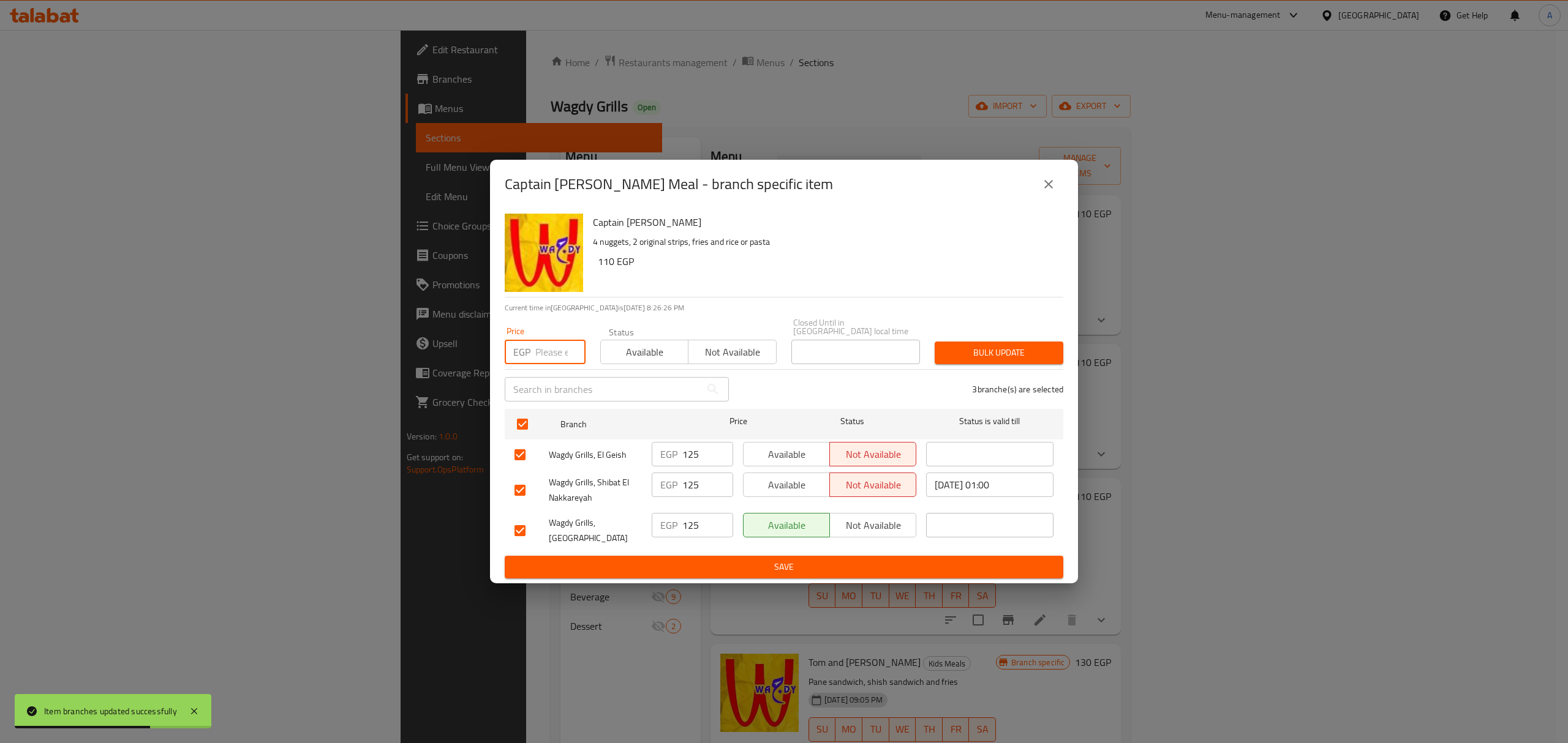
paste input "125.00"
type input "125.00"
click at [986, 354] on span "Bulk update" at bounding box center [998, 353] width 109 height 15
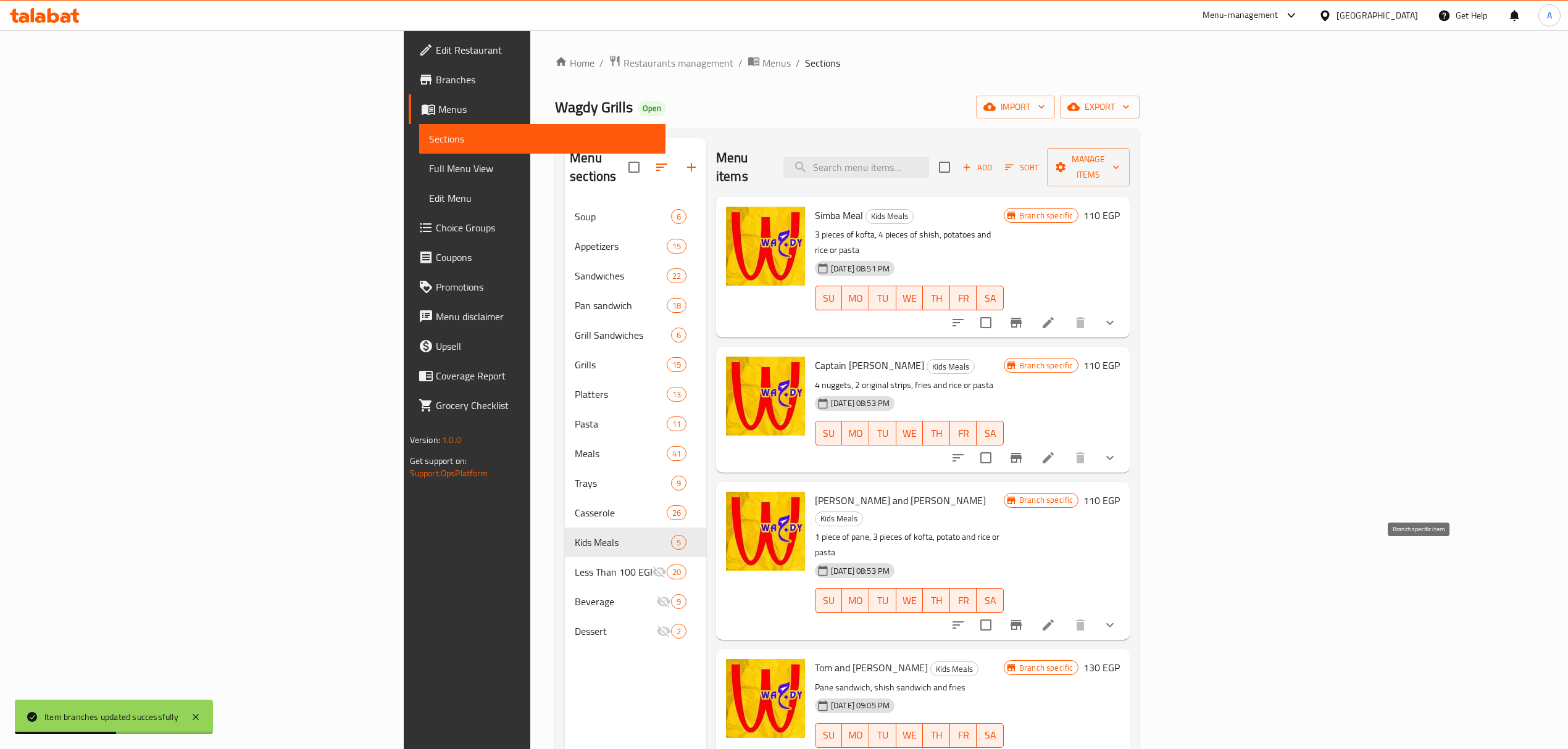
click at [1031, 610] on button "Branch-specific-item" at bounding box center [1016, 625] width 30 height 30
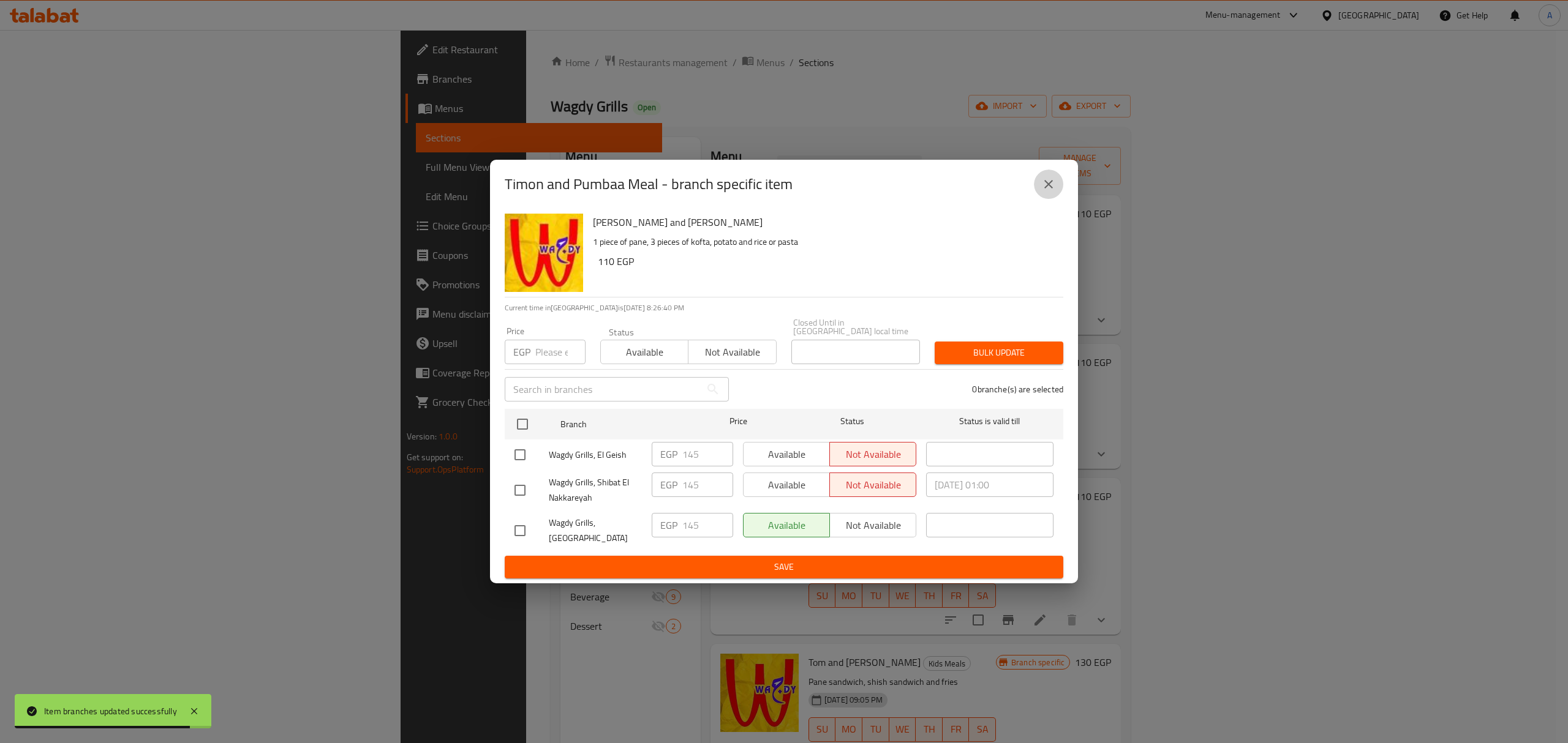
click at [1036, 199] on button "close" at bounding box center [1048, 184] width 30 height 30
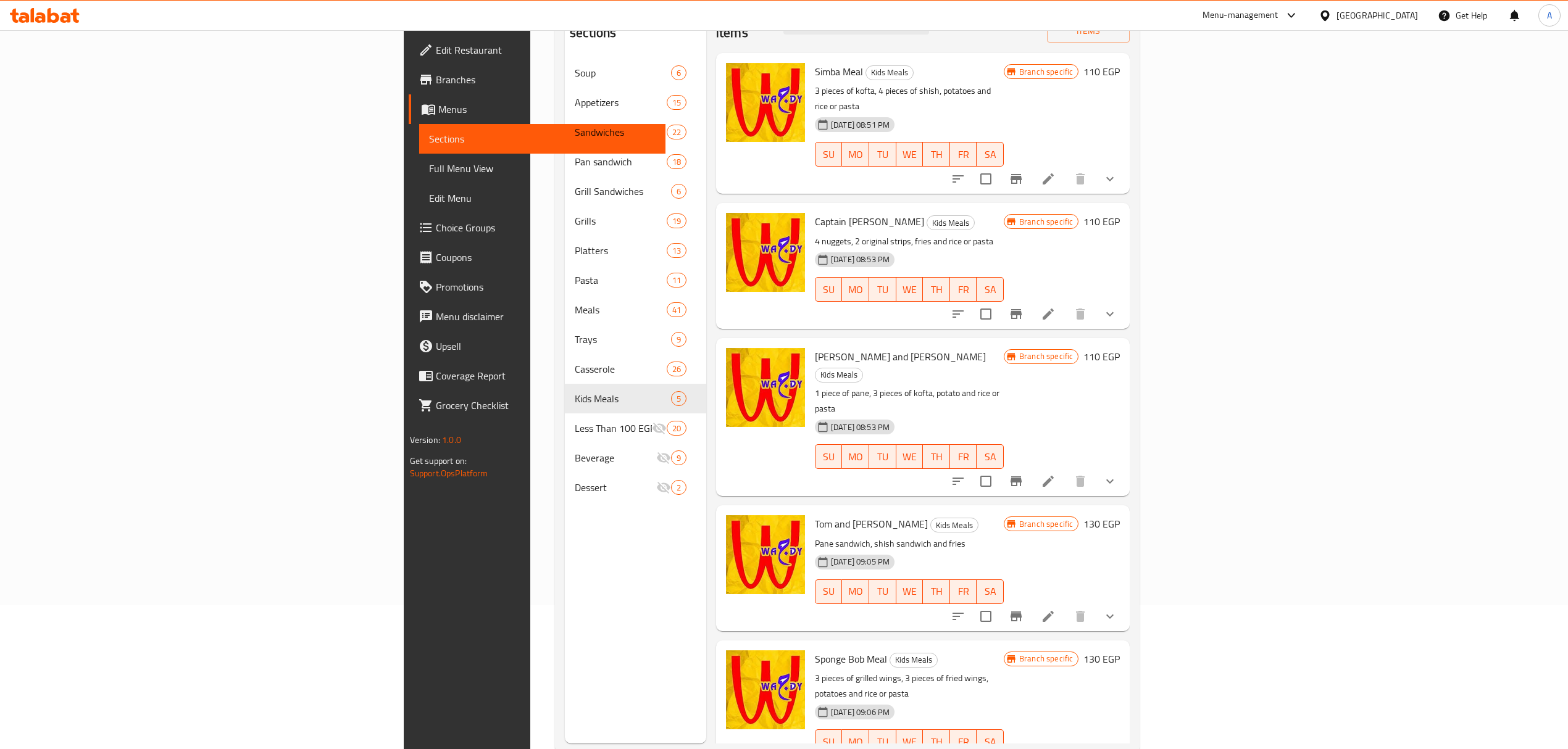
scroll to position [173, 0]
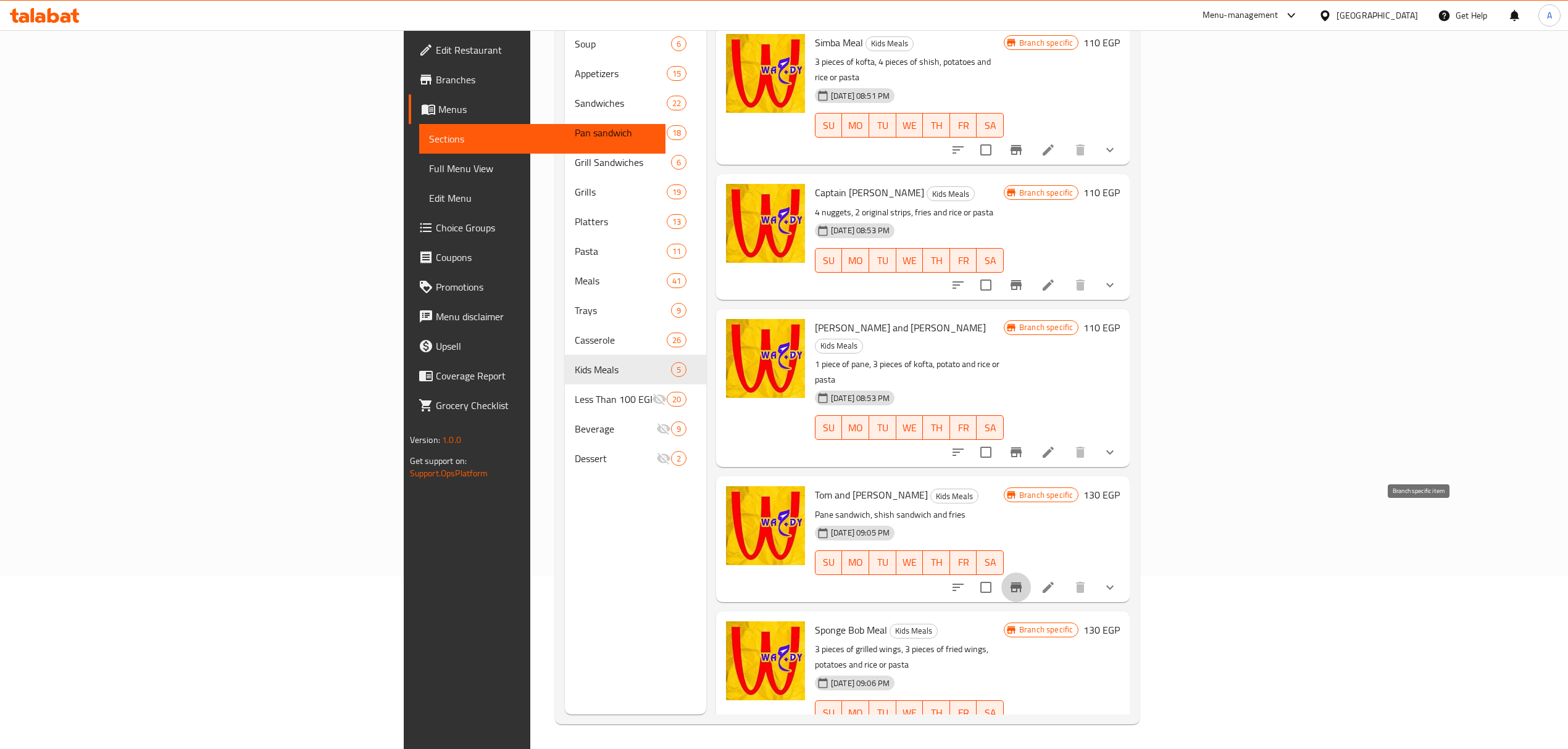
click at [1031, 573] on button "Branch-specific-item" at bounding box center [1016, 587] width 30 height 30
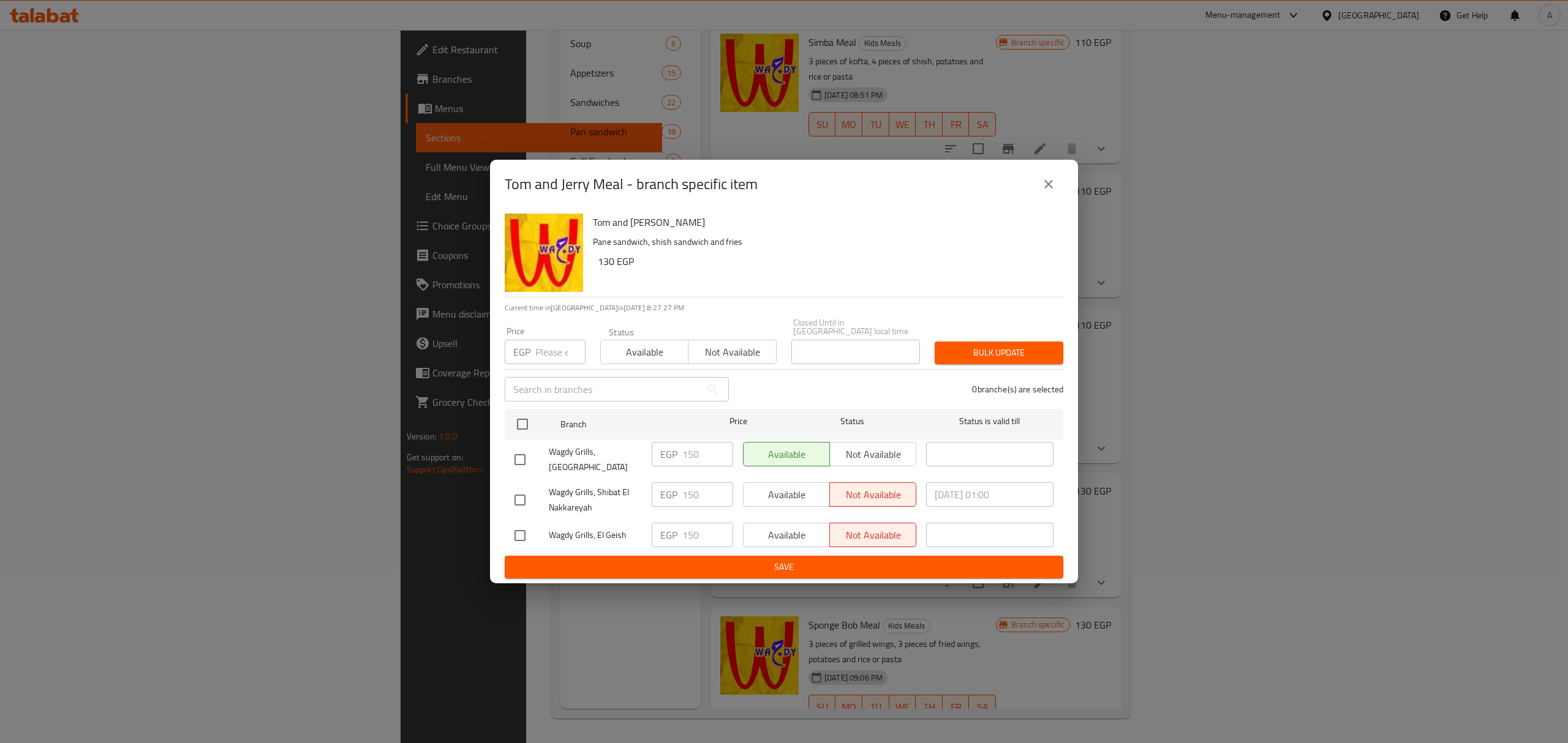
click at [1051, 180] on button "close" at bounding box center [1048, 184] width 30 height 30
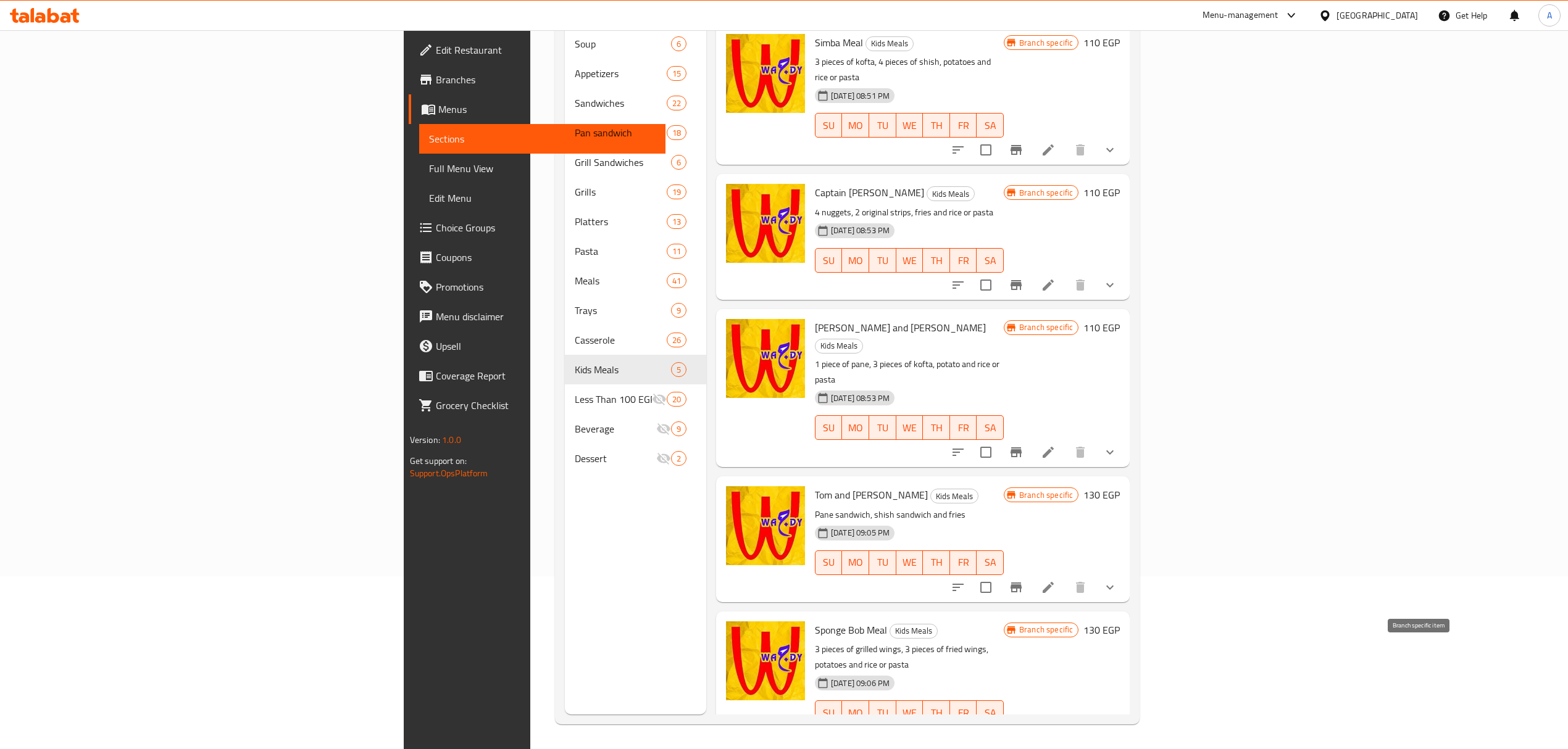
click at [1031, 723] on button "Branch-specific-item" at bounding box center [1016, 738] width 30 height 30
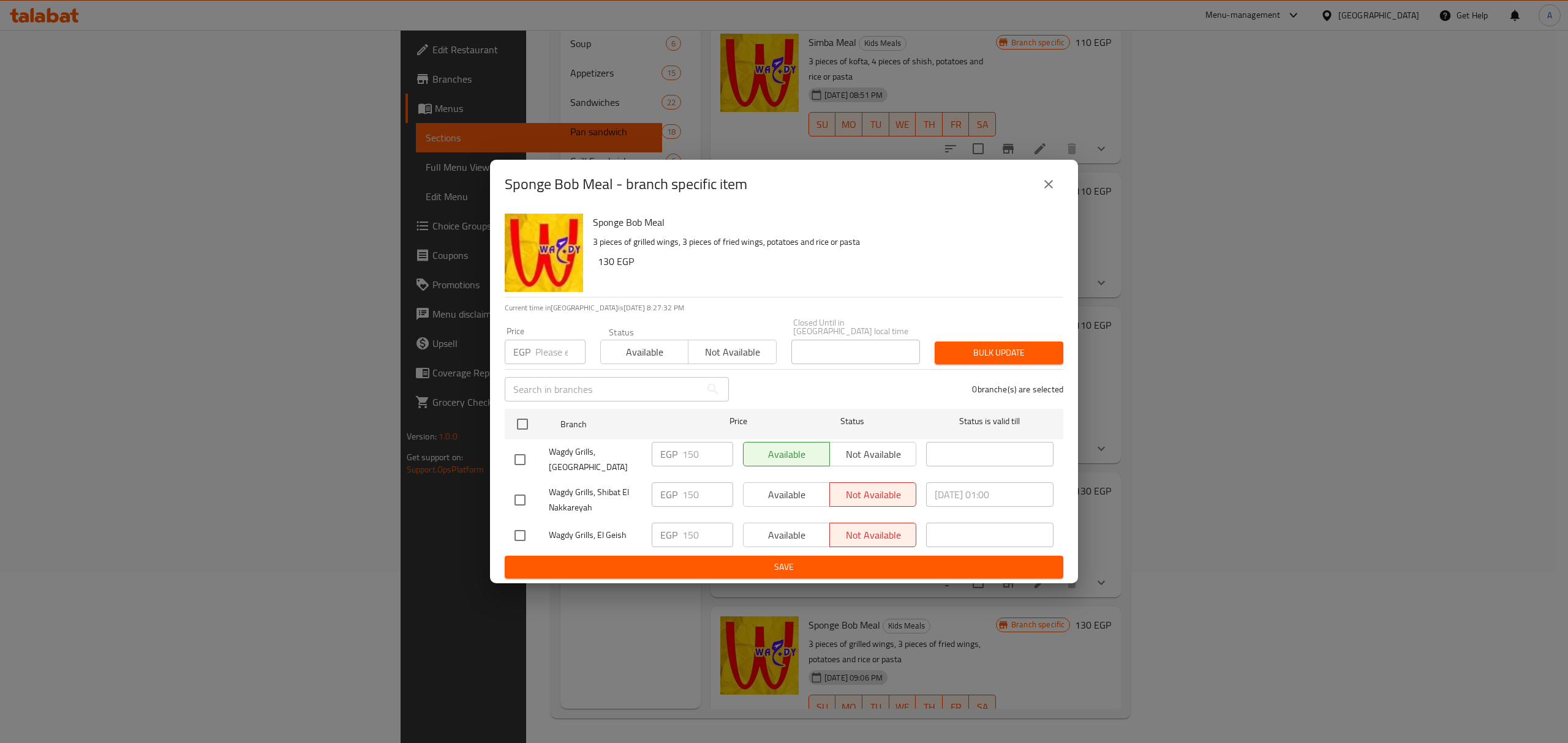
click at [1054, 192] on icon "close" at bounding box center [1048, 184] width 14 height 14
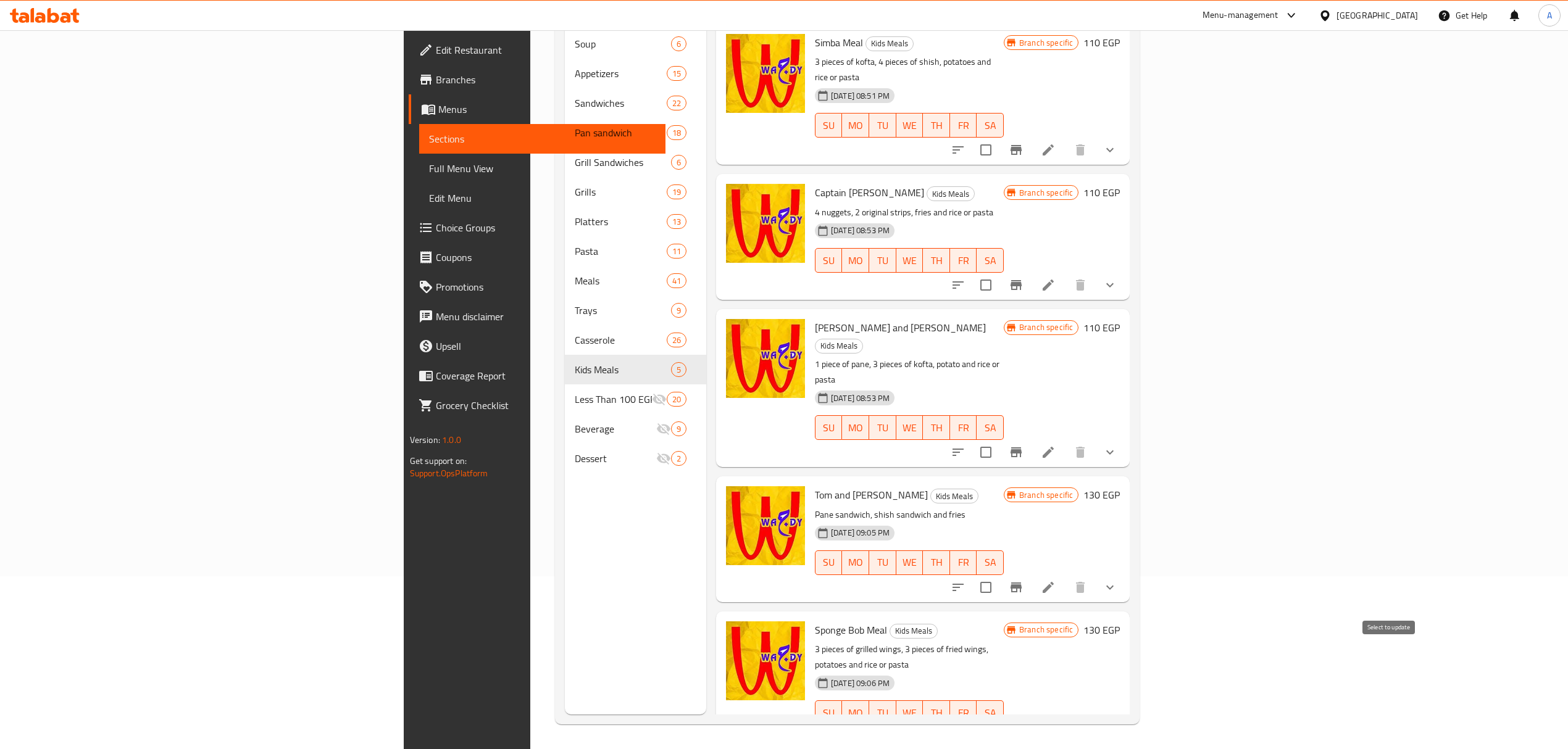
click at [999, 724] on input "checkbox" at bounding box center [986, 738] width 26 height 26
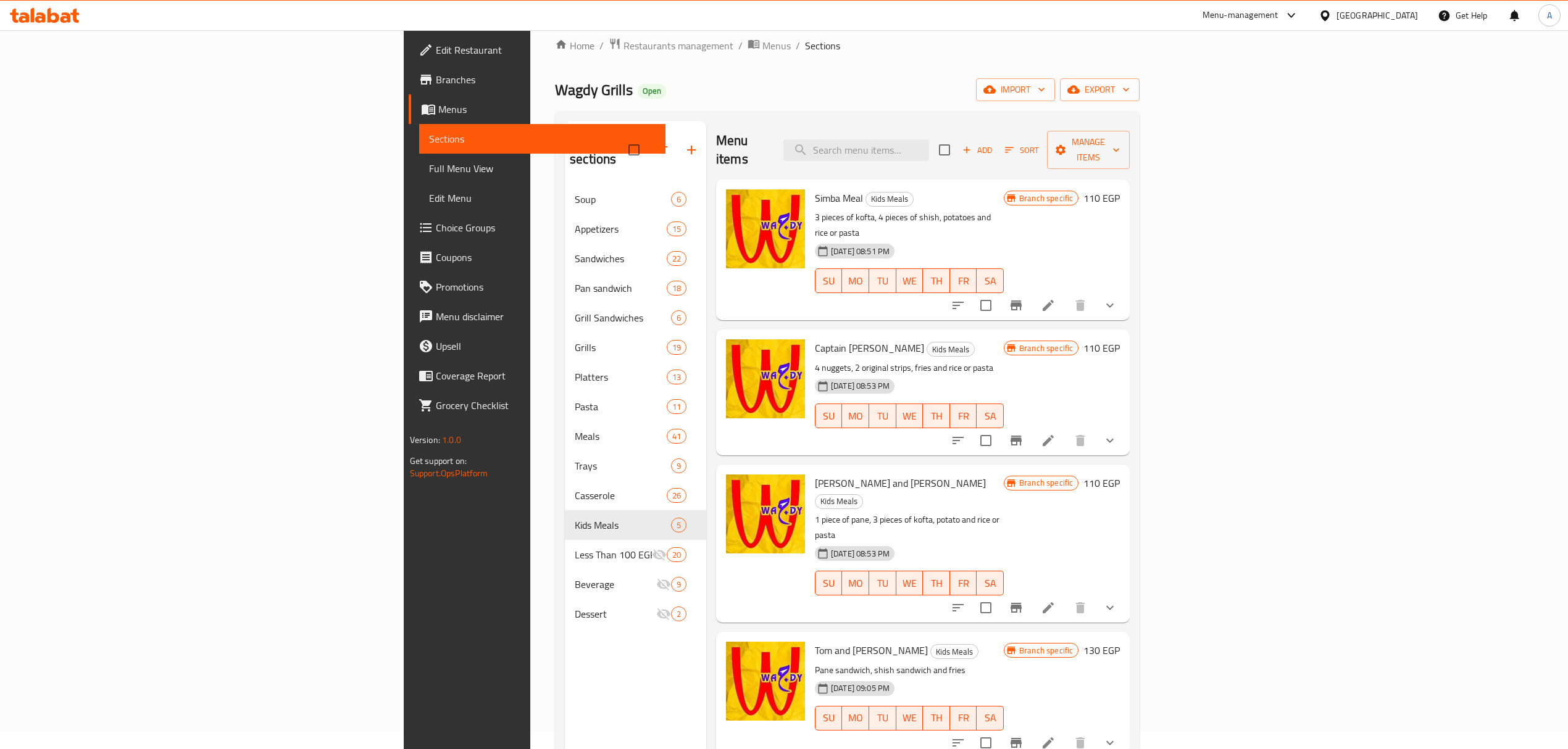
scroll to position [0, 0]
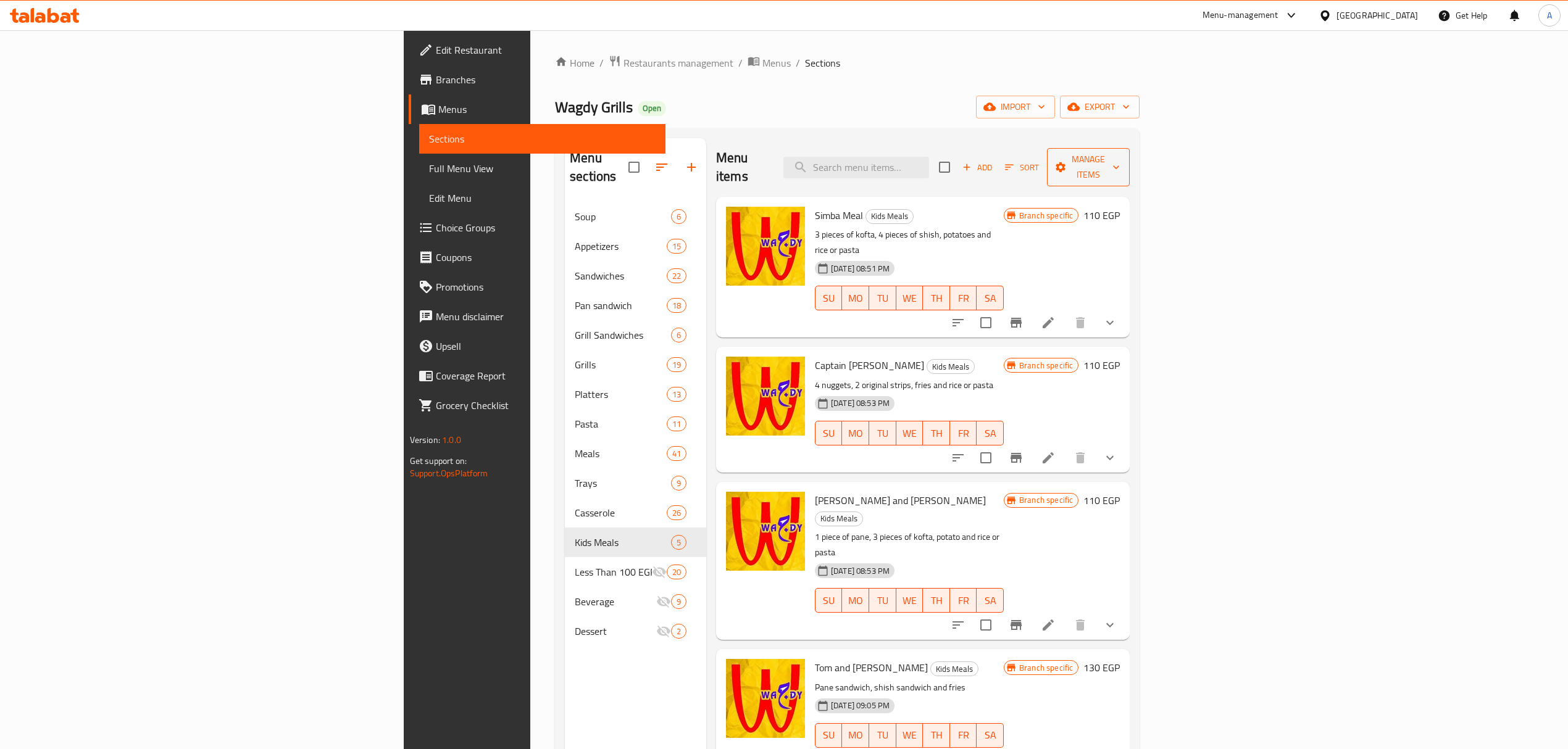
click at [1119, 152] on span "Manage items" at bounding box center [1088, 167] width 63 height 31
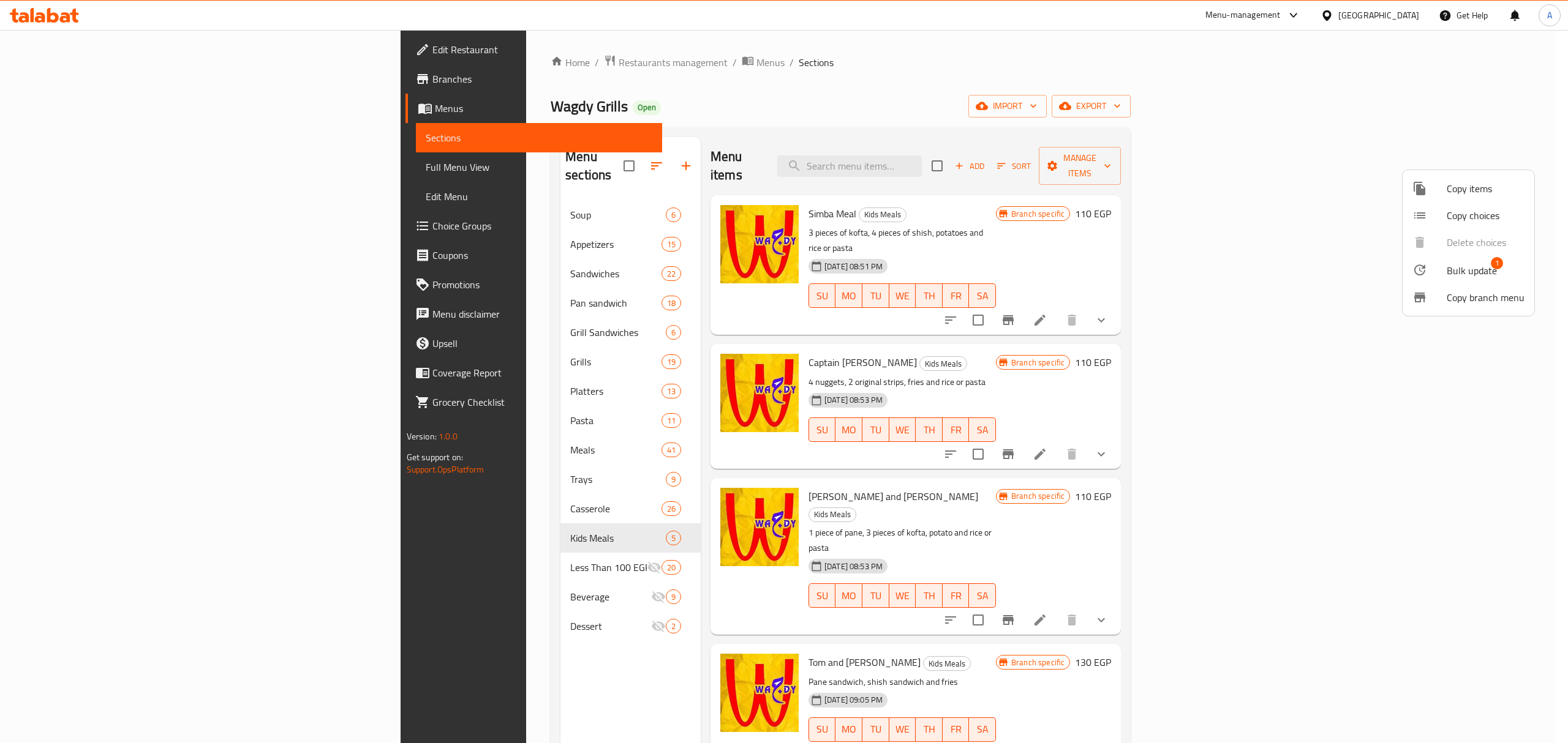
click at [1471, 263] on span "Bulk update" at bounding box center [1472, 270] width 50 height 14
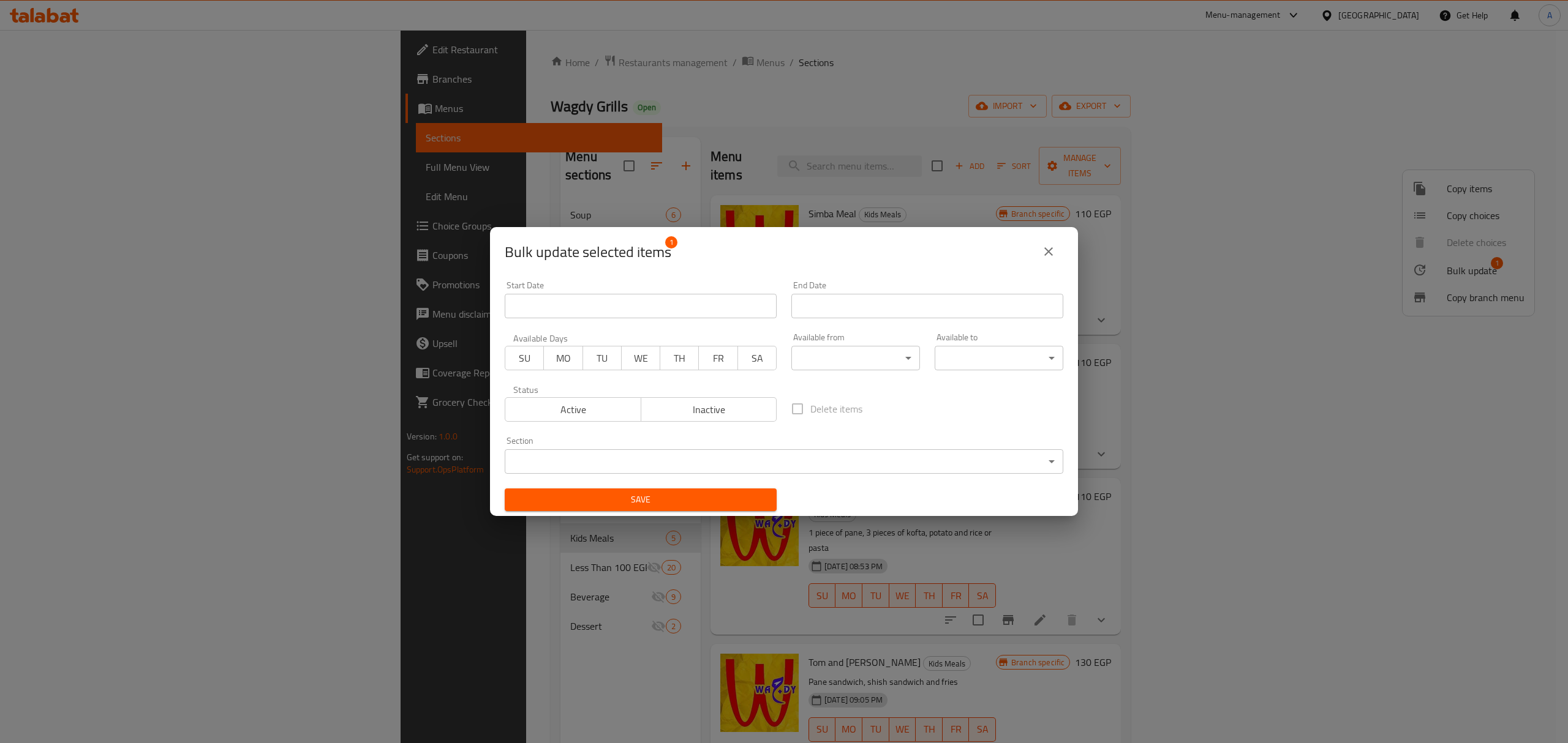
click at [704, 409] on span "Inactive" at bounding box center [709, 409] width 126 height 17
click at [711, 490] on button "Save" at bounding box center [640, 500] width 272 height 23
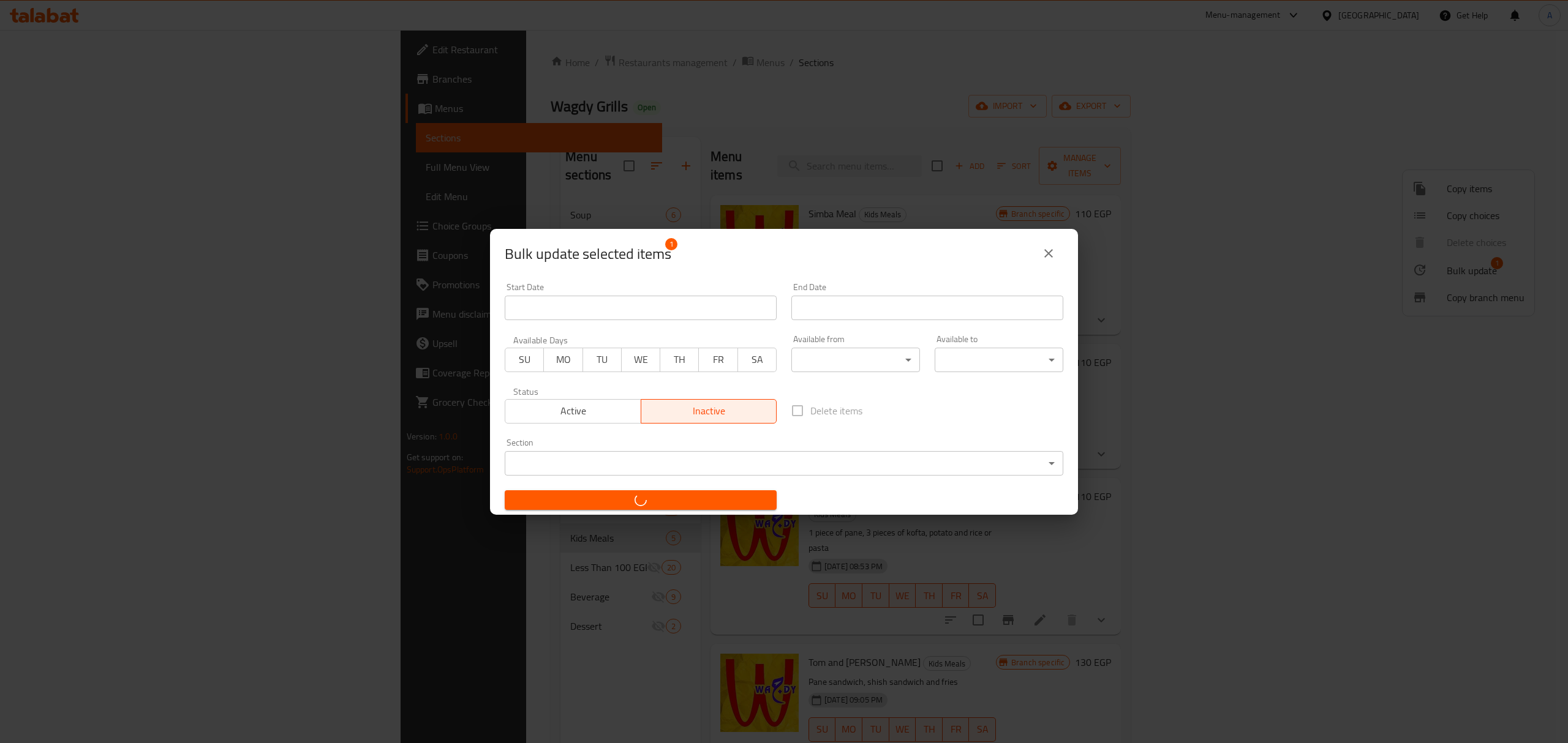
checkbox input "false"
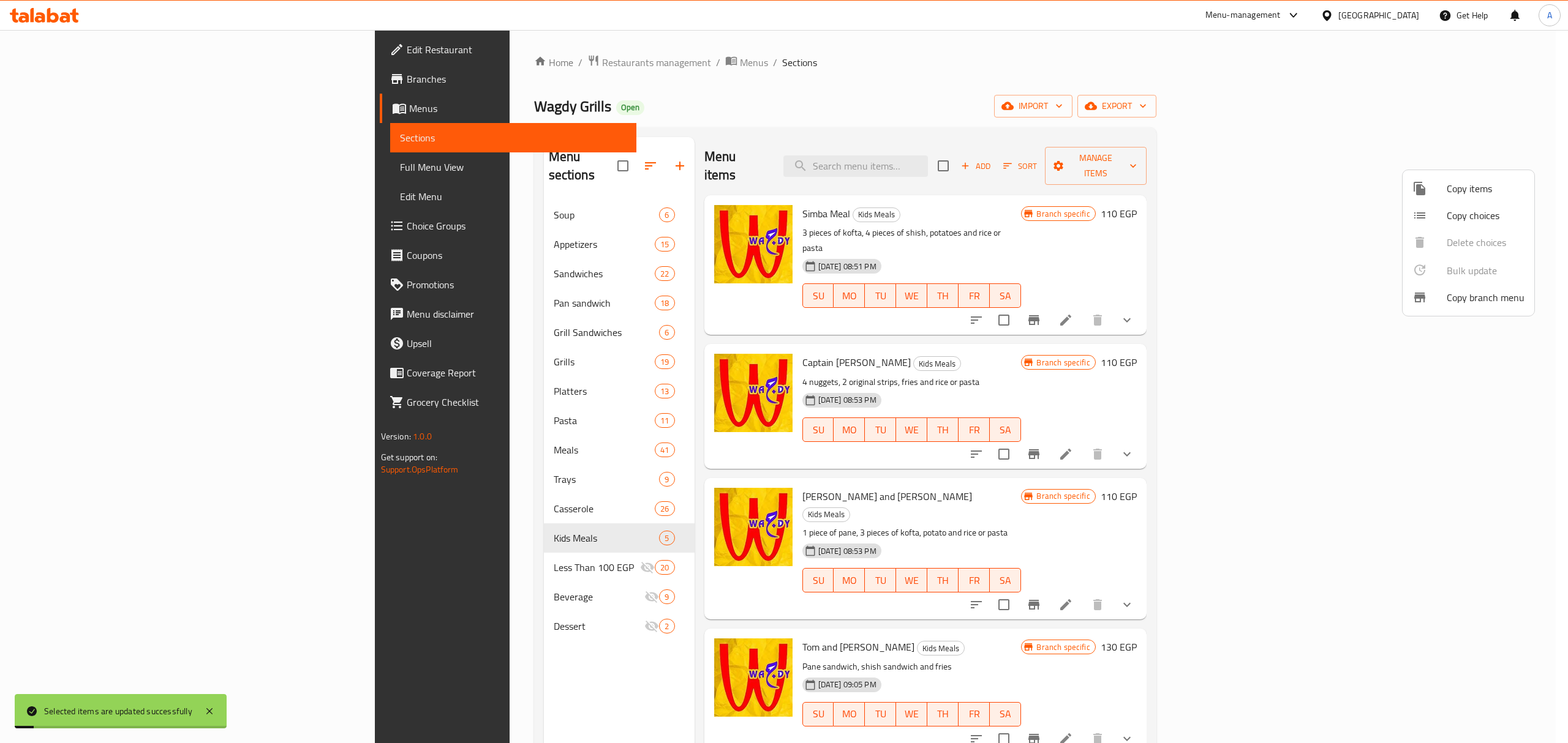
click at [1042, 480] on div at bounding box center [784, 371] width 1568 height 743
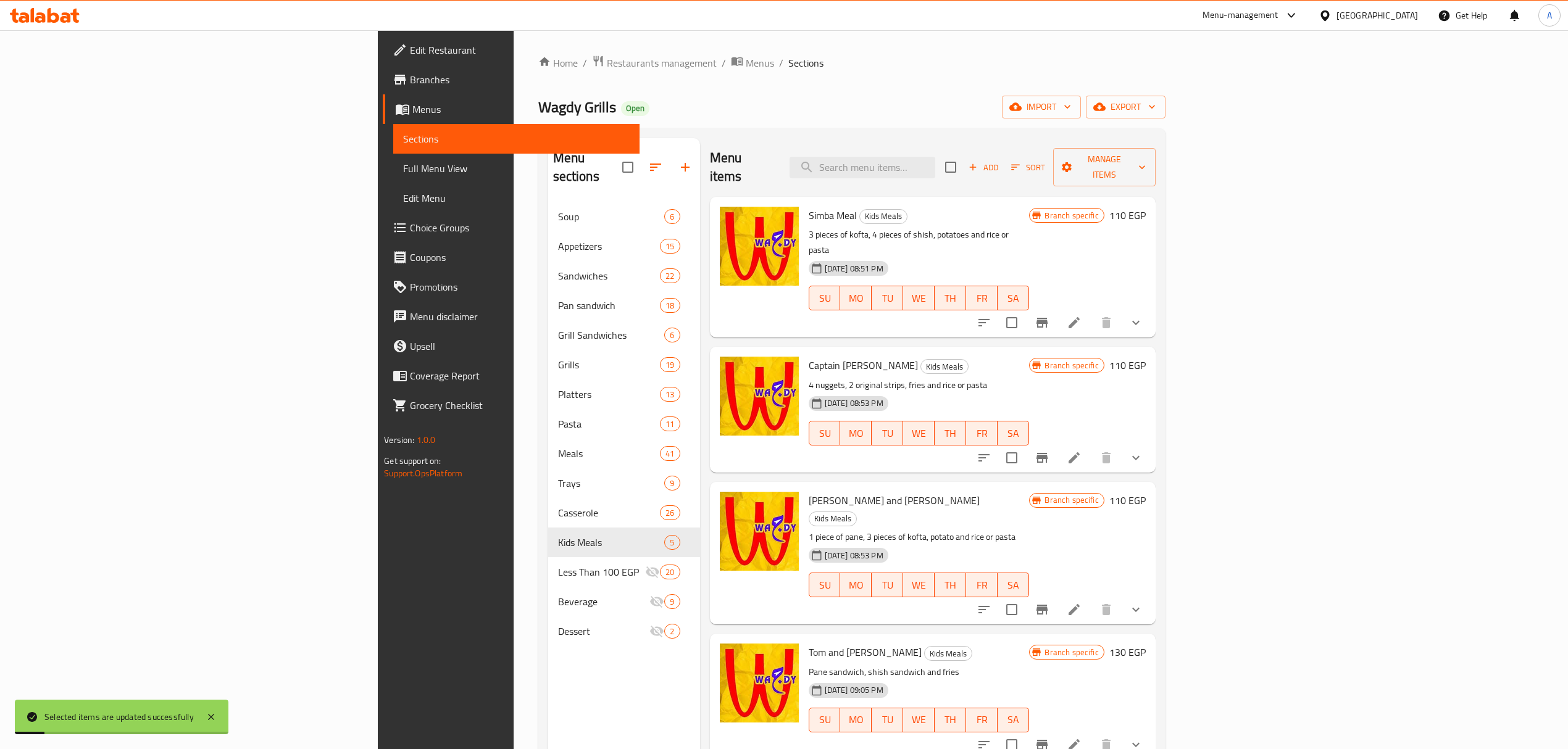
scroll to position [173, 0]
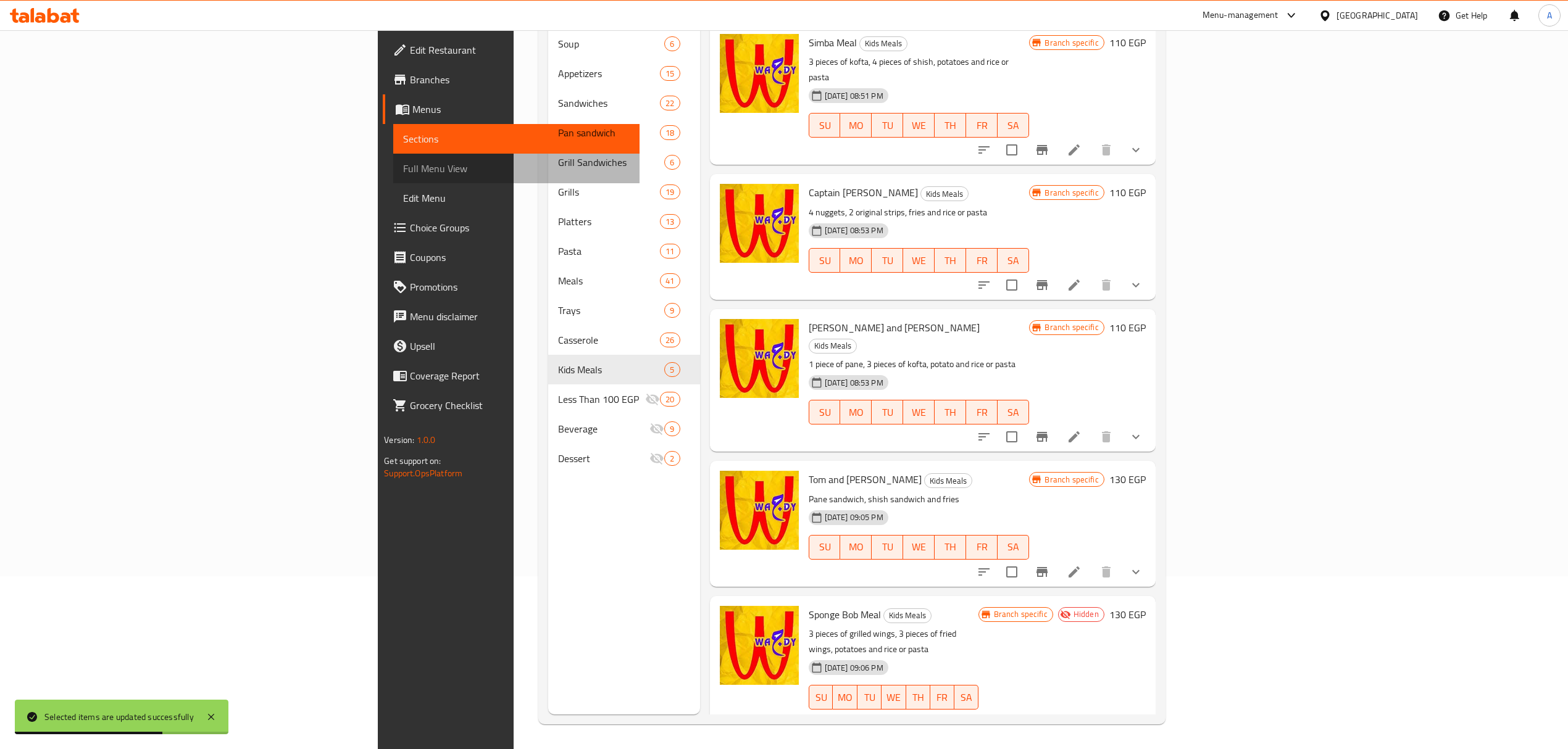
click at [403, 169] on span "Full Menu View" at bounding box center [516, 168] width 226 height 15
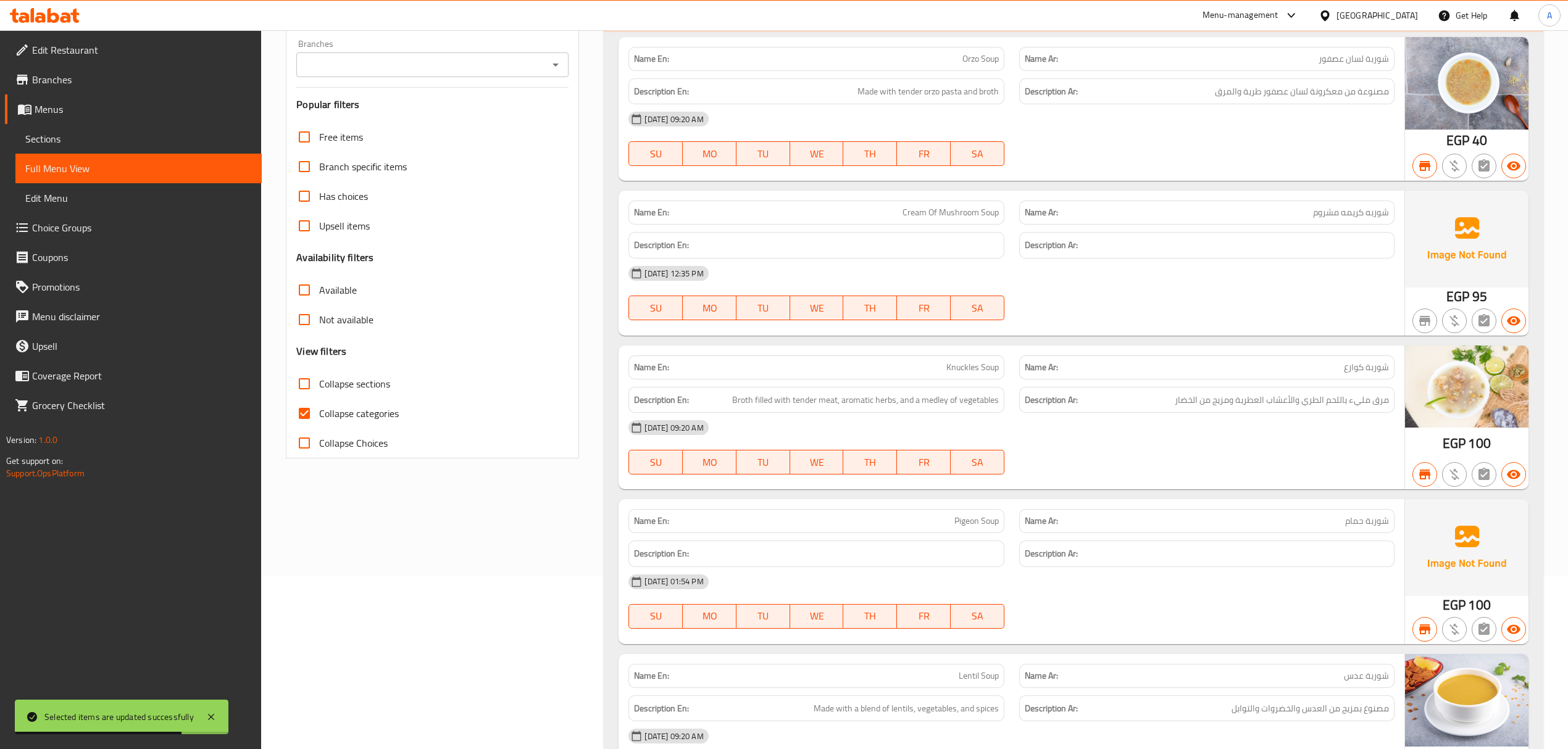
click at [314, 413] on input "Collapse categories" at bounding box center [304, 413] width 30 height 30
checkbox input "false"
click at [475, 60] on input "Branches" at bounding box center [422, 64] width 245 height 18
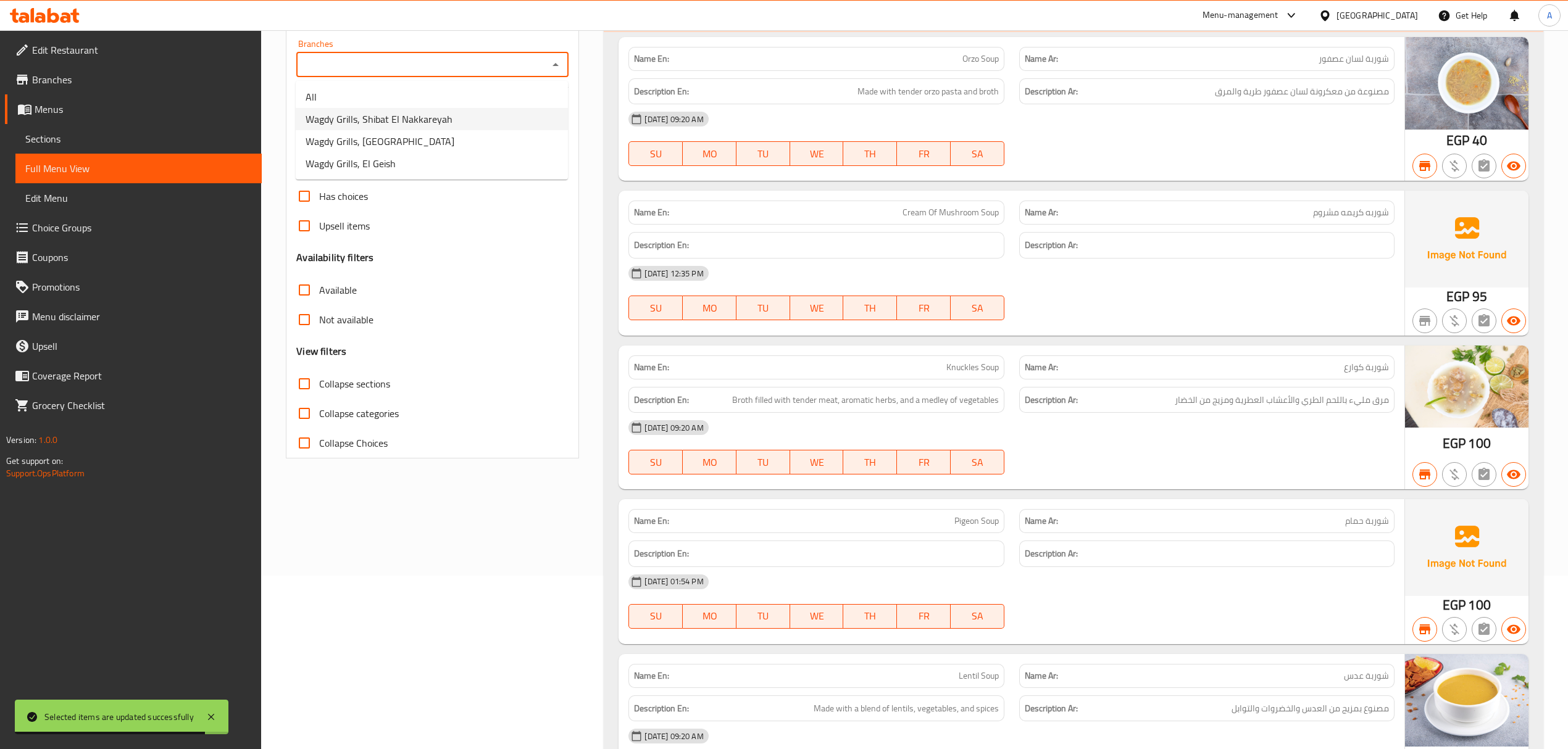
click at [426, 112] on span "Wagdy Grills, Shibat El Nakkareyah" at bounding box center [380, 119] width 147 height 15
type input "Wagdy Grills, Shibat El Nakkareyah"
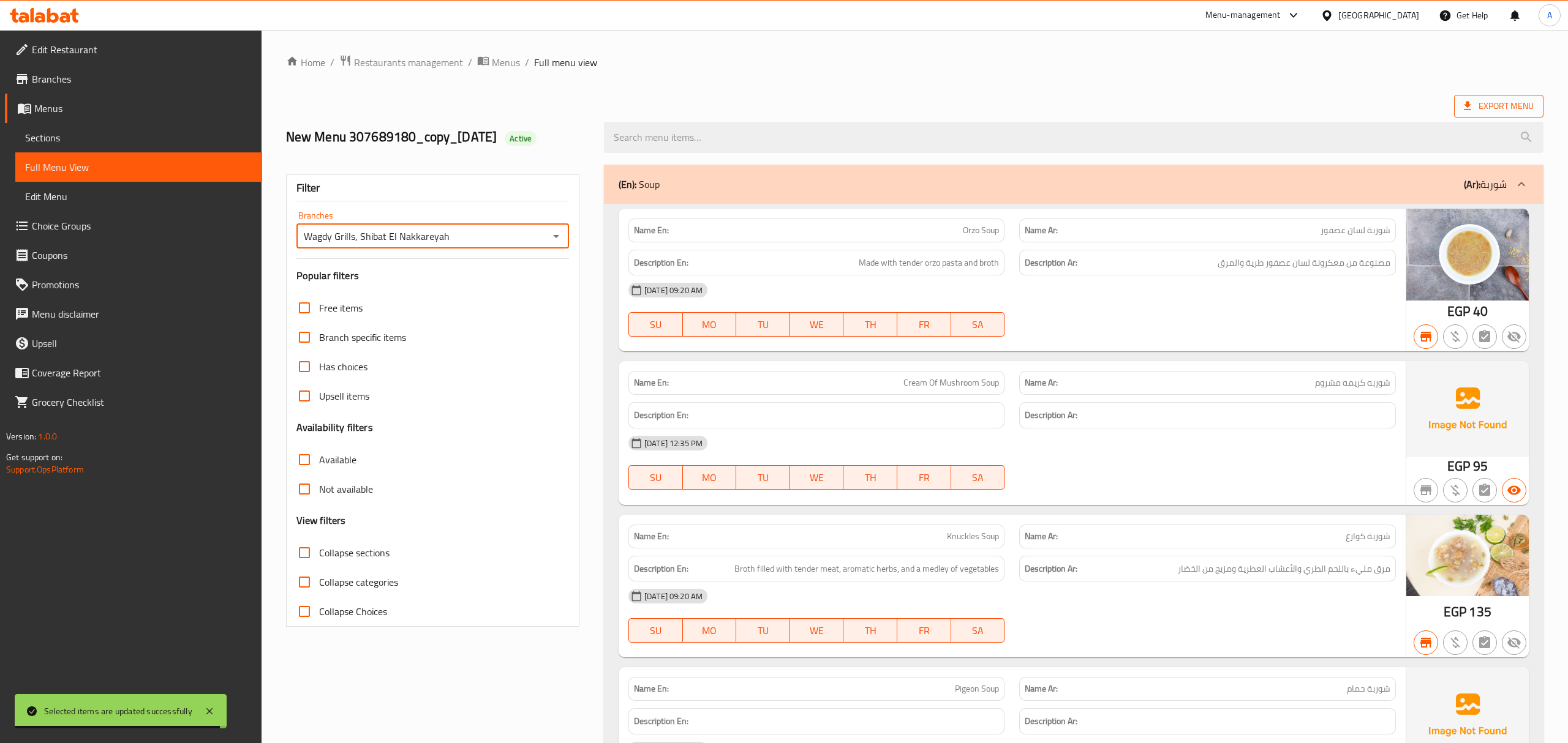
click at [1454, 106] on span "Export Menu" at bounding box center [1499, 106] width 90 height 23
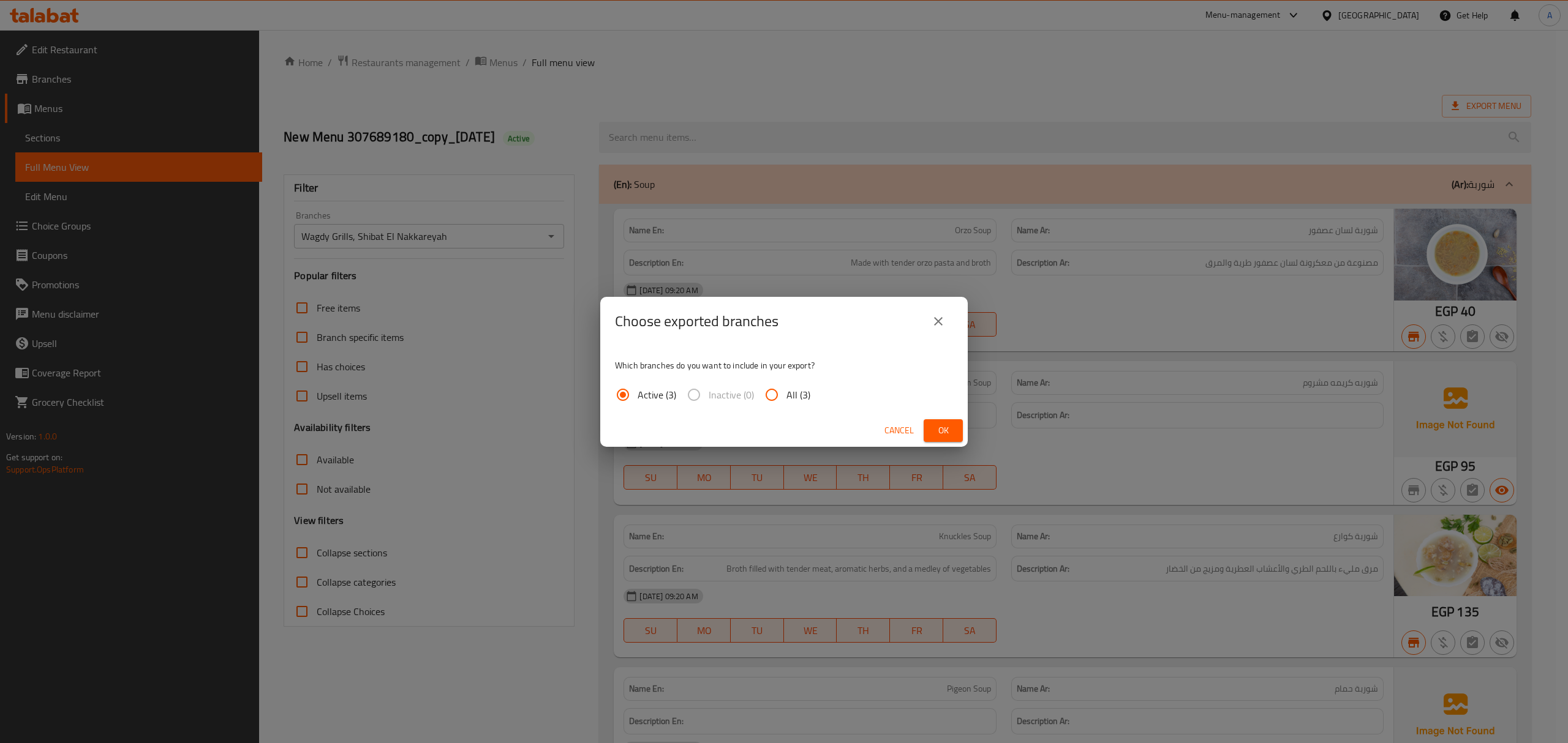
click at [792, 398] on span "All (3)" at bounding box center [798, 395] width 24 height 14
click at [787, 398] on input "All (3)" at bounding box center [771, 395] width 30 height 30
radio input "true"
click at [947, 421] on button "Ok" at bounding box center [943, 430] width 40 height 23
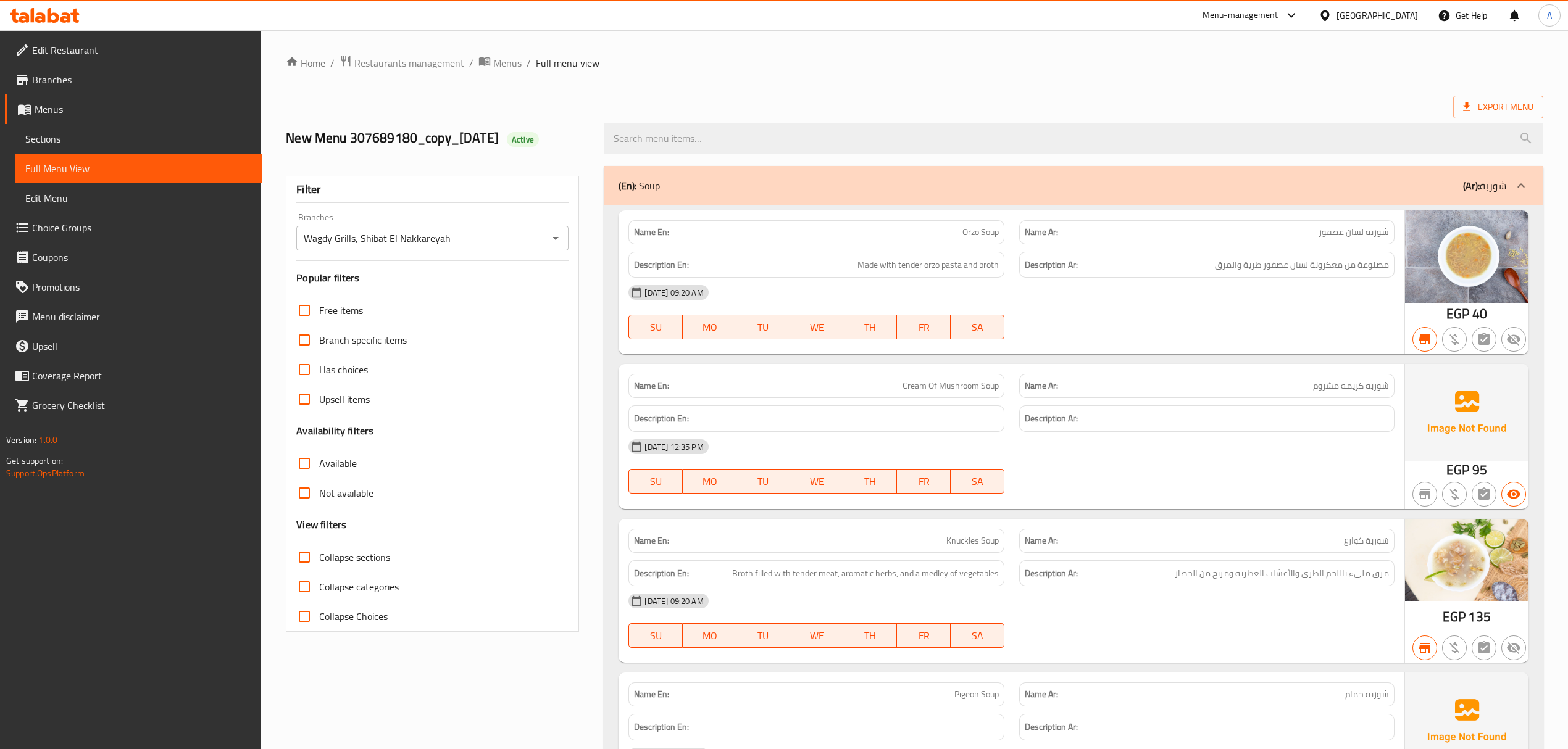
click at [1028, 110] on div "Export Menu" at bounding box center [915, 107] width 1257 height 23
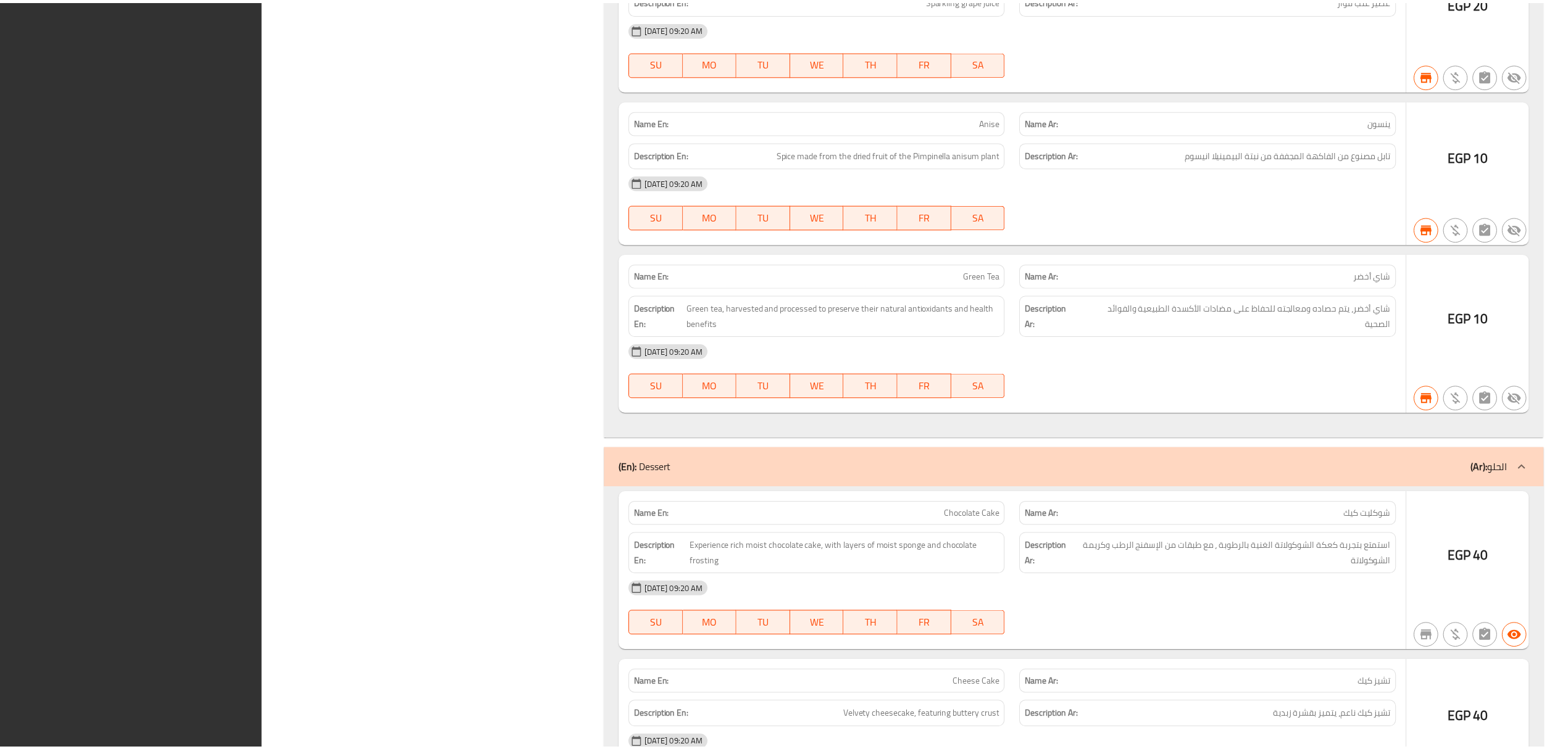
scroll to position [115549, 0]
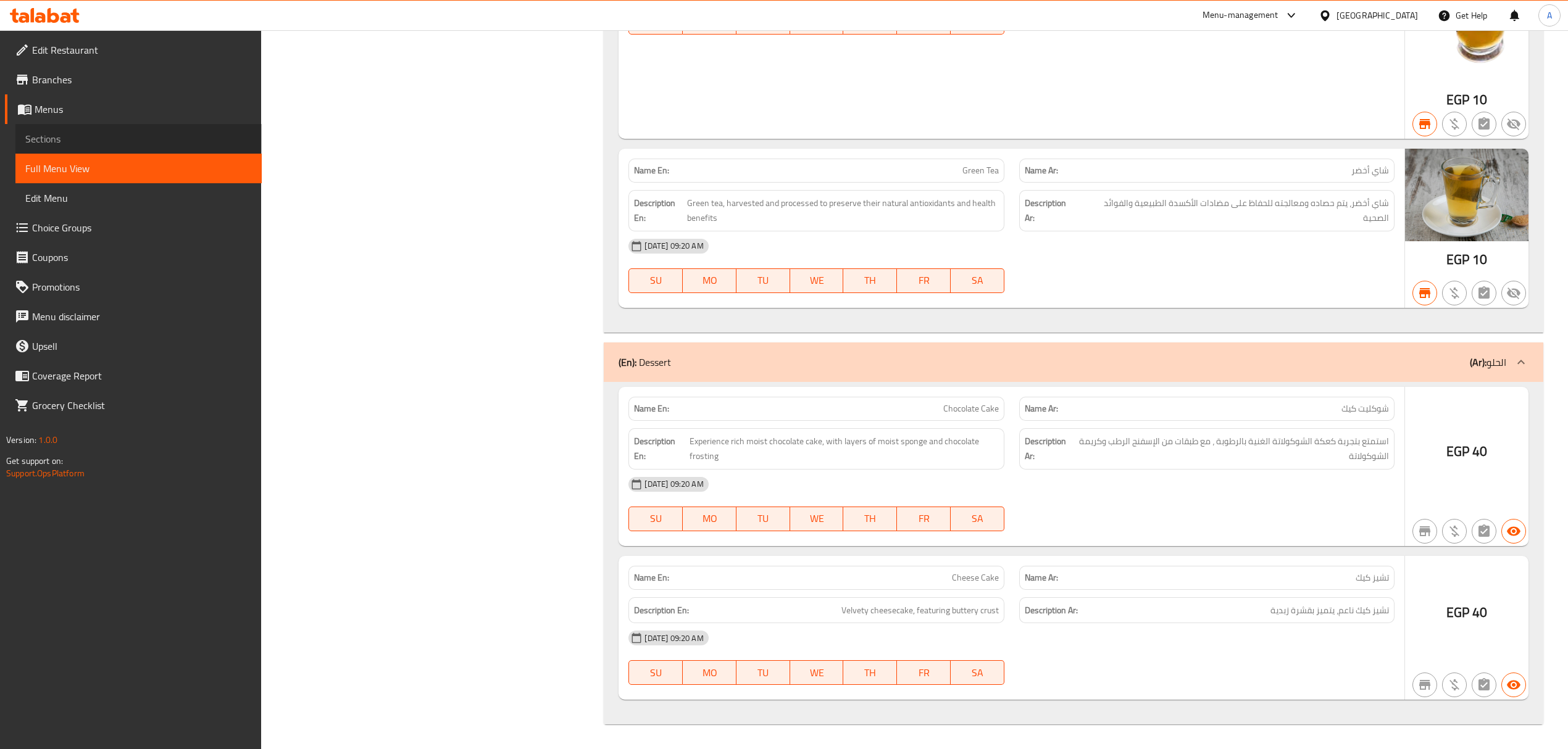
click at [113, 127] on link "Sections" at bounding box center [138, 139] width 246 height 30
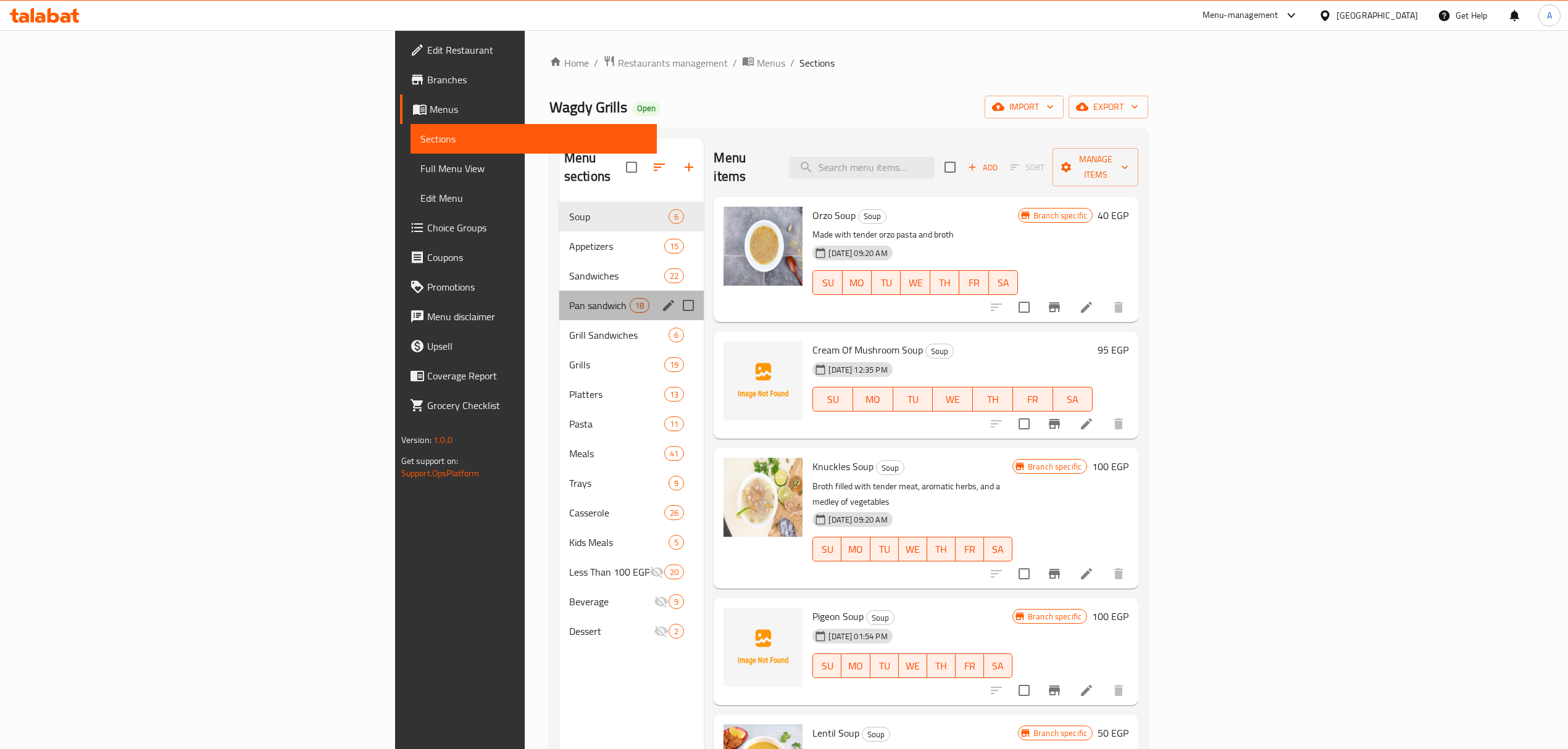
click at [559, 296] on div "Pan sandwich 18" at bounding box center [631, 305] width 145 height 30
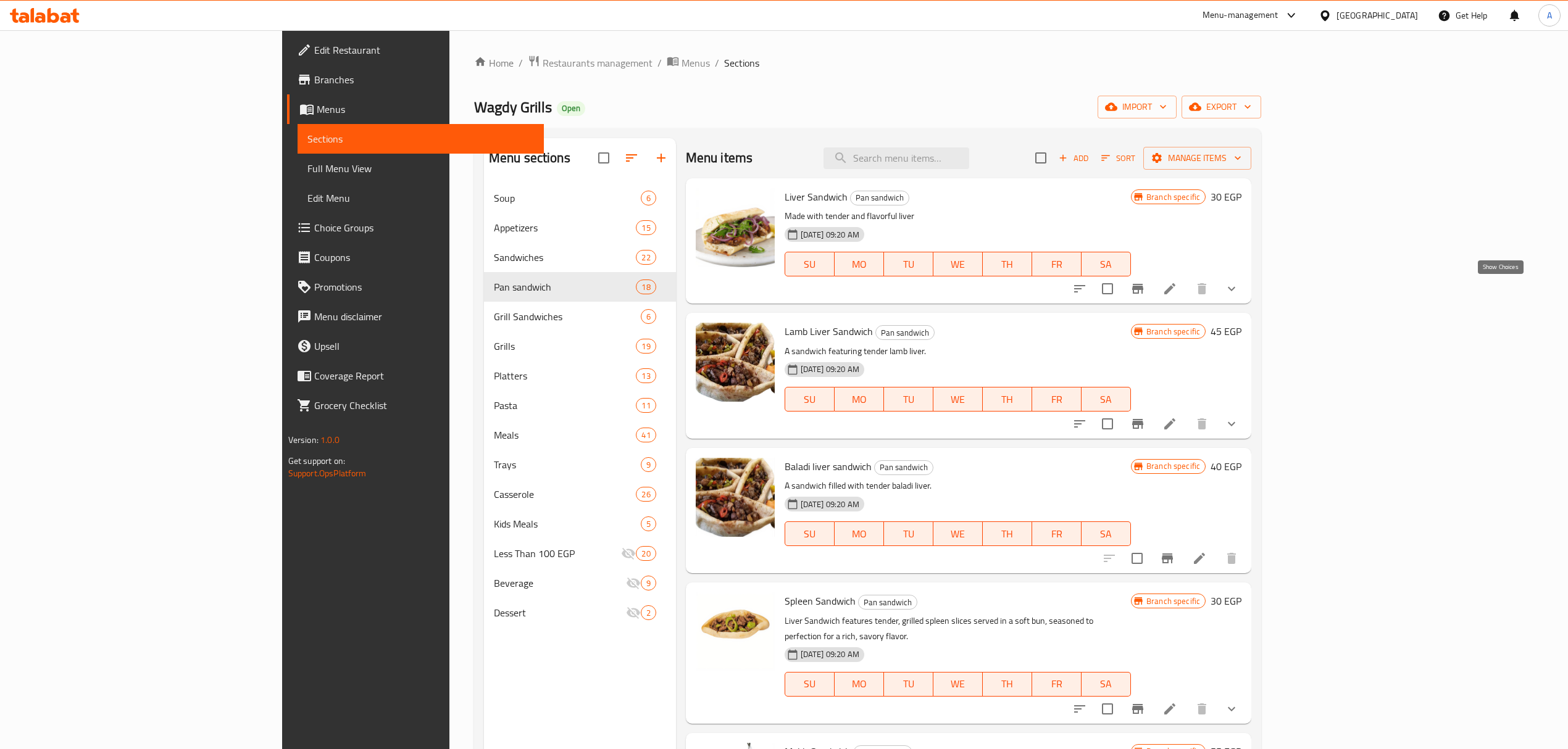
click at [1239, 294] on icon "show more" at bounding box center [1231, 288] width 15 height 15
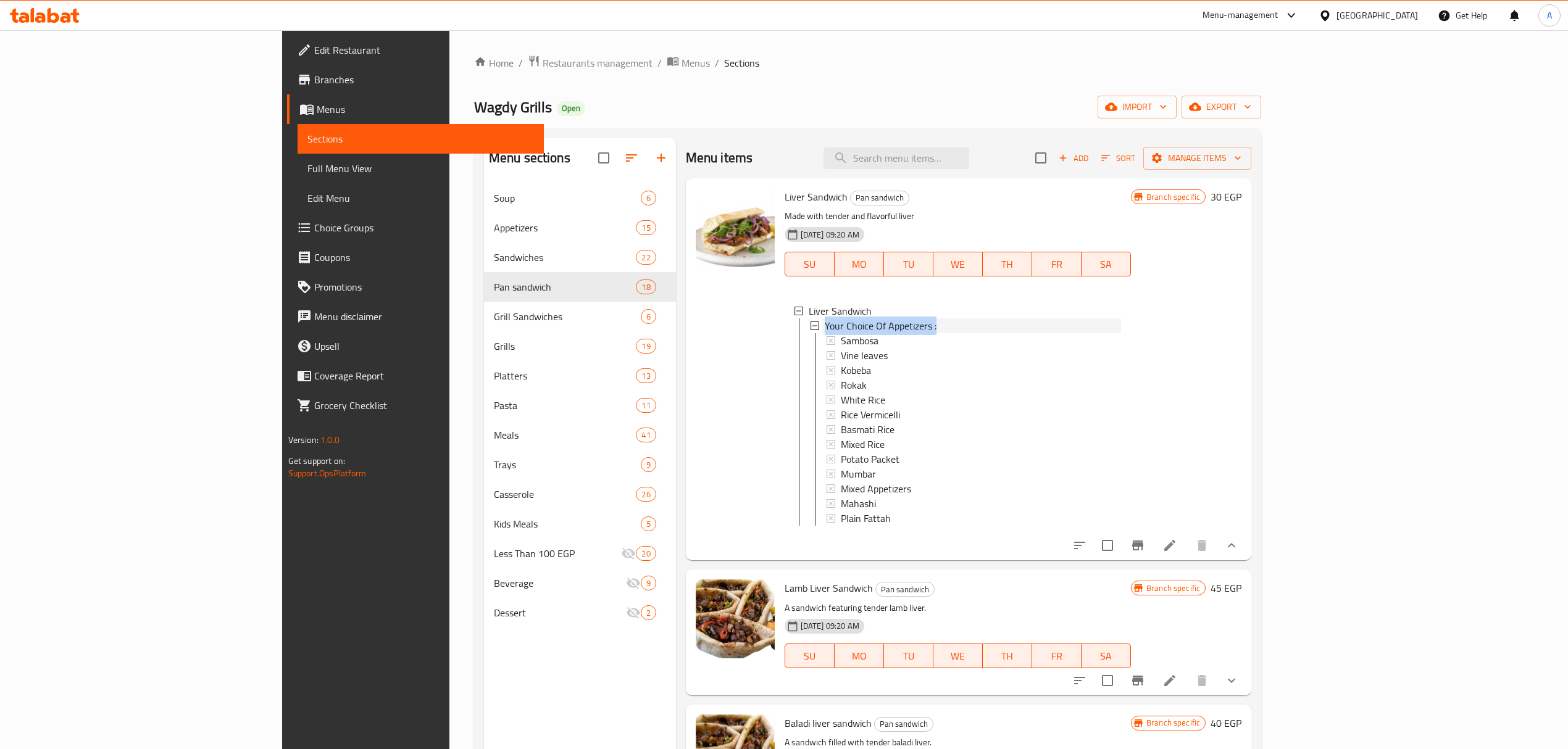
drag, startPoint x: 754, startPoint y: 326, endPoint x: 864, endPoint y: 317, distance: 110.4
click at [864, 318] on span "Your Choice Of Appetizers :" at bounding box center [881, 325] width 112 height 15
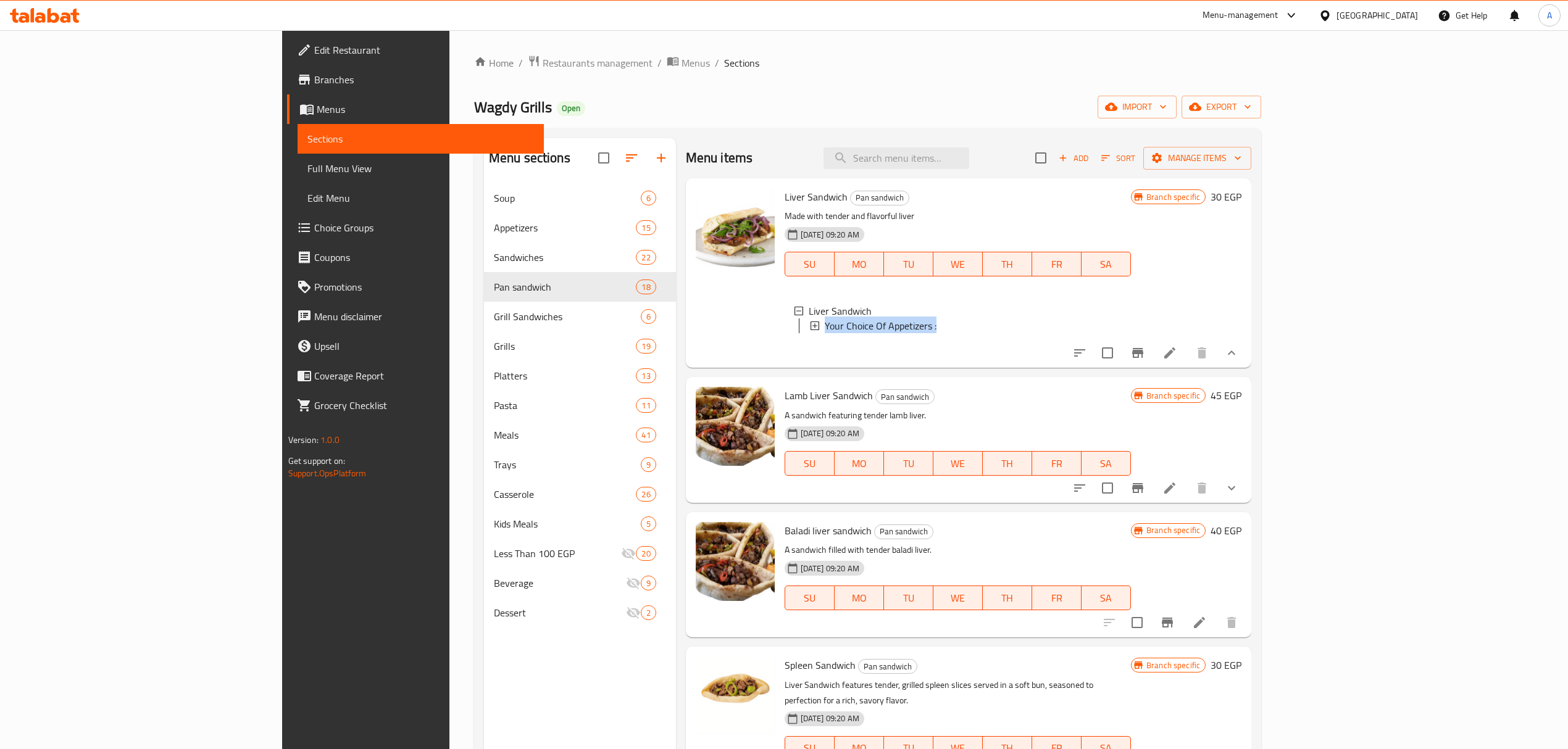
copy span "Your Choice Of Appetizers :"
click at [1332, 14] on icon at bounding box center [1325, 15] width 13 height 13
click at [1275, 203] on div "[GEOGRAPHIC_DATA]" at bounding box center [1325, 209] width 186 height 28
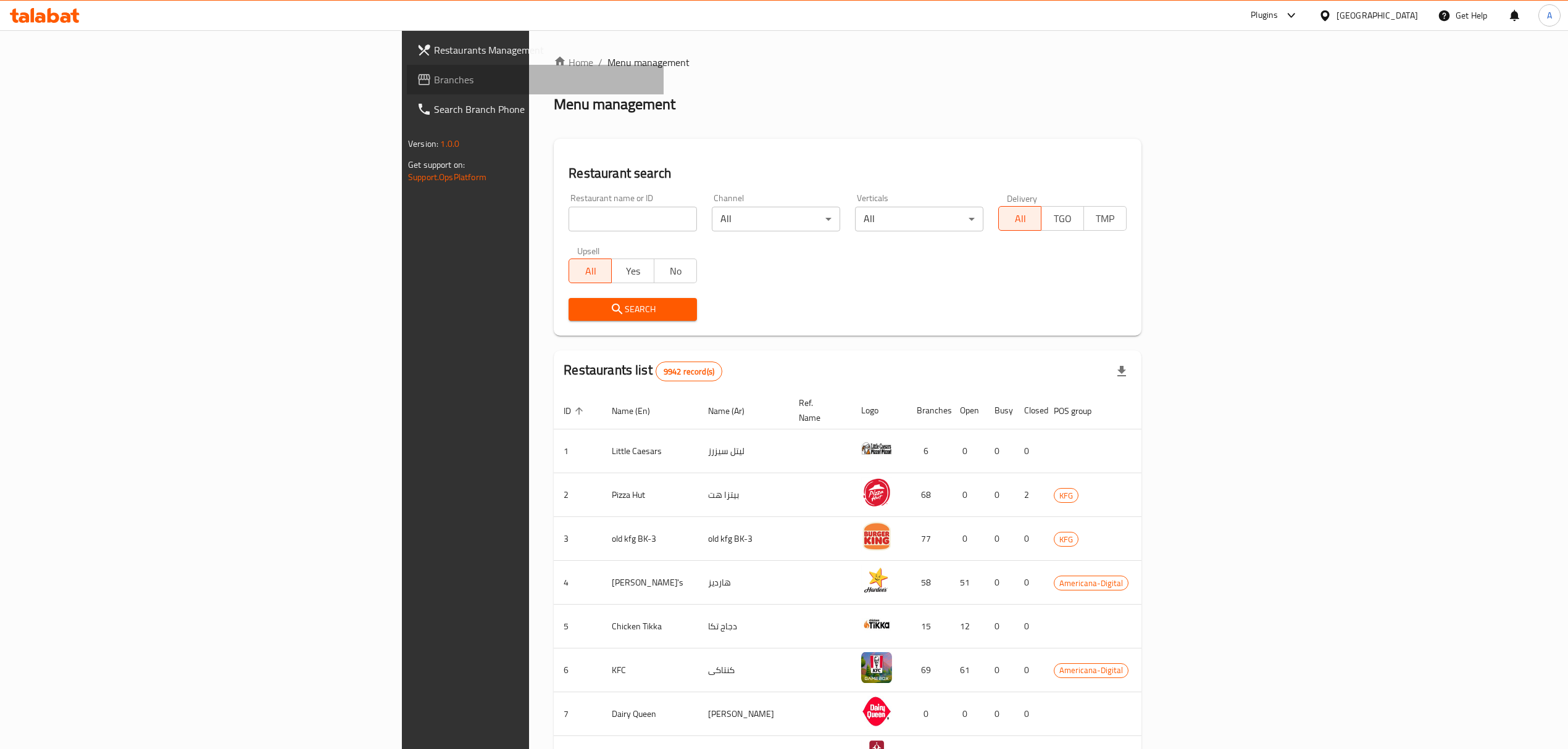
click at [434, 77] on span "Branches" at bounding box center [544, 79] width 220 height 15
